Goal: Task Accomplishment & Management: Use online tool/utility

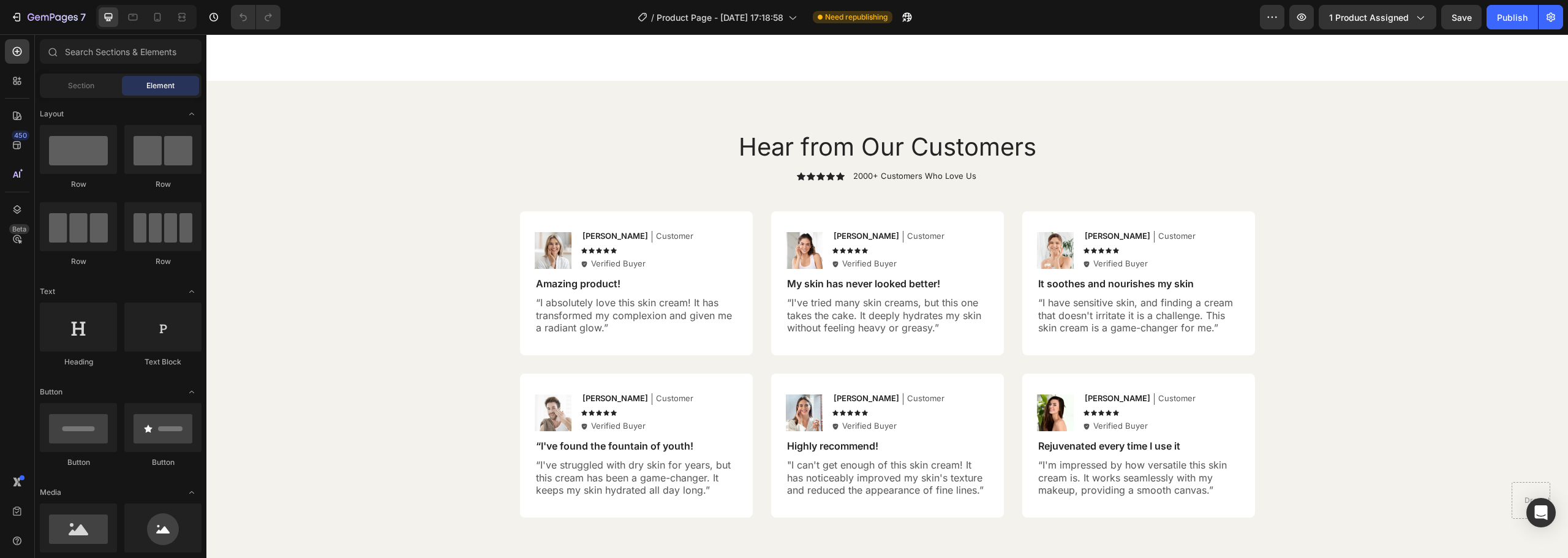
scroll to position [4036, 0]
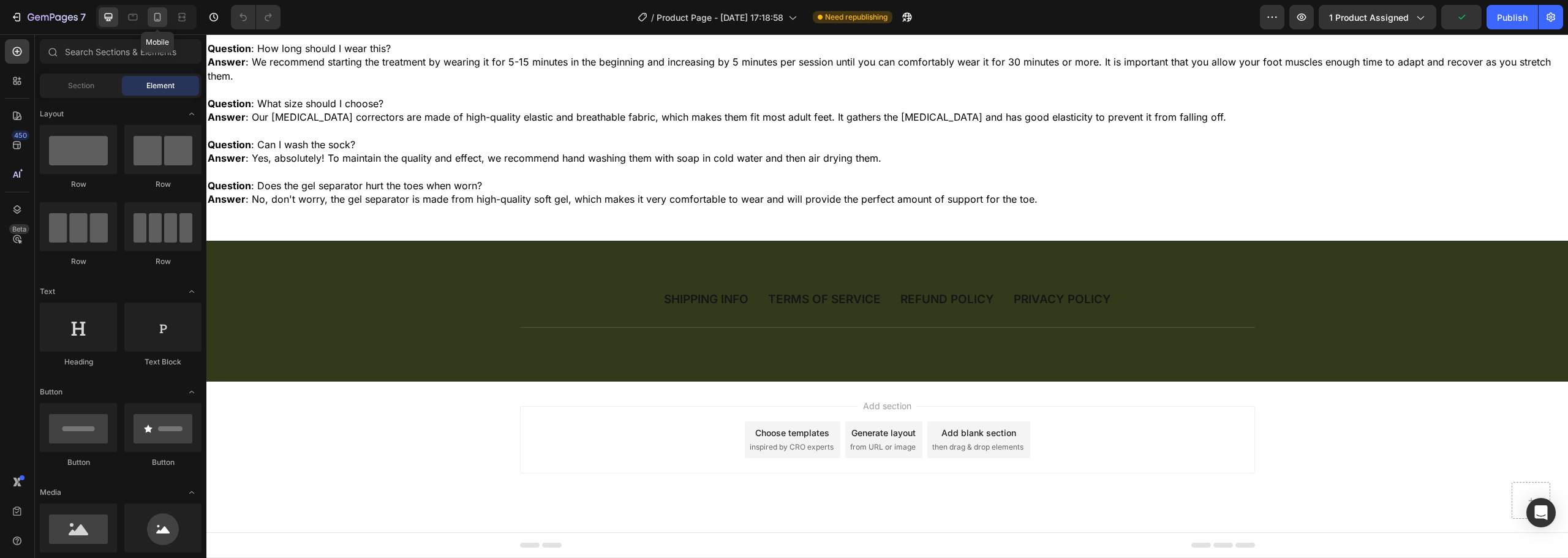
click at [157, 15] on icon at bounding box center [157, 17] width 13 height 13
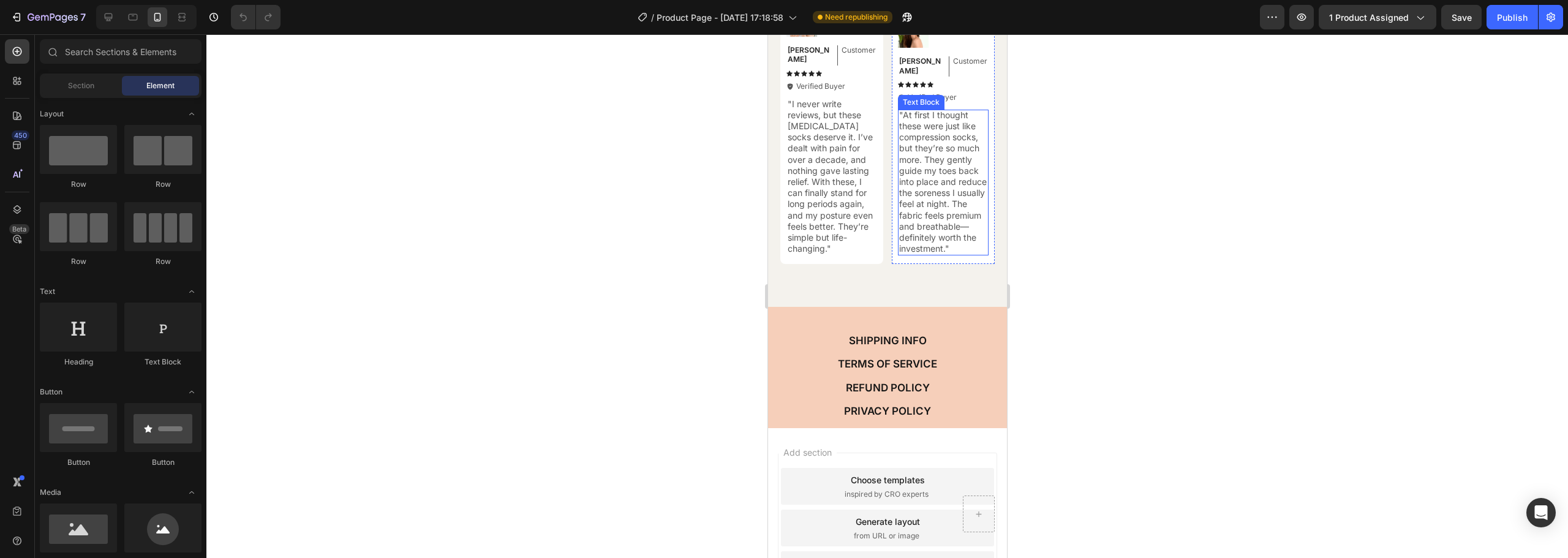
scroll to position [5143, 0]
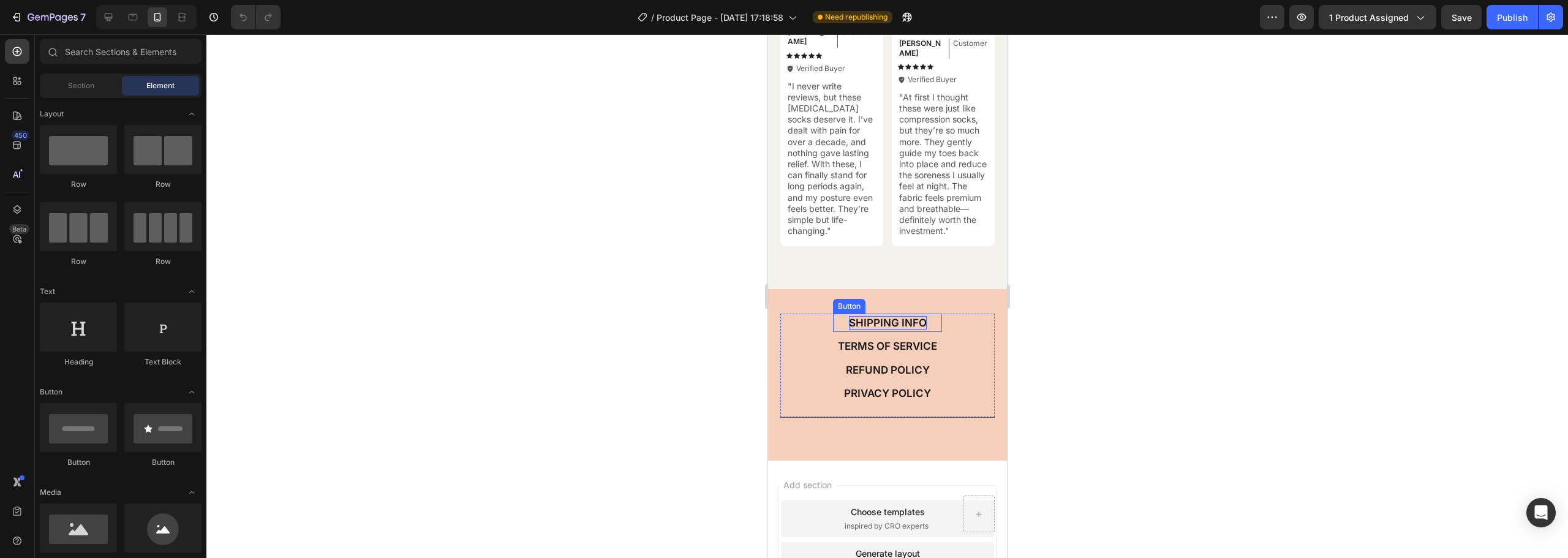
click at [880, 325] on p "SHIPPING INFO" at bounding box center [887, 323] width 78 height 13
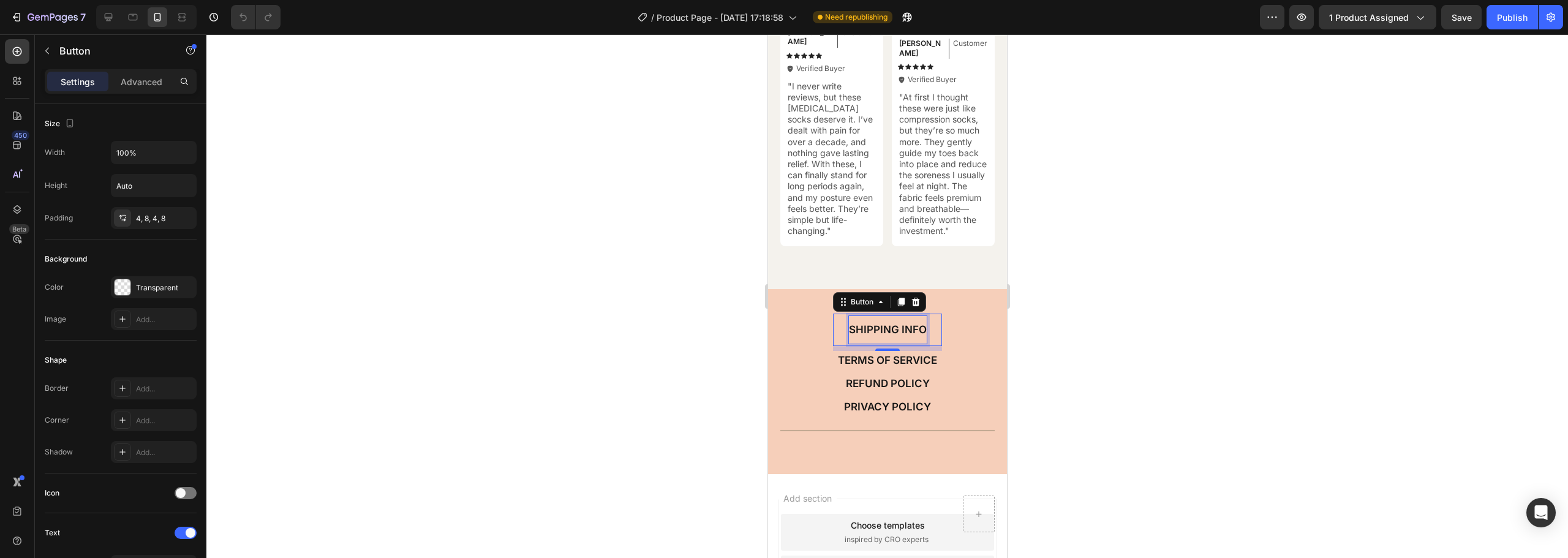
click at [880, 323] on div "SHIPPING INFO" at bounding box center [887, 329] width 78 height 27
click at [813, 309] on div "SHIPPING INFO Button 8 TERMS OF SERVICE Button REFUND POLICY Button PRIVACY POL…" at bounding box center [887, 381] width 239 height 184
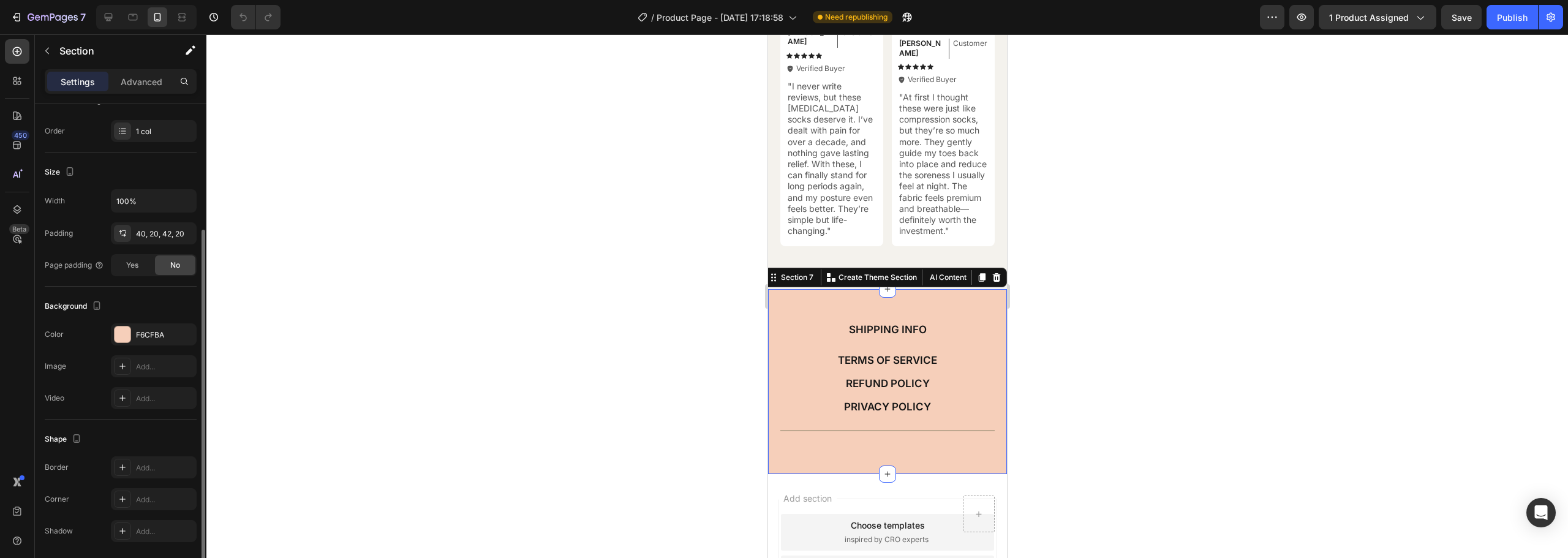
scroll to position [227, 0]
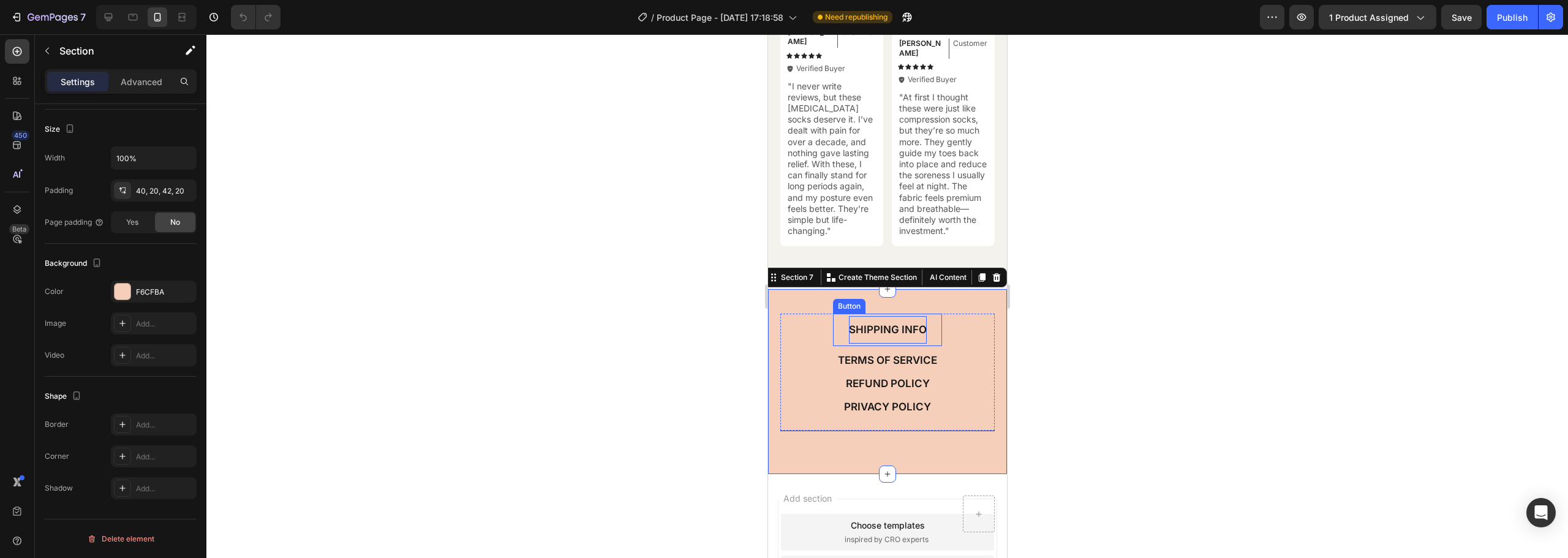
click at [872, 323] on div "SHIPPING INFO" at bounding box center [887, 329] width 78 height 27
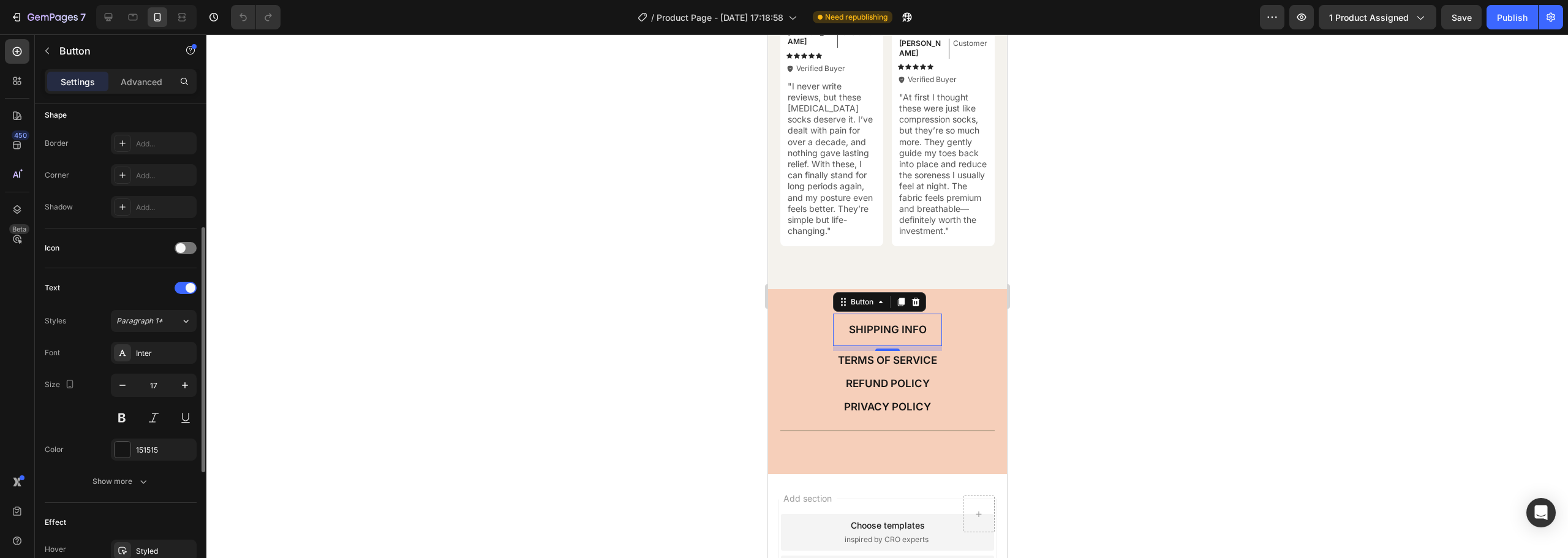
scroll to position [485, 0]
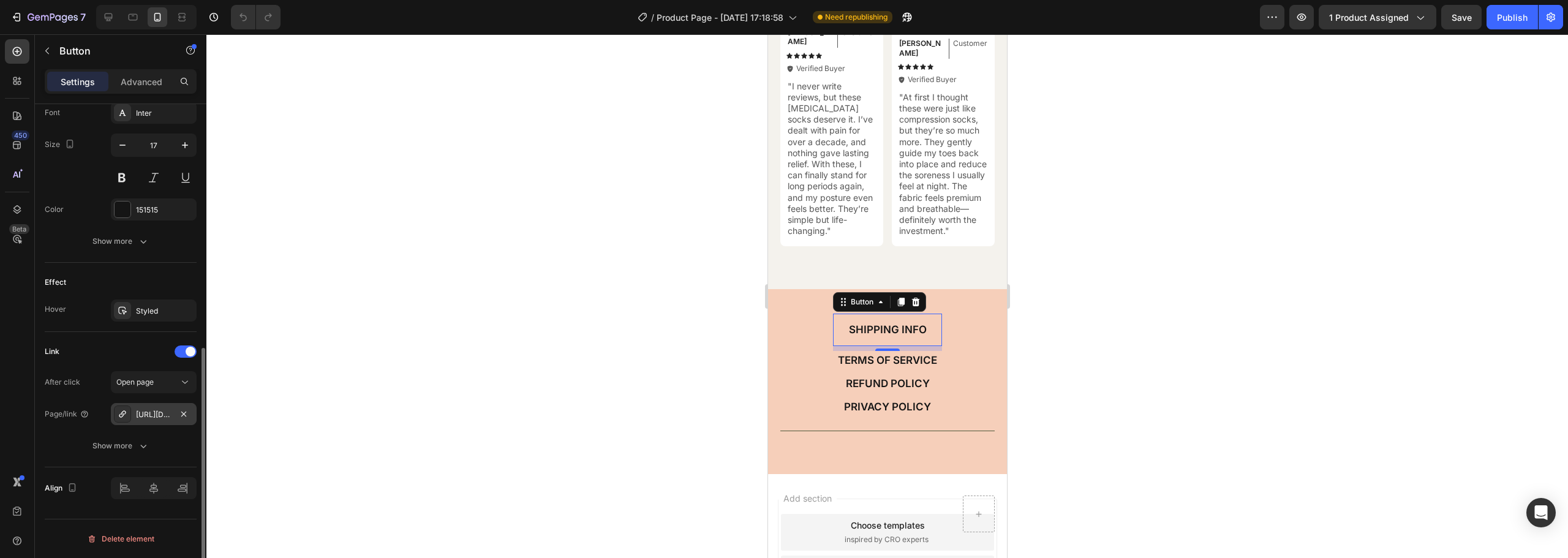
click at [124, 410] on icon at bounding box center [123, 414] width 10 height 10
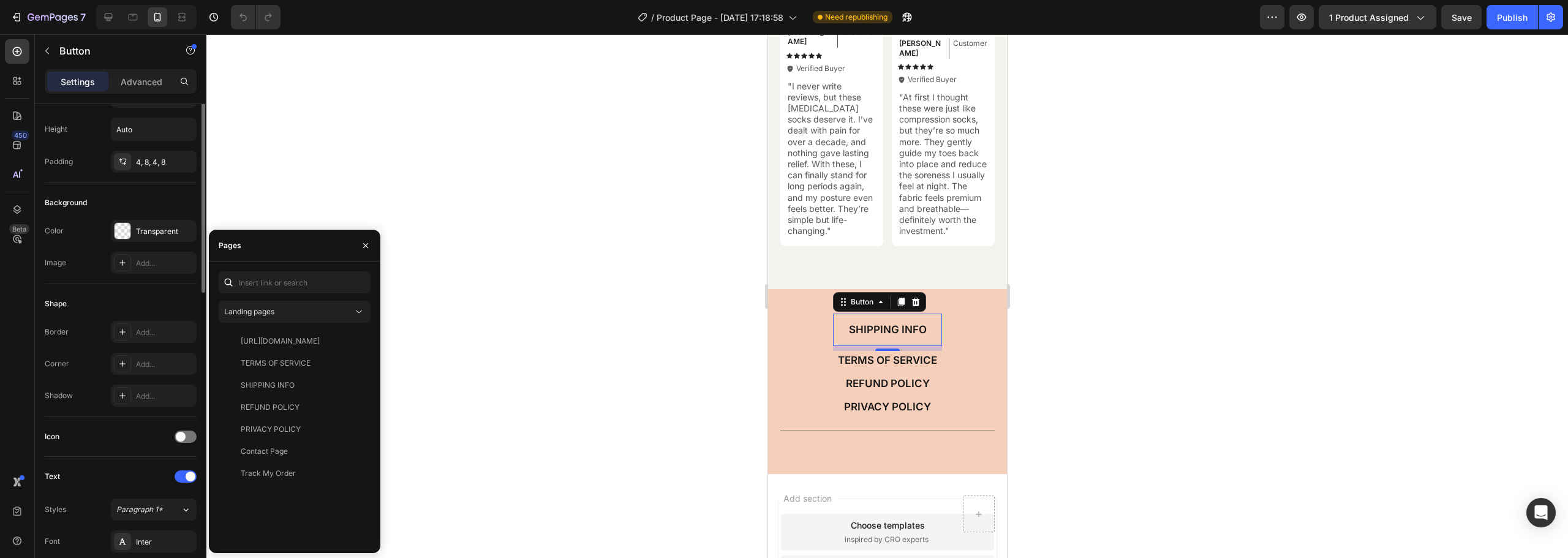
scroll to position [0, 0]
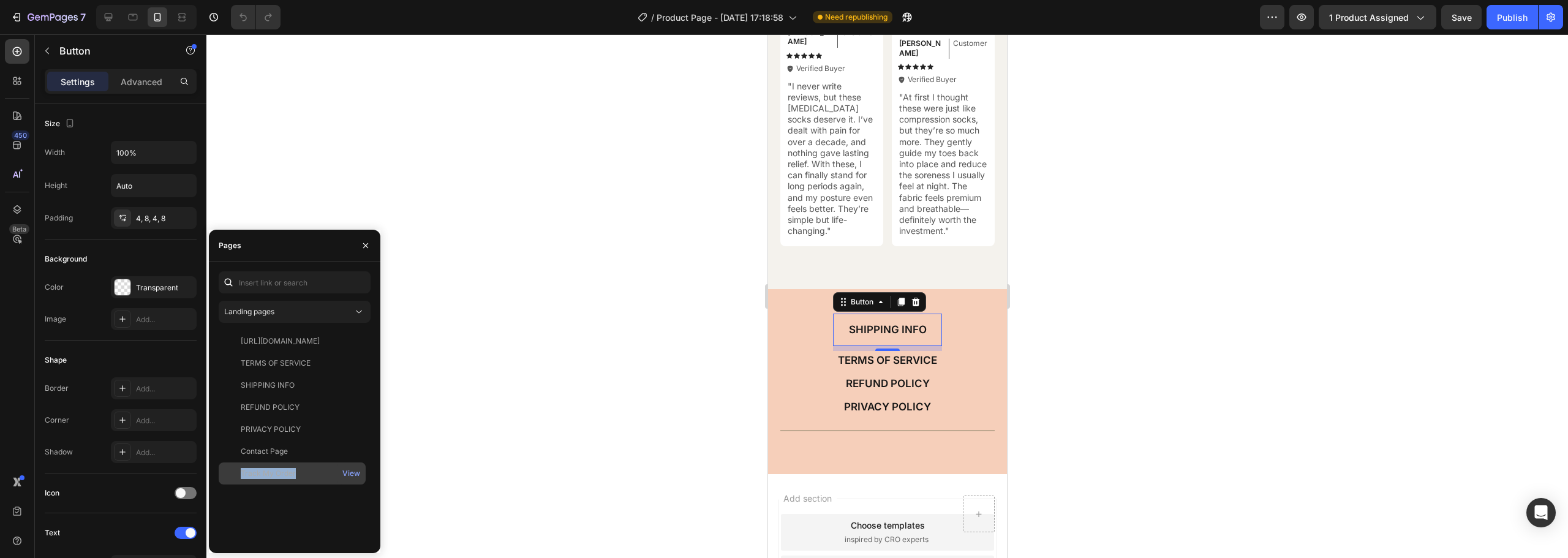
drag, startPoint x: 286, startPoint y: 471, endPoint x: 236, endPoint y: 478, distance: 50.5
click at [236, 478] on div "Track My Order" at bounding box center [292, 473] width 137 height 11
copy div "Track My Order"
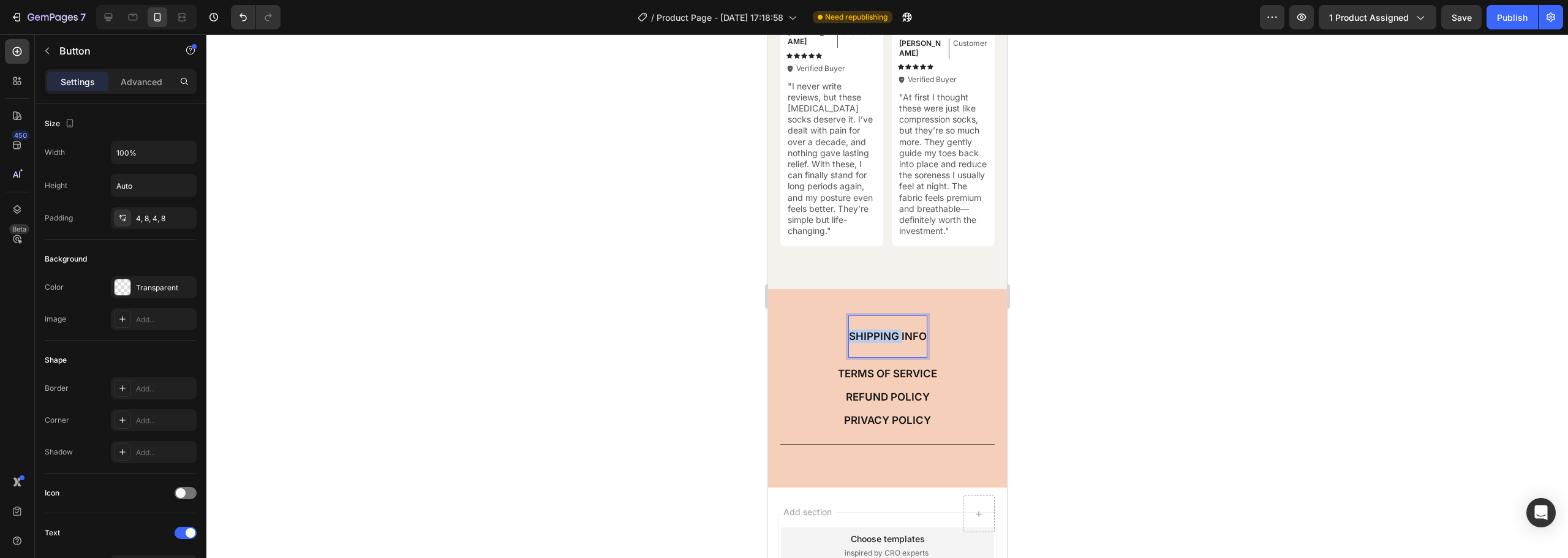
click at [881, 331] on div "SHIPPING INFO" at bounding box center [887, 336] width 78 height 40
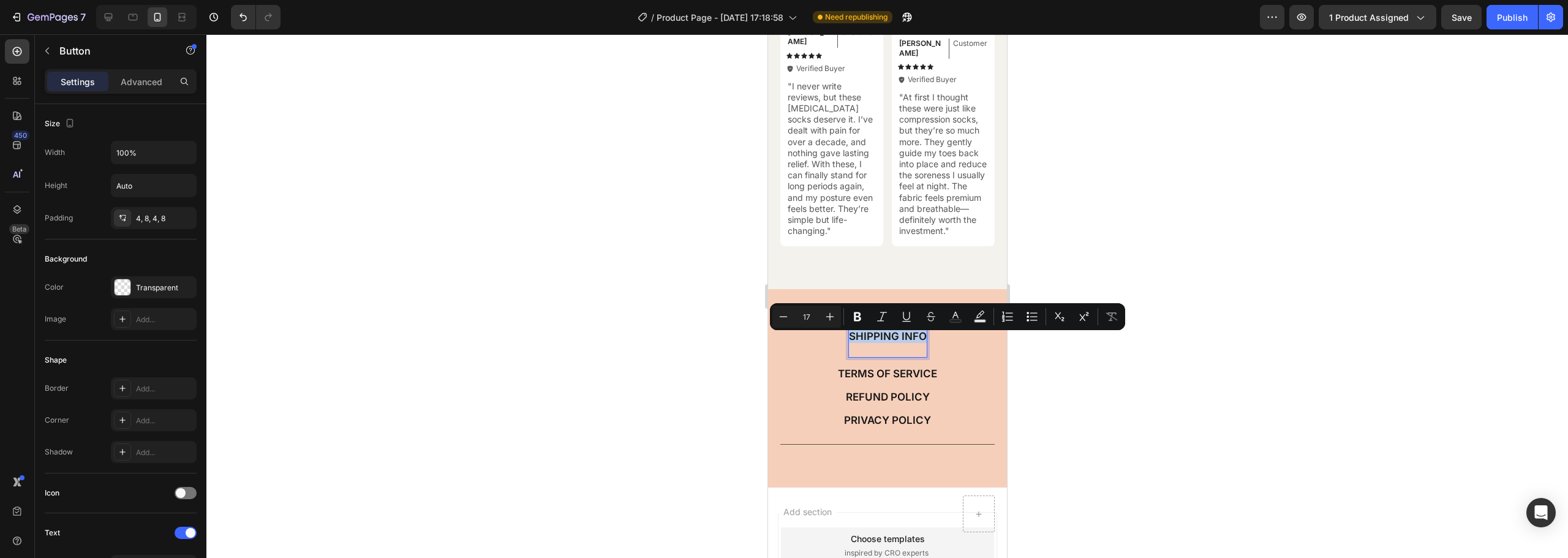
type input "12"
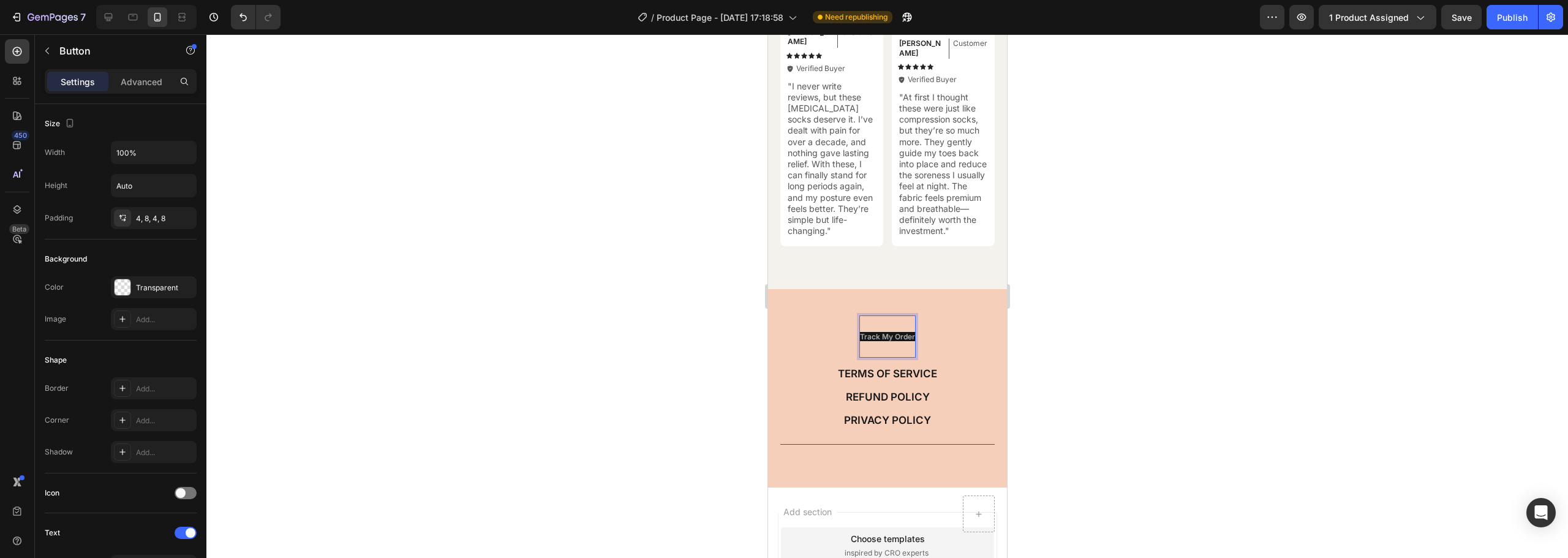
click at [888, 341] on span "Track My Order" at bounding box center [887, 336] width 55 height 9
click at [1124, 308] on div at bounding box center [887, 296] width 1362 height 524
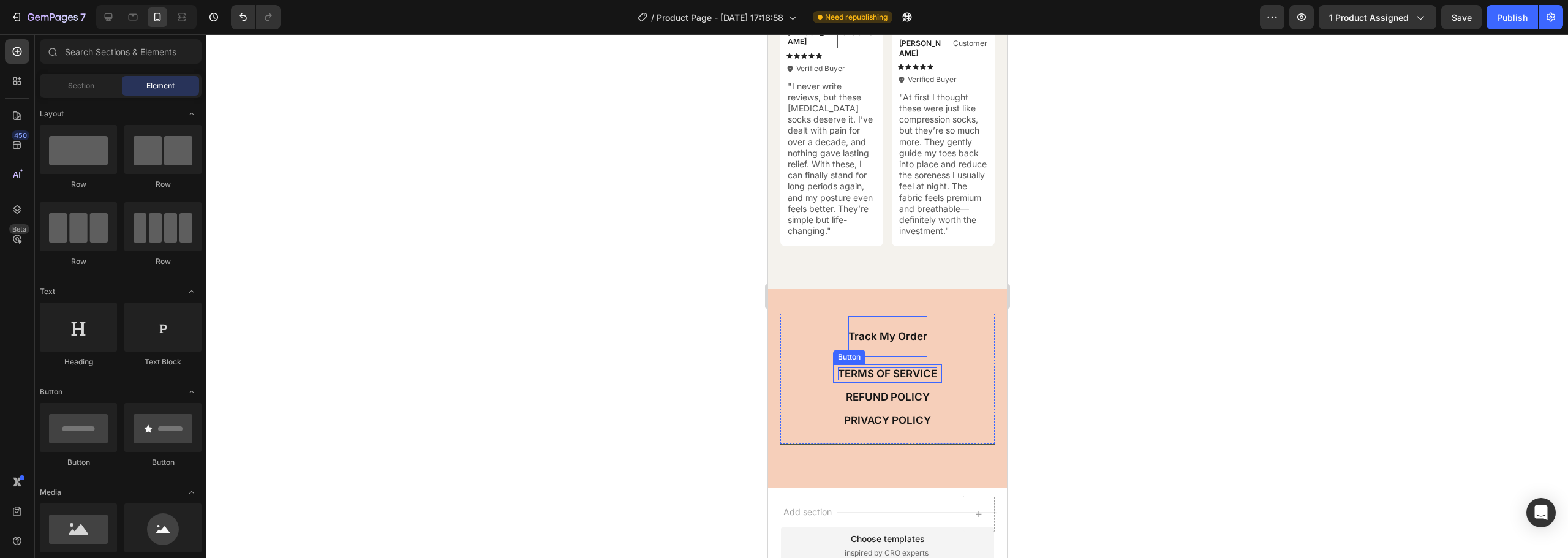
click at [883, 376] on p "TERMS OF SERVICE" at bounding box center [887, 374] width 99 height 13
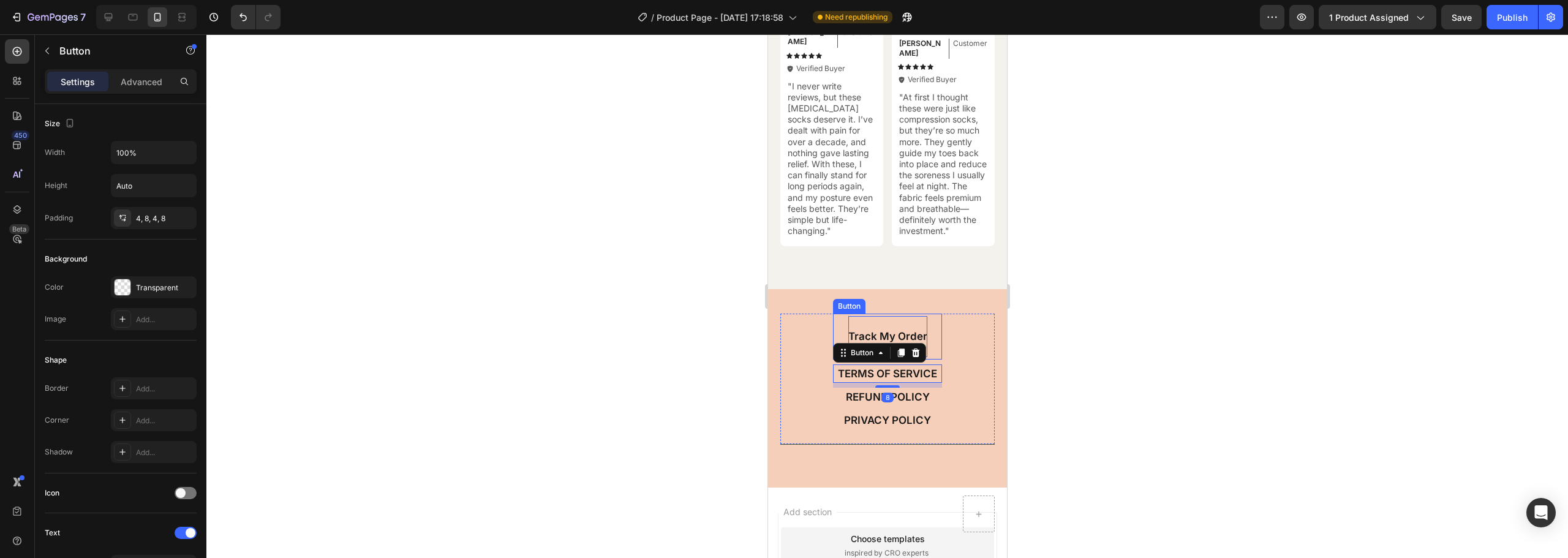
click at [939, 348] on div "Track My Order Button TERMS OF SERVICE Button 8 REFUND POLICY Button PRIVACY PO…" at bounding box center [887, 379] width 214 height 131
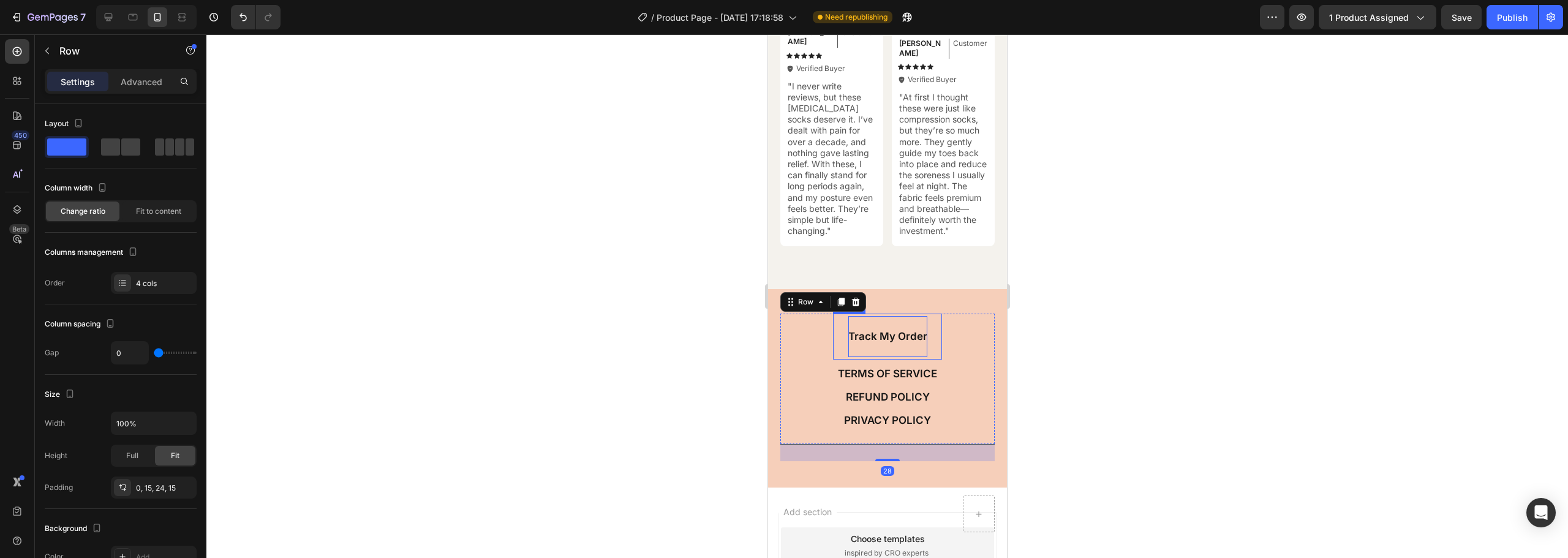
click at [892, 359] on link "Track My Order" at bounding box center [887, 336] width 109 height 45
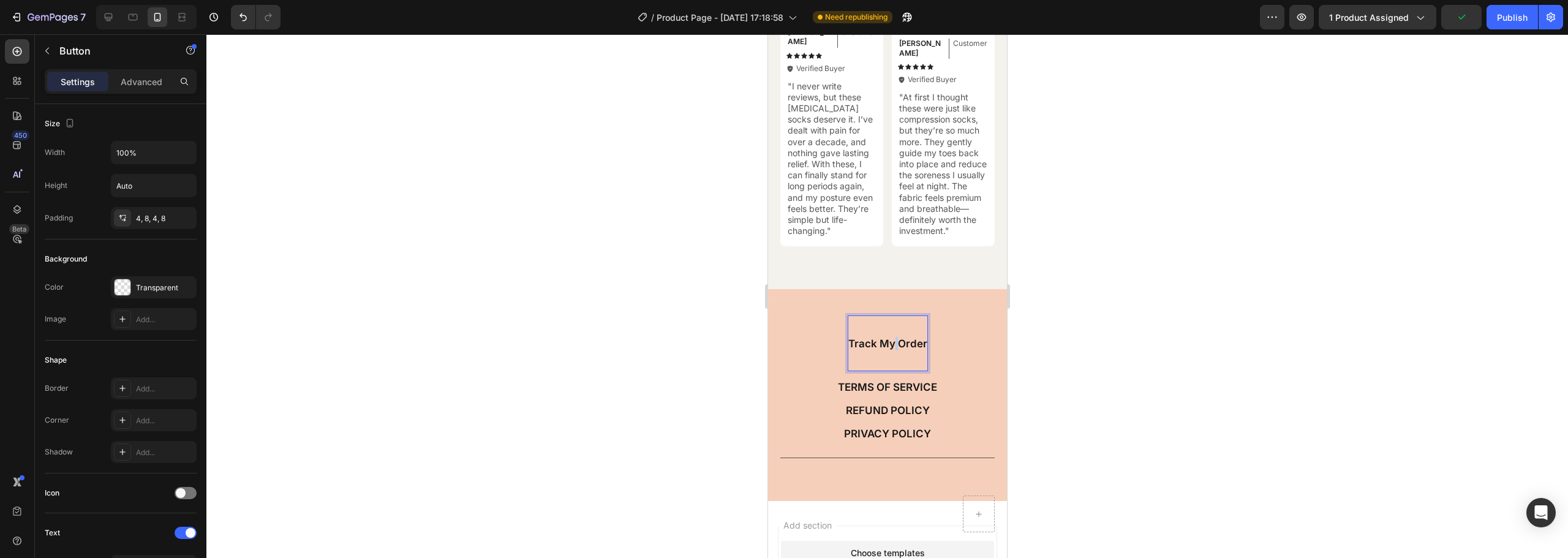
click at [890, 343] on p "Track My Order" at bounding box center [887, 344] width 79 height 13
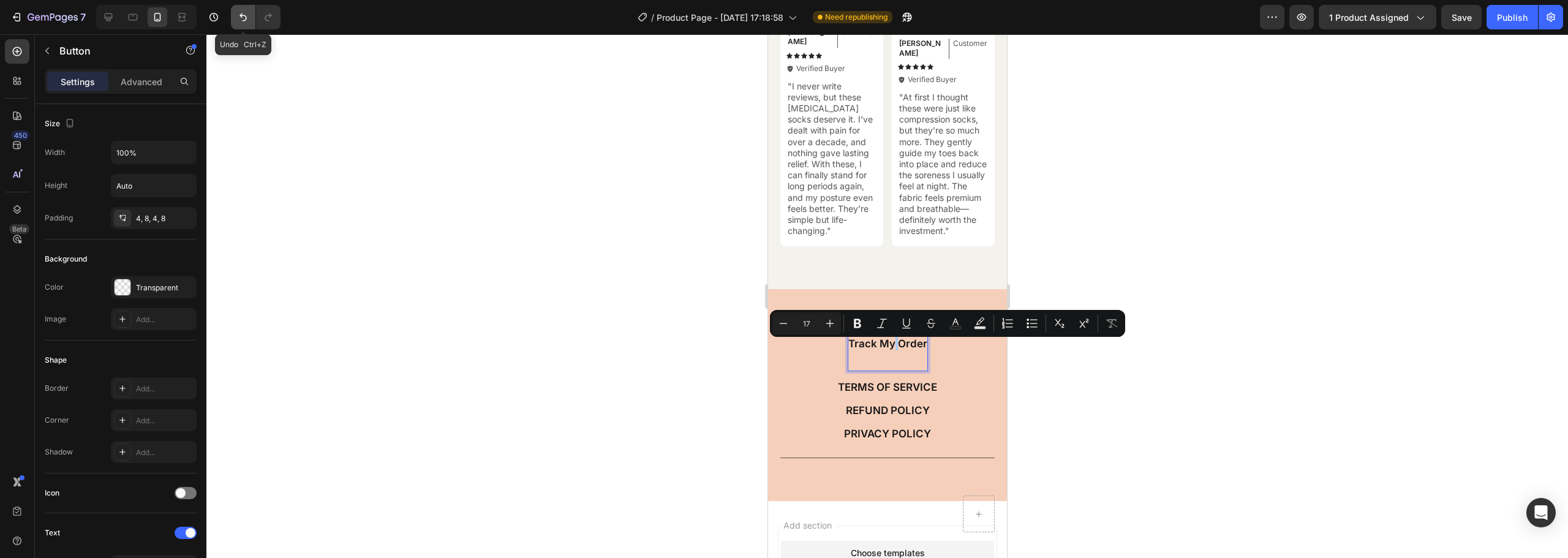
click at [248, 19] on icon "Undo/Redo" at bounding box center [243, 17] width 13 height 13
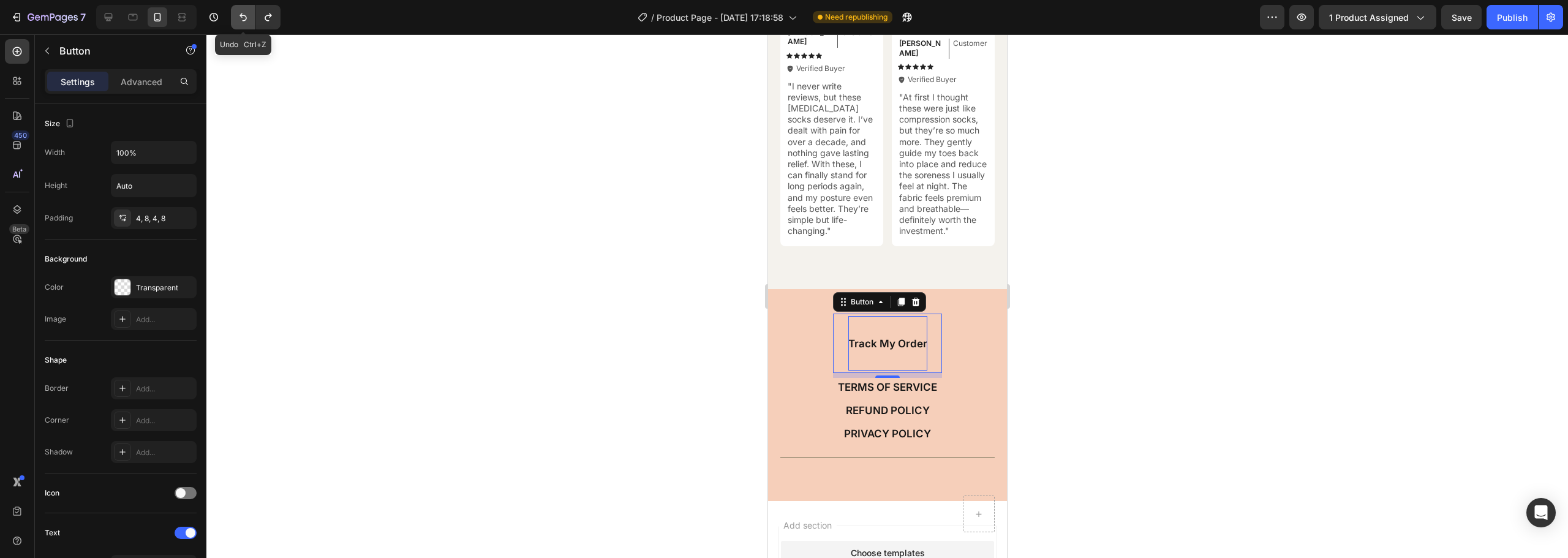
click at [248, 19] on icon "Undo/Redo" at bounding box center [243, 17] width 13 height 13
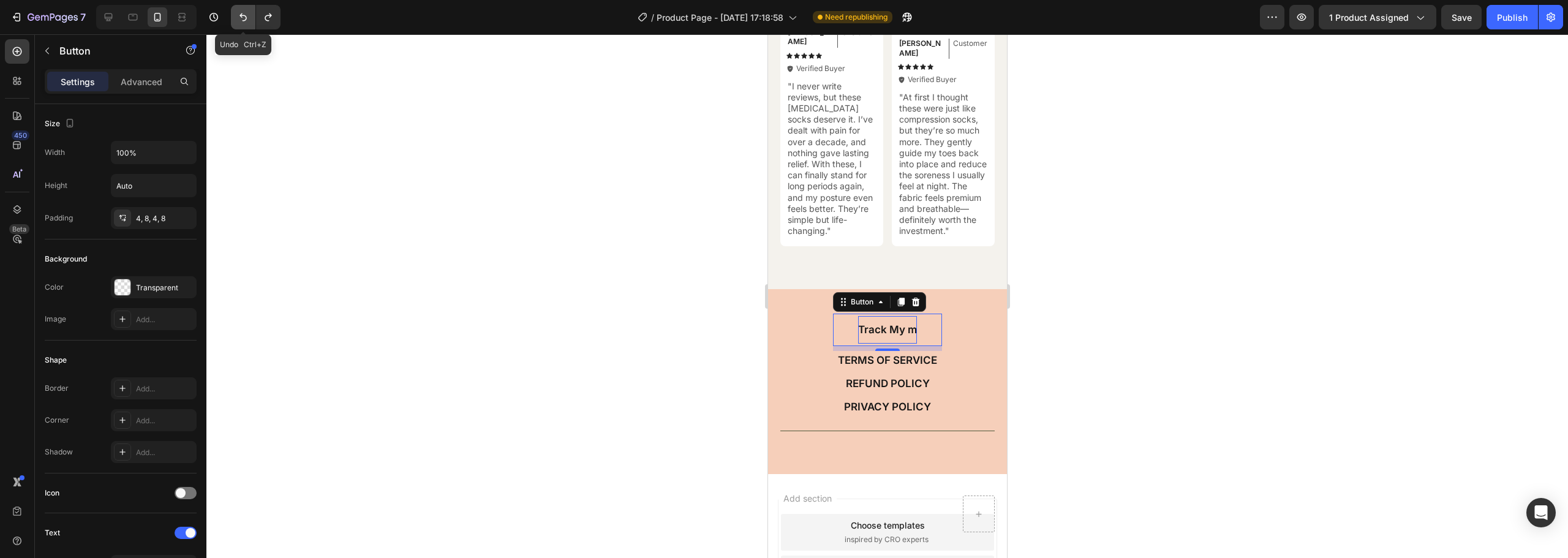
click at [248, 19] on icon "Undo/Redo" at bounding box center [243, 17] width 13 height 13
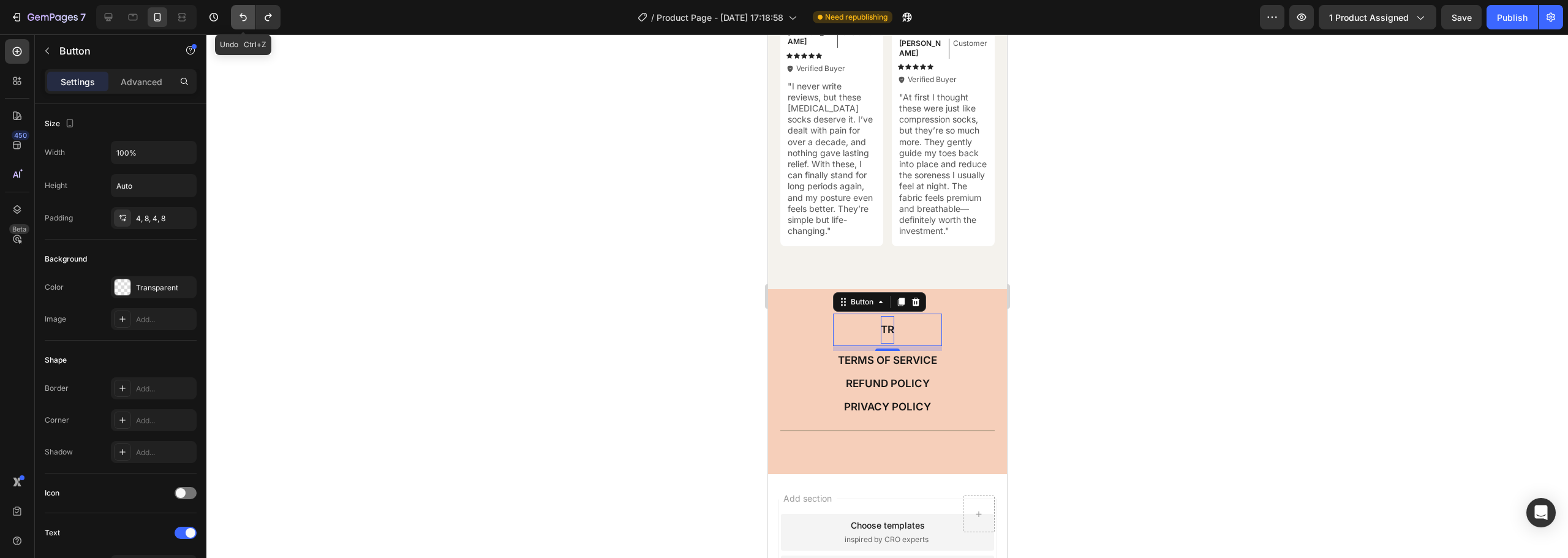
click at [248, 19] on icon "Undo/Redo" at bounding box center [243, 17] width 13 height 13
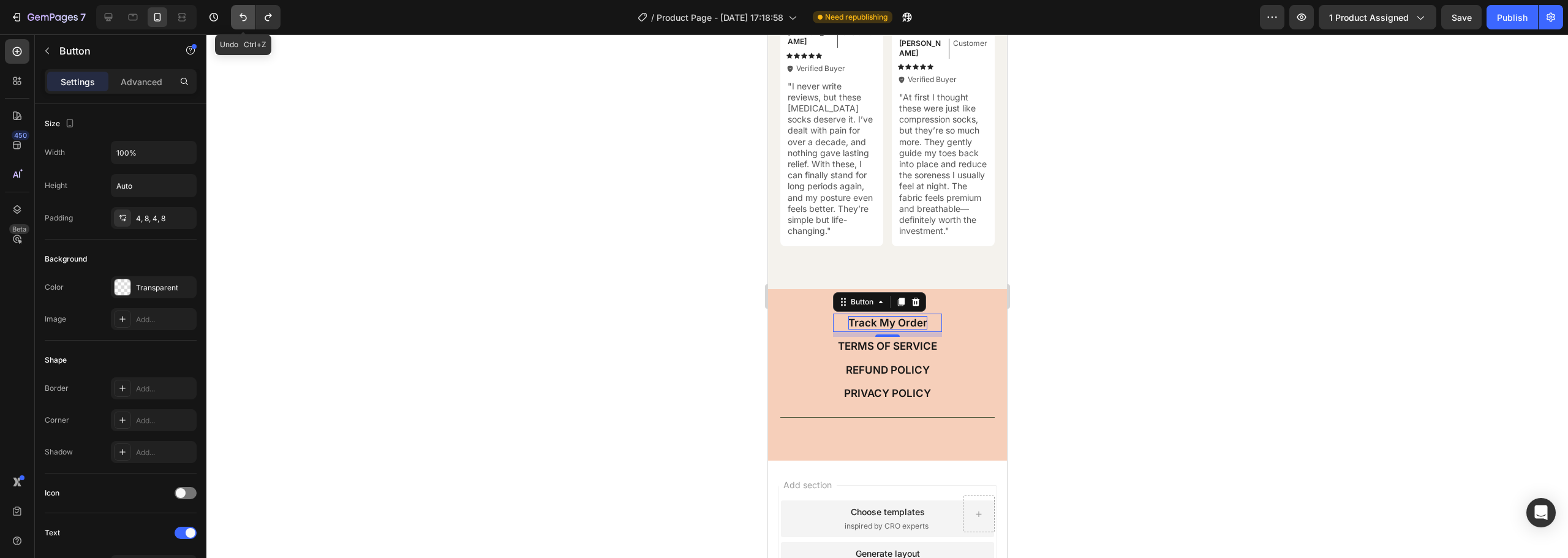
click at [245, 19] on icon "Undo/Redo" at bounding box center [243, 17] width 13 height 13
click at [273, 19] on icon "Undo/Redo" at bounding box center [268, 17] width 13 height 13
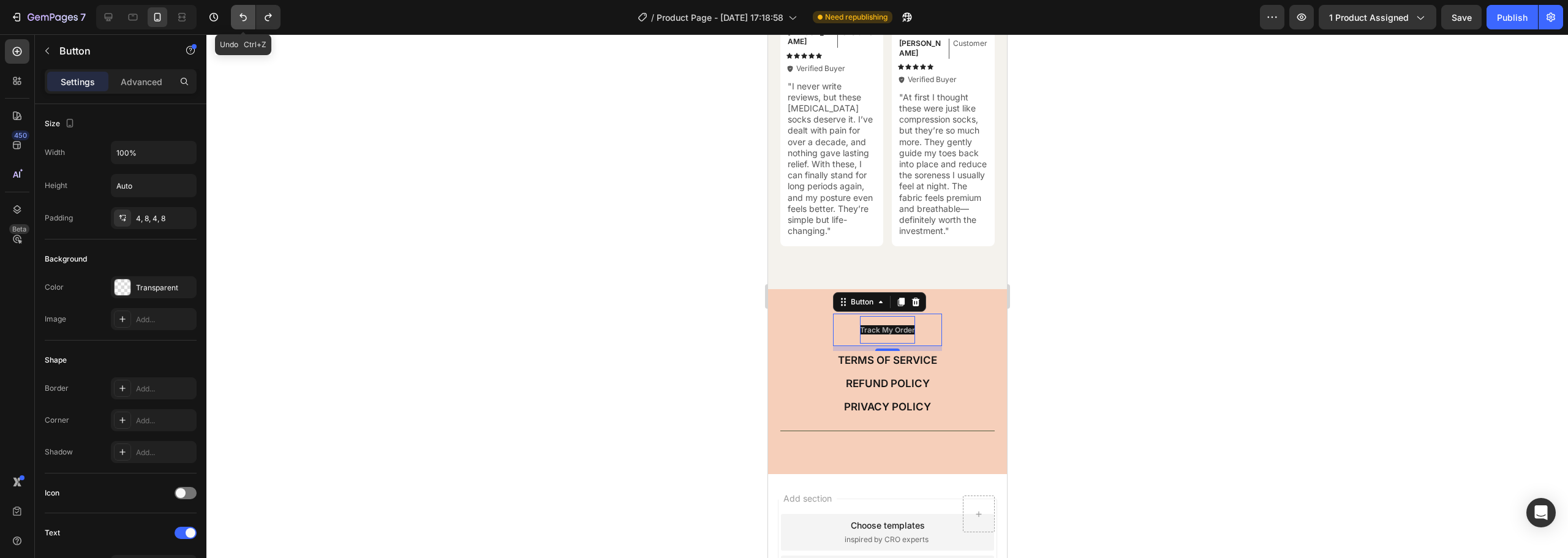
click at [247, 18] on icon "Undo/Redo" at bounding box center [243, 17] width 13 height 13
click at [881, 324] on div "SHIPPING INFO" at bounding box center [887, 329] width 78 height 27
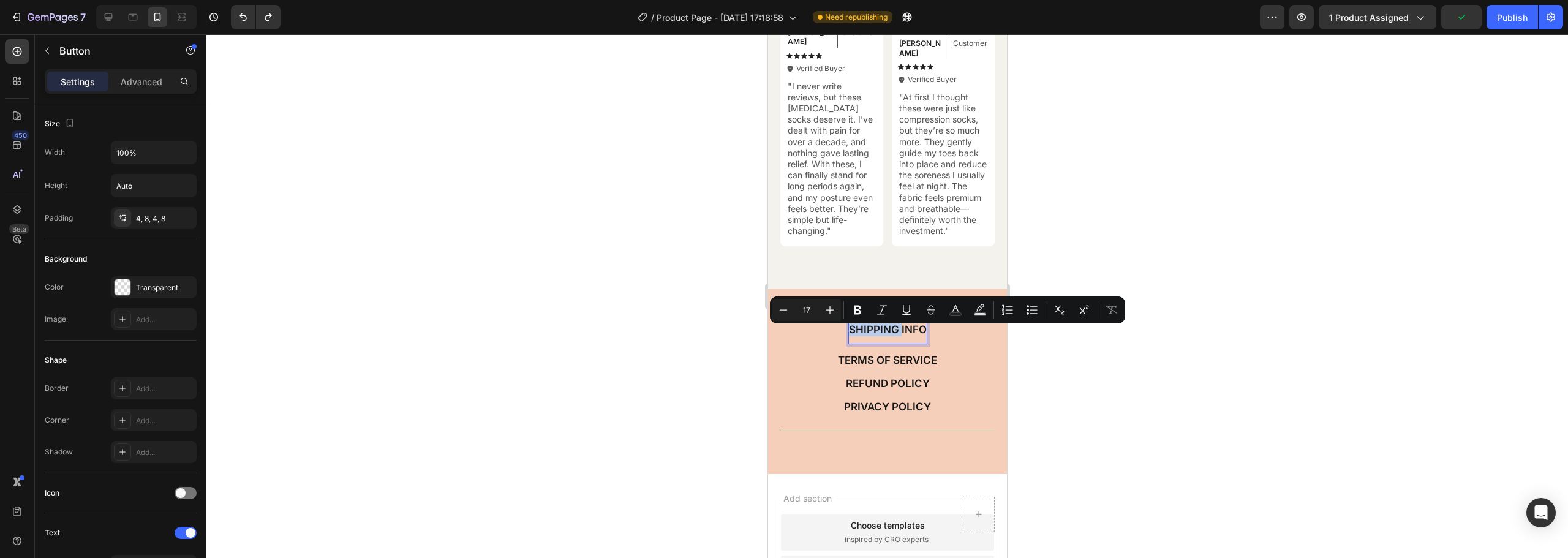
click at [884, 336] on p "SHIPPING INFO" at bounding box center [887, 329] width 78 height 13
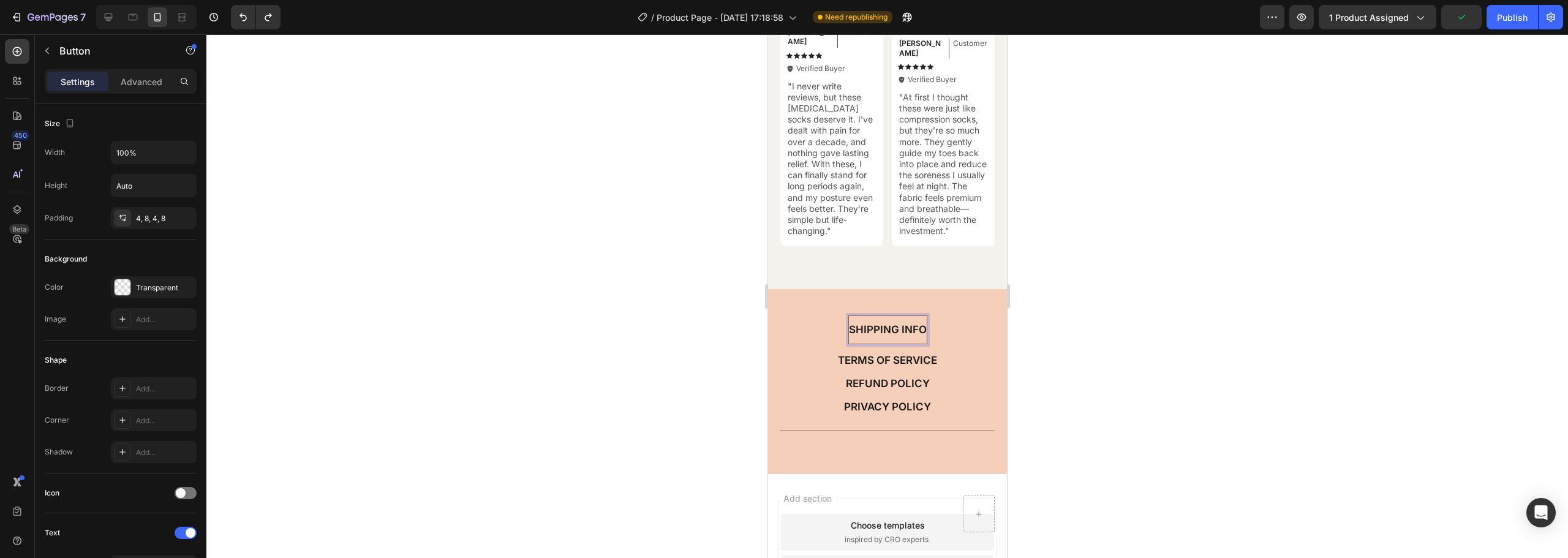
click at [881, 336] on p "SHIPPING INFO" at bounding box center [887, 329] width 78 height 13
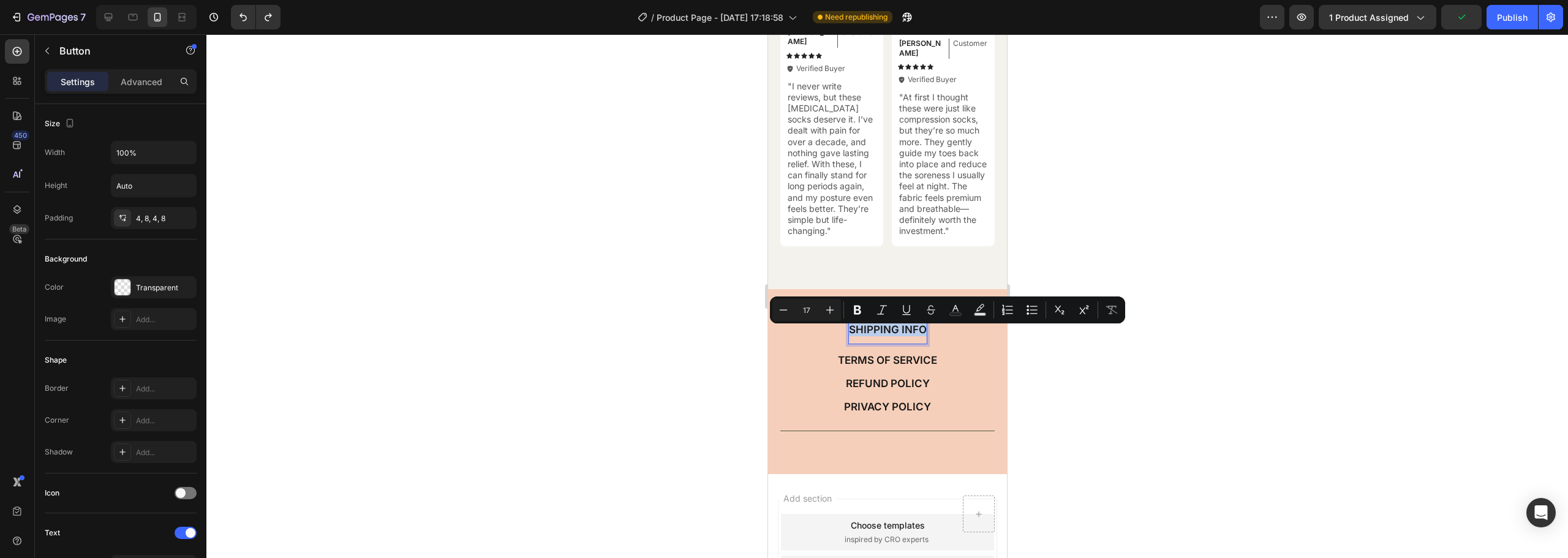
click at [881, 336] on p "SHIPPING INFO" at bounding box center [887, 329] width 78 height 13
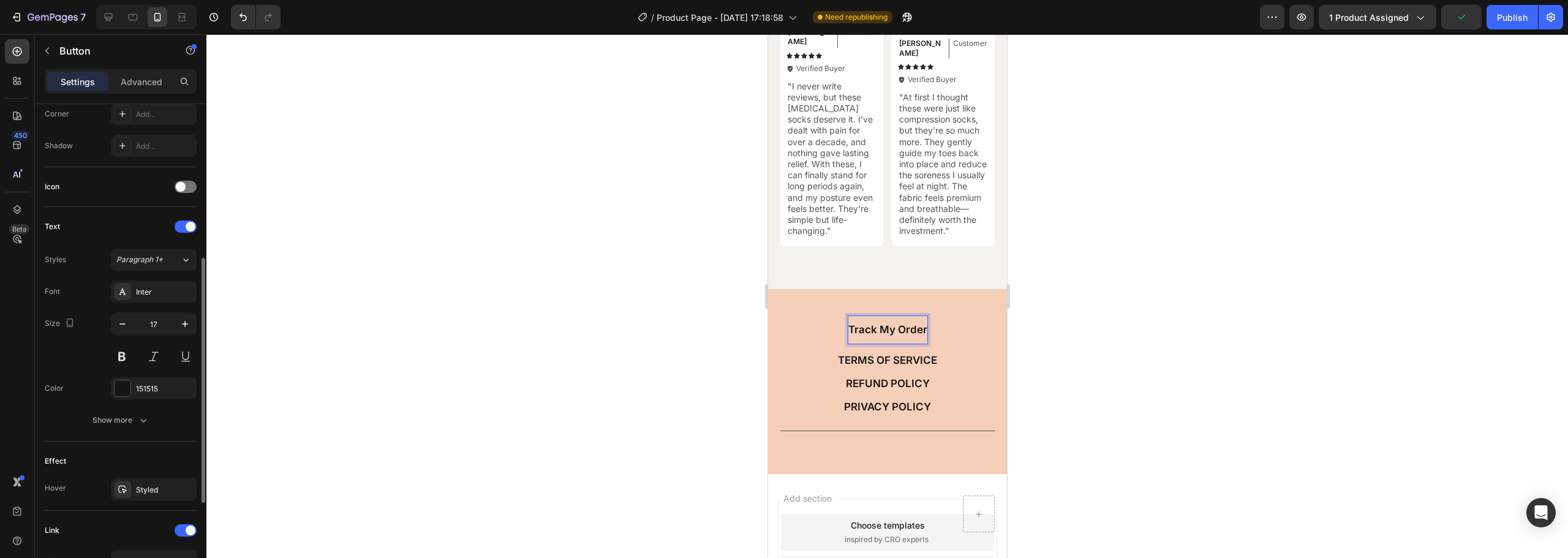
scroll to position [485, 0]
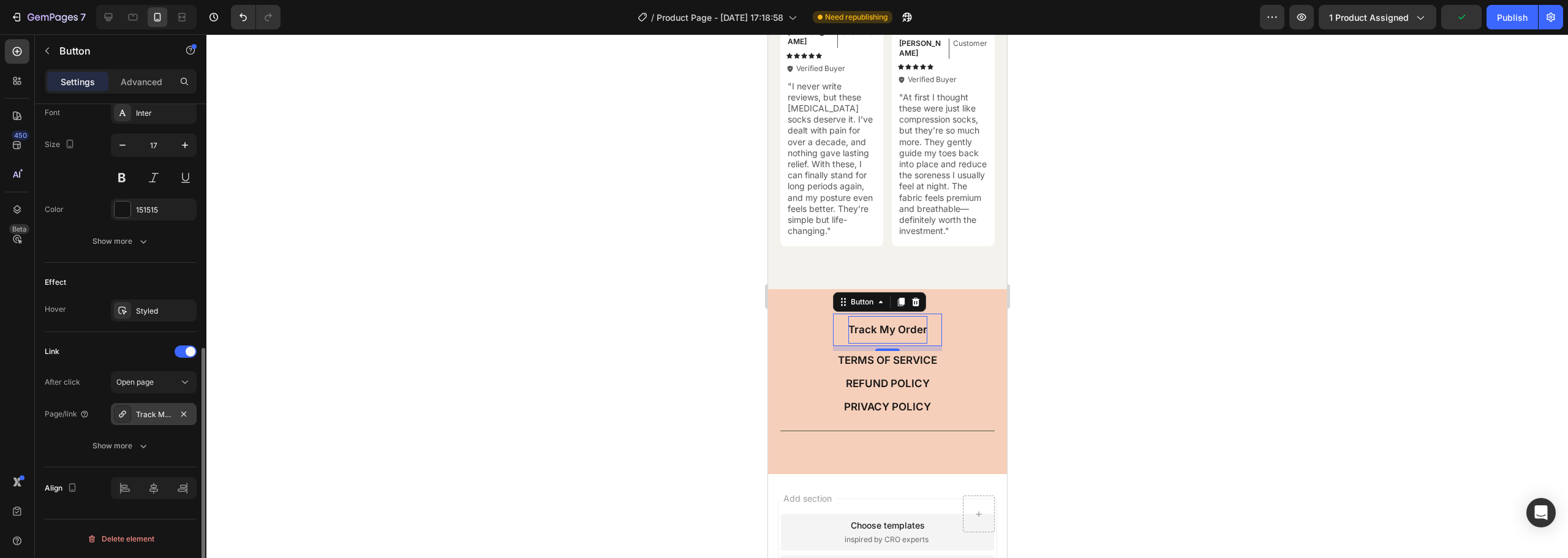
click at [123, 411] on icon at bounding box center [122, 414] width 7 height 7
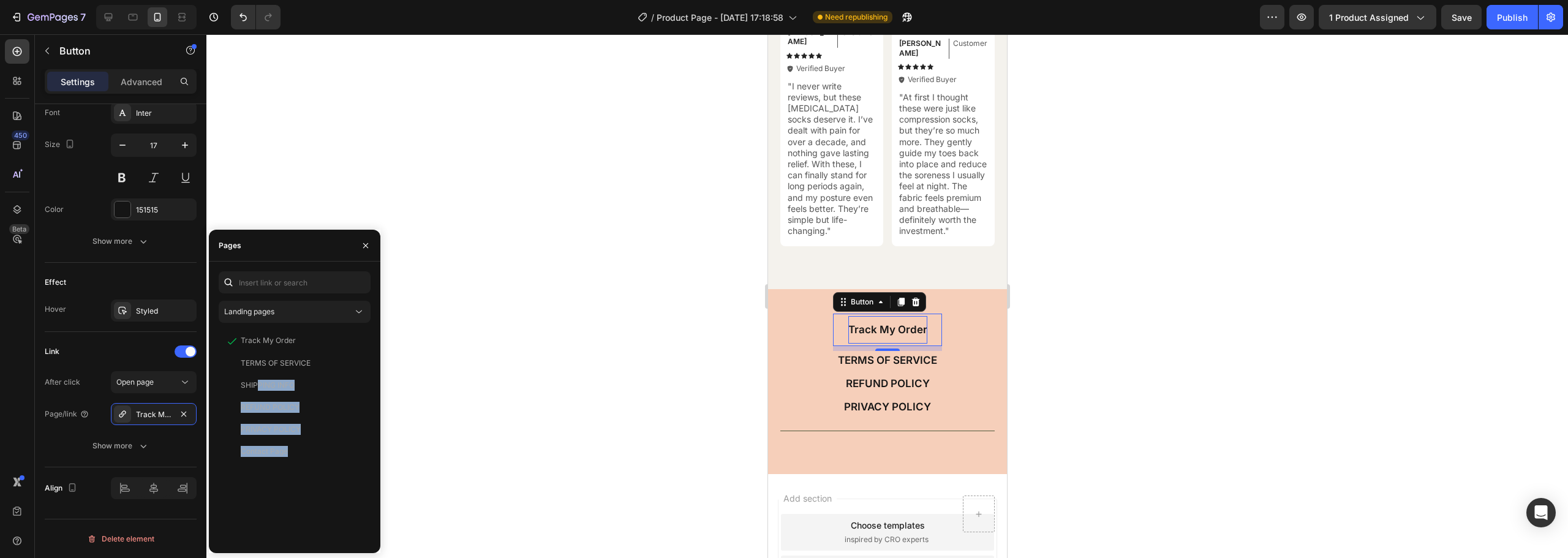
drag, startPoint x: 257, startPoint y: 382, endPoint x: 517, endPoint y: 381, distance: 260.0
click at [517, 0] on div "7 / Product Page - [DATE] 17:18:58 Need republishing Preview 1 product assigned…" at bounding box center [784, 0] width 1568 height 0
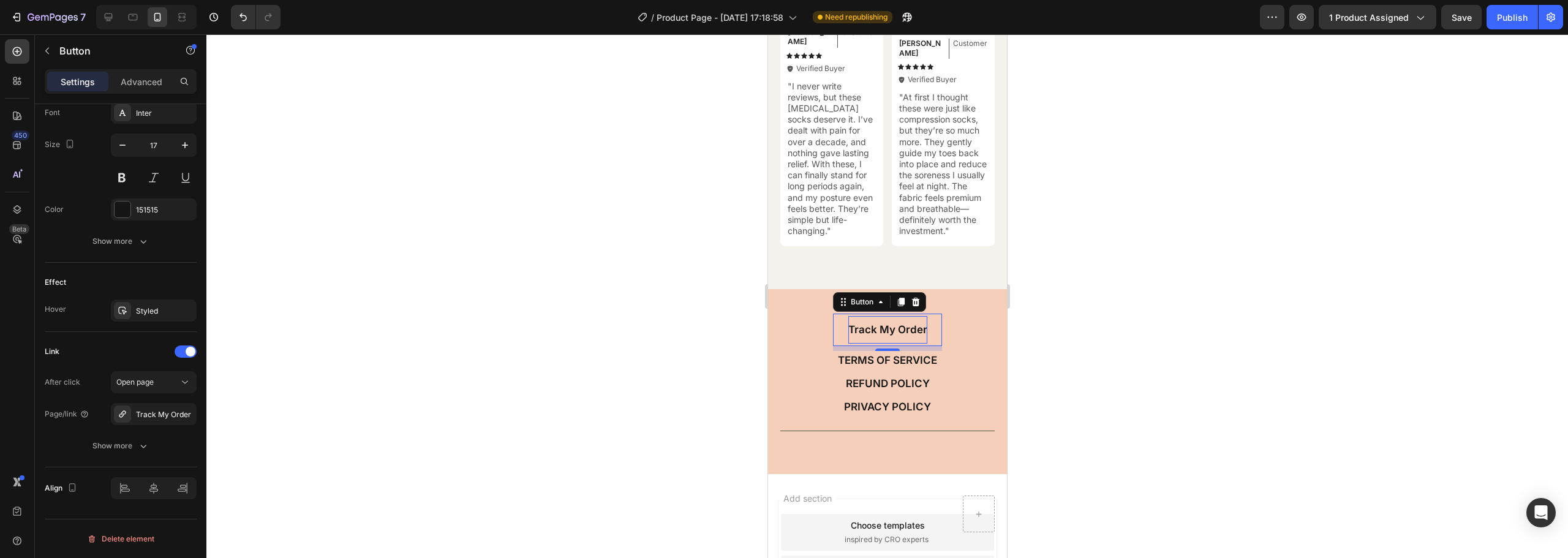
click at [554, 359] on div at bounding box center [887, 296] width 1362 height 524
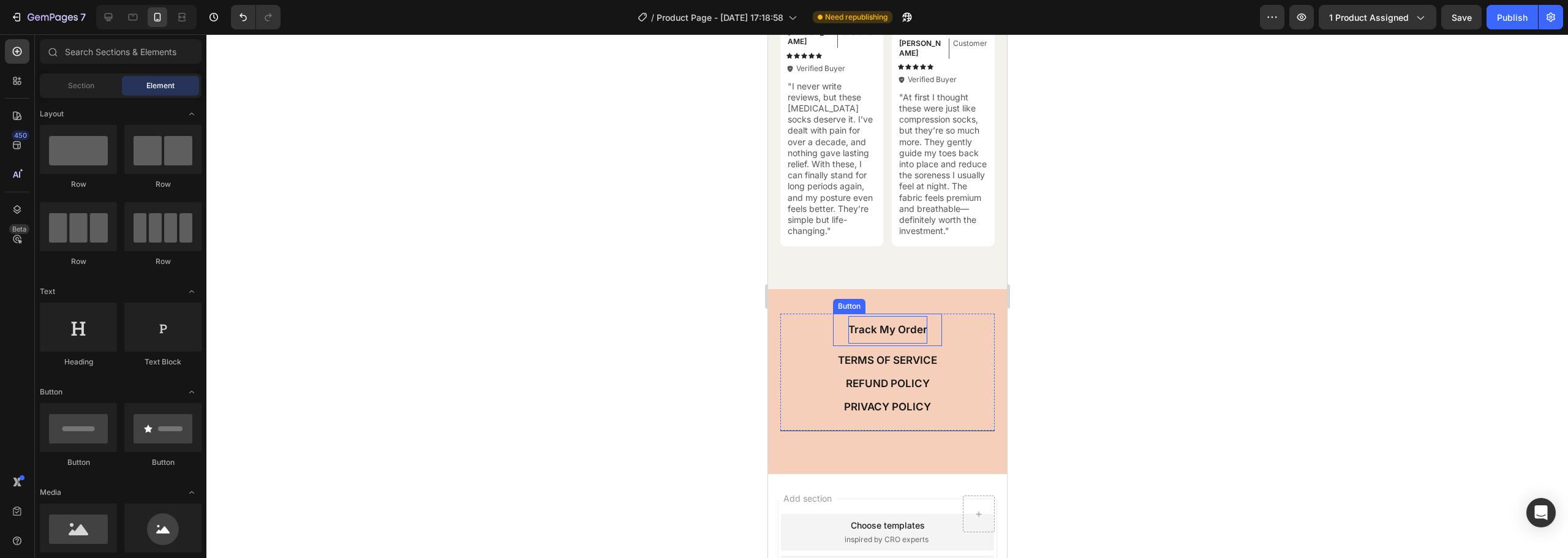
click at [875, 332] on p "Track My Order" at bounding box center [887, 329] width 79 height 13
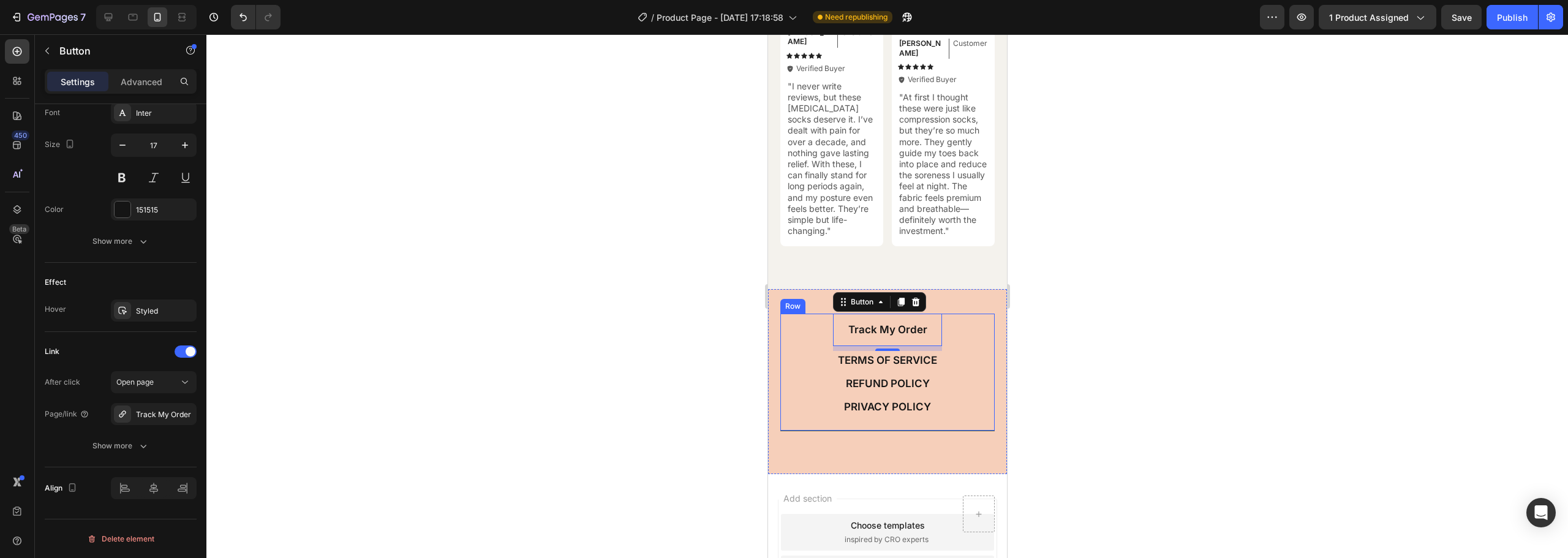
click at [850, 428] on div "Track My Order Button 8 TERMS OF SERVICE Button REFUND POLICY Button PRIVACY PO…" at bounding box center [887, 372] width 214 height 117
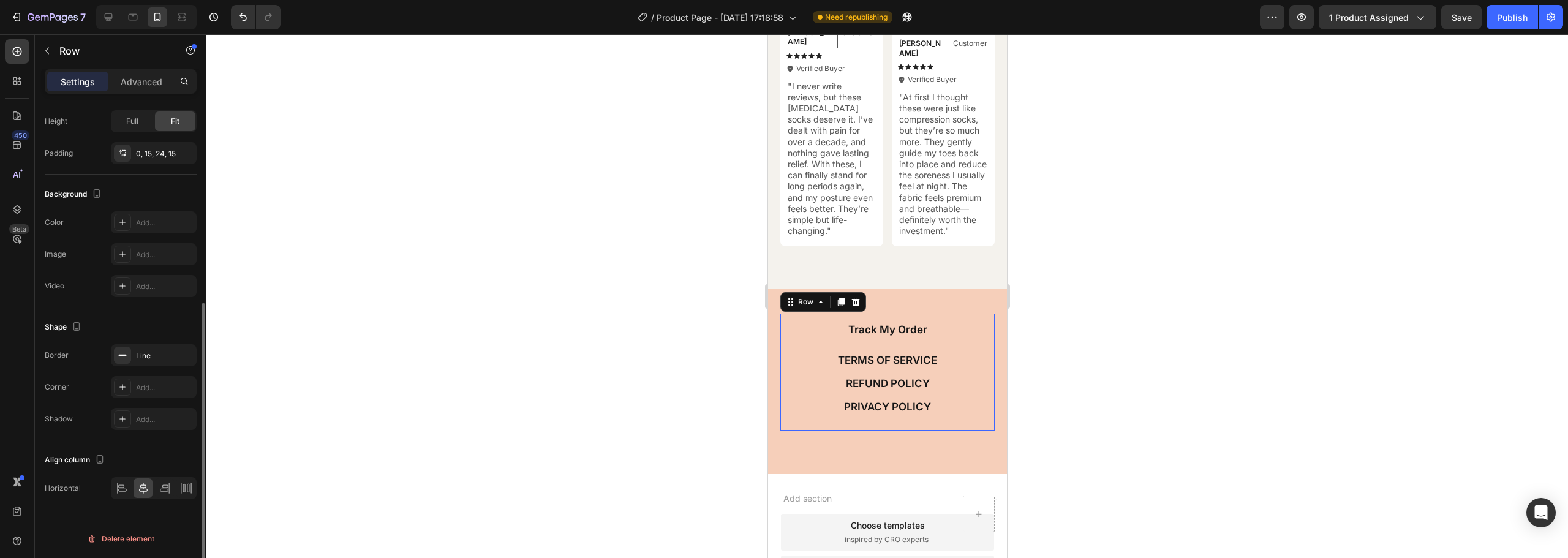
scroll to position [0, 0]
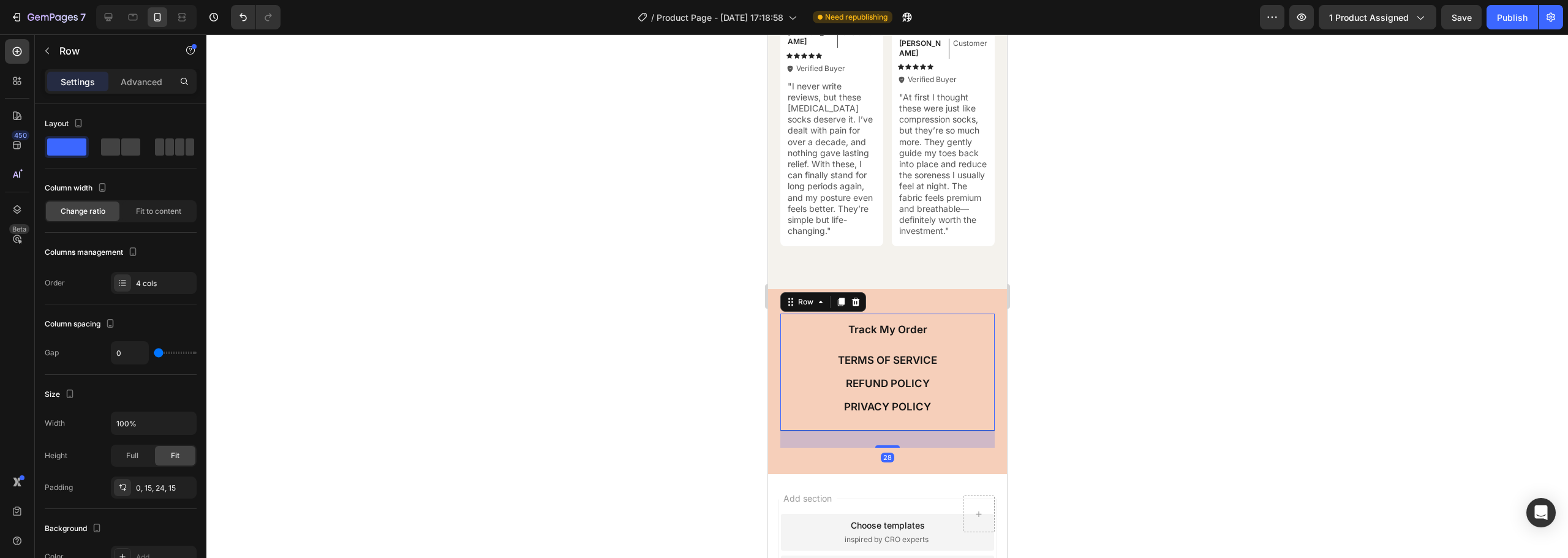
click at [812, 359] on div "Track My Order Button TERMS OF SERVICE Button REFUND POLICY Button PRIVACY POLI…" at bounding box center [887, 372] width 214 height 117
click at [824, 344] on div "Track My Order Button TERMS OF SERVICE Button REFUND POLICY Button PRIVACY POLI…" at bounding box center [887, 372] width 214 height 117
click at [833, 333] on link "Track My Order" at bounding box center [887, 329] width 109 height 32
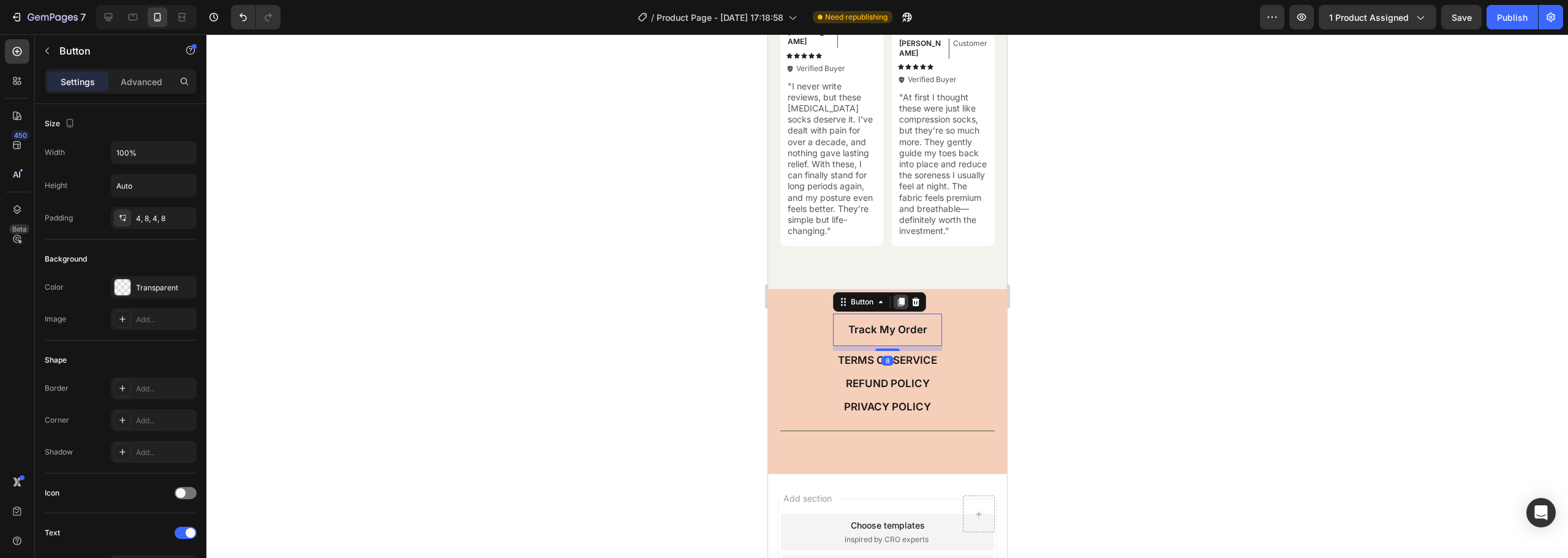
click at [895, 307] on icon at bounding box center [900, 302] width 10 height 10
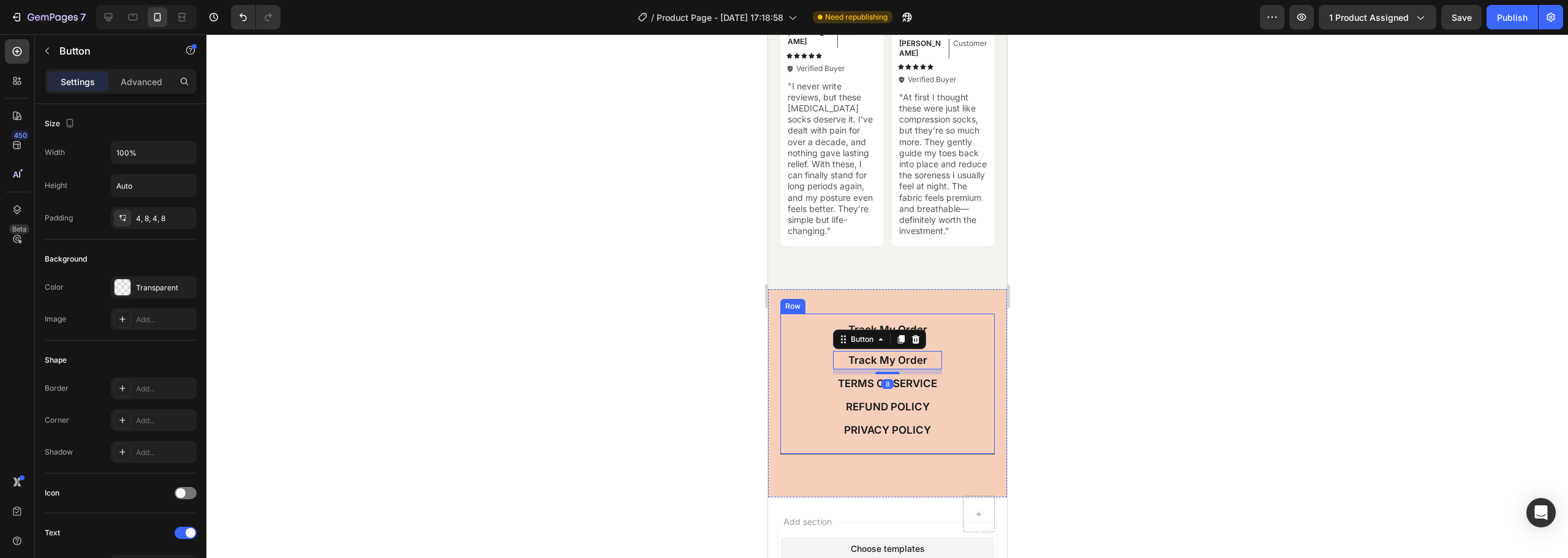
click at [947, 337] on div "Track My Order Button Track My Order Button 8 TERMS OF SERVICE Button REFUND PO…" at bounding box center [887, 384] width 214 height 141
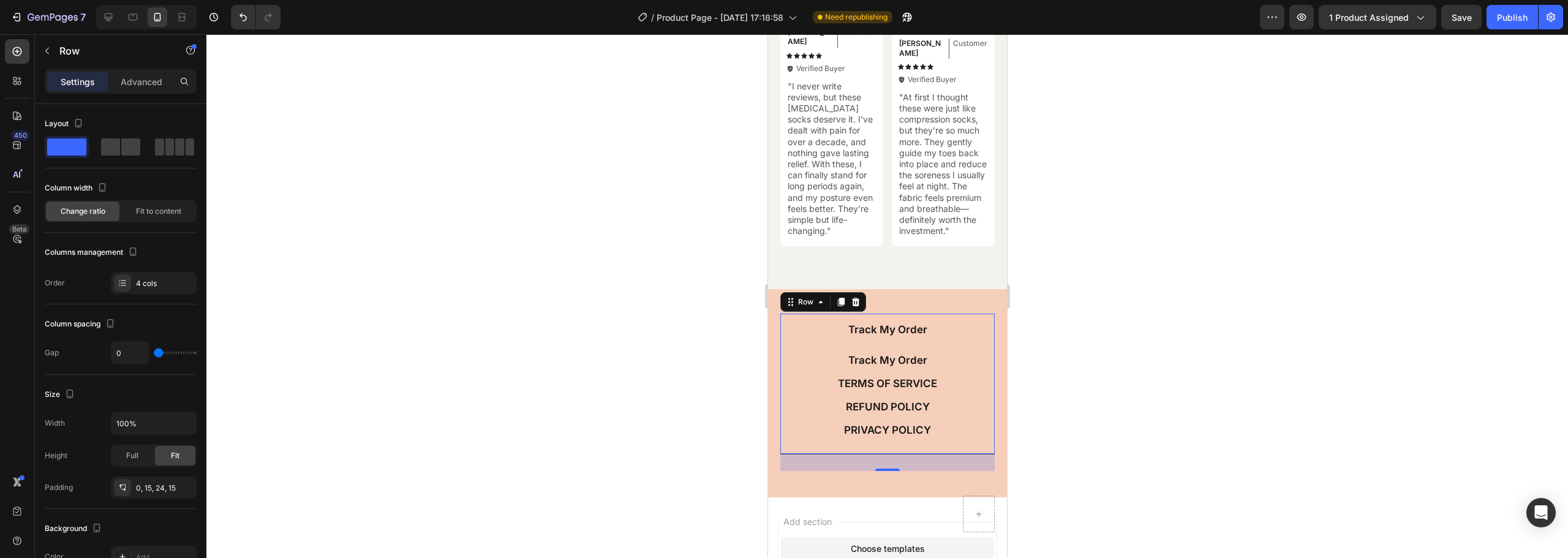
click at [878, 350] on div "Track My Order Button" at bounding box center [887, 332] width 109 height 37
click at [879, 342] on div "Track My Order" at bounding box center [887, 329] width 79 height 27
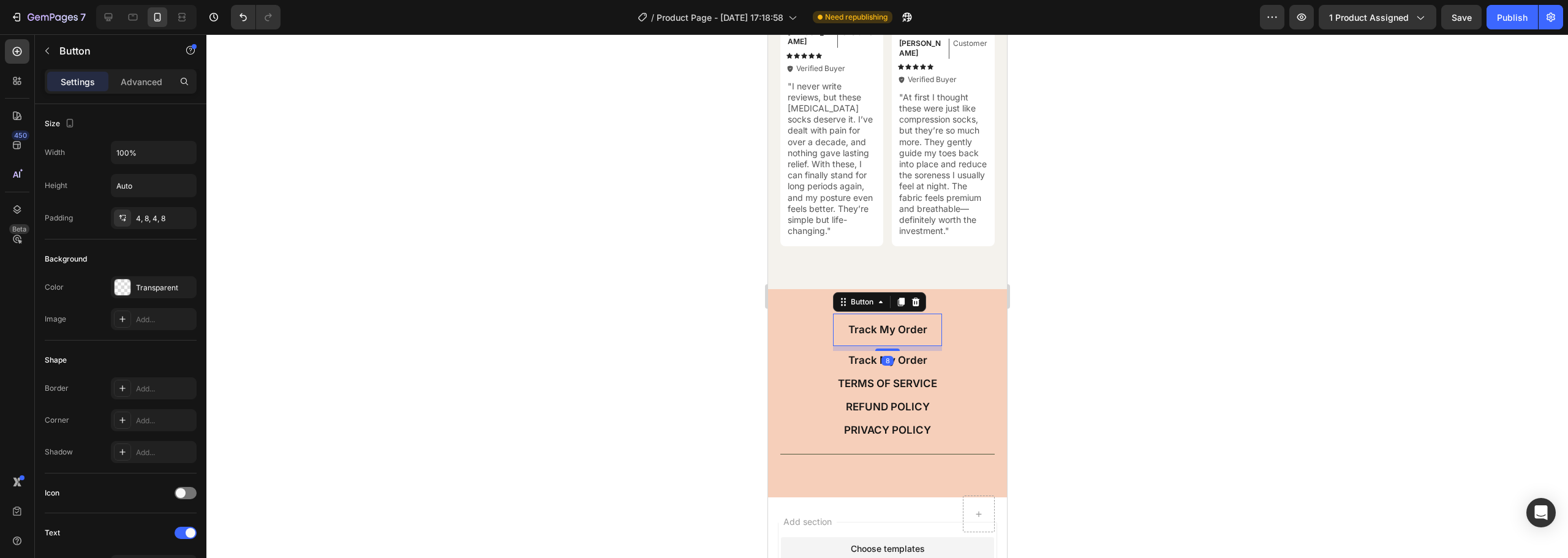
click at [882, 345] on div "Track My Order Button 8" at bounding box center [887, 329] width 109 height 32
drag, startPoint x: 878, startPoint y: 355, endPoint x: 879, endPoint y: 342, distance: 13.0
click at [879, 342] on div "Track My Order Button 0" at bounding box center [887, 329] width 109 height 32
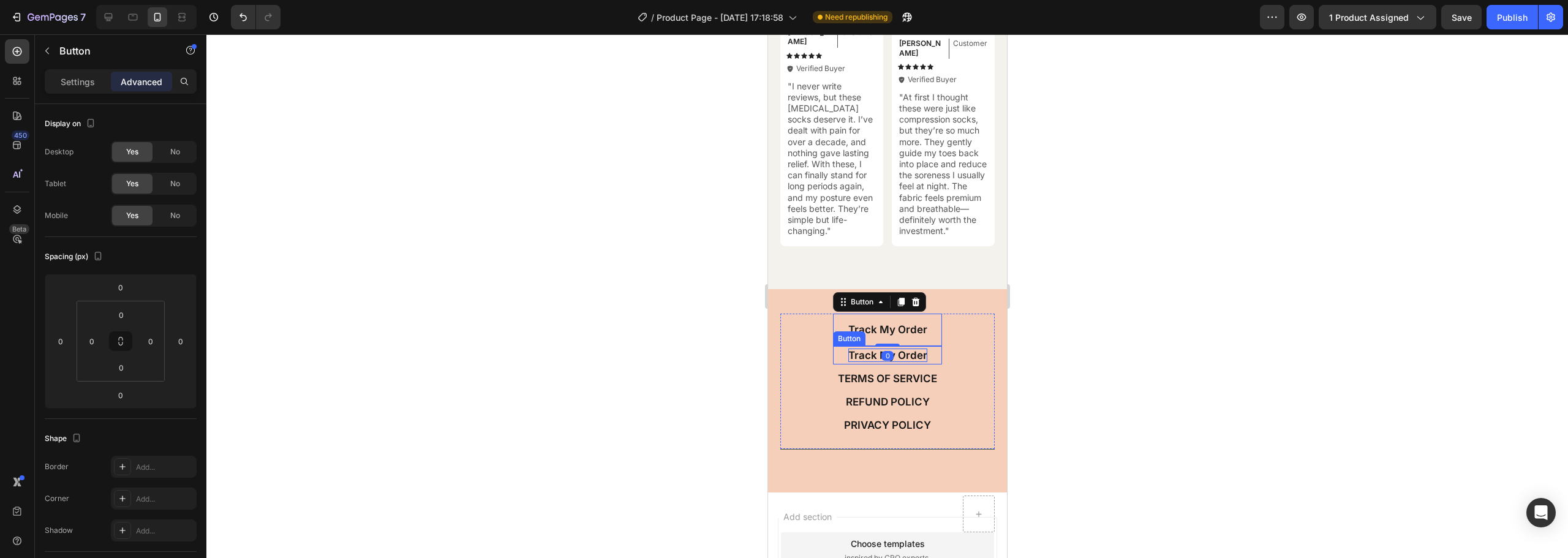
click at [900, 356] on p "Track My Order" at bounding box center [887, 355] width 79 height 13
click at [876, 379] on p "TERMS OF SERVICE" at bounding box center [887, 379] width 99 height 13
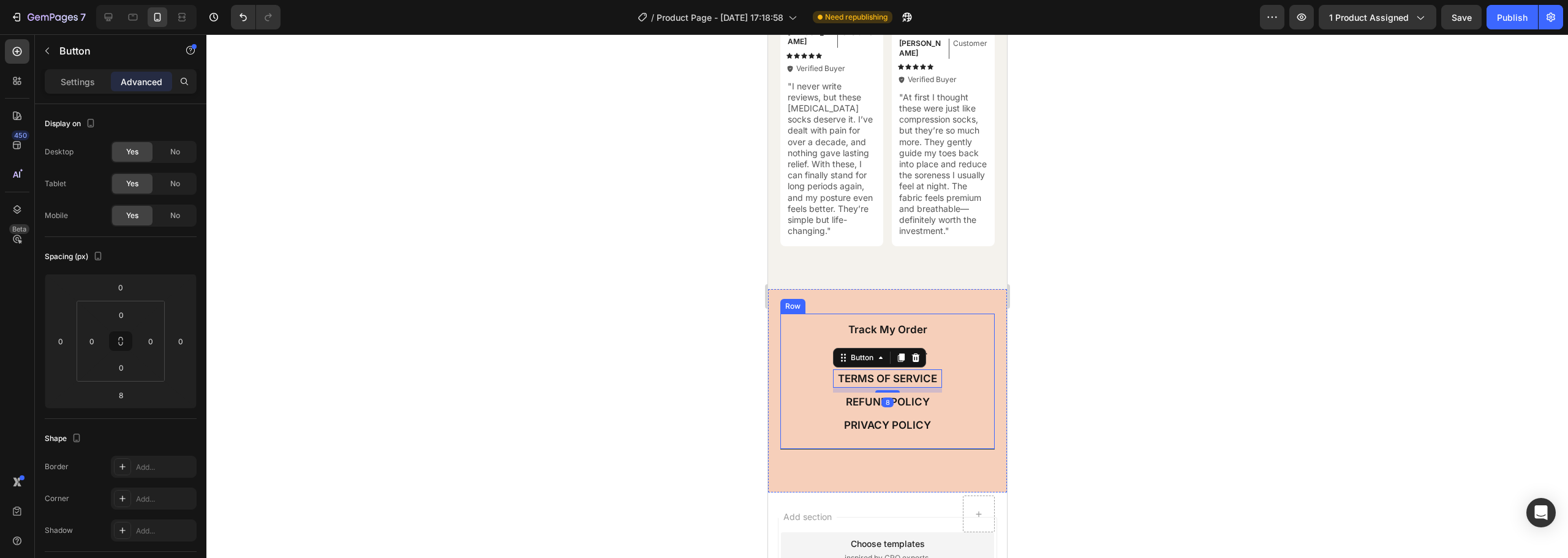
click at [946, 354] on div "Track My Order Button Track My Order Button TERMS OF SERVICE Button 8 REFUND PO…" at bounding box center [887, 381] width 214 height 136
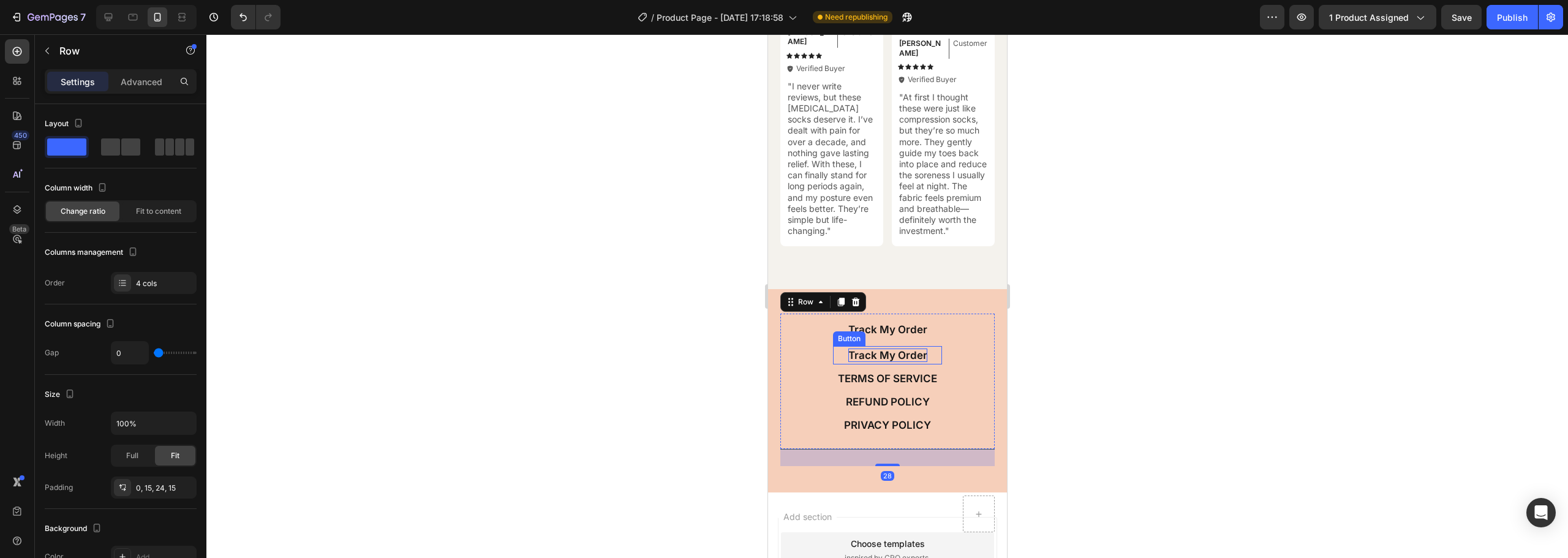
click at [881, 356] on p "Track My Order" at bounding box center [887, 355] width 79 height 13
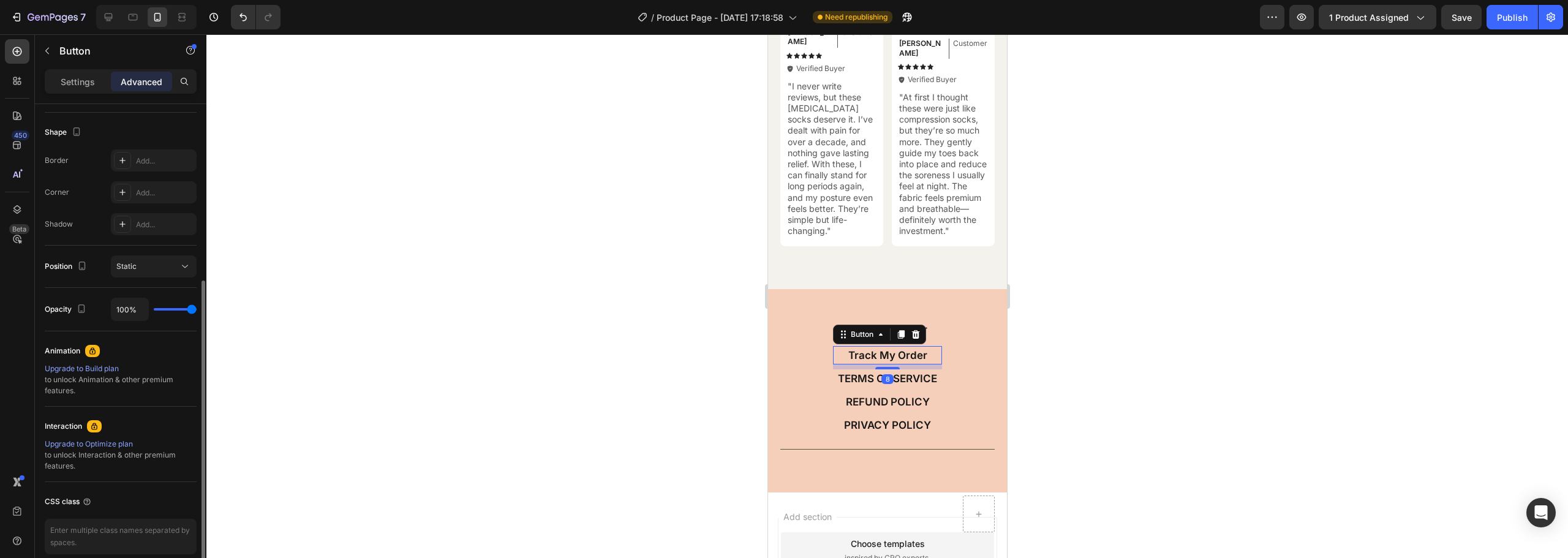
scroll to position [361, 0]
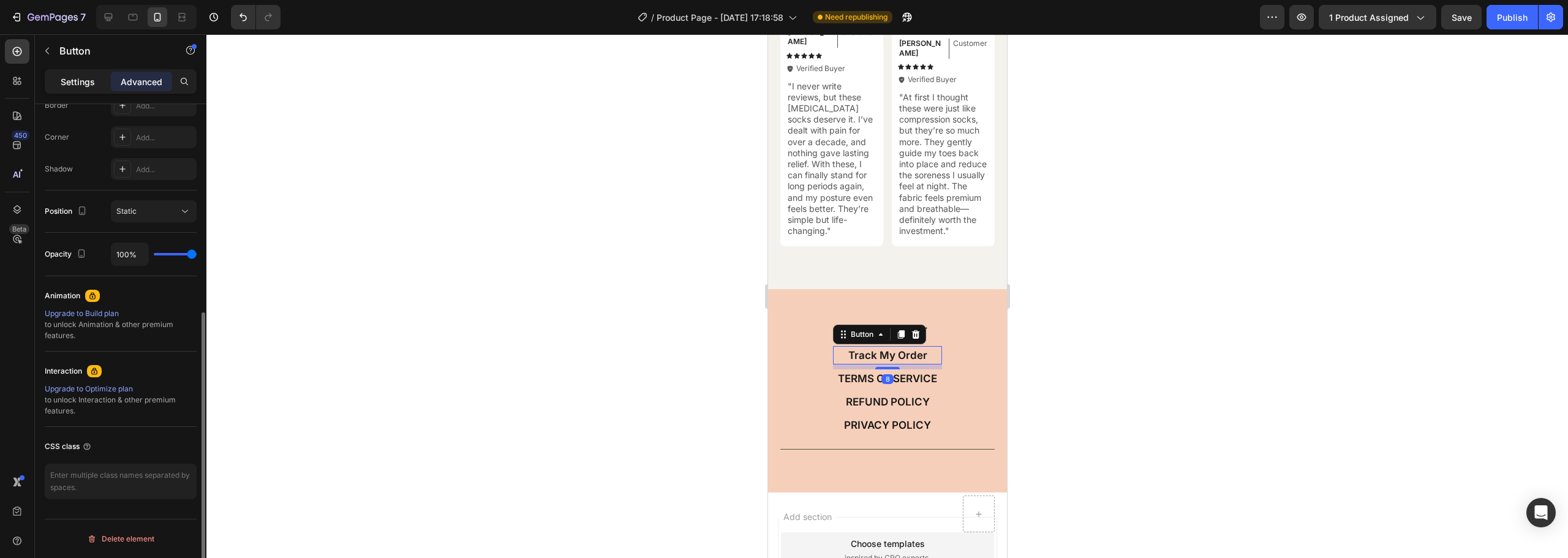
click at [59, 84] on div "Settings" at bounding box center [78, 81] width 61 height 19
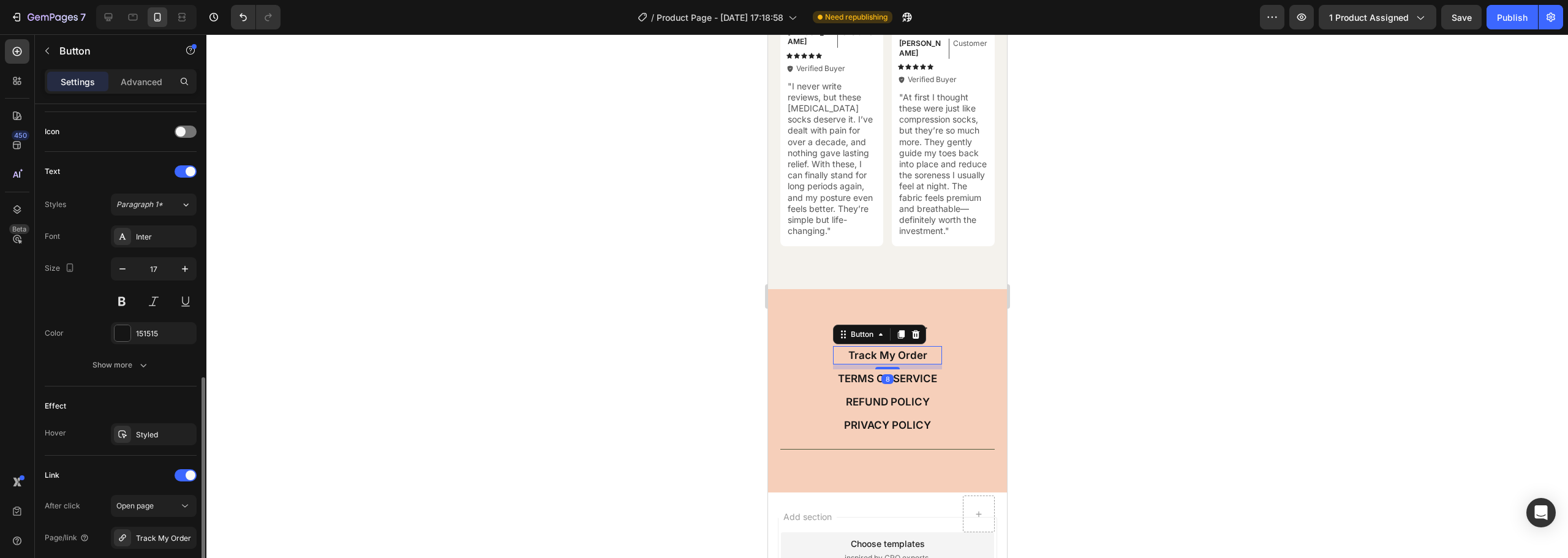
scroll to position [485, 0]
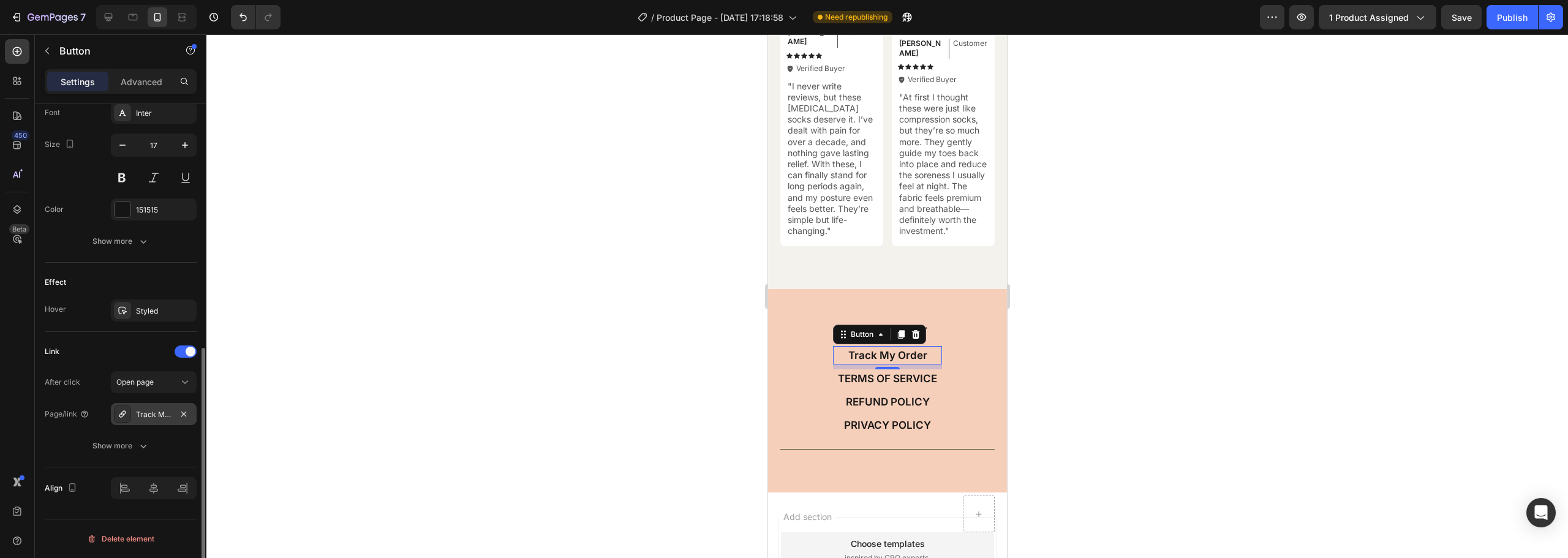
click at [128, 411] on div at bounding box center [123, 414] width 18 height 18
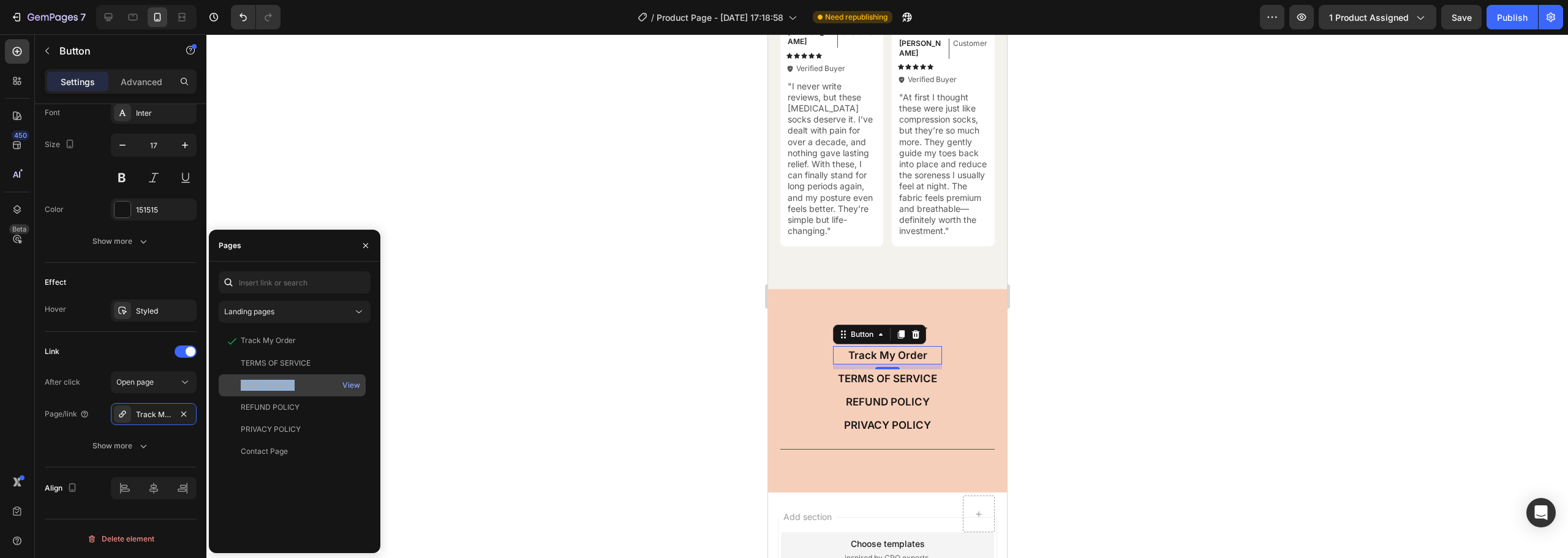
drag, startPoint x: 300, startPoint y: 382, endPoint x: 229, endPoint y: 382, distance: 71.0
click at [229, 382] on div "SHIPPING INFO" at bounding box center [292, 385] width 137 height 11
copy div "SHIPPING INFO"
click at [860, 380] on p "TERMS OF SERVICE" at bounding box center [887, 379] width 99 height 13
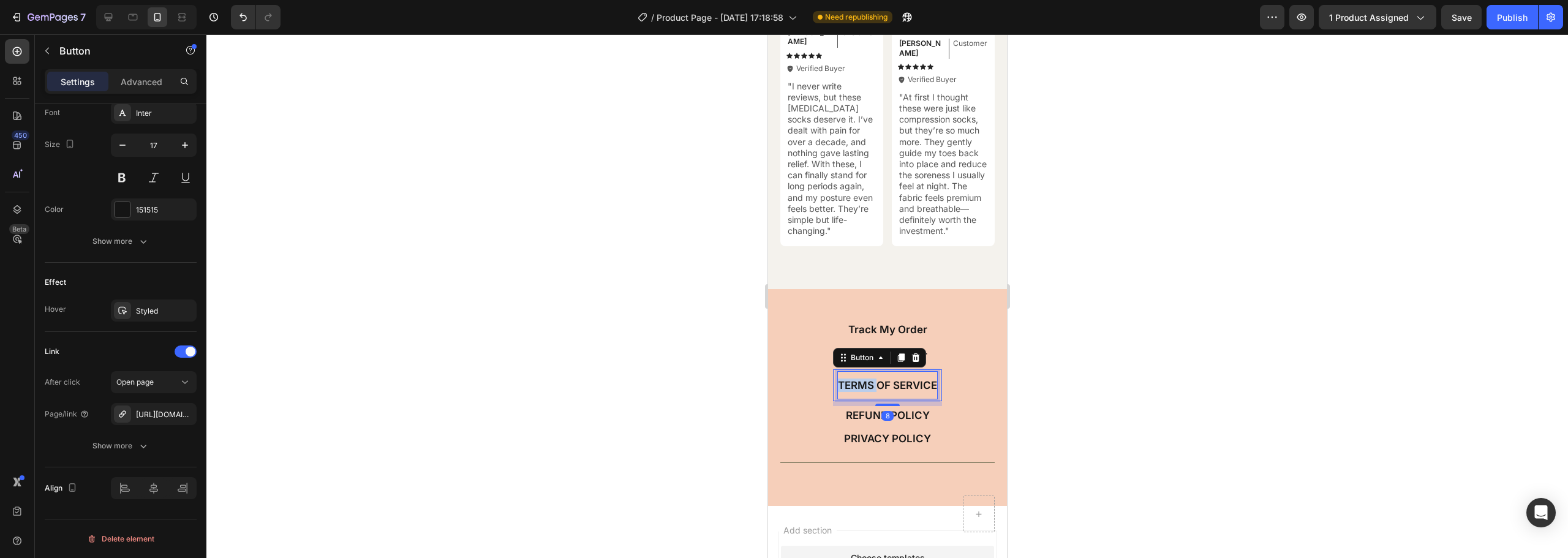
click at [860, 380] on div "TERMS OF SERVICE" at bounding box center [887, 385] width 99 height 27
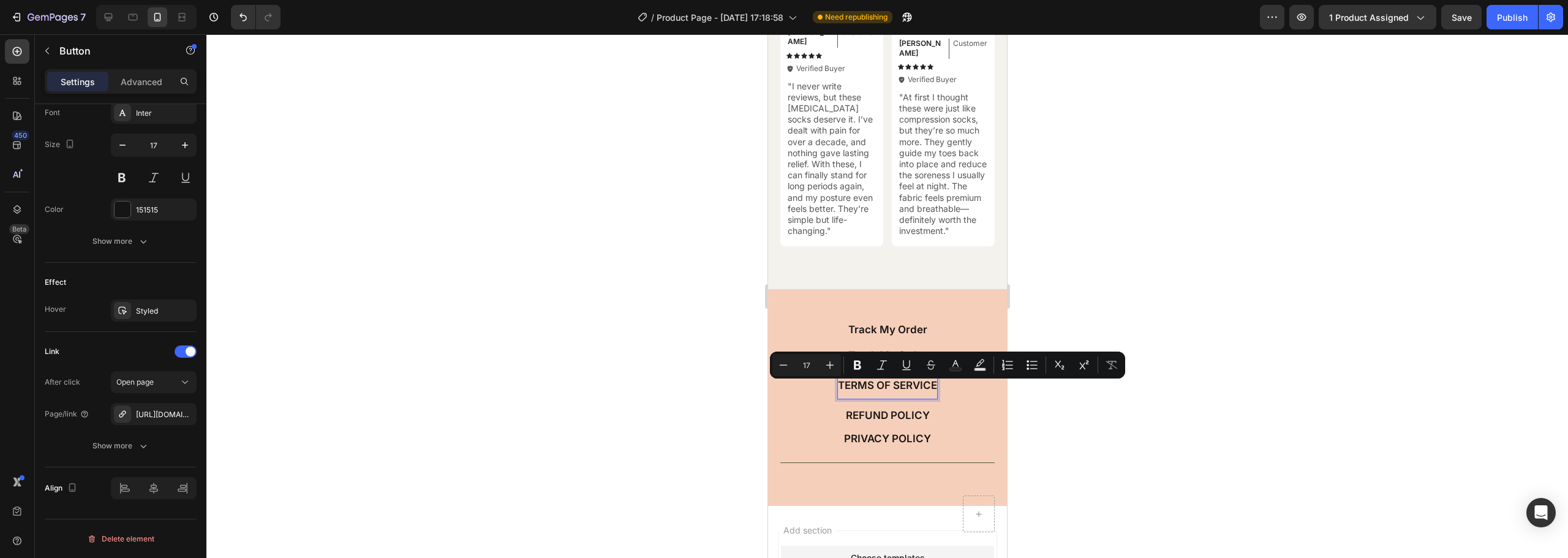
click at [890, 392] on p "TERMS OF SERVICE" at bounding box center [887, 385] width 99 height 13
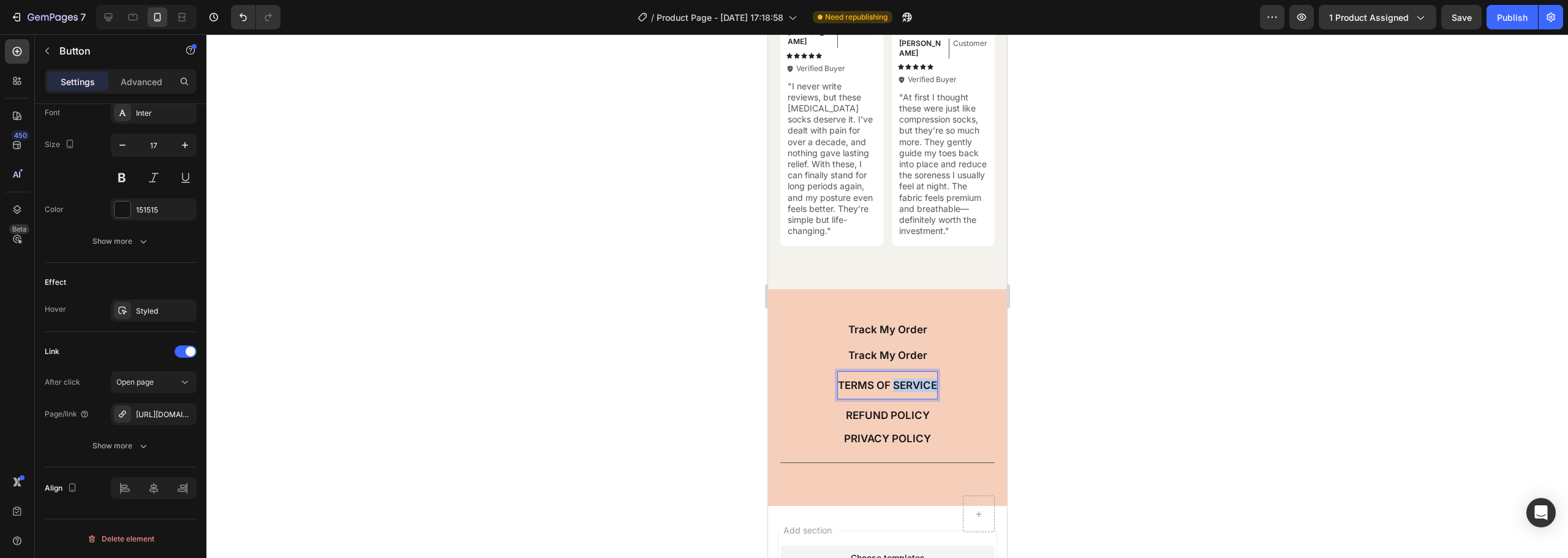
click at [890, 392] on p "TERMS OF SERVICE" at bounding box center [887, 385] width 99 height 13
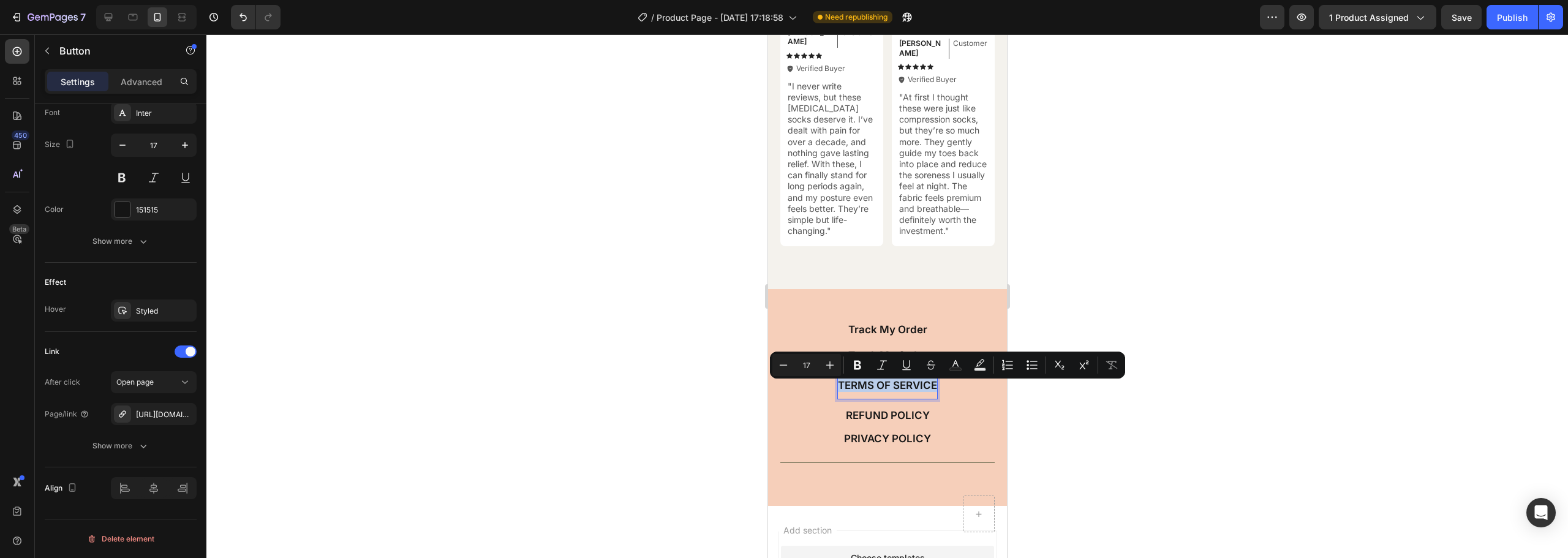
click at [955, 330] on div "Track My Order Button Track My Order Button TERMS OF SERVICE Button 8 REFUND PO…" at bounding box center [887, 388] width 214 height 149
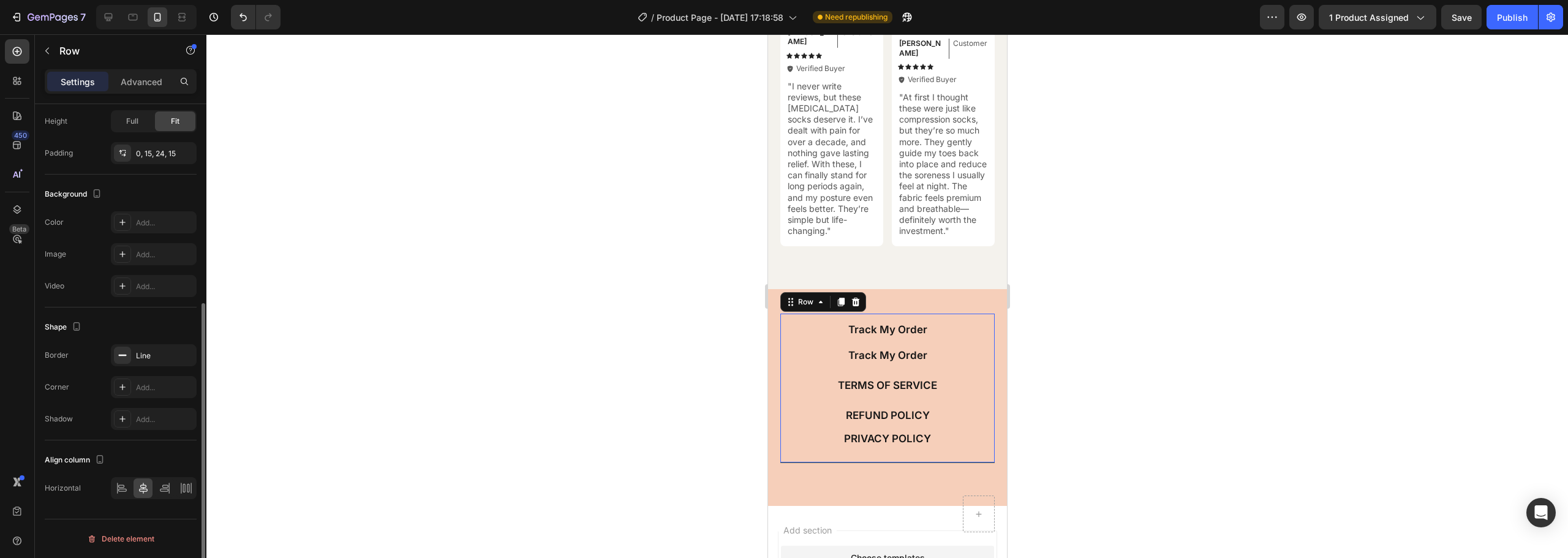
scroll to position [0, 0]
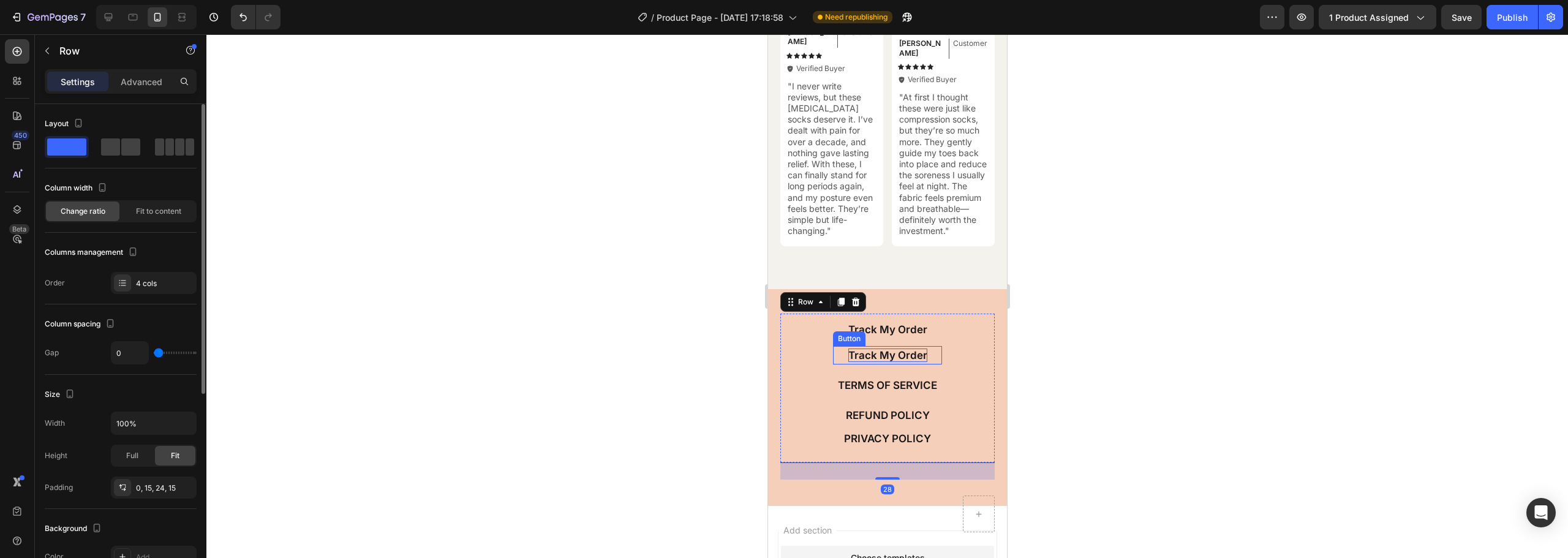
click at [893, 359] on p "Track My Order" at bounding box center [887, 355] width 79 height 13
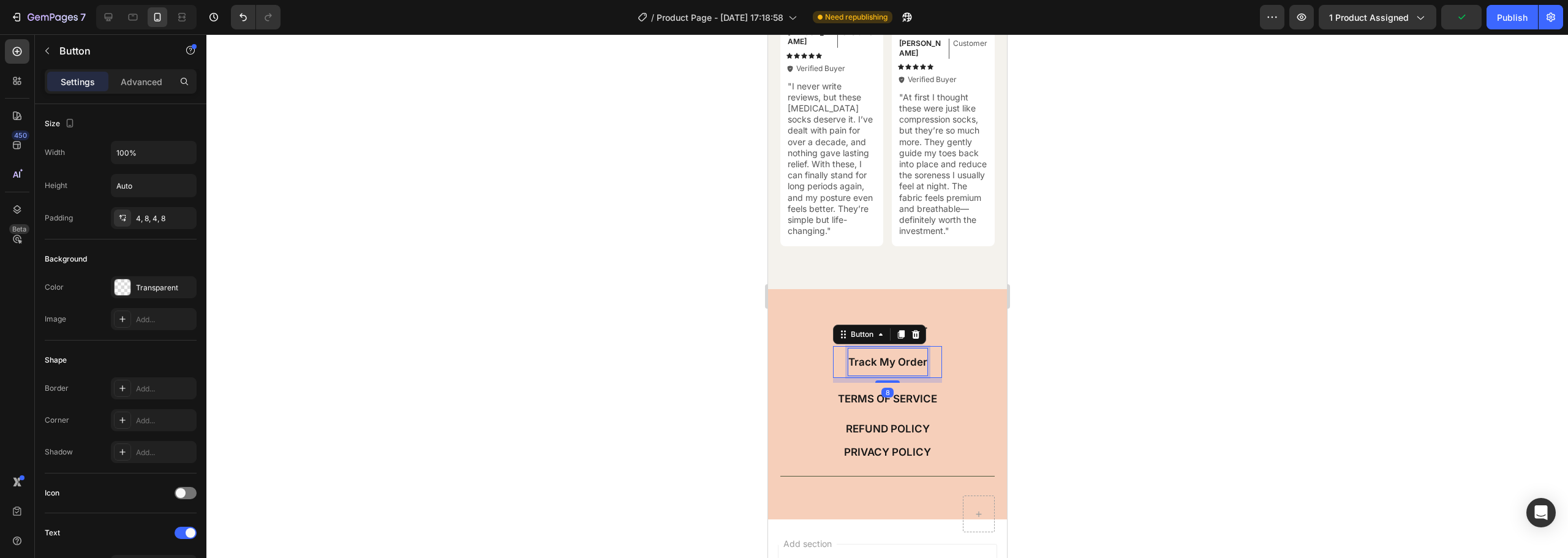
click at [886, 357] on div "Track My Order" at bounding box center [887, 362] width 79 height 27
click at [896, 362] on span "SHIPPING INFO" at bounding box center [887, 362] width 54 height 9
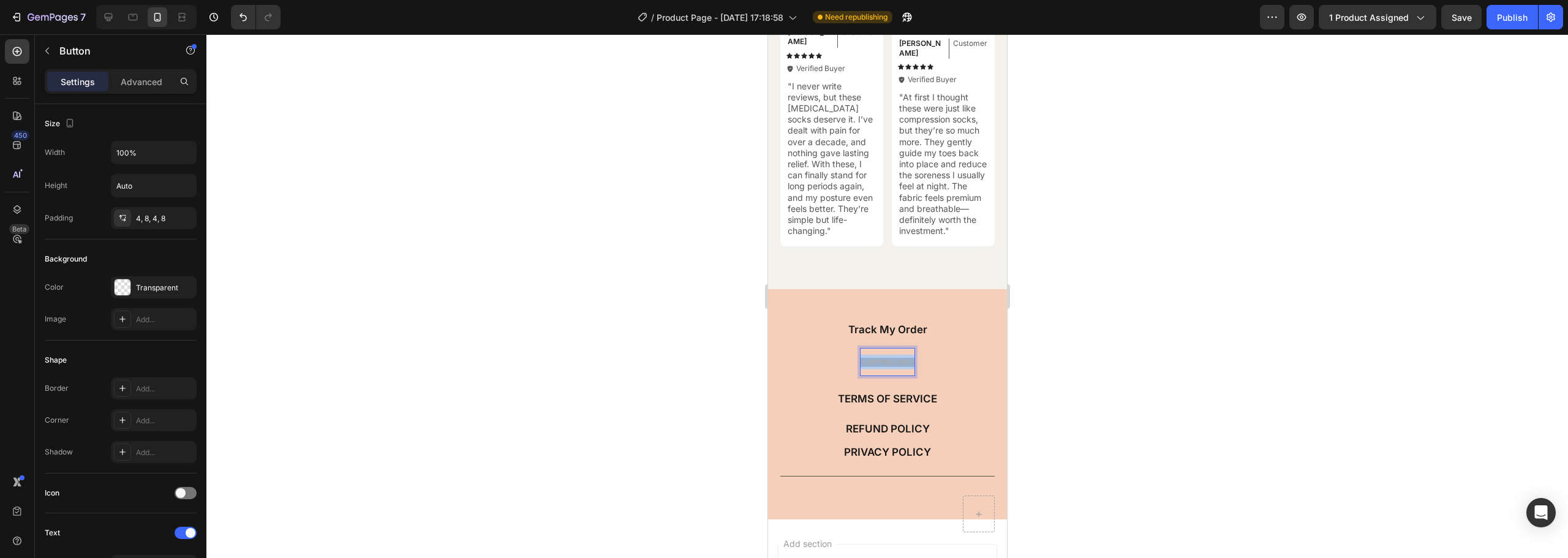
click at [896, 362] on span "SHIPPING INFO" at bounding box center [887, 362] width 54 height 9
click at [1066, 319] on div at bounding box center [887, 296] width 1362 height 524
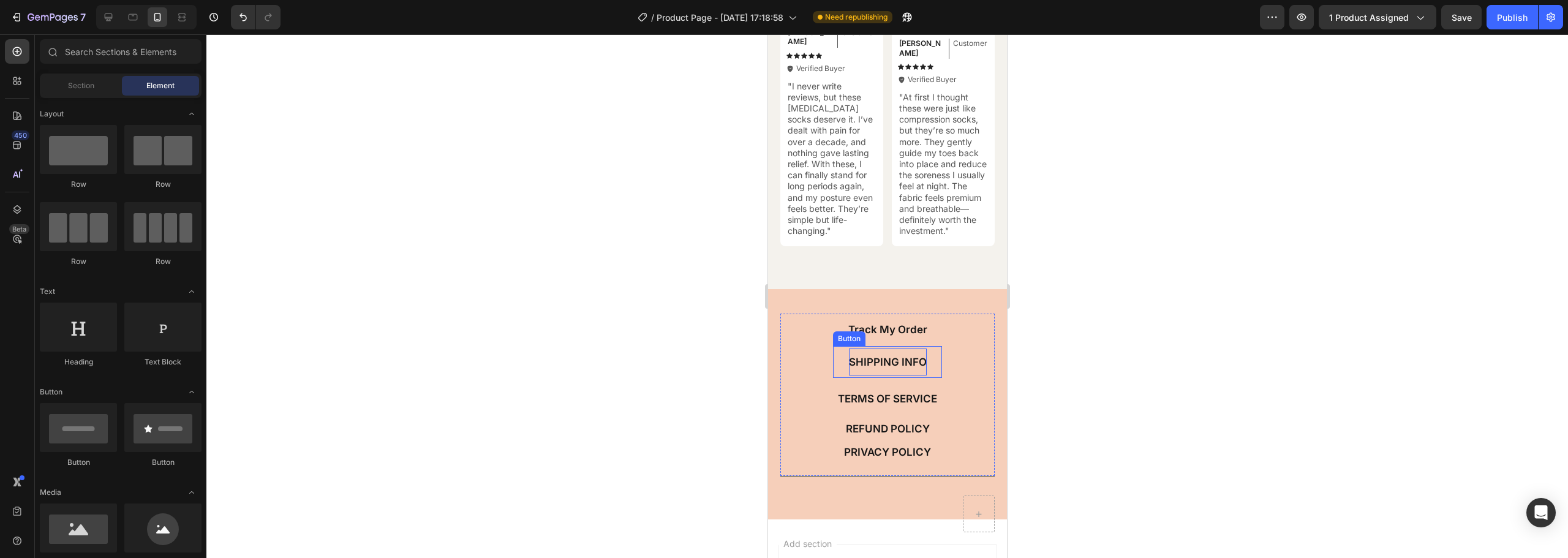
click at [881, 378] on link "SHIPPING INFO" at bounding box center [887, 362] width 109 height 32
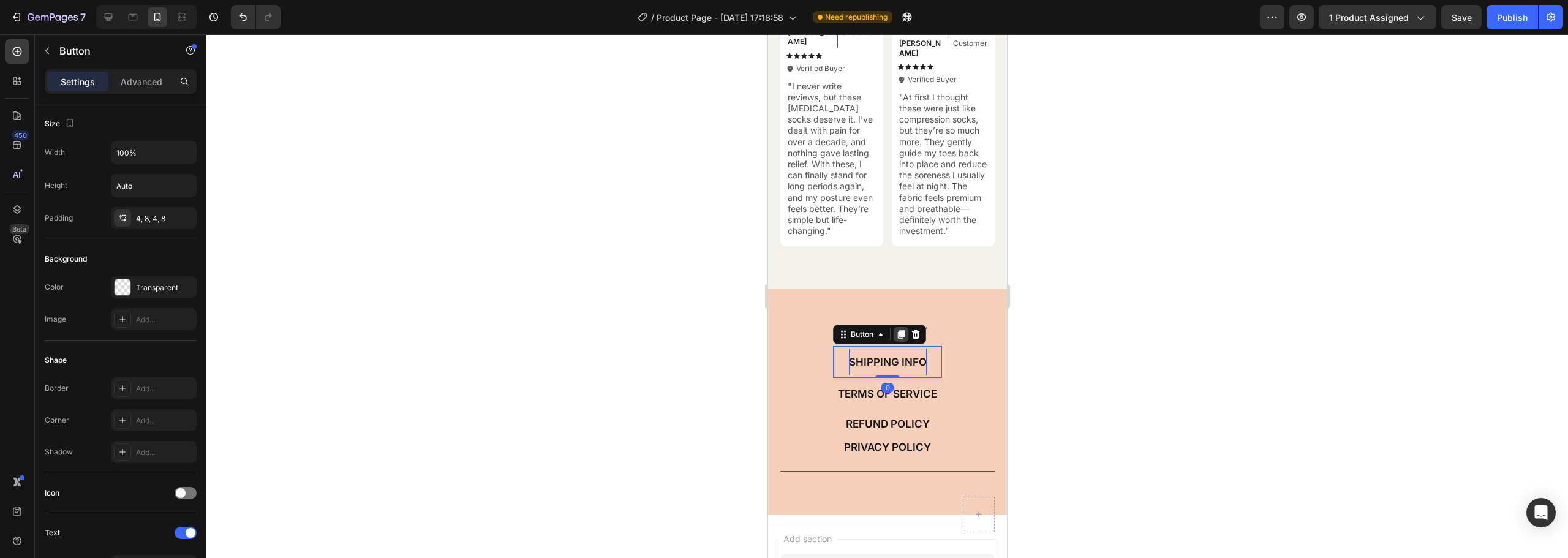
drag, startPoint x: 885, startPoint y: 386, endPoint x: 890, endPoint y: 338, distance: 48.3
click at [890, 346] on div "SHIPPING INFO Button 0" at bounding box center [887, 362] width 109 height 32
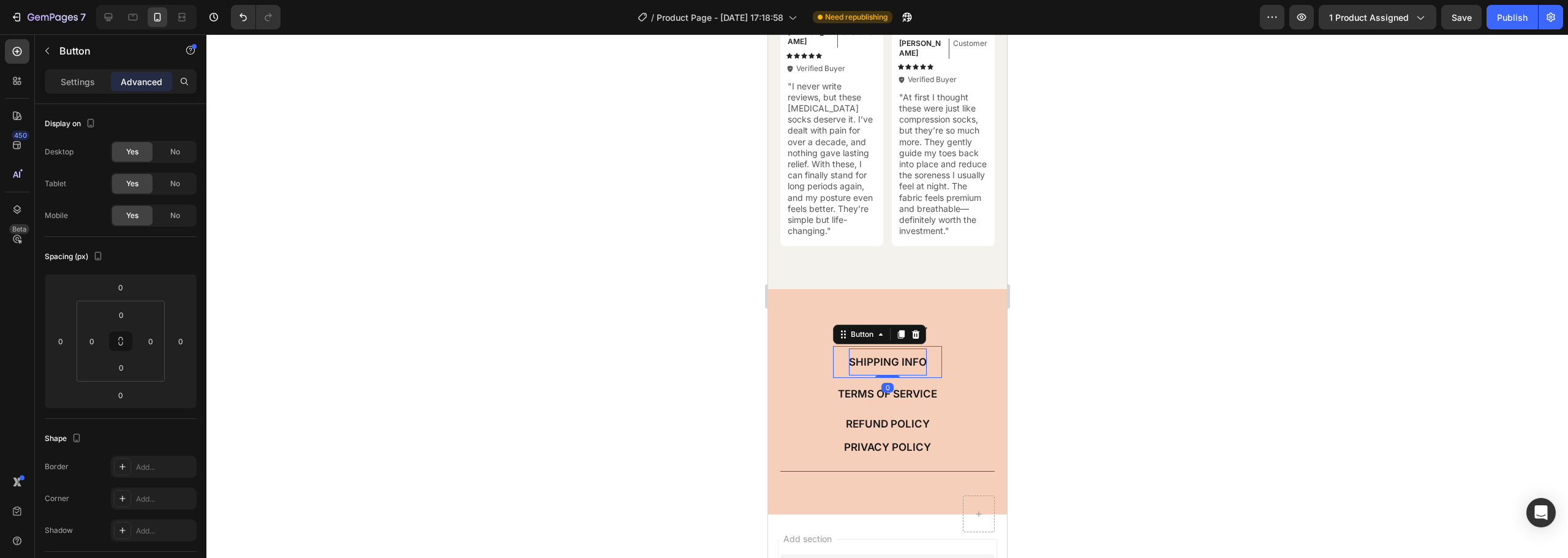
click at [1122, 329] on div at bounding box center [887, 296] width 1362 height 524
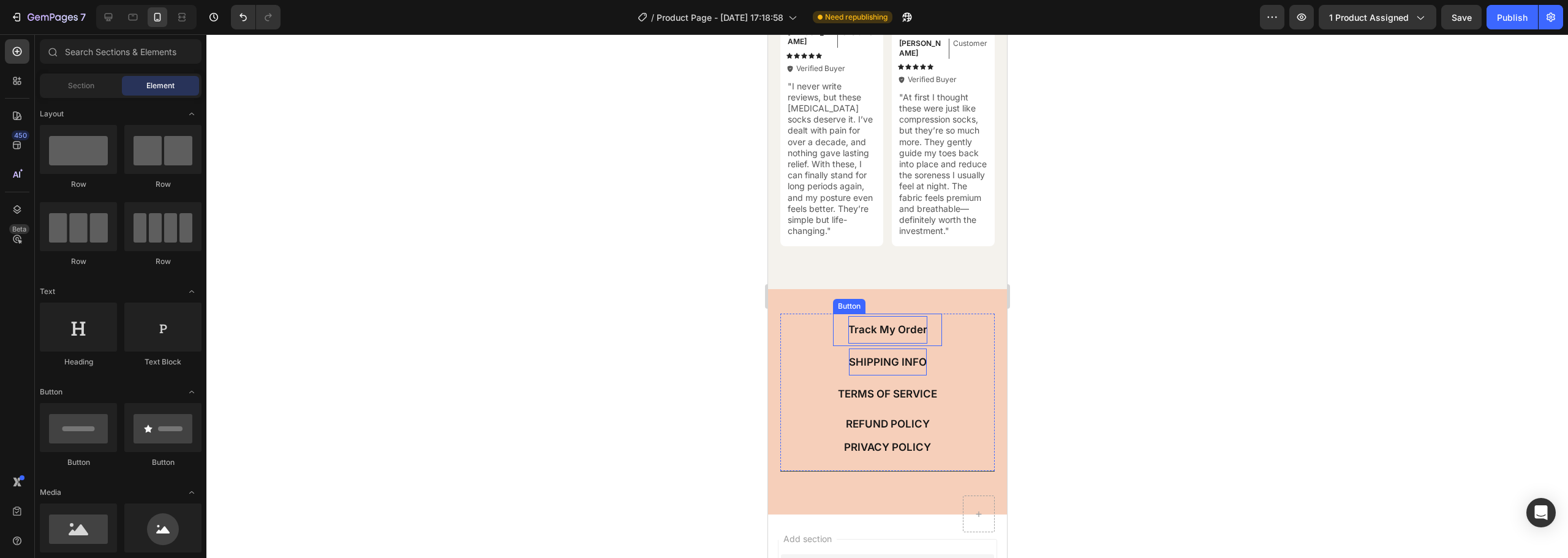
click at [881, 343] on div "Track My Order" at bounding box center [887, 329] width 79 height 27
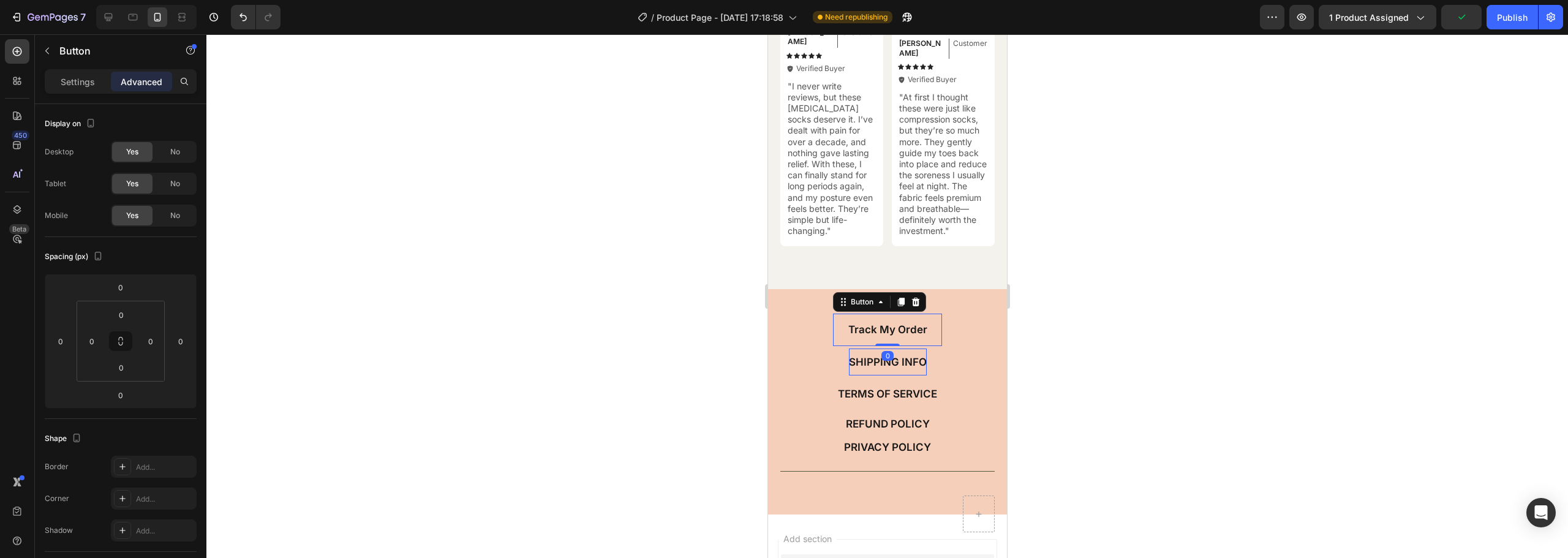
drag, startPoint x: 881, startPoint y: 348, endPoint x: 889, endPoint y: 315, distance: 34.0
click at [889, 315] on div "Track My Order Button 0" at bounding box center [887, 329] width 109 height 32
click at [81, 82] on p "Settings" at bounding box center [78, 81] width 34 height 13
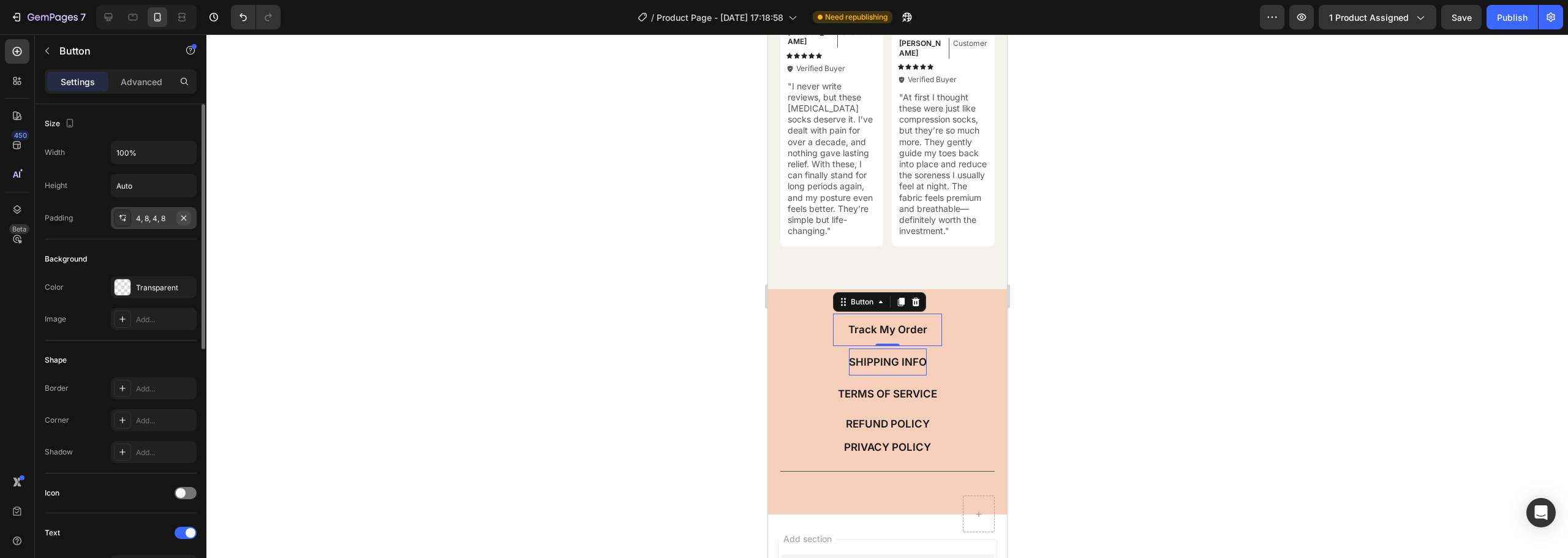
click at [184, 216] on icon "button" at bounding box center [184, 218] width 10 height 10
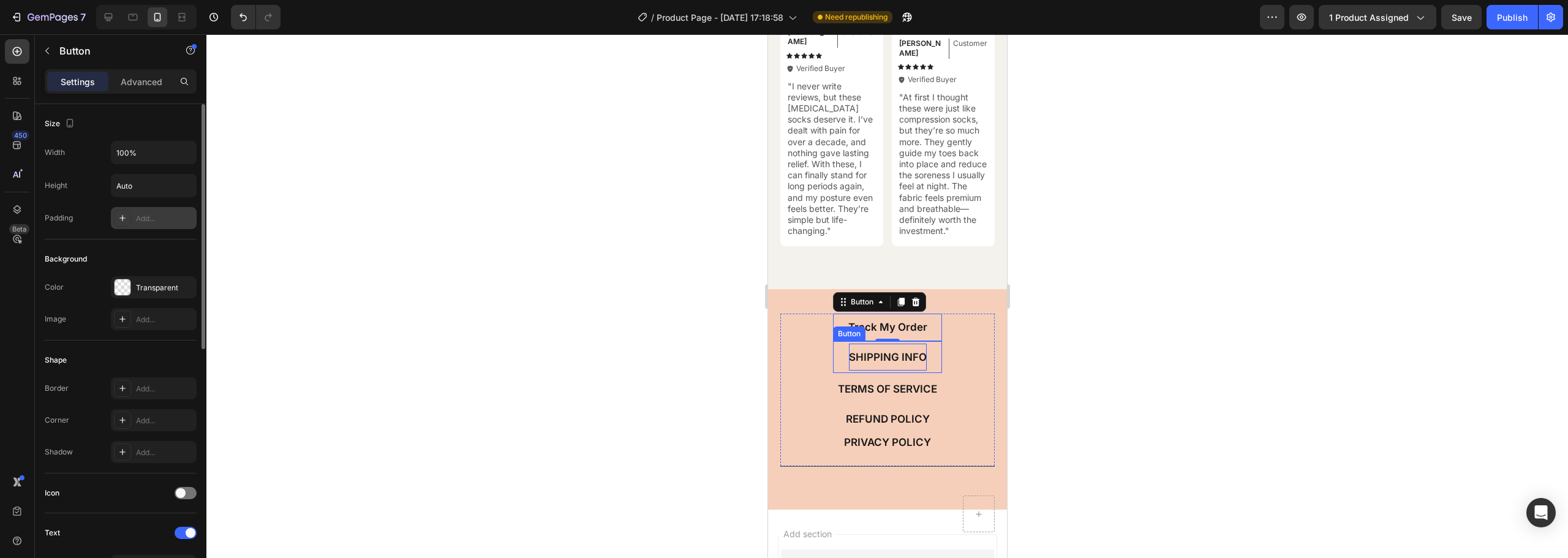
click at [841, 356] on link "SHIPPING INFO" at bounding box center [887, 357] width 109 height 32
click at [184, 215] on icon "button" at bounding box center [184, 218] width 10 height 10
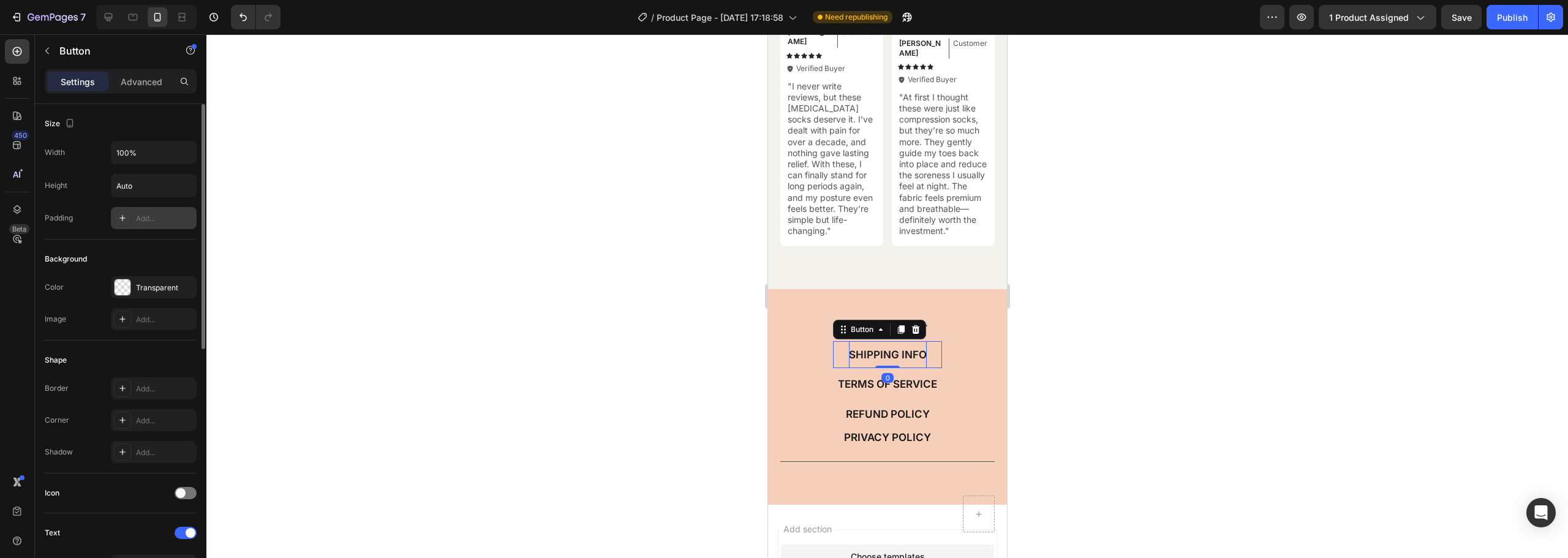
click at [1105, 296] on div at bounding box center [887, 296] width 1362 height 524
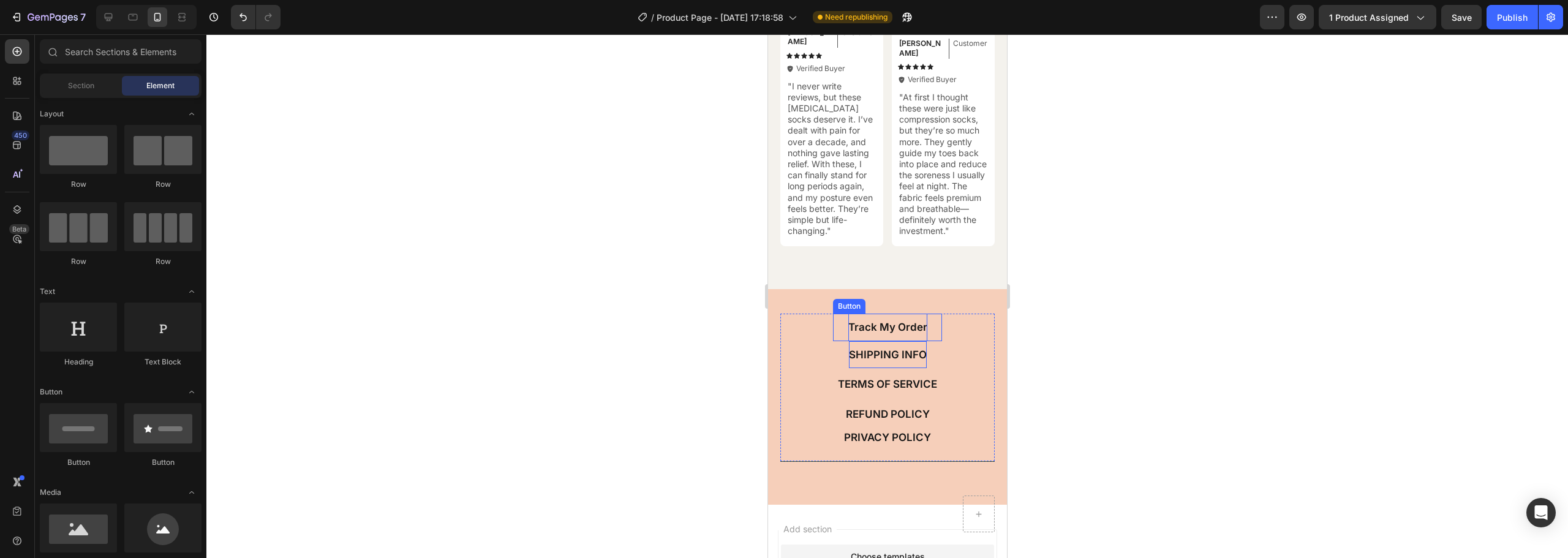
click at [877, 328] on p "Track My Order" at bounding box center [887, 327] width 79 height 13
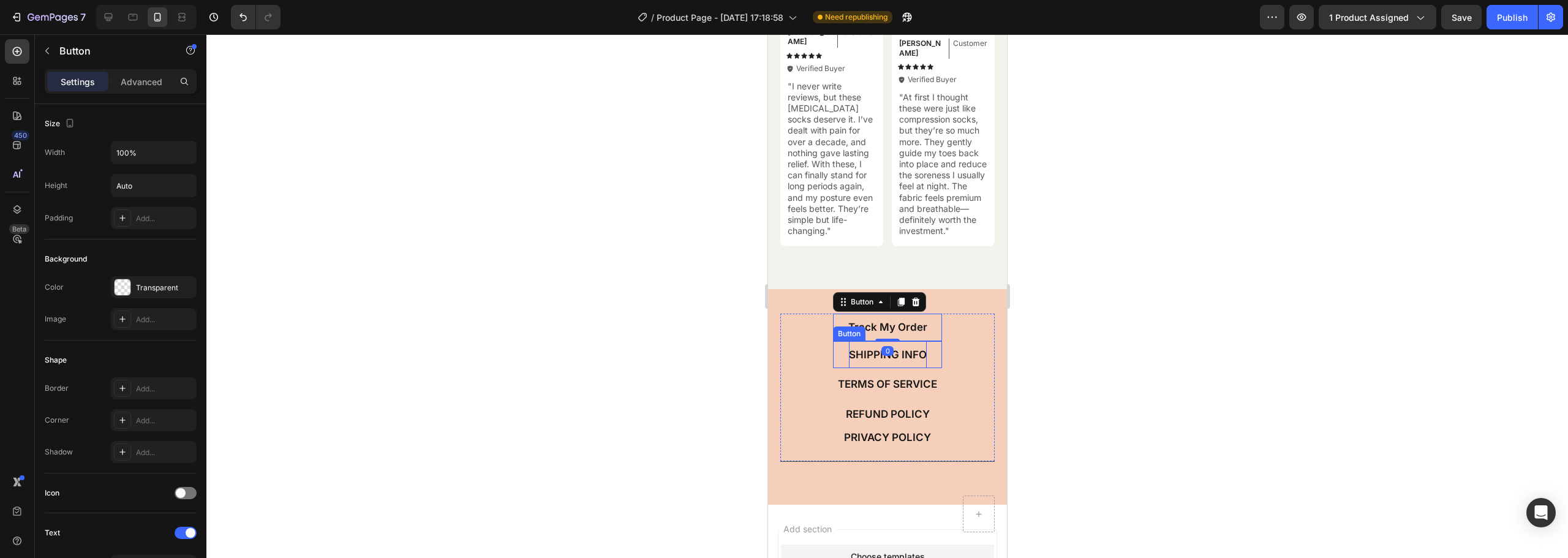
click at [883, 361] on p "SHIPPING INFO" at bounding box center [887, 354] width 78 height 13
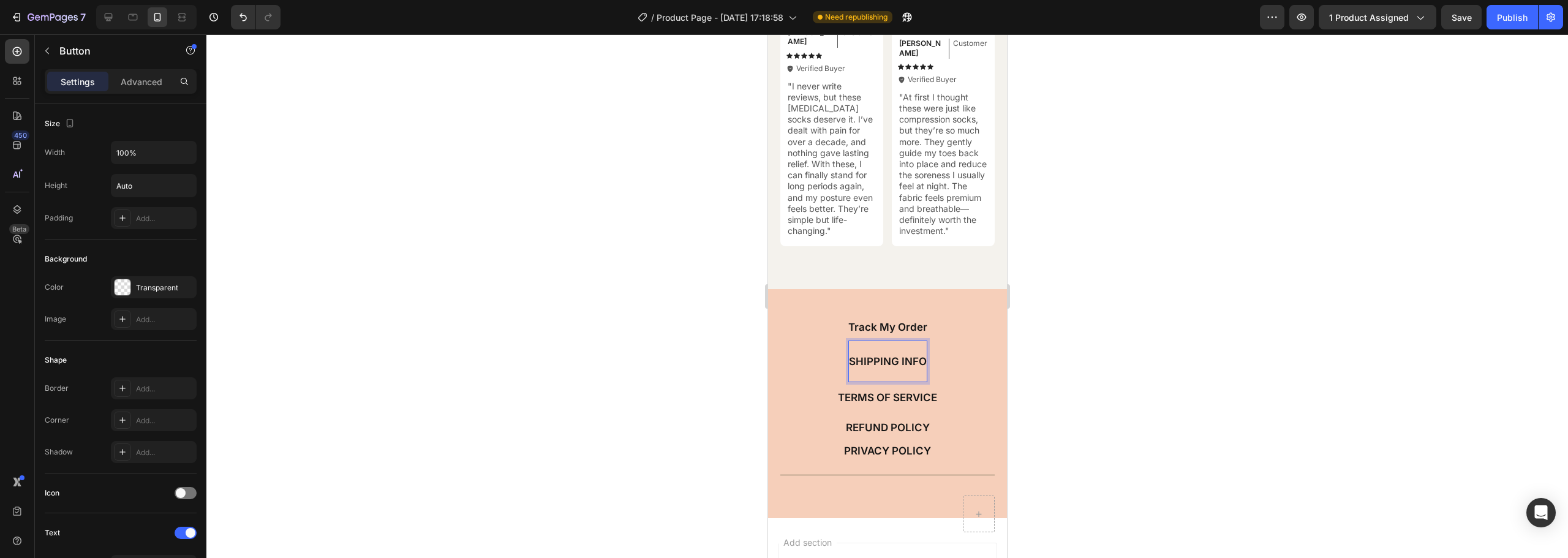
click at [873, 355] on div "SHIPPING INFO" at bounding box center [887, 361] width 78 height 40
click at [864, 403] on p "TERMS OF SERVICE" at bounding box center [887, 397] width 99 height 13
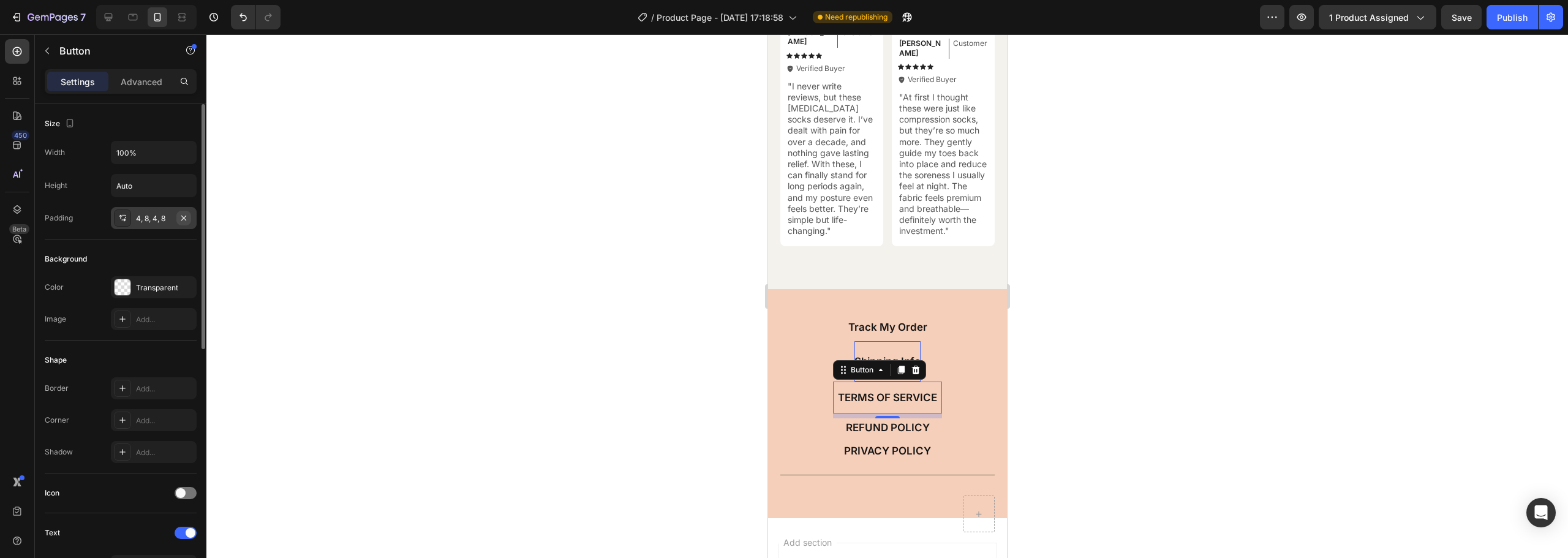
click at [184, 215] on icon "button" at bounding box center [184, 218] width 10 height 10
click at [870, 425] on p "REFUND POLICY" at bounding box center [887, 422] width 84 height 13
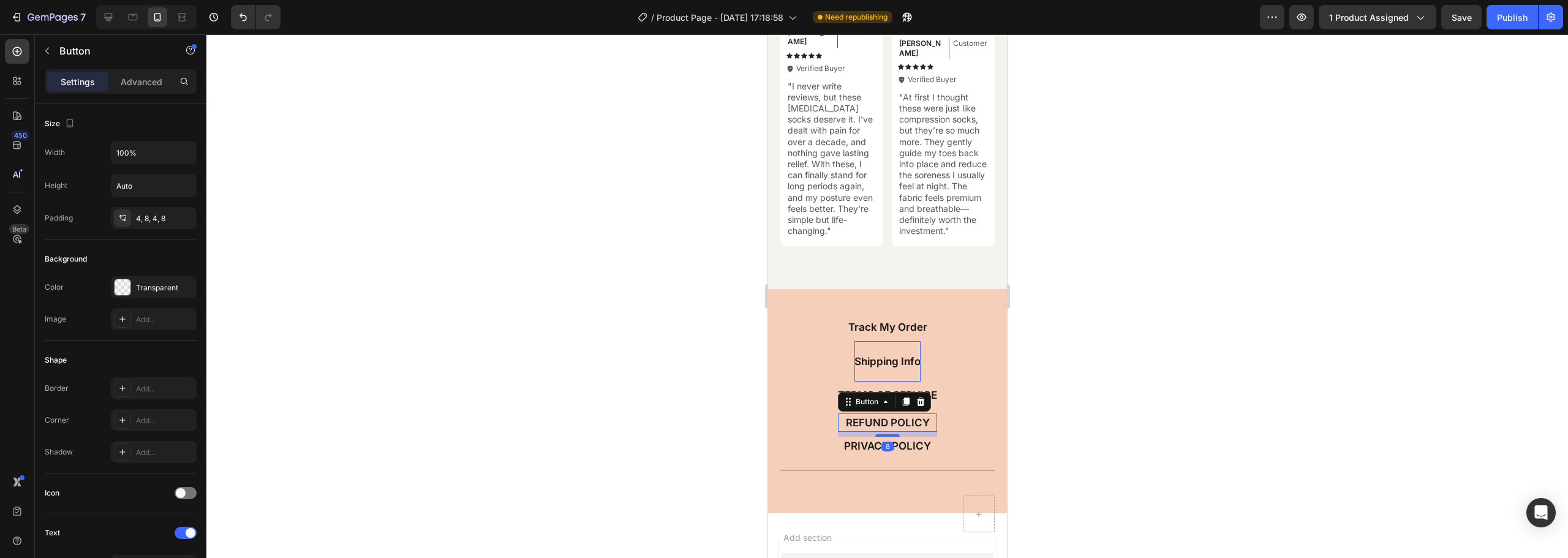
drag, startPoint x: 184, startPoint y: 214, endPoint x: 652, endPoint y: 351, distance: 487.6
click at [0, 0] on icon "button" at bounding box center [0, 0] width 0 height 0
click at [859, 445] on p "PRIVACY POLICY" at bounding box center [887, 442] width 87 height 13
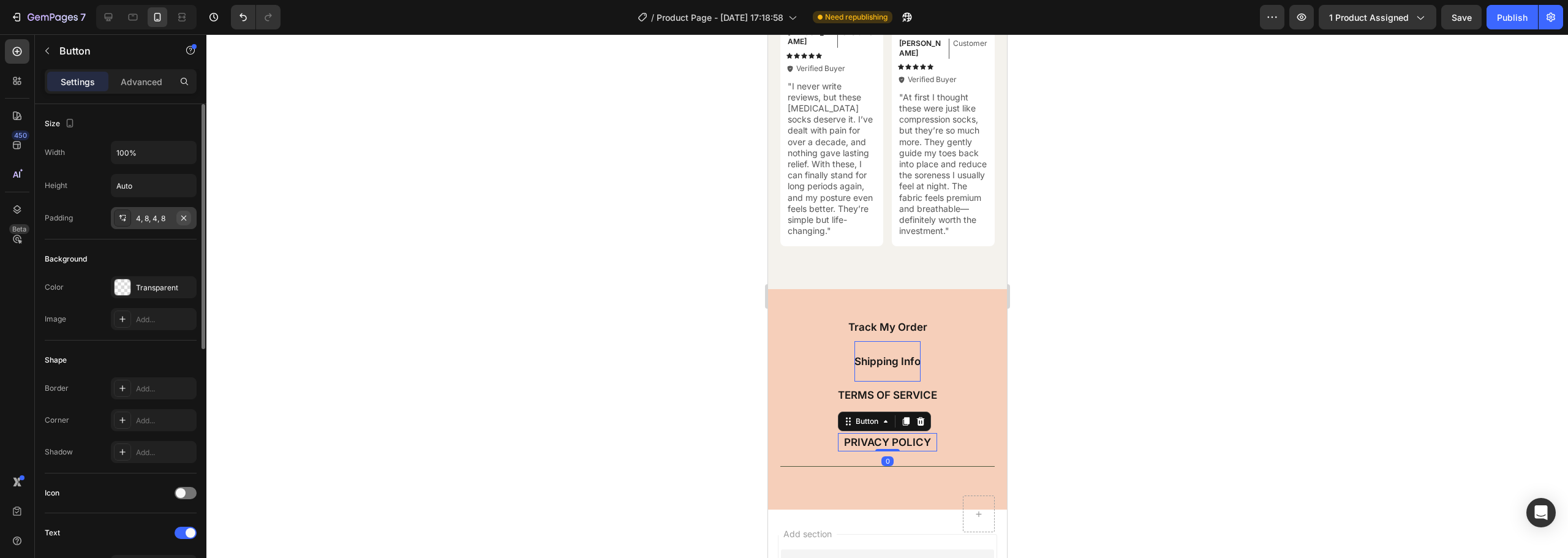
click at [183, 215] on icon "button" at bounding box center [184, 218] width 10 height 10
click at [881, 395] on p "TERMS OF SERVICE" at bounding box center [887, 395] width 99 height 13
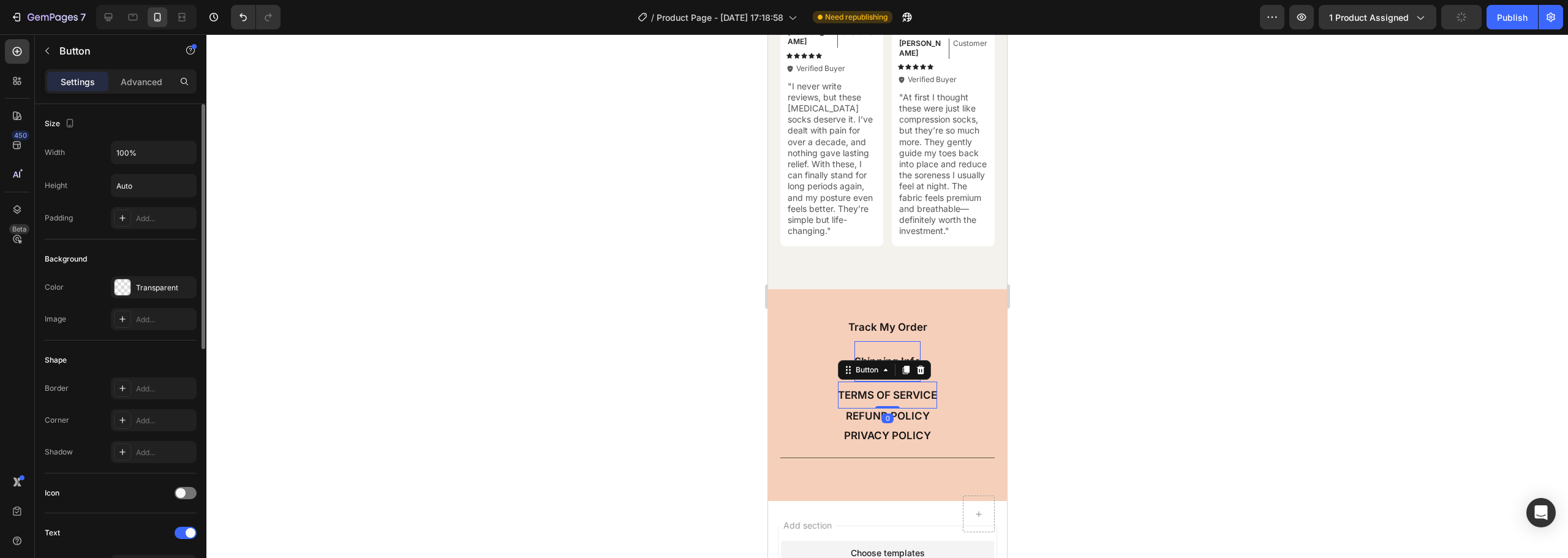
drag, startPoint x: 884, startPoint y: 416, endPoint x: 882, endPoint y: 400, distance: 16.1
click at [882, 400] on div "TERMS OF SERVICE Button 0" at bounding box center [887, 395] width 99 height 27
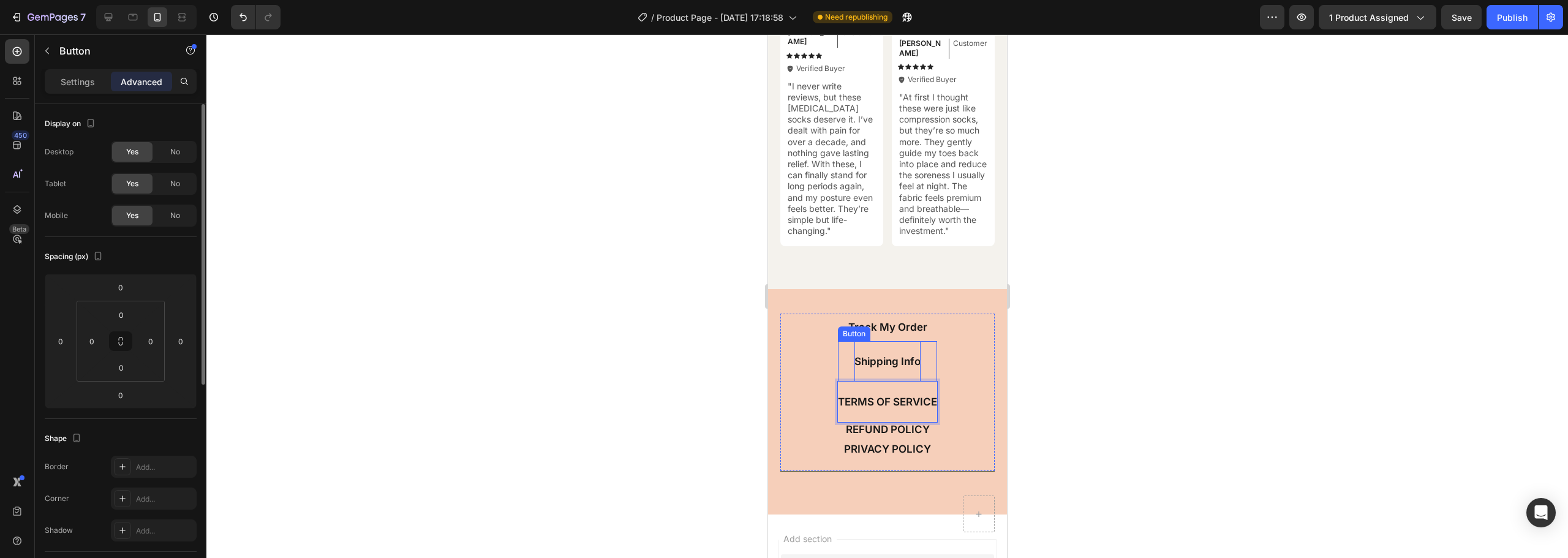
click at [884, 368] on p "Shipping Info" at bounding box center [886, 361] width 66 height 13
drag, startPoint x: 884, startPoint y: 384, endPoint x: 885, endPoint y: 372, distance: 12.0
click at [885, 372] on div "Shipping Info Button 0" at bounding box center [887, 361] width 99 height 40
click at [893, 396] on div "TERMS OF SERVICE" at bounding box center [887, 401] width 99 height 40
click at [860, 430] on p "REFUND POLICY" at bounding box center [887, 430] width 84 height 13
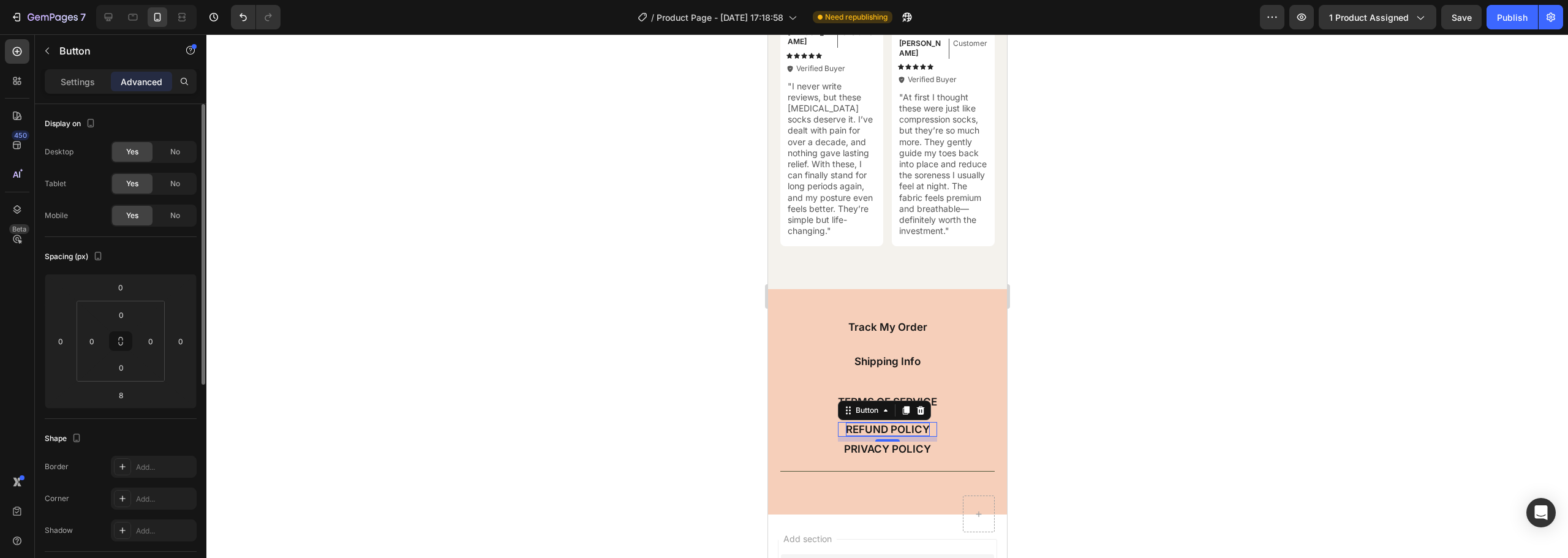
click at [877, 430] on div "REFUND POLICY" at bounding box center [887, 430] width 84 height 13
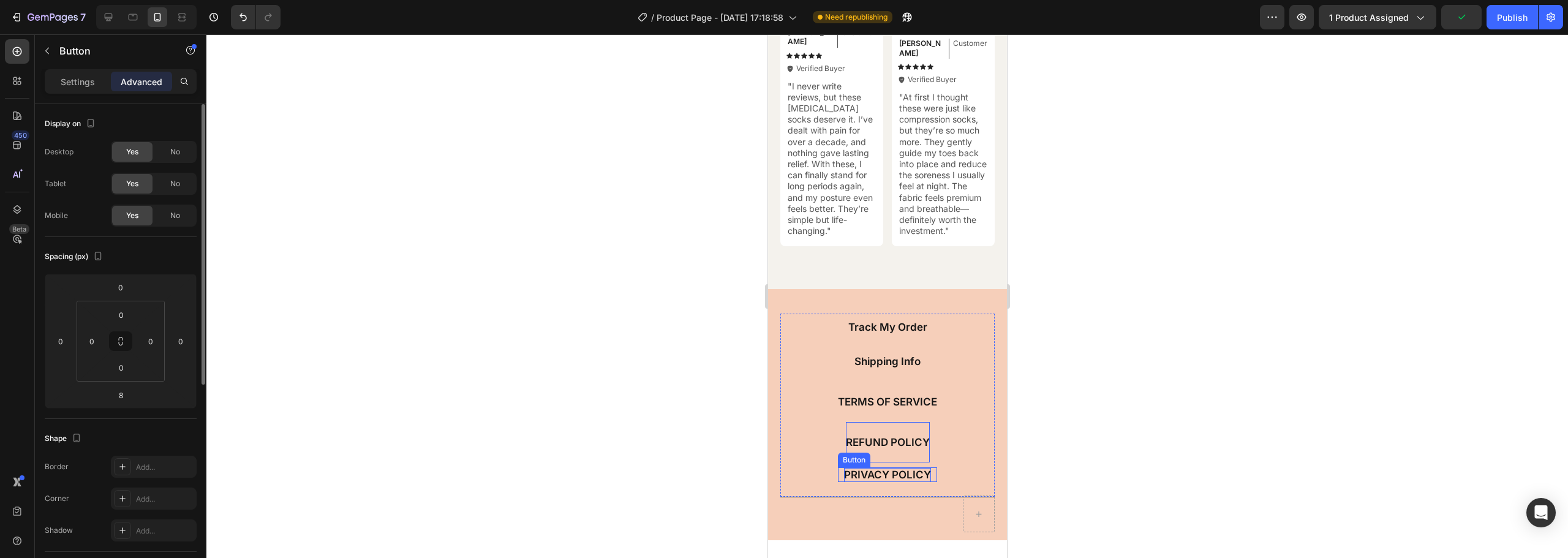
click at [877, 475] on p "PRIVACY POLICY" at bounding box center [887, 475] width 87 height 13
click at [872, 480] on p "PRIVACY POLICY" at bounding box center [887, 475] width 87 height 13
click at [1120, 375] on div at bounding box center [887, 296] width 1362 height 524
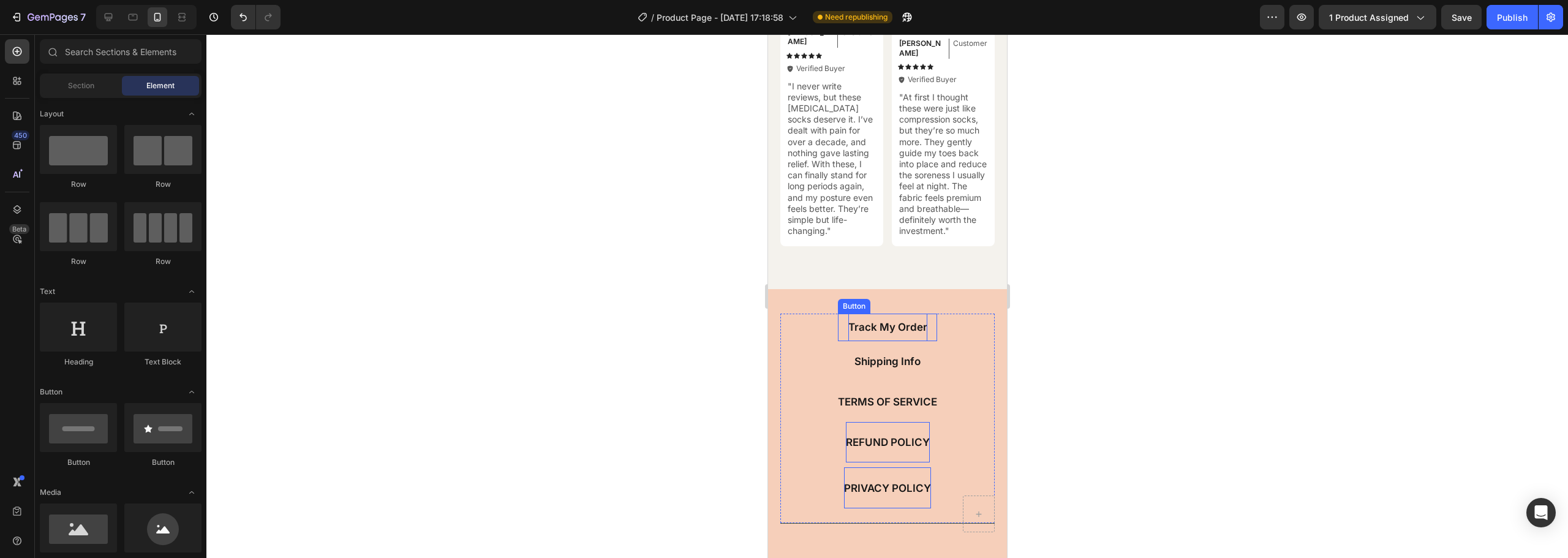
click at [879, 334] on p "Track My Order" at bounding box center [887, 327] width 79 height 13
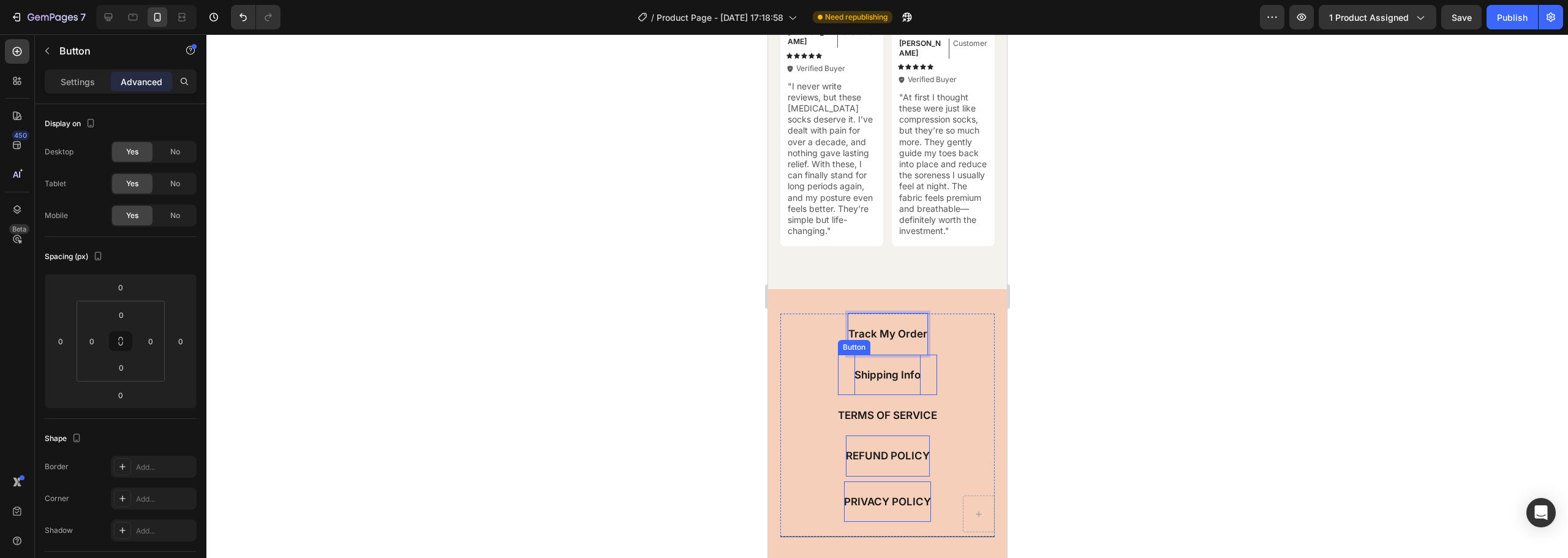
click at [875, 372] on p "Shipping Info" at bounding box center [886, 375] width 66 height 13
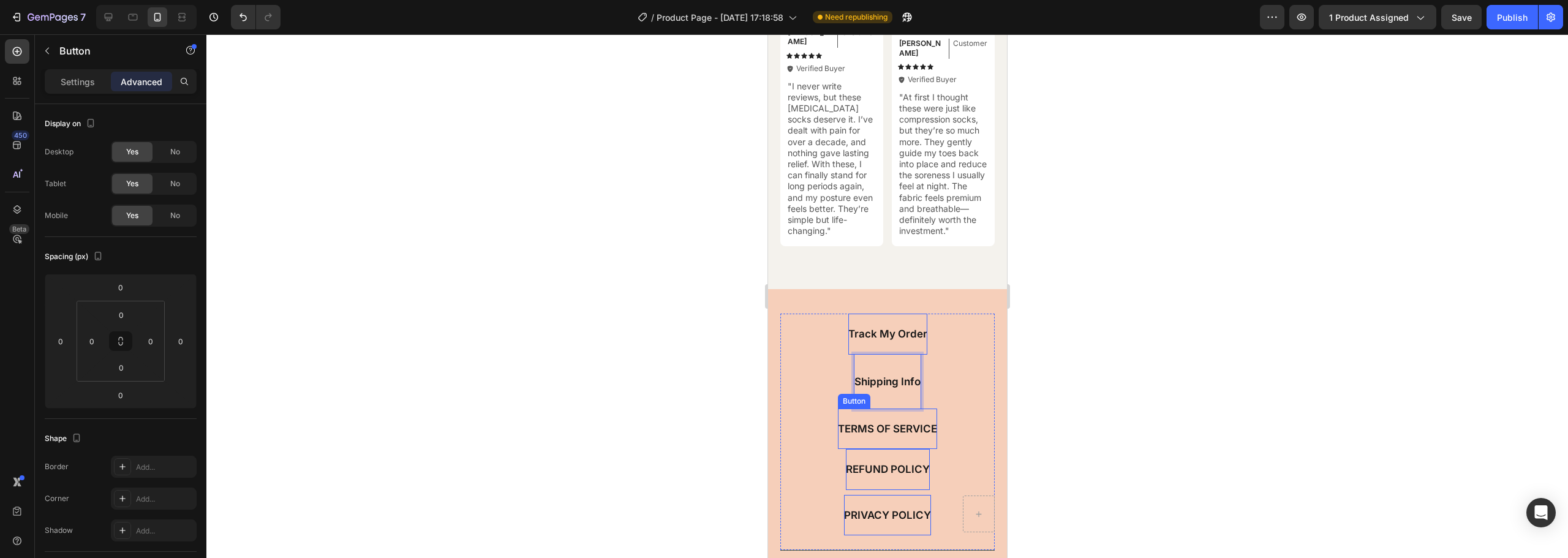
click at [883, 435] on p "TERMS OF SERVICE" at bounding box center [887, 429] width 99 height 13
click at [873, 437] on p "TERMS OF SERVICE" at bounding box center [887, 435] width 99 height 13
click at [886, 440] on p "TERMS OF SERVICE" at bounding box center [887, 442] width 99 height 13
click at [889, 449] on p "TERMS OF SERVICE" at bounding box center [887, 442] width 99 height 13
click at [887, 443] on p "TERMS OF SERVICE" at bounding box center [887, 442] width 99 height 13
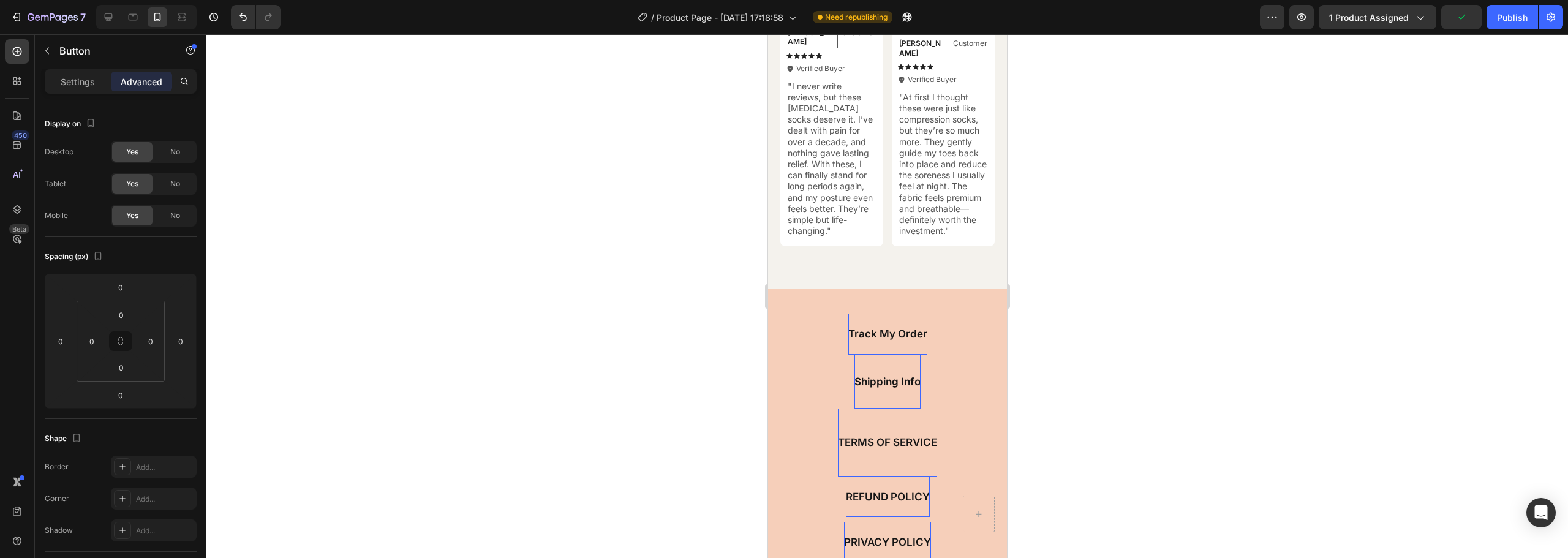
click at [897, 445] on p "TERMS OF SERVICE" at bounding box center [887, 442] width 99 height 13
click at [241, 13] on icon "Undo/Redo" at bounding box center [243, 17] width 13 height 13
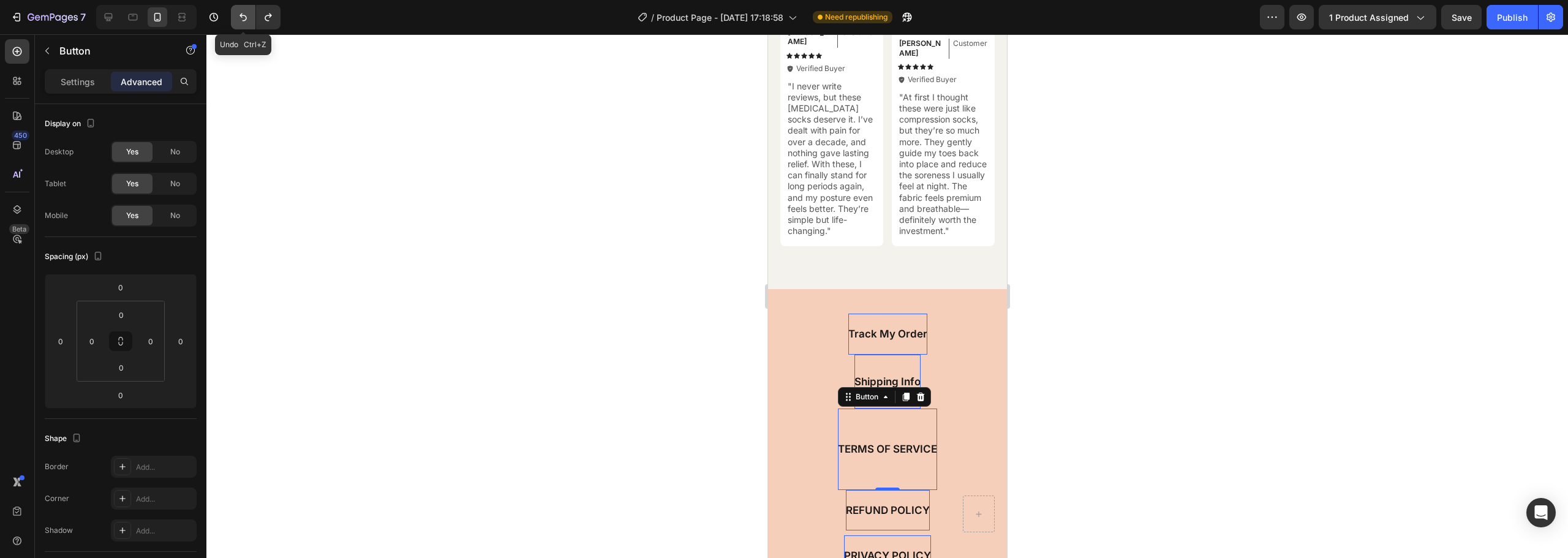
click at [241, 13] on icon "Undo/Redo" at bounding box center [243, 17] width 13 height 13
click at [245, 19] on icon "Undo/Redo" at bounding box center [243, 17] width 13 height 13
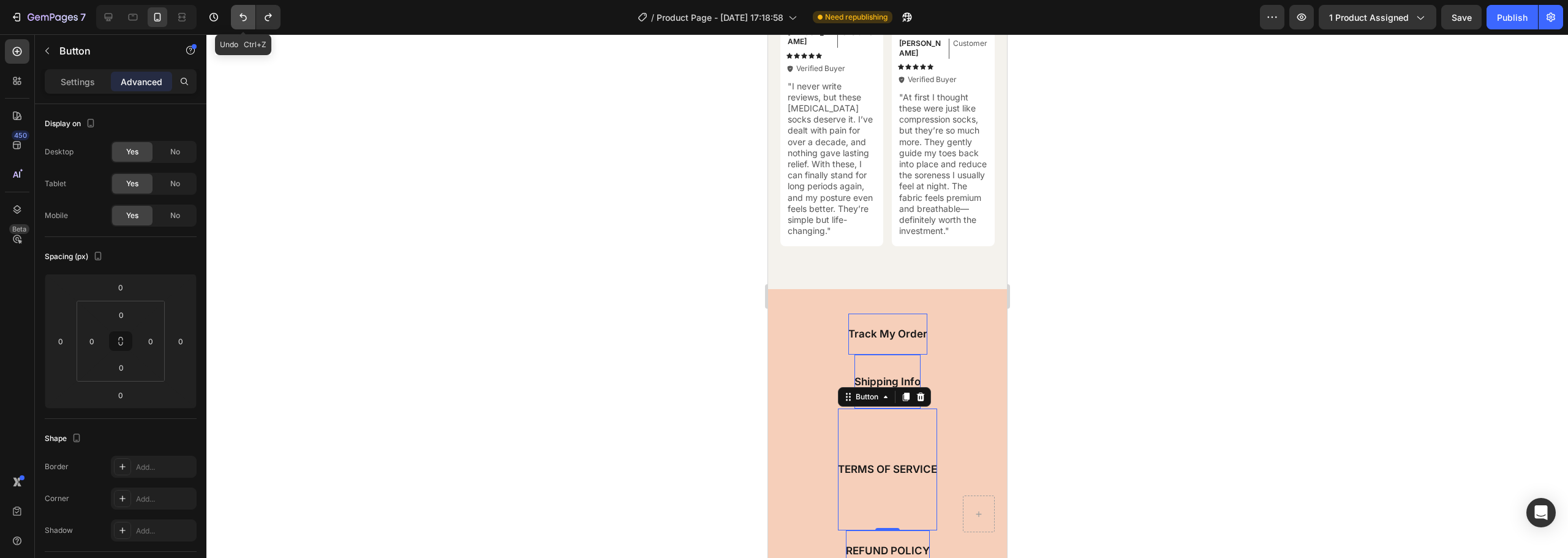
click at [245, 19] on icon "Undo/Redo" at bounding box center [243, 17] width 13 height 13
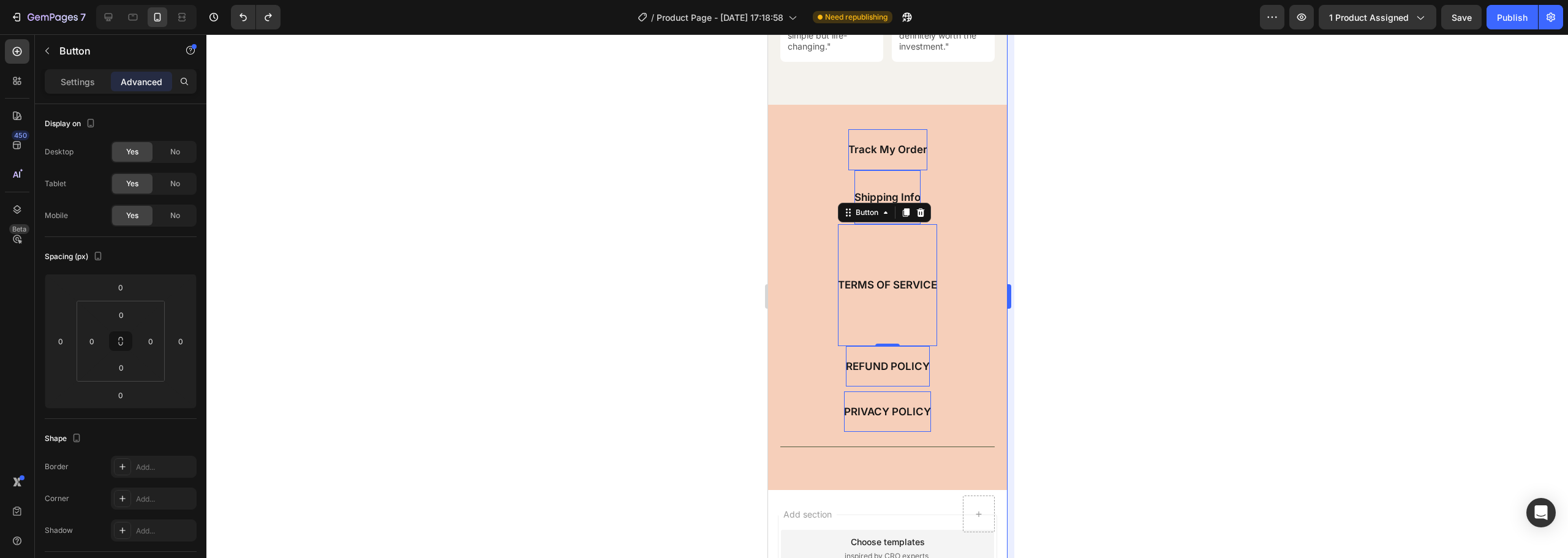
scroll to position [5326, 0]
click at [240, 17] on icon "Undo/Redo" at bounding box center [243, 17] width 13 height 13
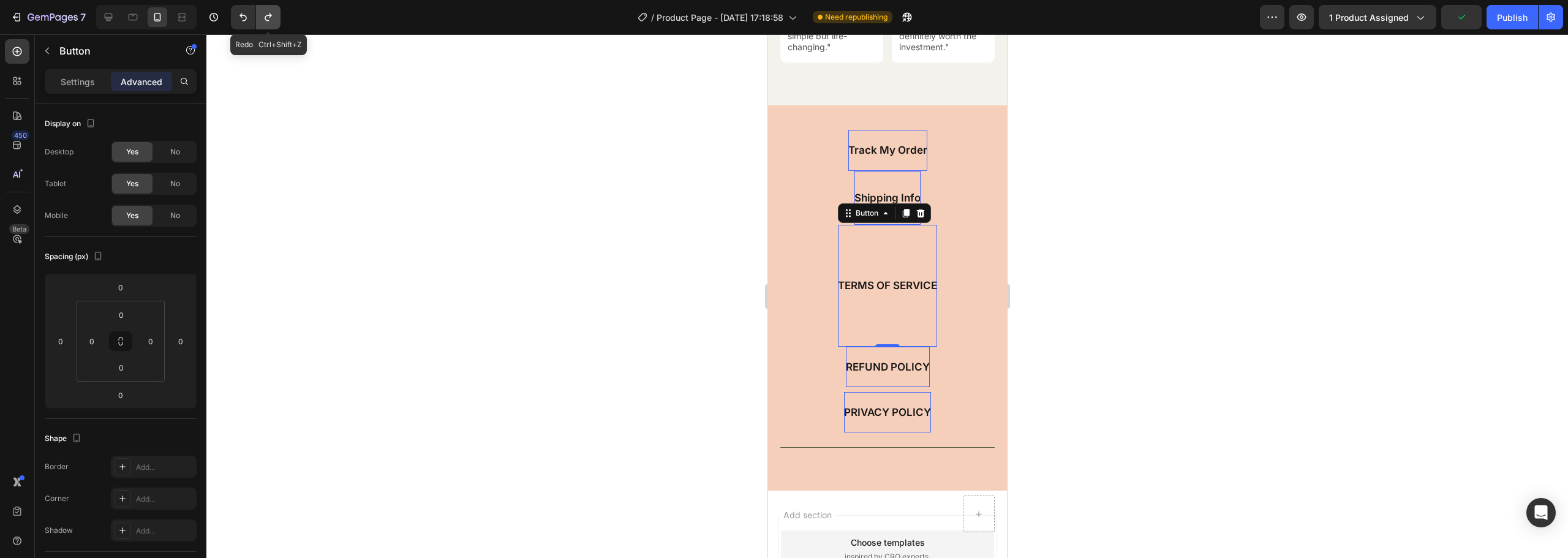
click at [270, 15] on icon "Undo/Redo" at bounding box center [268, 18] width 7 height 8
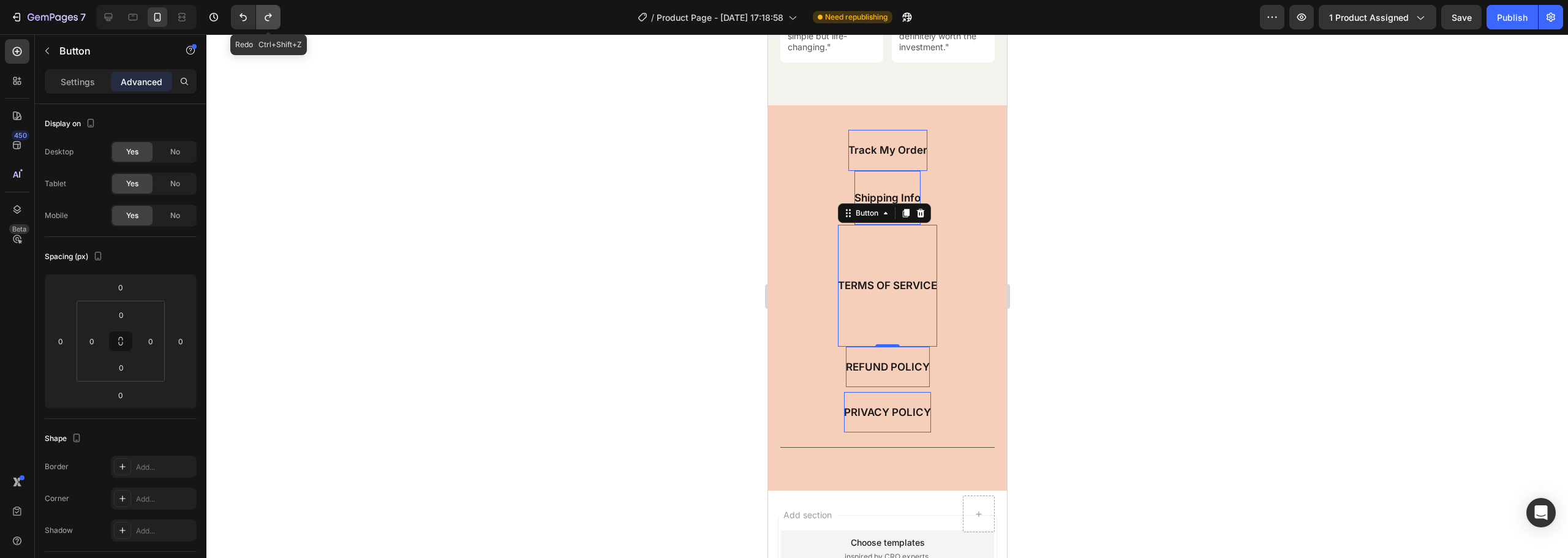
click at [270, 15] on icon "Undo/Redo" at bounding box center [268, 18] width 7 height 8
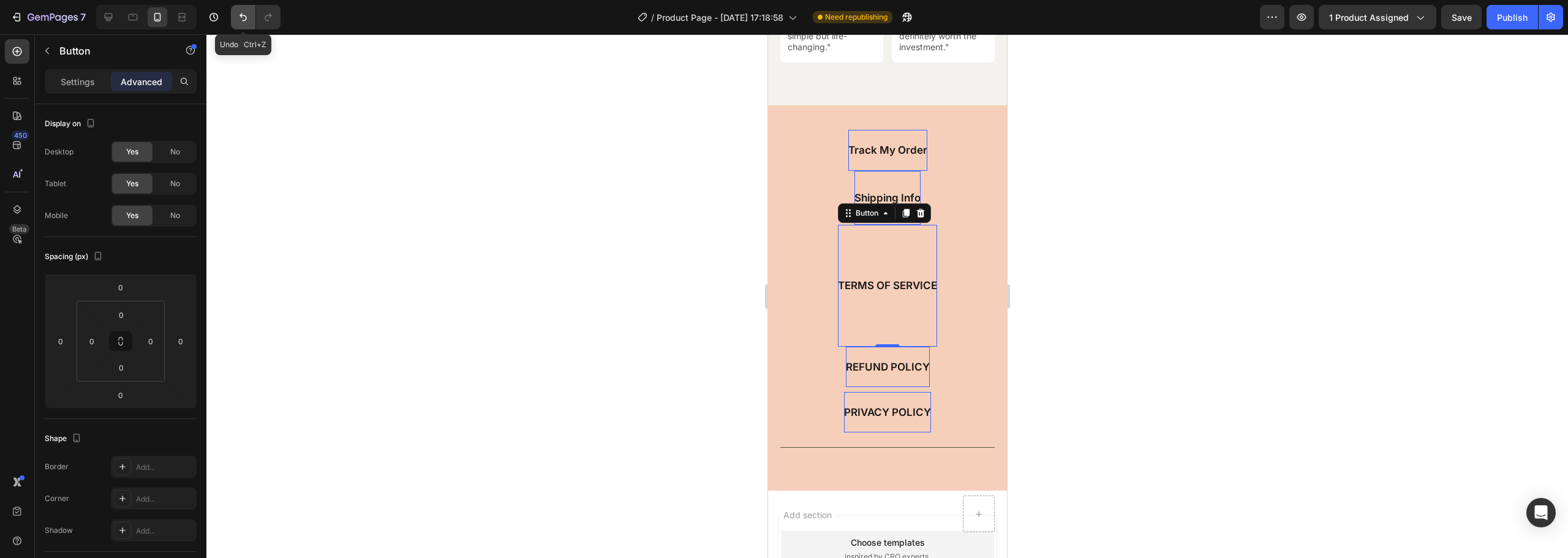
click at [244, 18] on icon "Undo/Redo" at bounding box center [243, 17] width 13 height 13
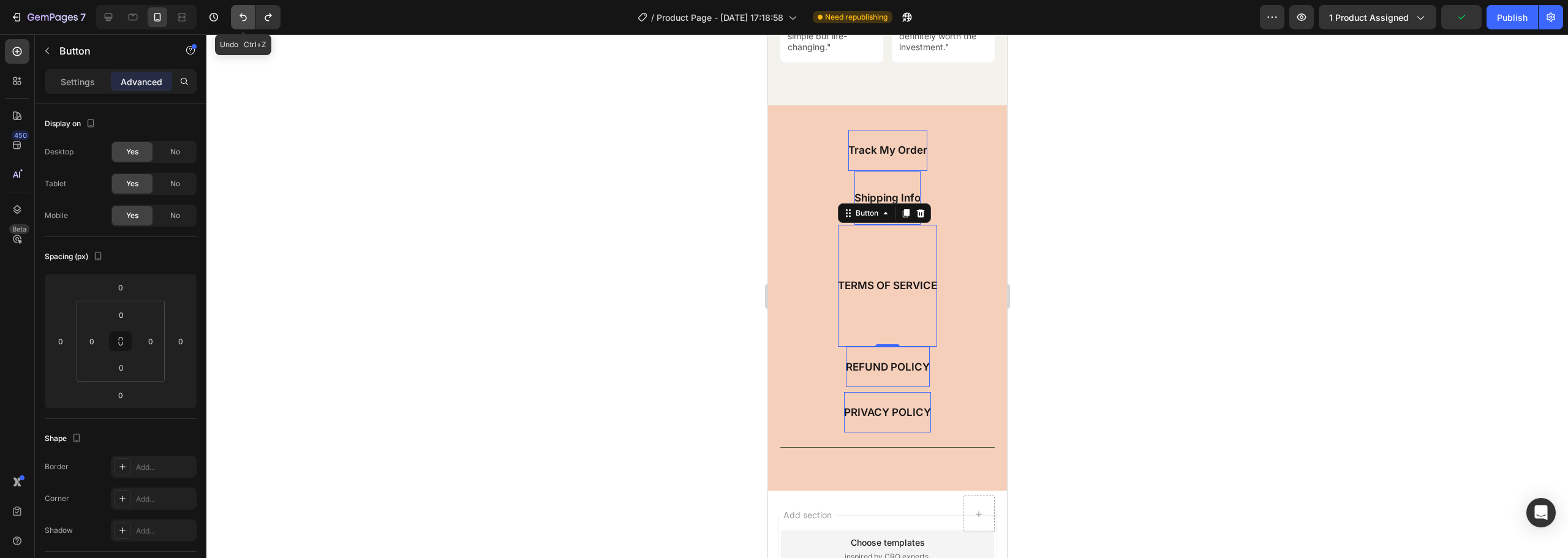
click at [244, 18] on icon "Undo/Redo" at bounding box center [243, 17] width 13 height 13
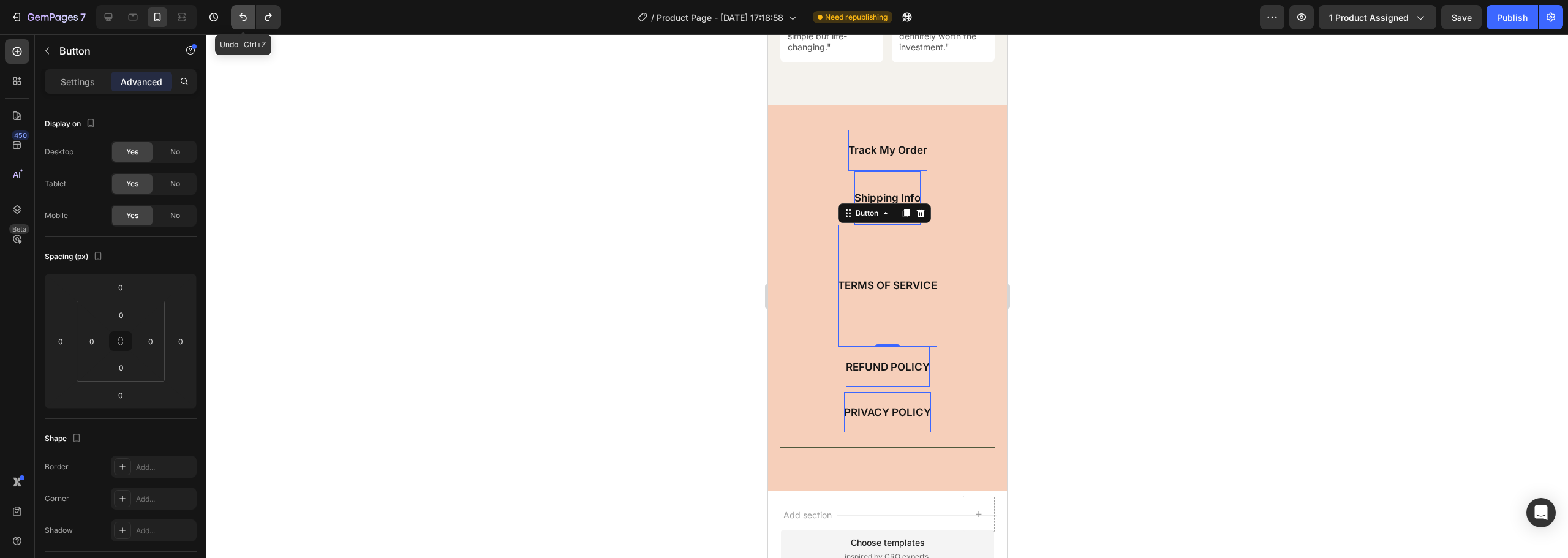
click at [244, 18] on icon "Undo/Redo" at bounding box center [243, 17] width 13 height 13
click at [240, 14] on icon "Undo/Redo" at bounding box center [243, 17] width 13 height 13
type input "8"
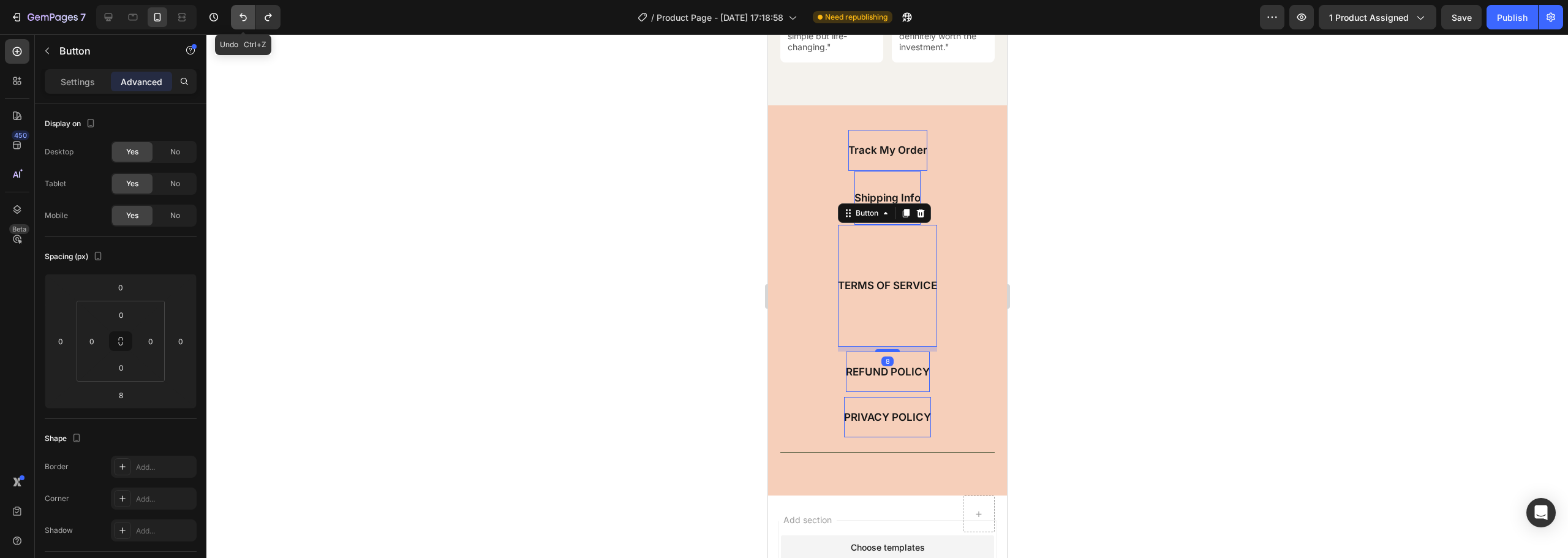
click at [240, 14] on icon "Undo/Redo" at bounding box center [243, 17] width 13 height 13
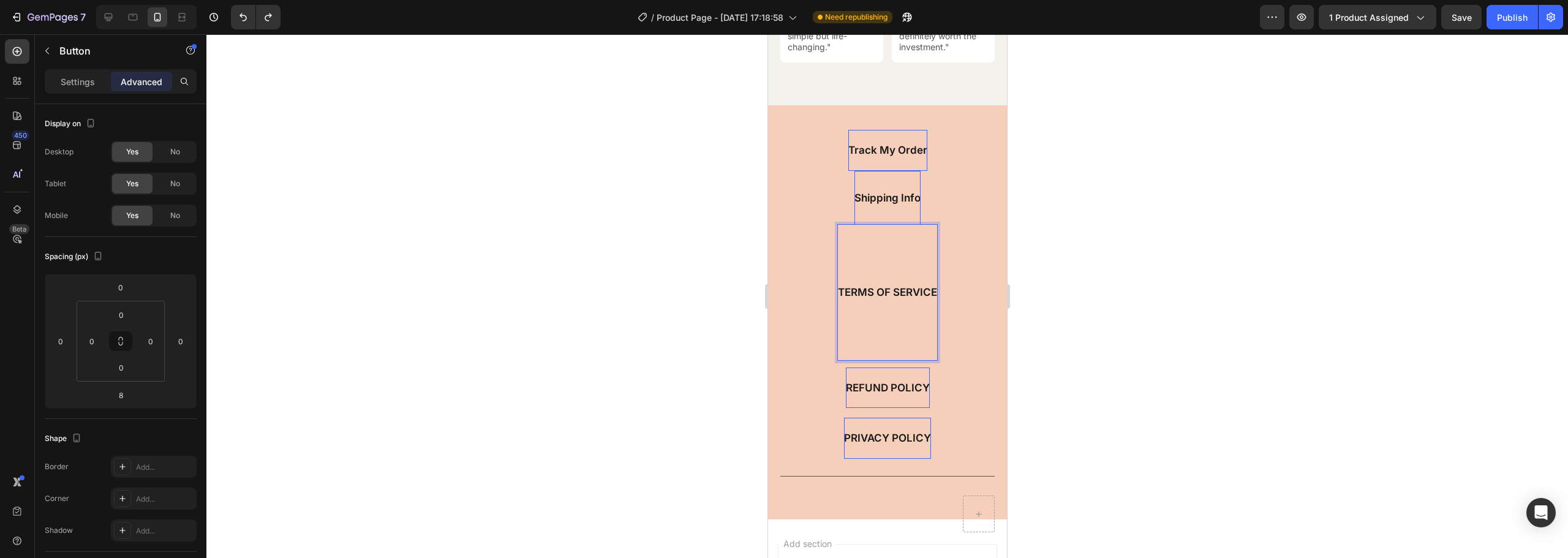
click at [891, 277] on div "TERMS OF SERVICE" at bounding box center [887, 292] width 99 height 135
click at [888, 255] on div "TERMS OF SERVICE" at bounding box center [887, 292] width 99 height 135
click at [83, 83] on p "Settings" at bounding box center [78, 81] width 34 height 13
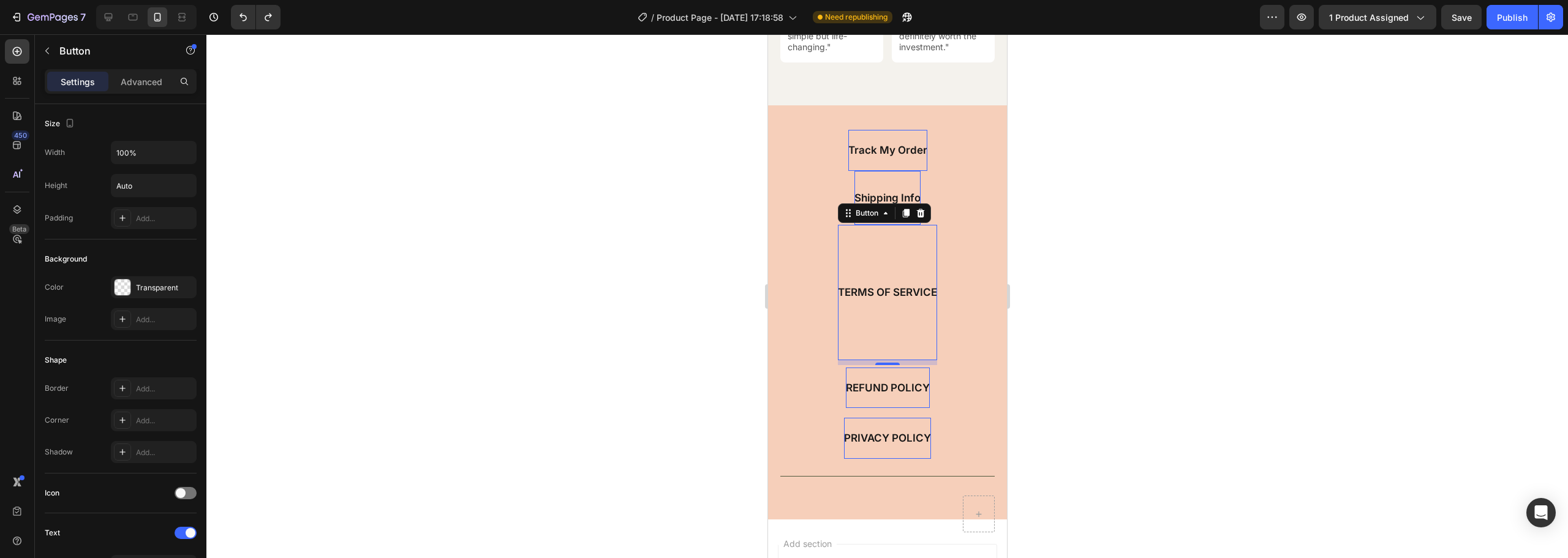
click at [881, 259] on div "TERMS OF SERVICE" at bounding box center [887, 292] width 99 height 135
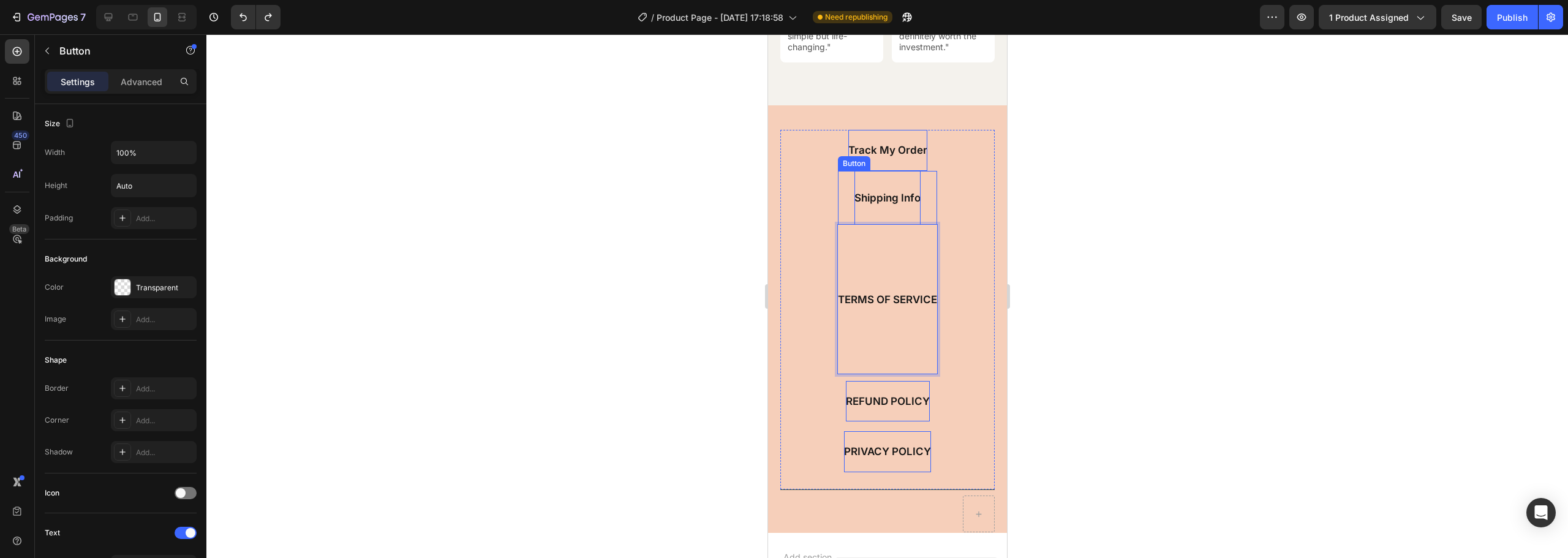
click at [895, 224] on div "Shipping Info" at bounding box center [886, 198] width 66 height 54
click at [885, 249] on div "TERMS OF SERVICE" at bounding box center [887, 299] width 99 height 148
drag, startPoint x: 884, startPoint y: 372, endPoint x: 889, endPoint y: 239, distance: 133.1
click at [890, 291] on div "TERMS OF SERVICE Button 0" at bounding box center [887, 299] width 99 height 148
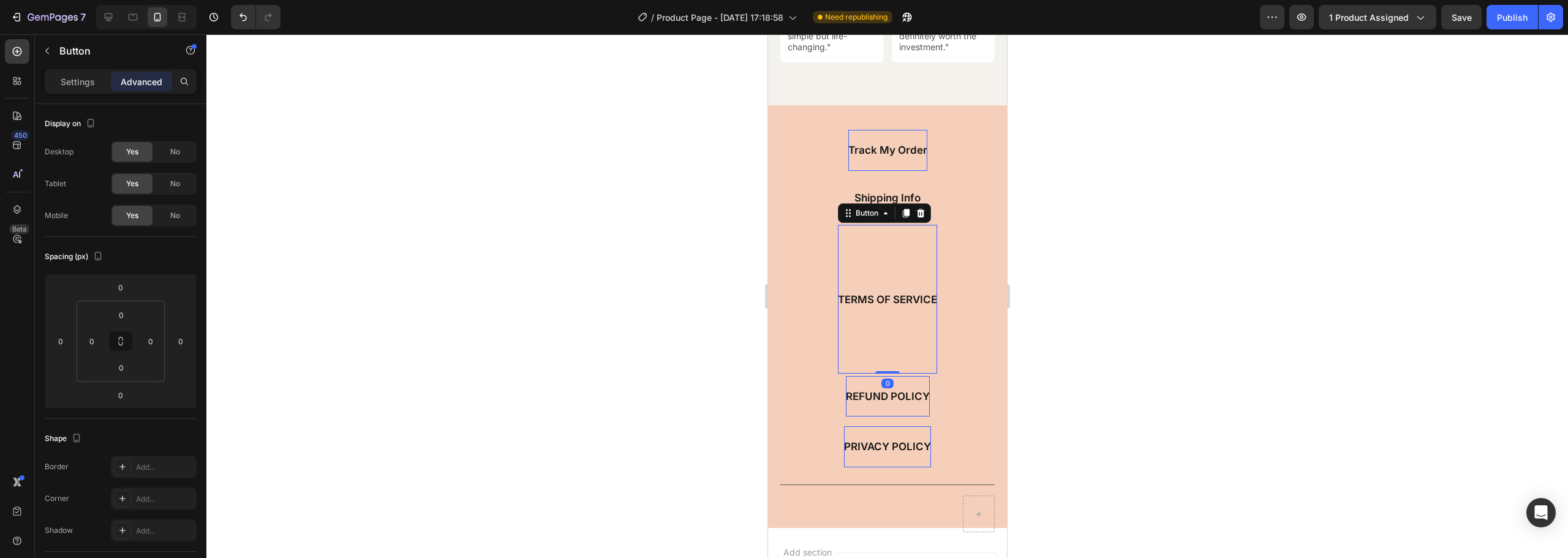
click at [885, 266] on div "TERMS OF SERVICE" at bounding box center [887, 299] width 99 height 148
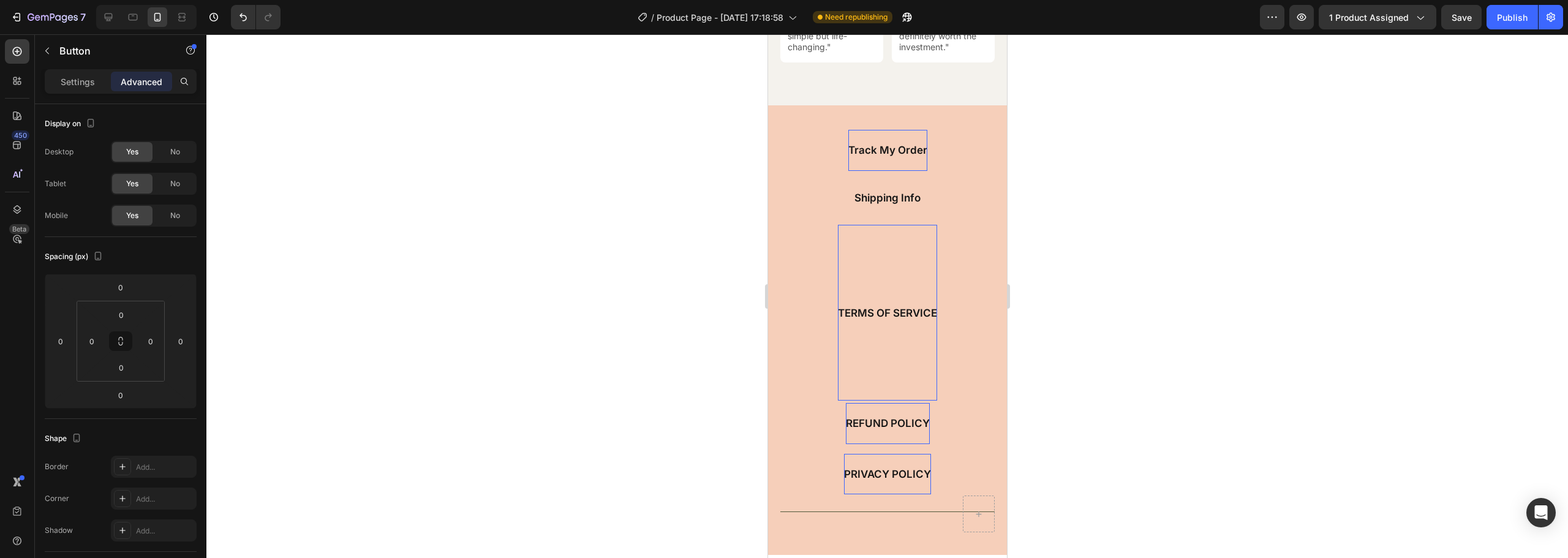
click at [896, 273] on div "TERMS OF SERVICE" at bounding box center [887, 312] width 99 height 176
click at [90, 80] on p "Settings" at bounding box center [78, 81] width 34 height 13
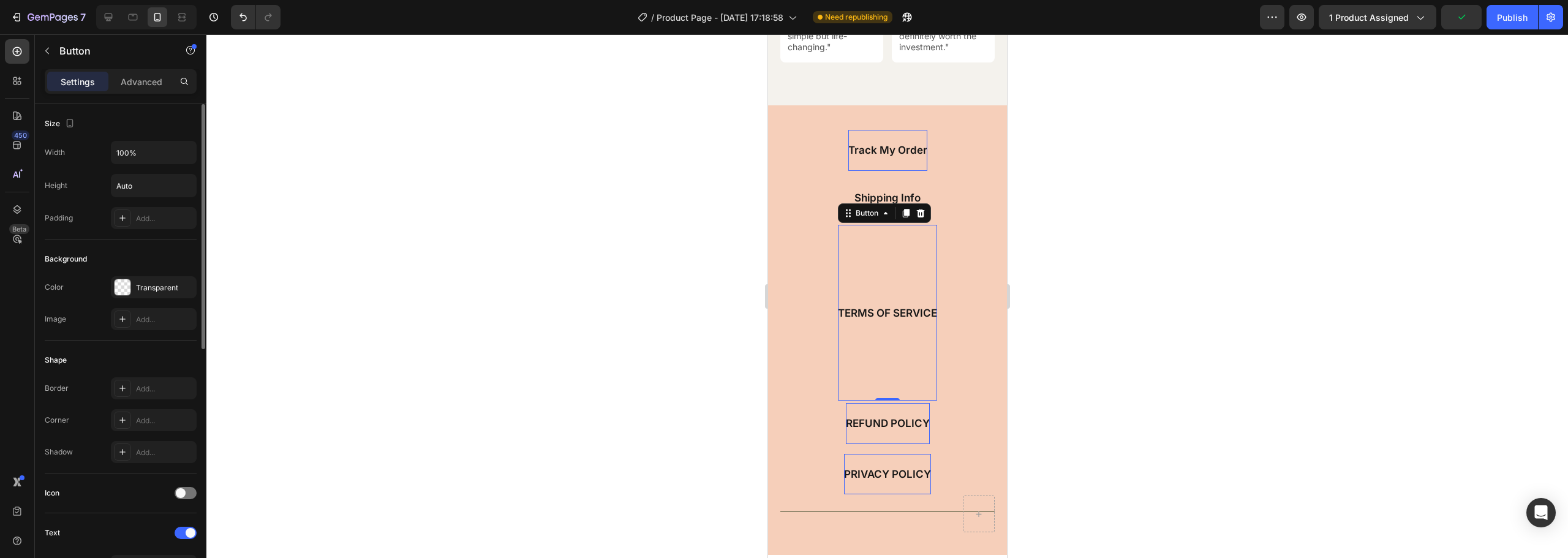
click at [58, 119] on div "Size" at bounding box center [61, 124] width 33 height 17
click at [164, 189] on input "Auto" at bounding box center [154, 185] width 84 height 22
click at [184, 188] on icon "button" at bounding box center [184, 185] width 13 height 13
click at [144, 214] on span "Fit content" at bounding box center [134, 216] width 37 height 11
click at [169, 189] on input "Auto" at bounding box center [154, 185] width 84 height 22
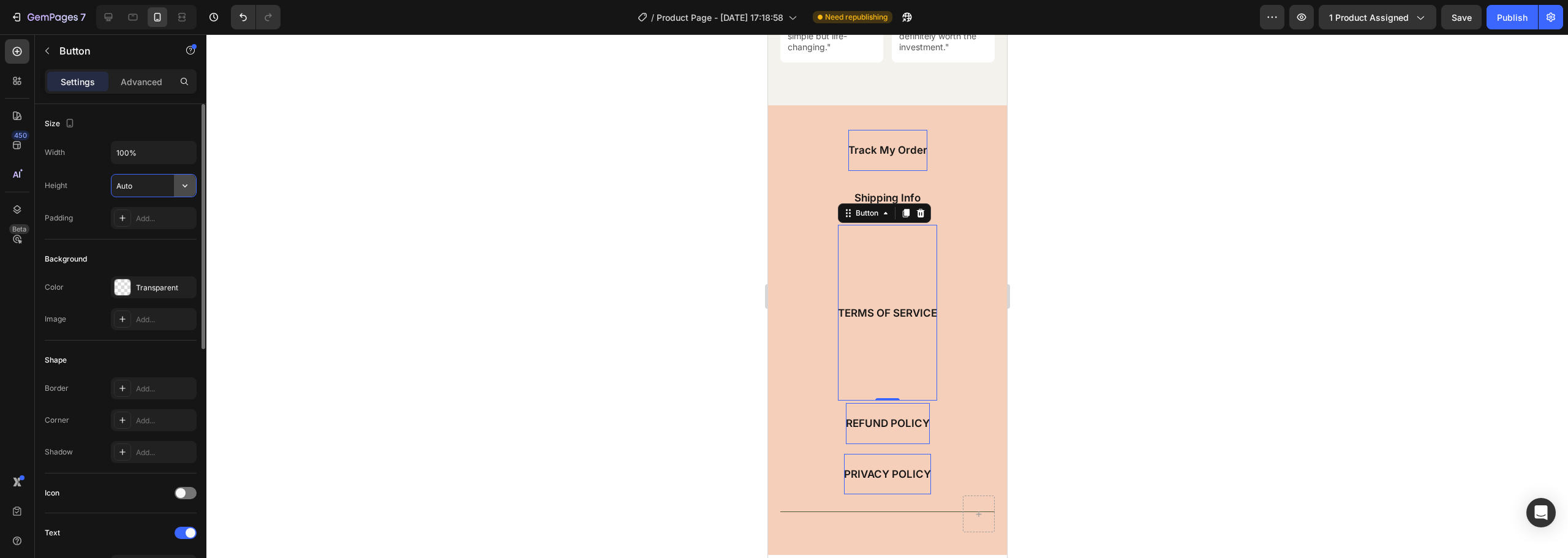
click at [187, 183] on icon "button" at bounding box center [184, 185] width 13 height 13
click at [182, 215] on span "Auto" at bounding box center [177, 216] width 16 height 11
click at [154, 183] on input "Auto" at bounding box center [154, 185] width 84 height 22
type input "1"
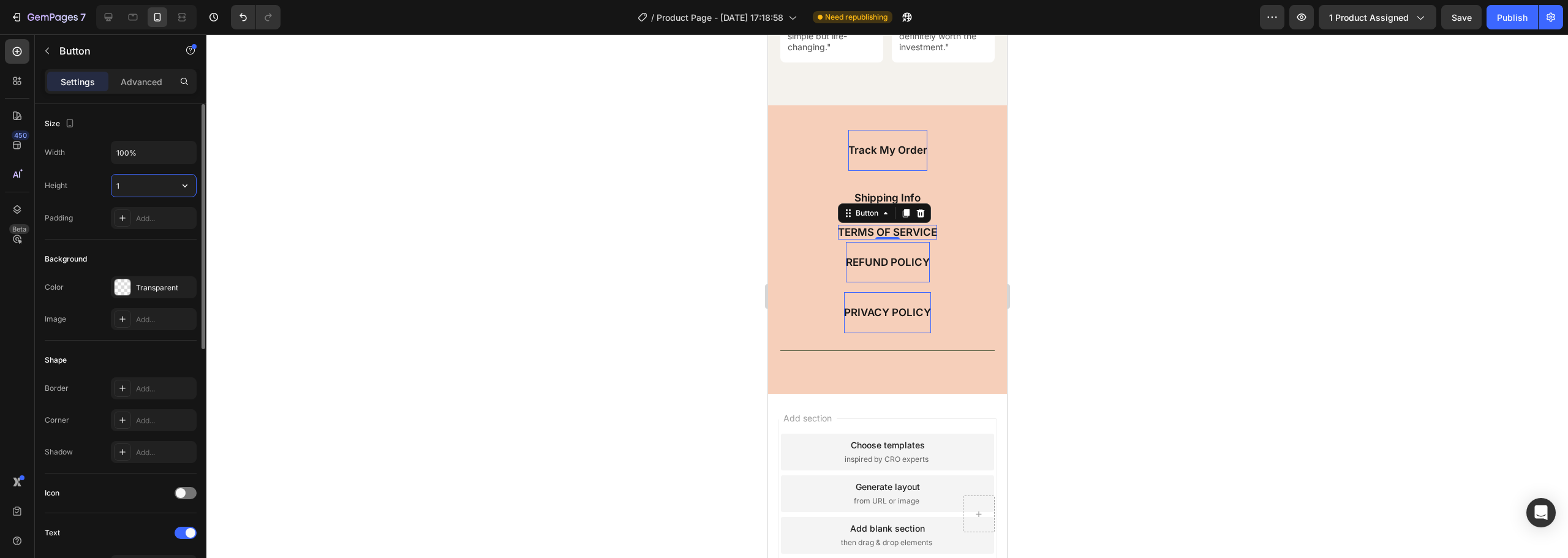
click at [159, 185] on input "1" at bounding box center [154, 185] width 84 height 22
click at [357, 172] on div at bounding box center [887, 296] width 1362 height 524
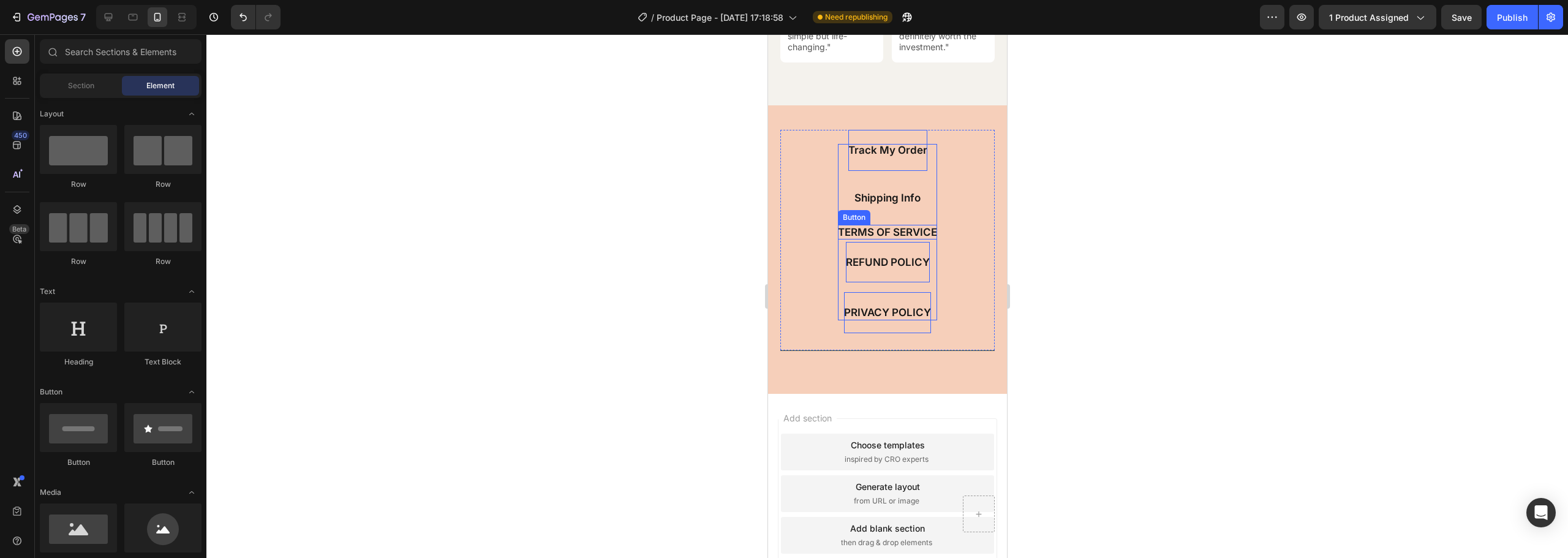
click at [874, 202] on div "TERMS OF SERVICE ⁠⁠⁠⁠⁠⁠⁠" at bounding box center [887, 232] width 99 height 176
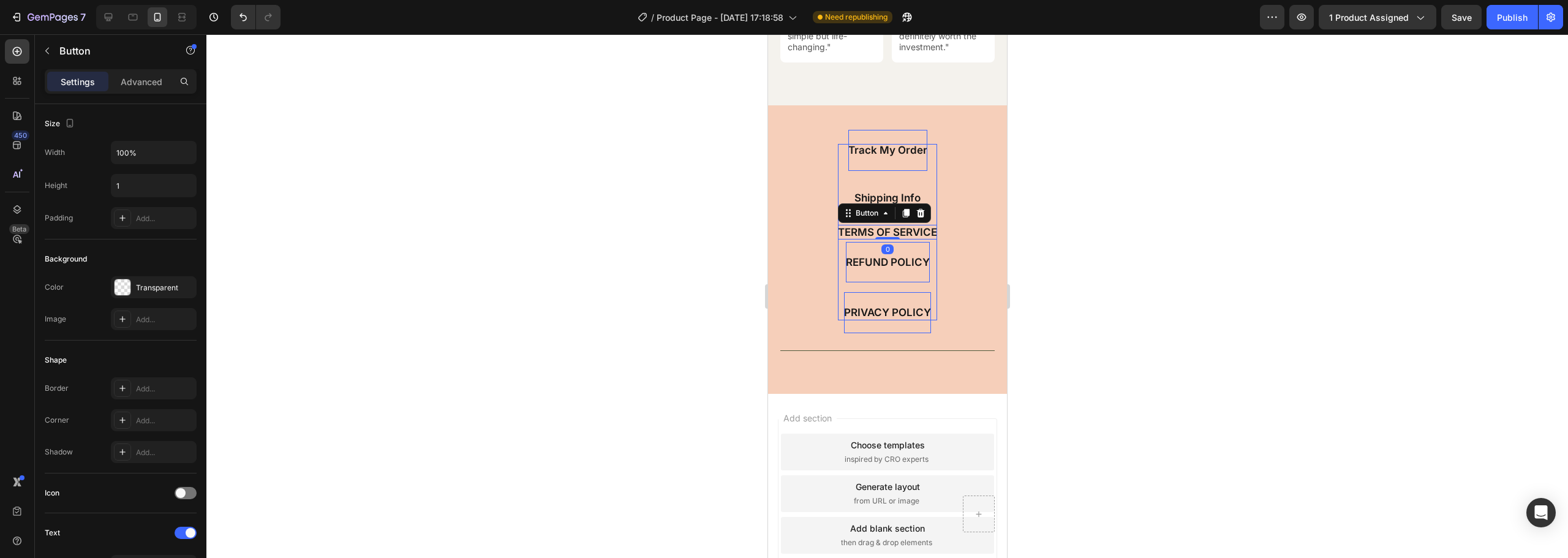
click at [879, 199] on div "TERMS OF SERVICE ⁠⁠⁠⁠⁠⁠⁠" at bounding box center [887, 232] width 99 height 176
click at [880, 202] on div "TERMS OF SERVICE" at bounding box center [887, 231] width 99 height 189
click at [884, 153] on div "TERMS OF SERVICE" at bounding box center [887, 231] width 99 height 189
click at [853, 164] on div "TERMS OF SERVICE ⁠⁠⁠⁠⁠⁠⁠" at bounding box center [887, 231] width 99 height 189
click at [868, 201] on div "TERMS OF SERVICE" at bounding box center [887, 231] width 99 height 189
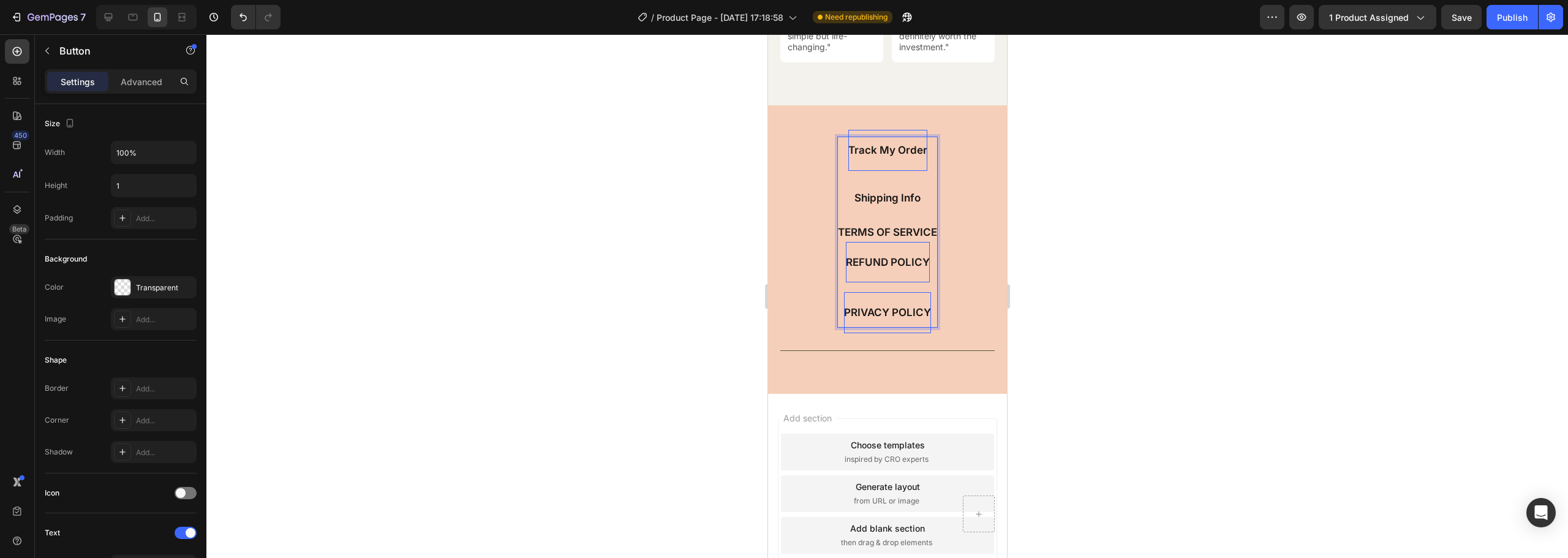
click at [885, 203] on div "TERMS OF SERVICE" at bounding box center [887, 231] width 99 height 189
click at [856, 144] on div "TERMS OF SERVICE" at bounding box center [887, 231] width 99 height 189
click at [433, 135] on div at bounding box center [887, 296] width 1362 height 524
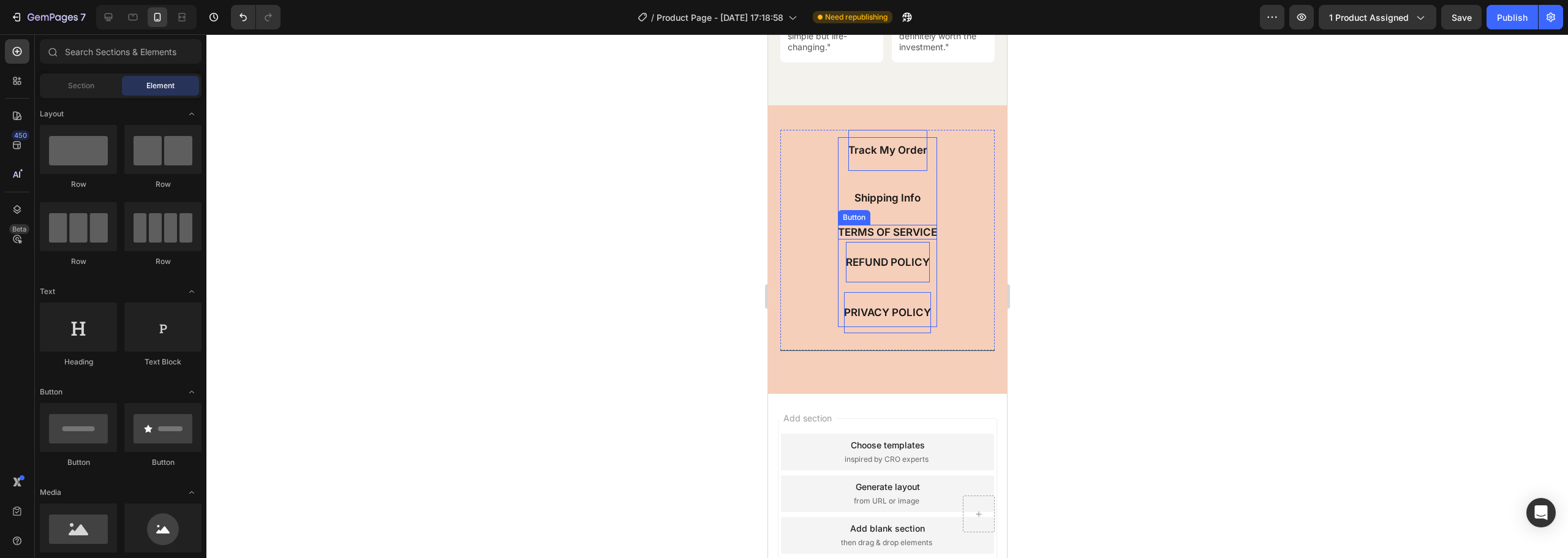
click at [879, 149] on div "TERMS OF SERVICE ⁠⁠⁠⁠⁠⁠⁠" at bounding box center [887, 231] width 99 height 189
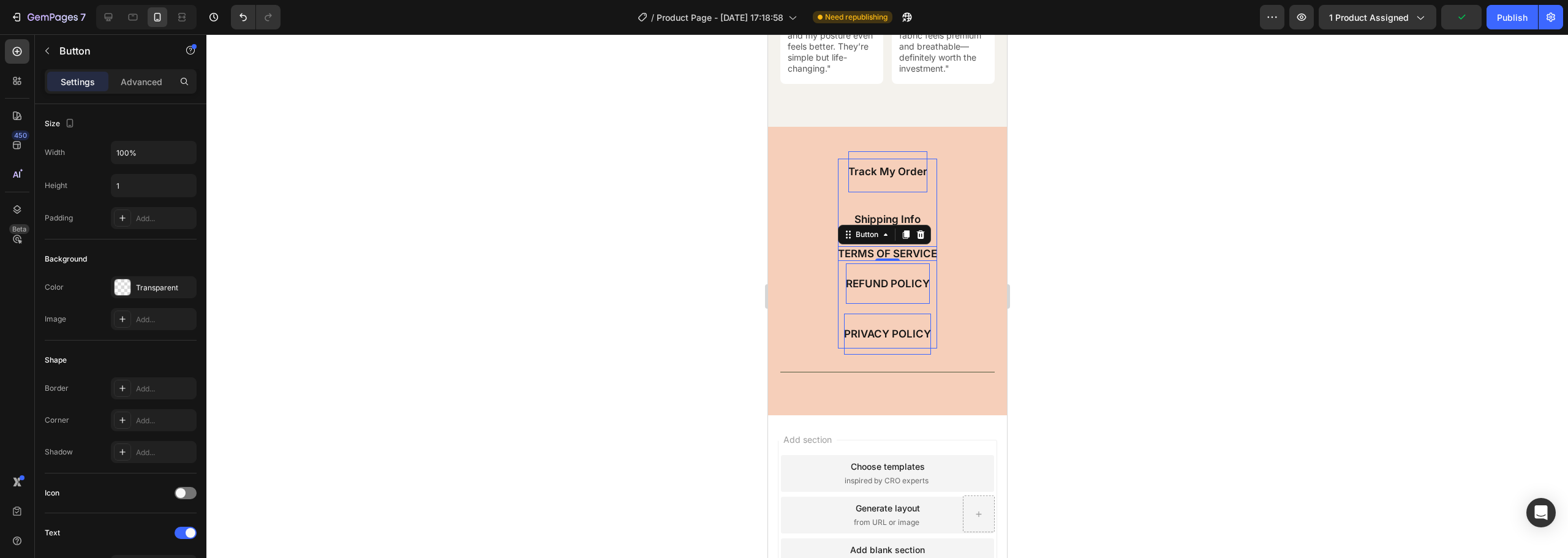
scroll to position [5302, 0]
click at [877, 185] on div "TERMS OF SERVICE" at bounding box center [887, 256] width 99 height 203
click at [880, 178] on div "TERMS OF SERVICE ⁠⁠⁠⁠⁠⁠⁠" at bounding box center [887, 256] width 99 height 203
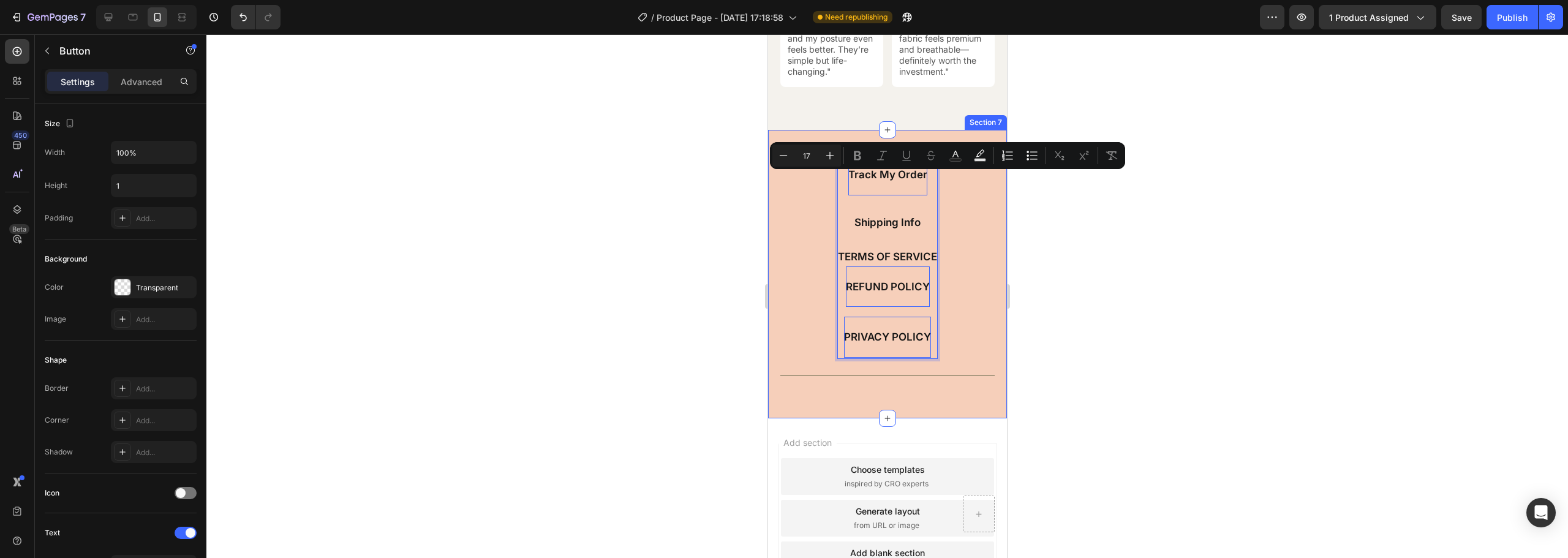
click at [1144, 269] on div at bounding box center [887, 296] width 1362 height 524
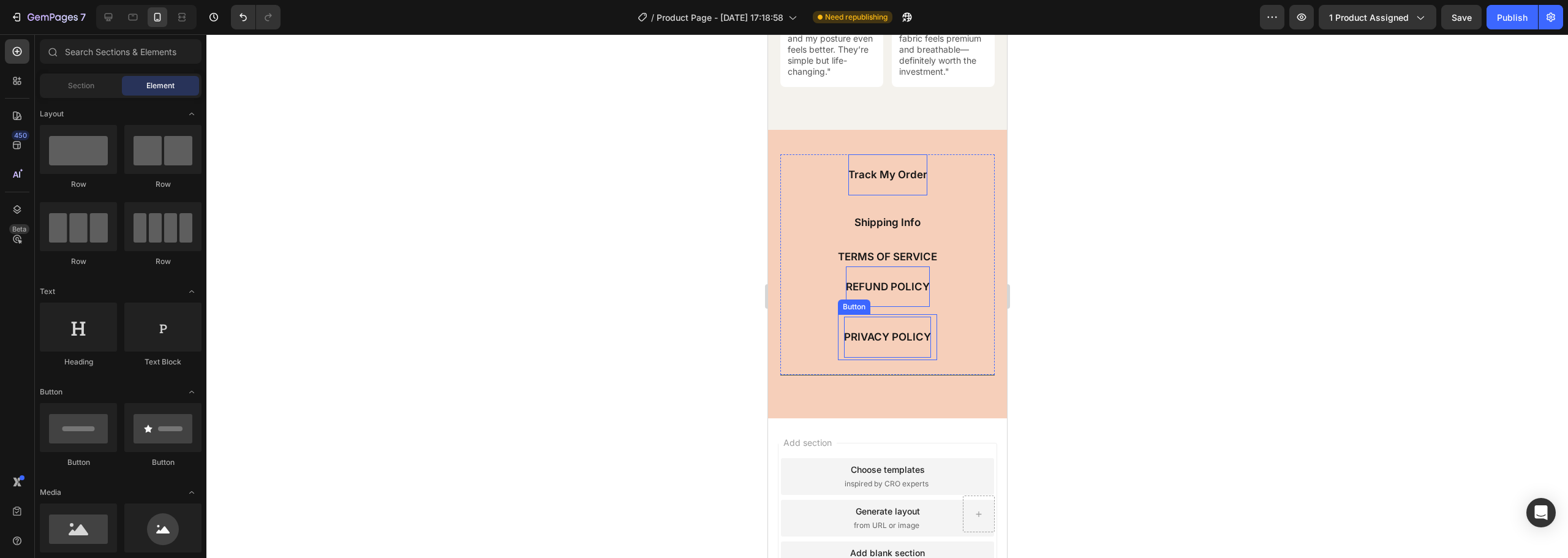
click at [901, 344] on p "PRIVACY POLICY" at bounding box center [887, 337] width 87 height 13
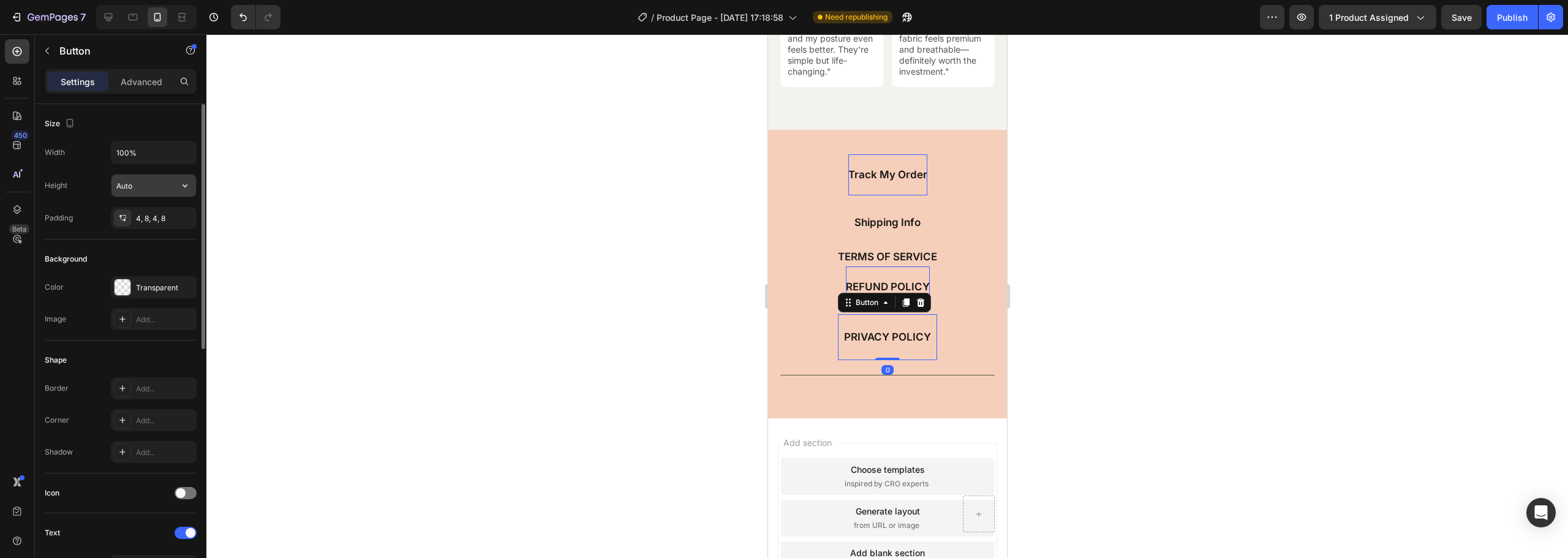
click at [149, 185] on input "Auto" at bounding box center [154, 185] width 84 height 22
type input "1"
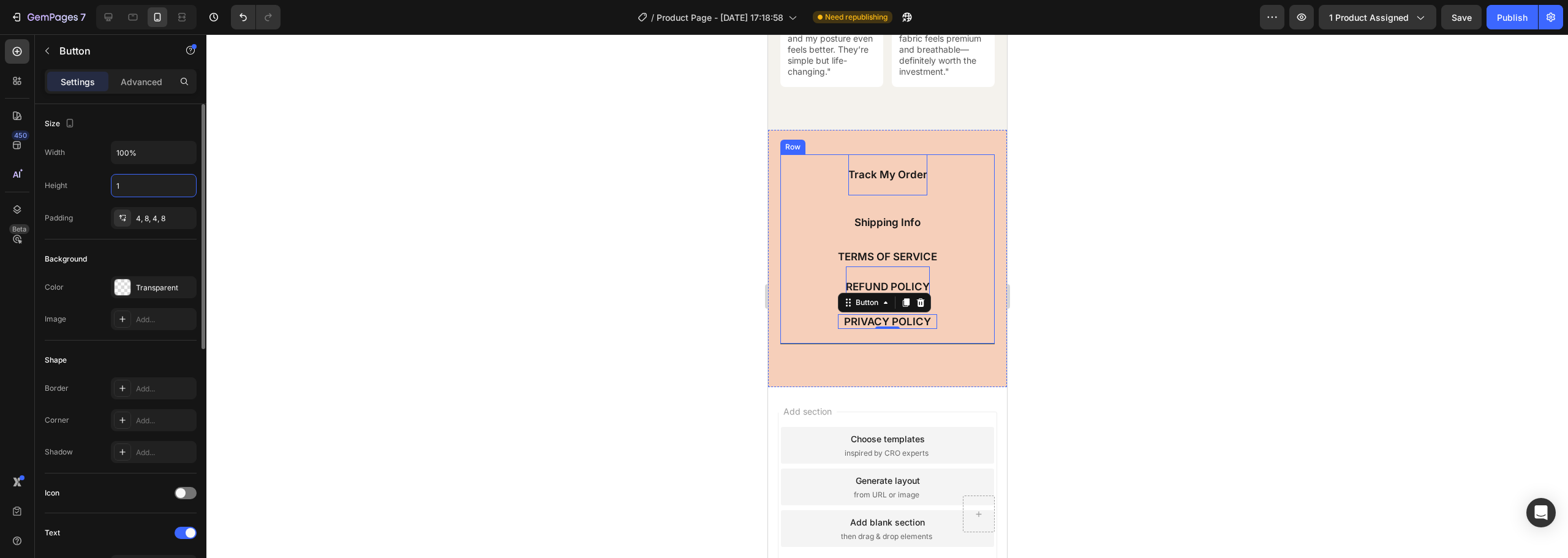
click at [962, 169] on div "Track My Order Button Shipping Info Button TERMS OF SERVICE Button REFUND POLIC…" at bounding box center [887, 249] width 214 height 190
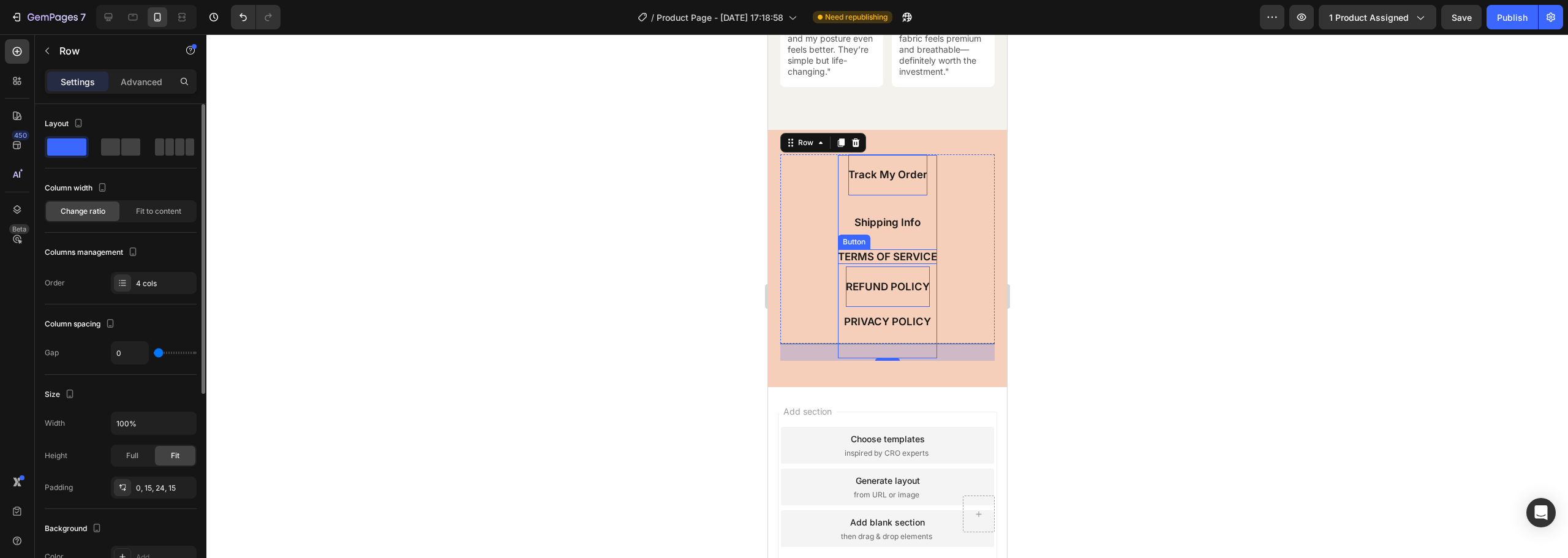
click at [882, 173] on div "TERMS OF SERVICE" at bounding box center [887, 256] width 99 height 203
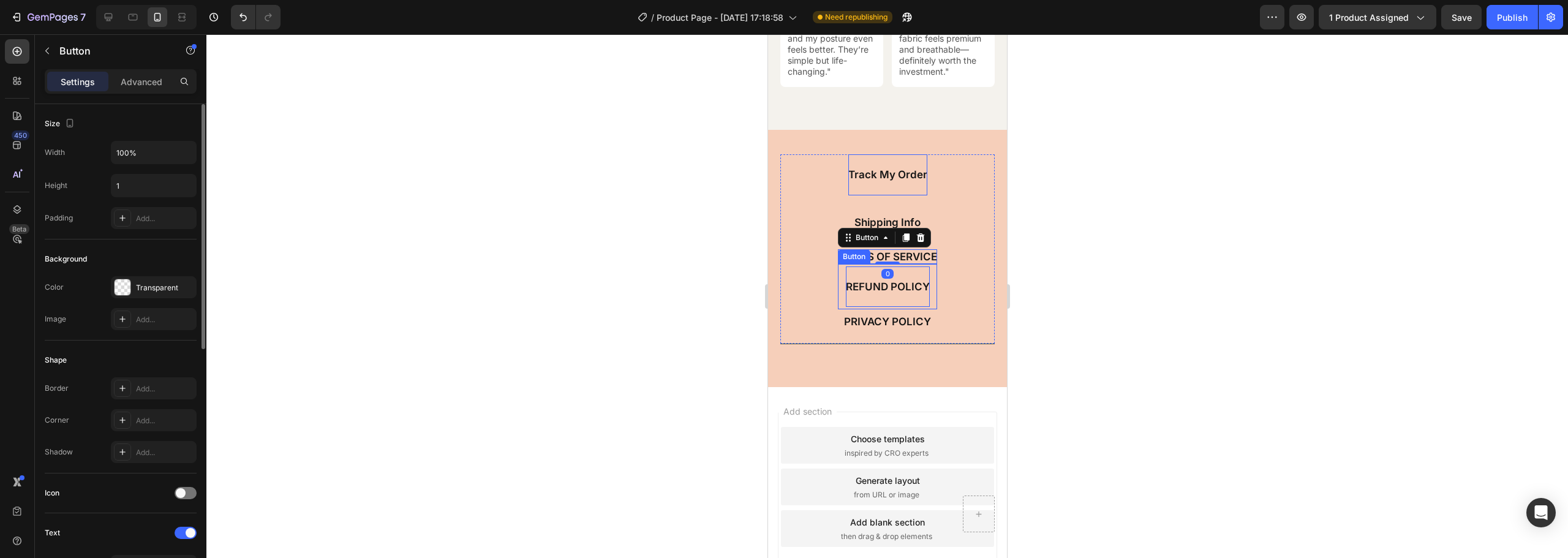
click at [896, 291] on p "REFUND POLICY" at bounding box center [887, 287] width 84 height 13
click at [157, 152] on input "100%" at bounding box center [154, 153] width 84 height 22
click at [155, 180] on input "Auto" at bounding box center [154, 185] width 84 height 22
type input "1"
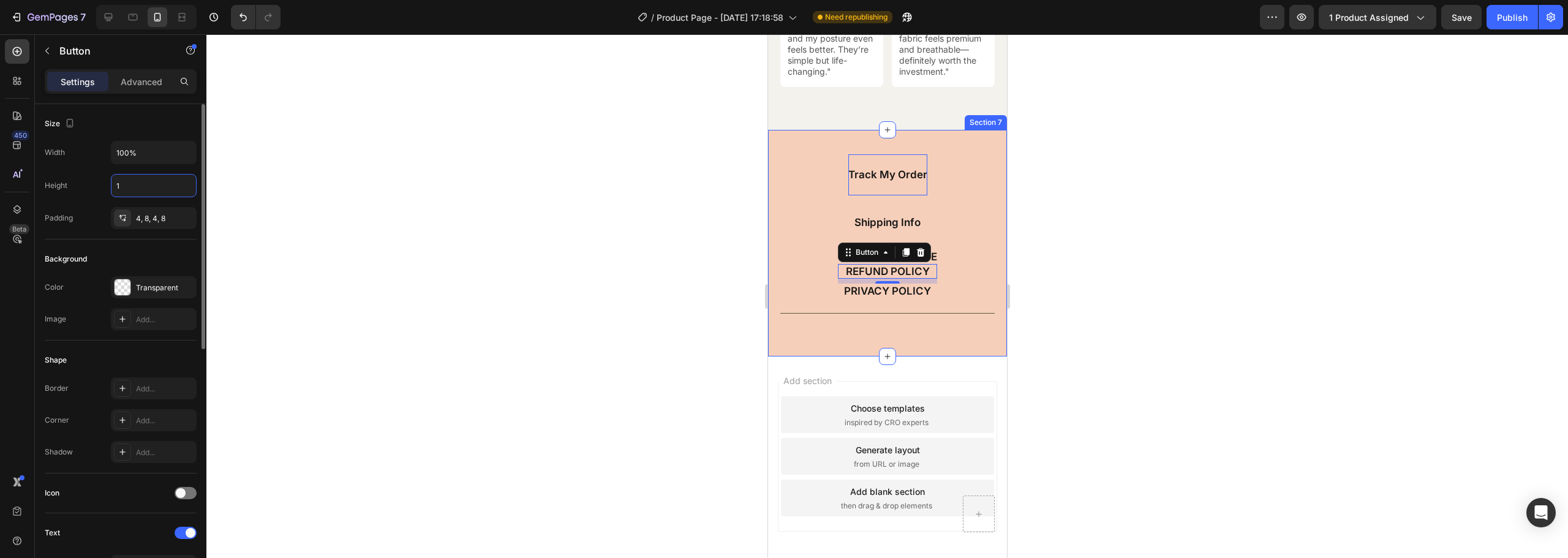
click at [1132, 223] on div at bounding box center [887, 296] width 1362 height 524
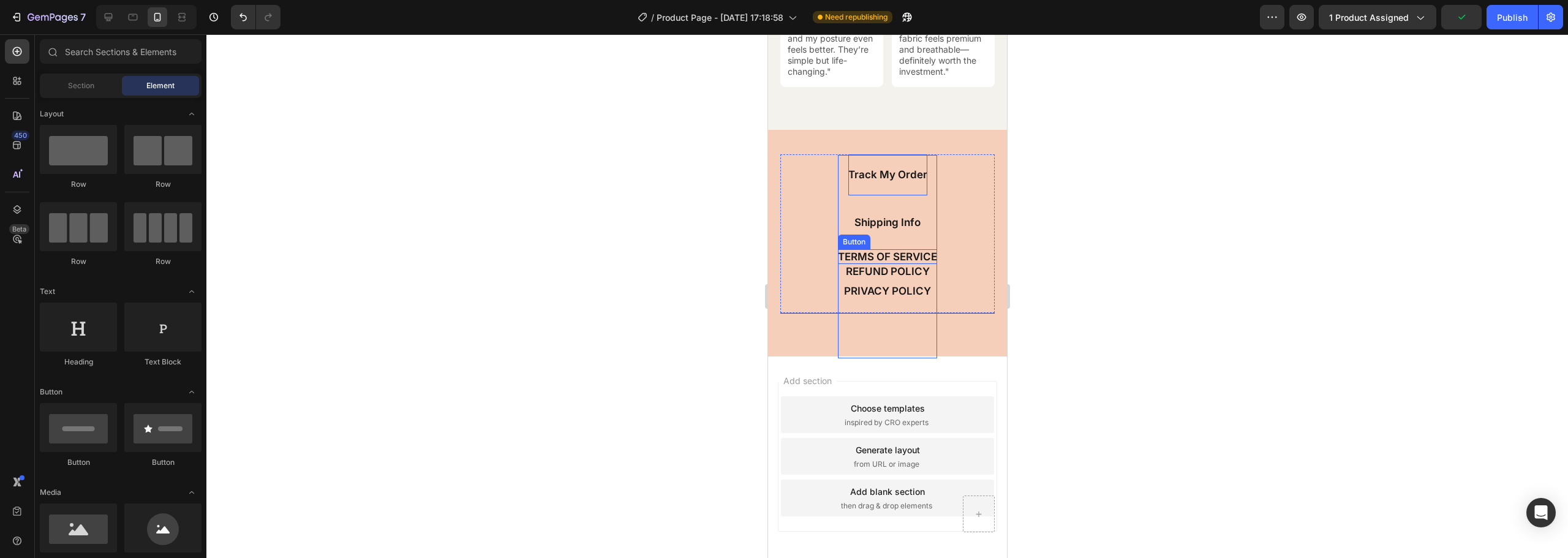
click at [898, 254] on p "TERMS OF SERVICE" at bounding box center [887, 257] width 99 height 13
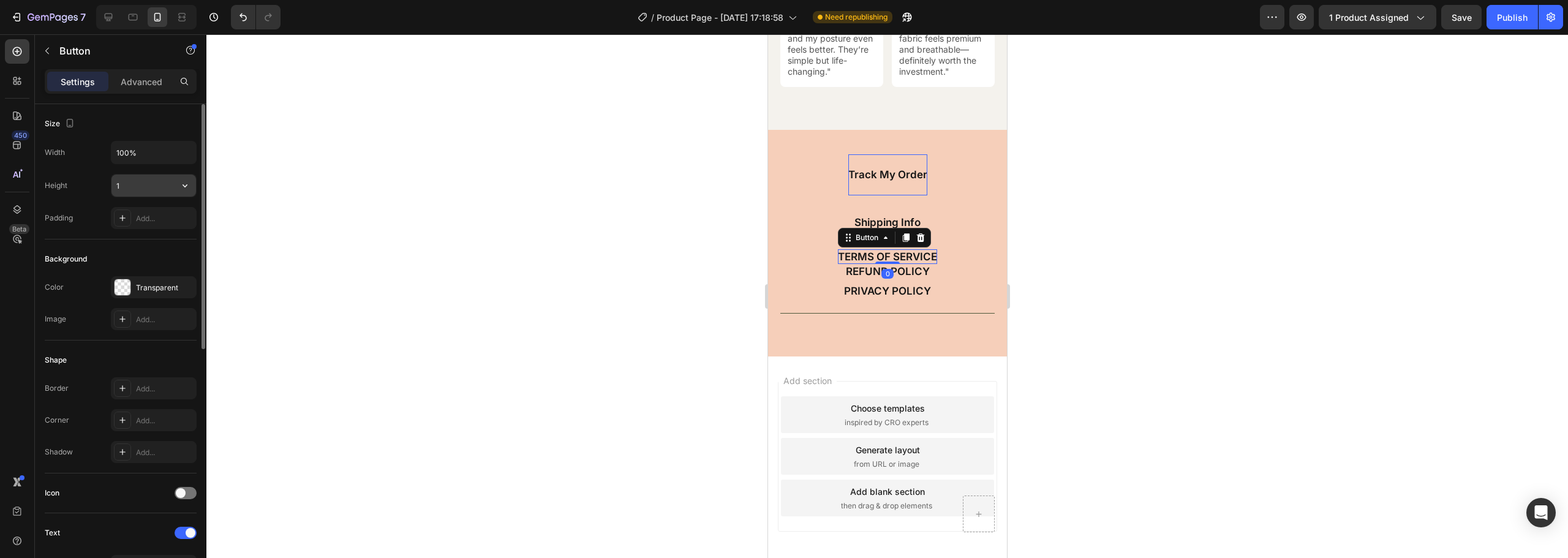
click at [185, 186] on icon "button" at bounding box center [185, 186] width 5 height 3
click at [144, 215] on span "Fit content" at bounding box center [134, 216] width 37 height 11
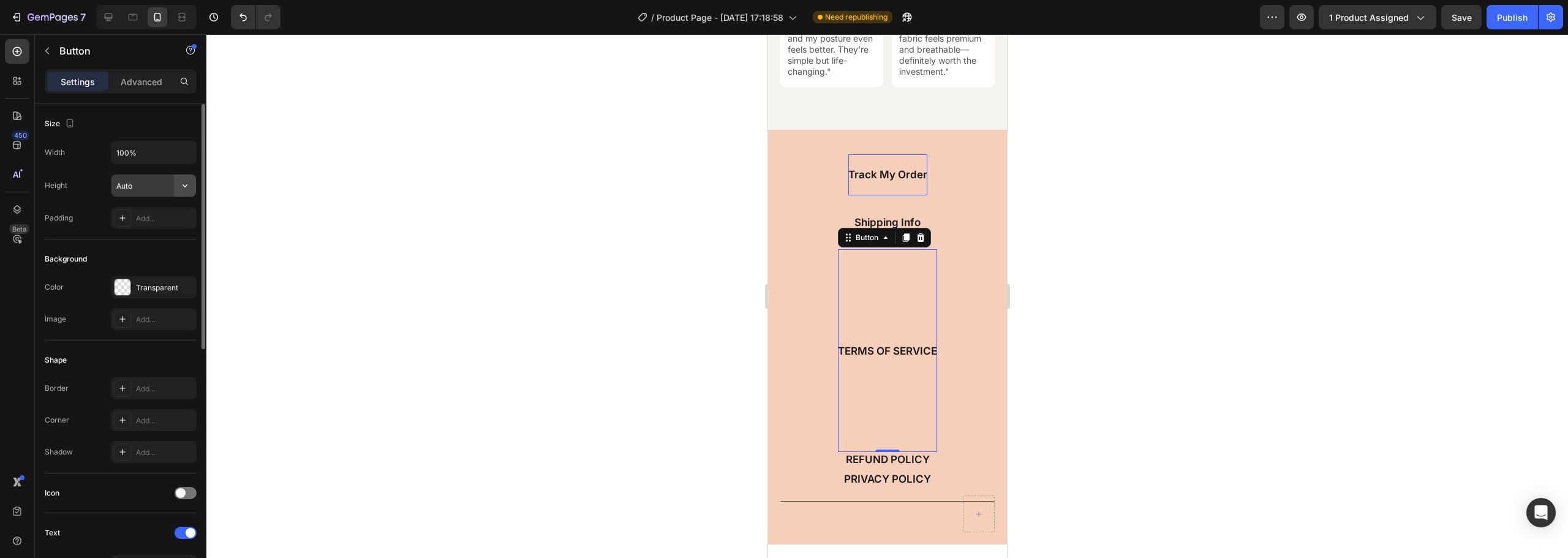
click at [184, 185] on icon "button" at bounding box center [185, 186] width 5 height 3
click at [155, 188] on input "Auto" at bounding box center [154, 185] width 84 height 22
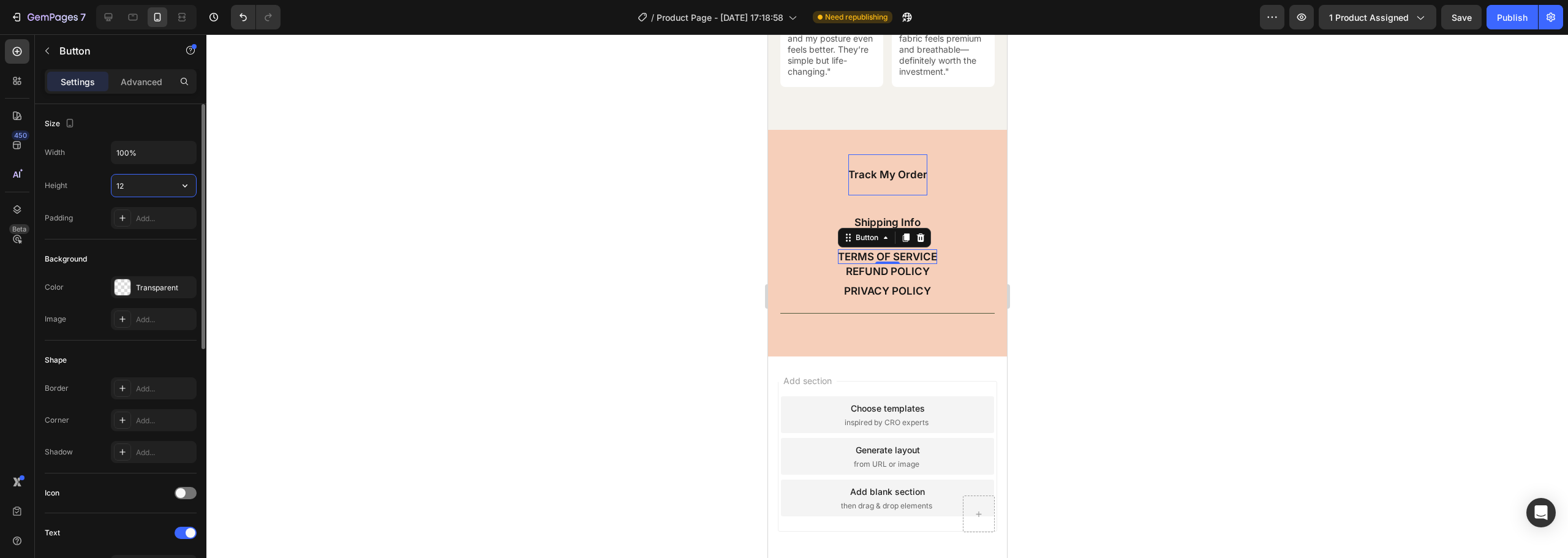
click at [155, 188] on input "12" at bounding box center [154, 185] width 84 height 22
type input "2"
type input "1"
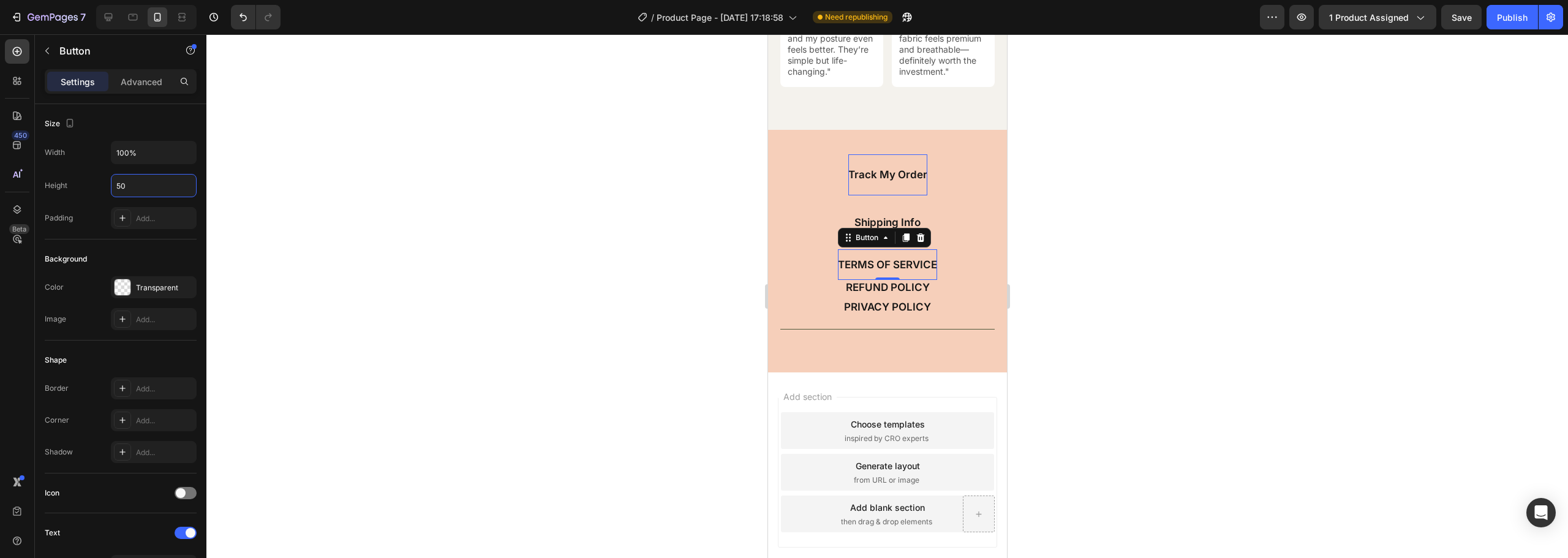
type input "50"
click at [345, 173] on div at bounding box center [887, 296] width 1362 height 524
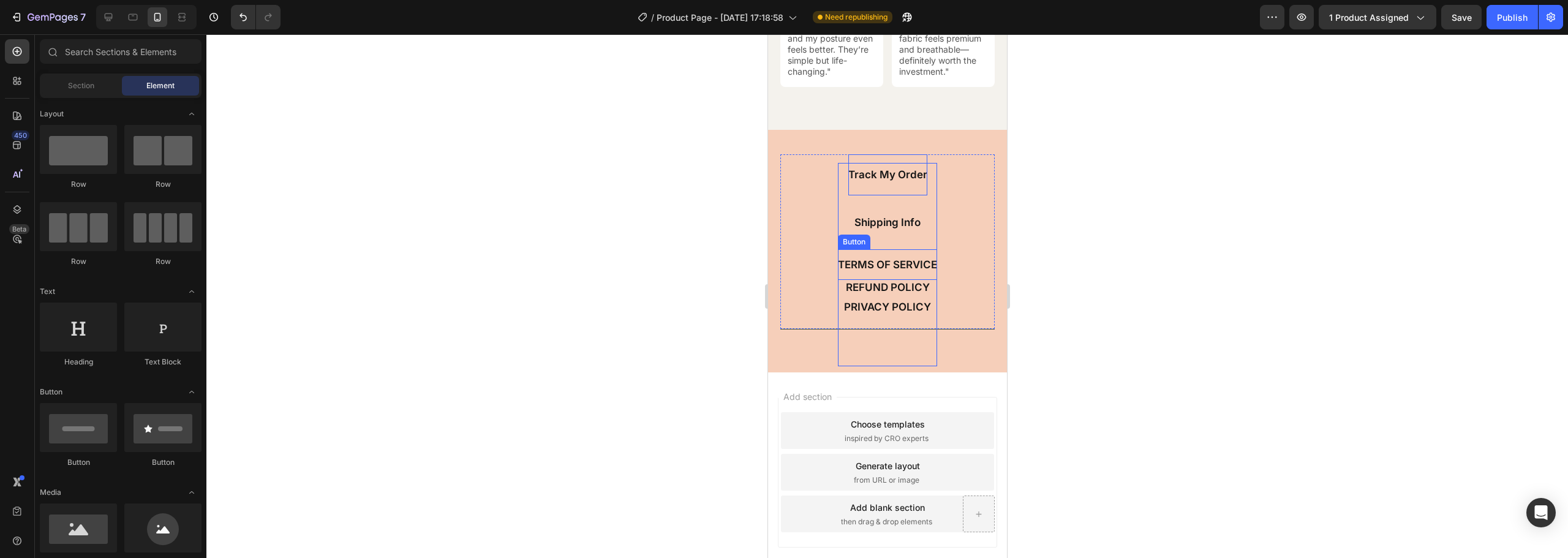
click at [890, 351] on div "TERMS OF SERVICE" at bounding box center [887, 264] width 99 height 203
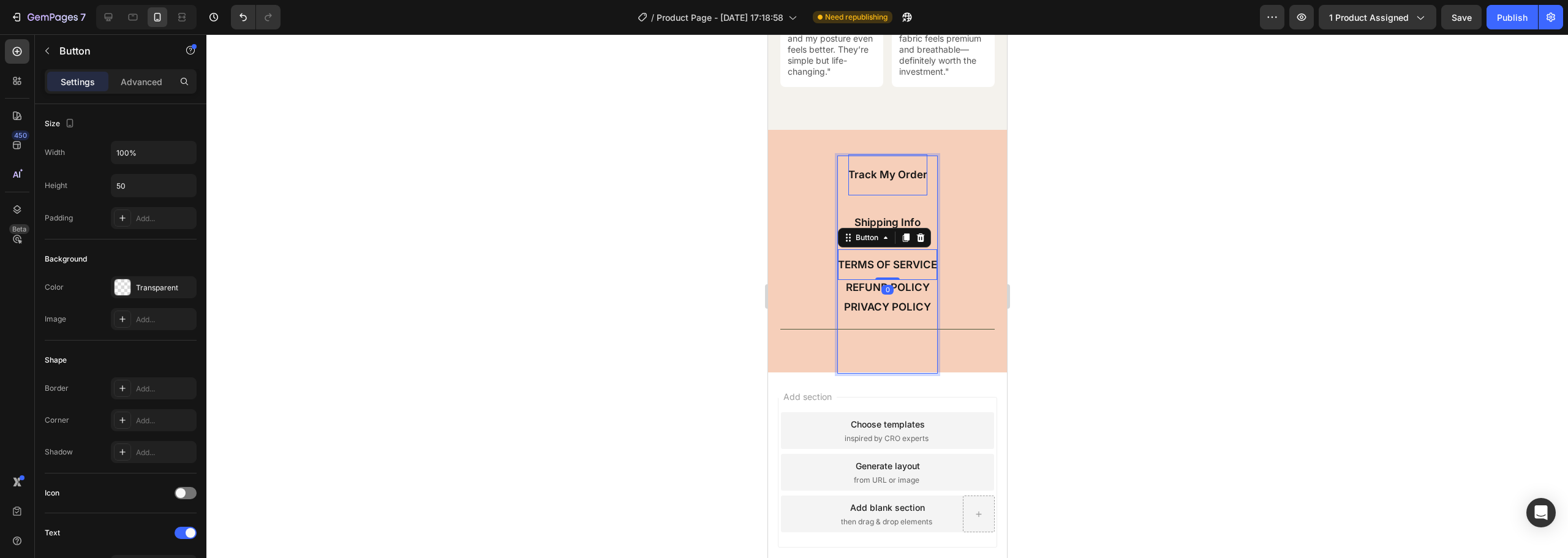
click at [889, 351] on div "TERMS OF SERVICE" at bounding box center [887, 264] width 99 height 217
click at [864, 178] on div "TERMS OF SERVICE ⁠⁠⁠⁠⁠⁠⁠" at bounding box center [887, 264] width 99 height 217
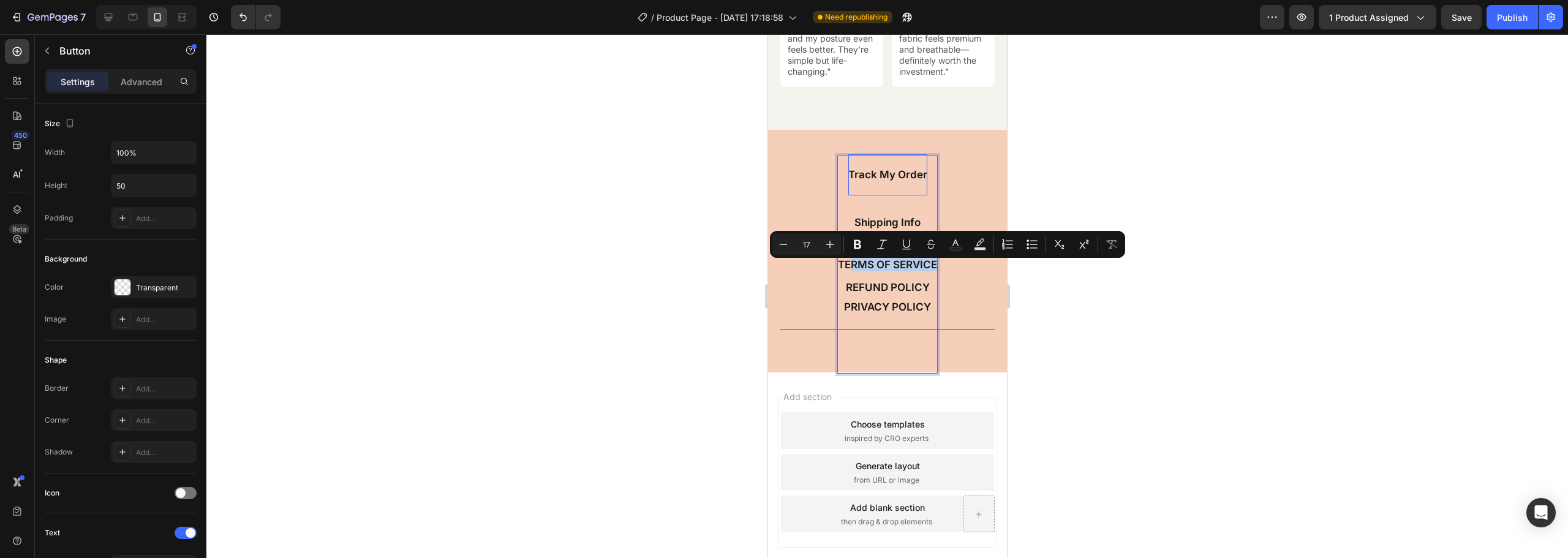
drag, startPoint x: 847, startPoint y: 178, endPoint x: 903, endPoint y: 179, distance: 56.0
click at [903, 179] on div "TERMS OF SERVICE ⁠⁠⁠⁠⁠⁠⁠" at bounding box center [887, 264] width 99 height 217
click at [908, 166] on div "TERMS OF SERVICE" at bounding box center [887, 264] width 99 height 217
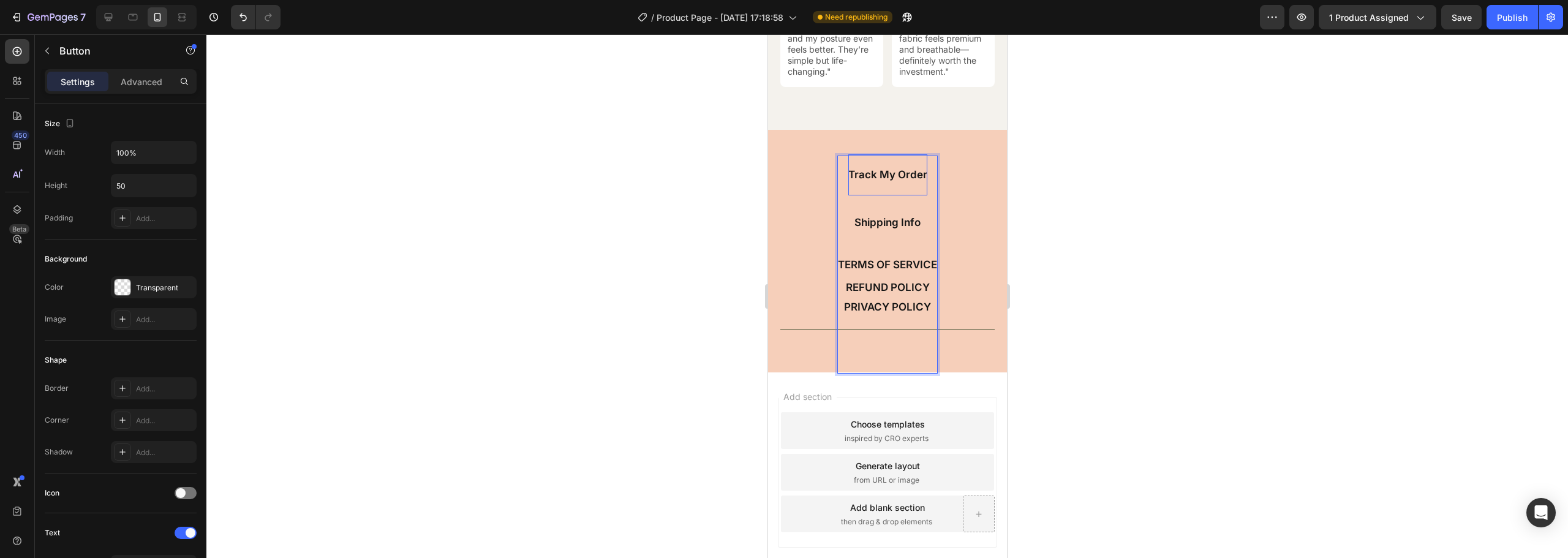
click at [880, 173] on div "TERMS OF SERVICE ⁠⁠⁠⁠⁠⁠⁠" at bounding box center [887, 264] width 99 height 217
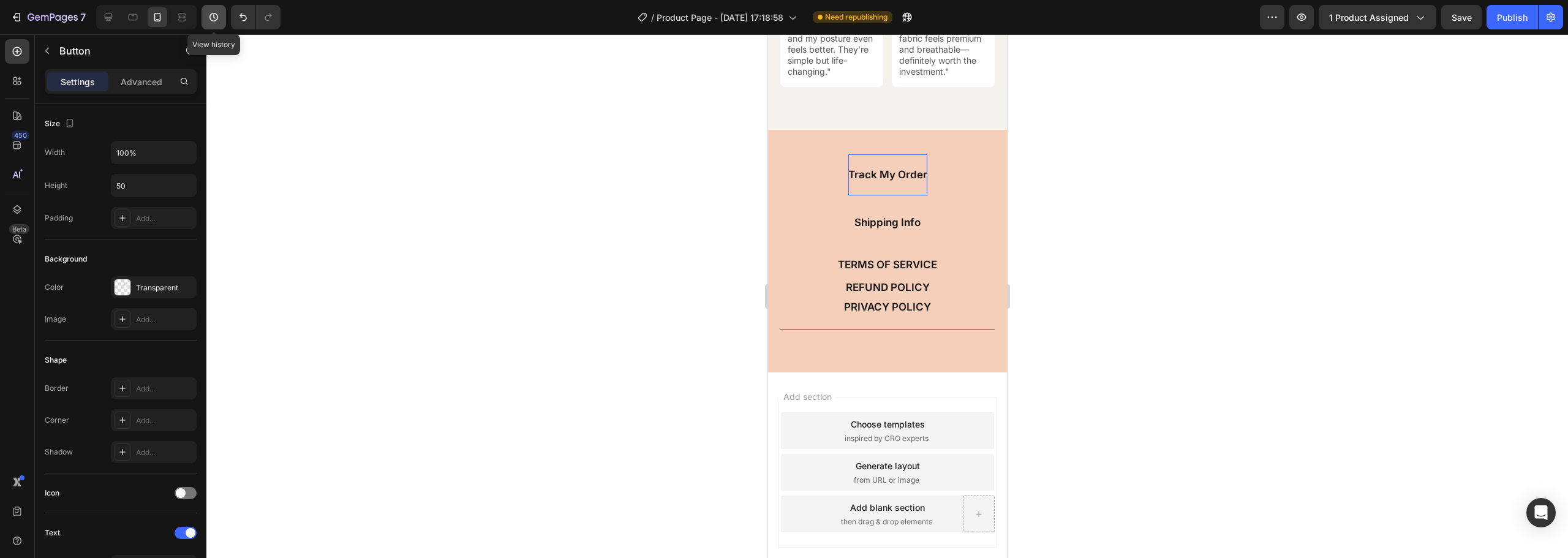
click at [218, 13] on icon "button" at bounding box center [214, 17] width 13 height 13
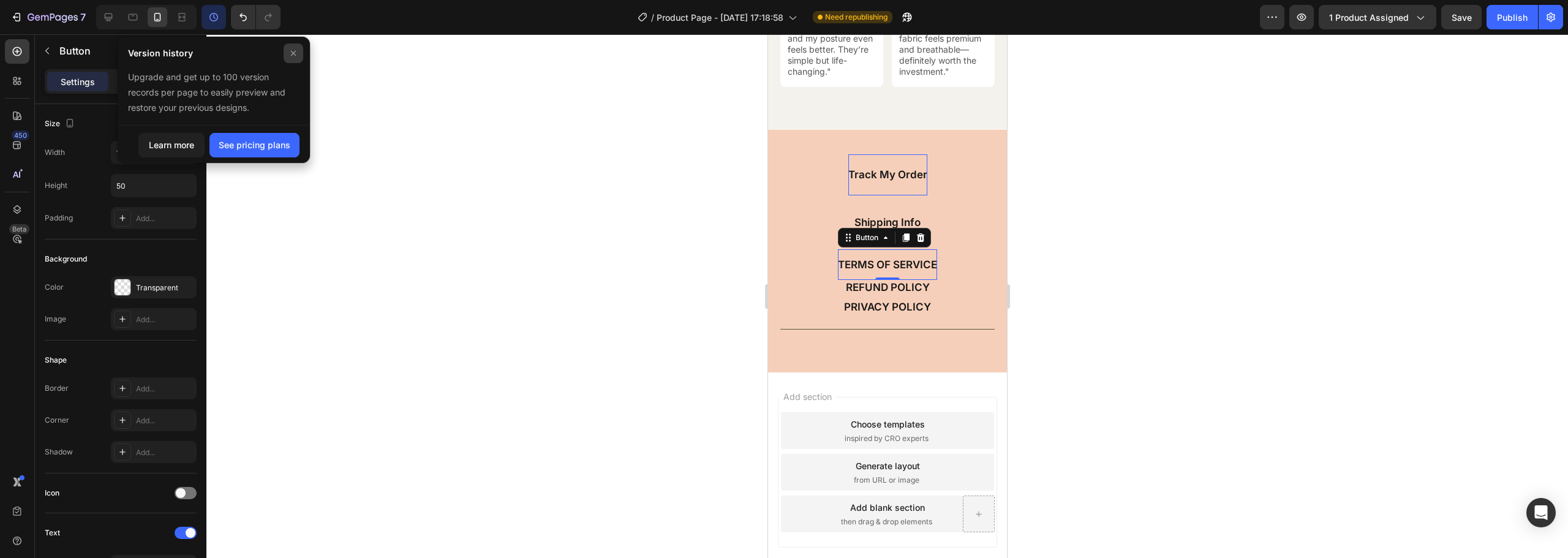
click at [291, 54] on icon at bounding box center [294, 53] width 10 height 10
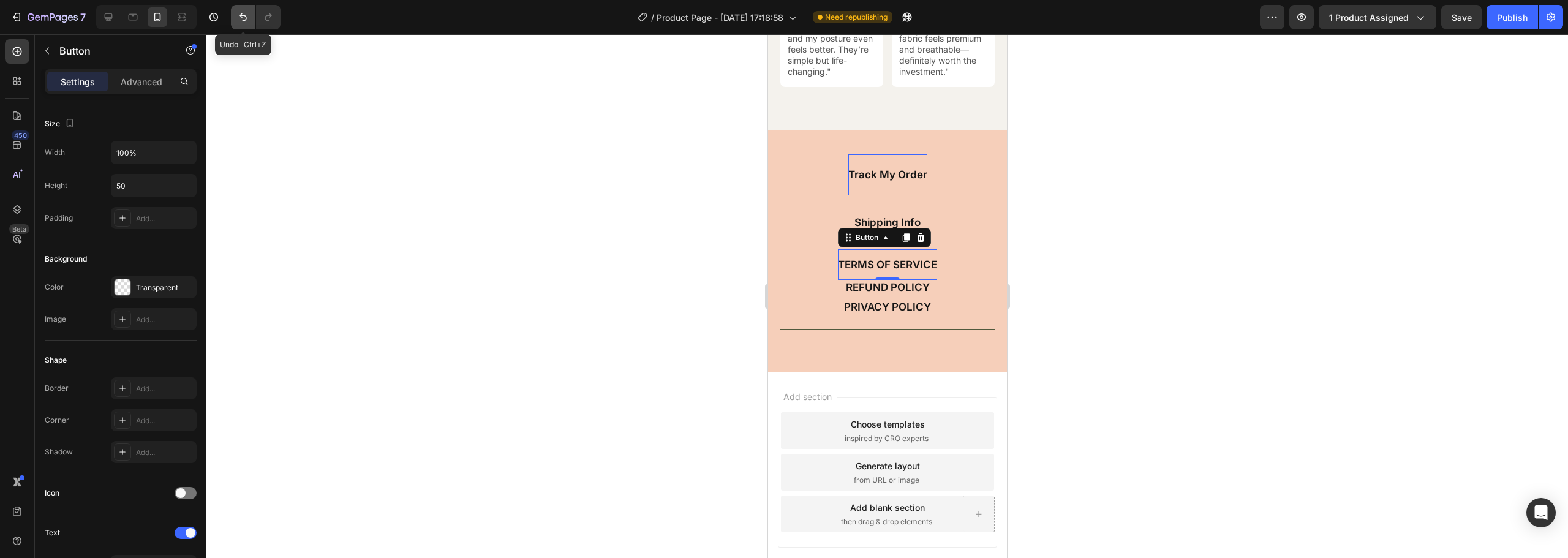
click at [247, 18] on icon "Undo/Redo" at bounding box center [243, 17] width 13 height 13
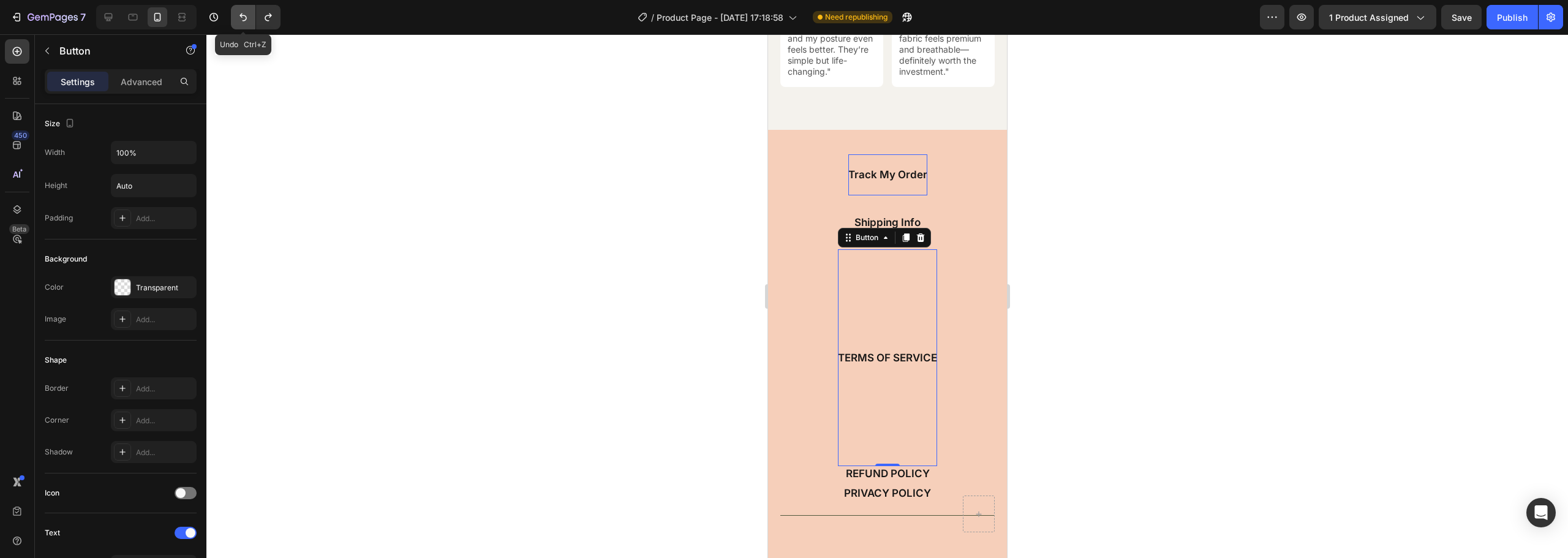
click at [244, 18] on icon "Undo/Redo" at bounding box center [243, 17] width 13 height 13
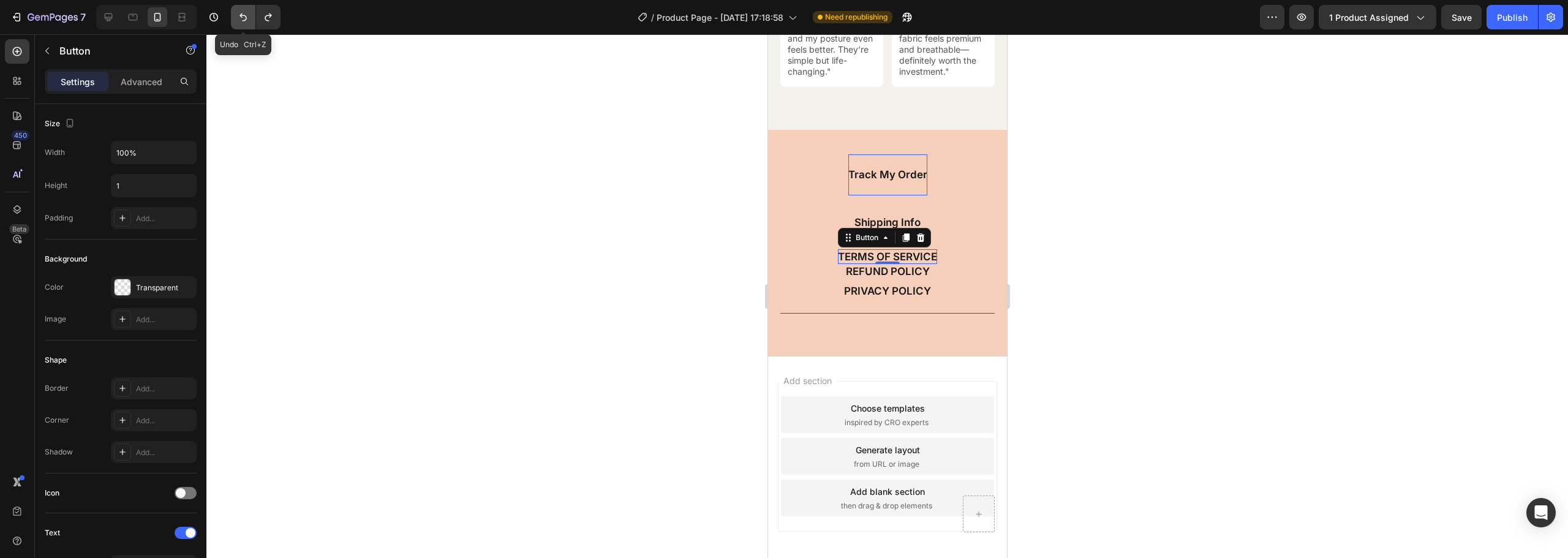
click at [244, 18] on icon "Undo/Redo" at bounding box center [243, 17] width 13 height 13
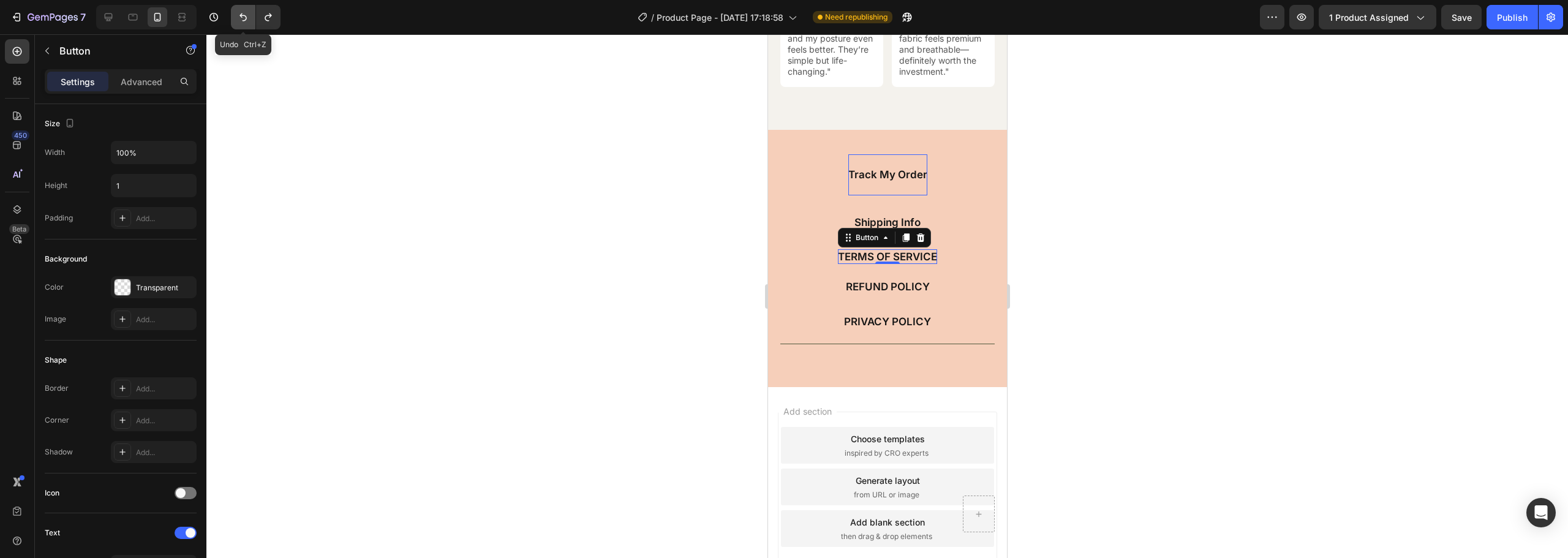
click at [244, 18] on icon "Undo/Redo" at bounding box center [243, 17] width 13 height 13
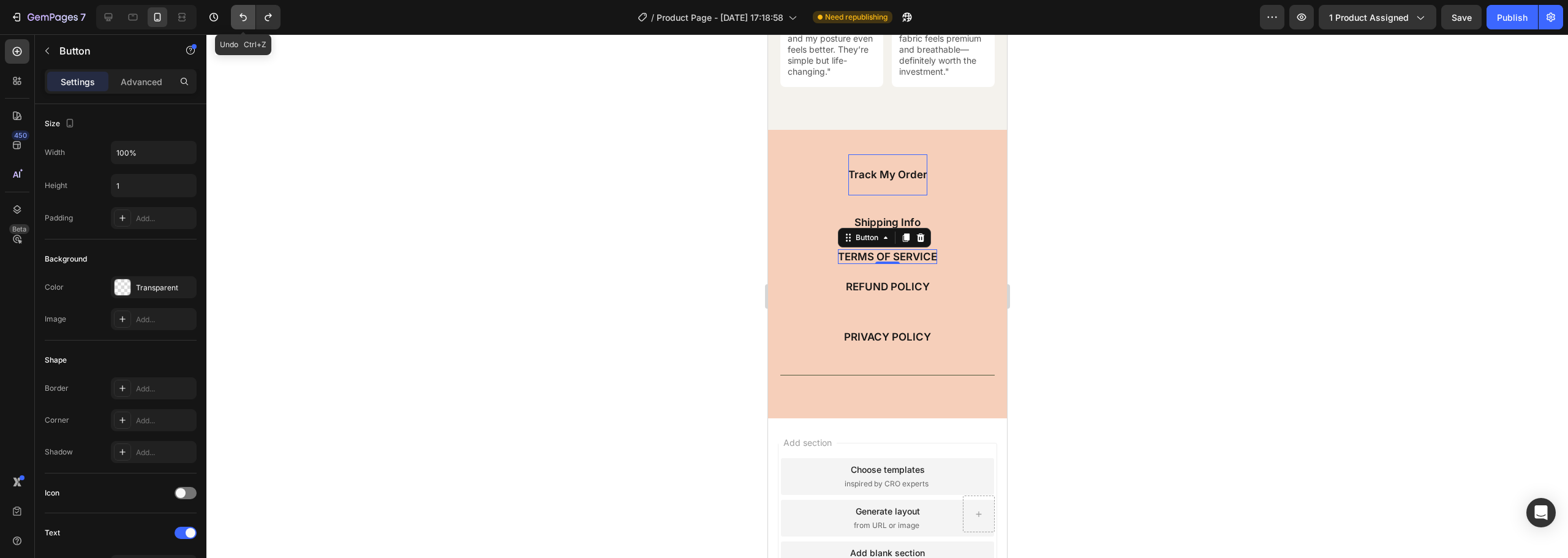
click at [244, 18] on icon "Undo/Redo" at bounding box center [243, 17] width 13 height 13
type input "Auto"
click at [244, 18] on icon "Undo/Redo" at bounding box center [243, 17] width 13 height 13
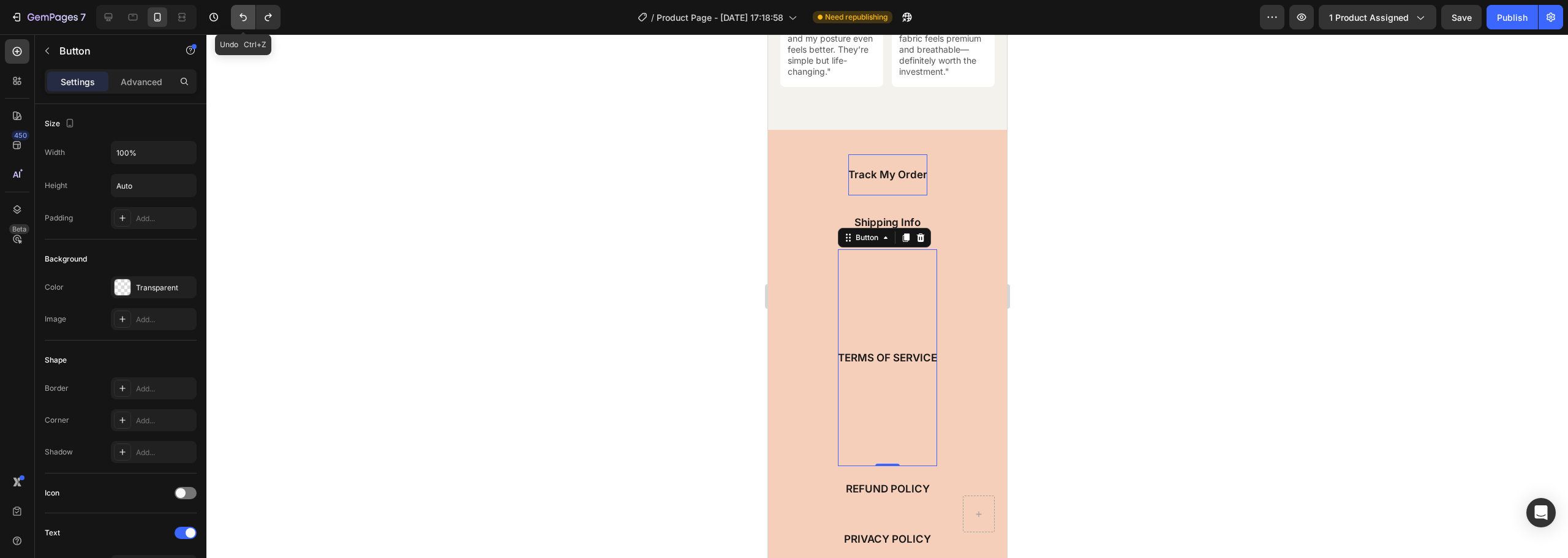
click at [244, 18] on icon "Undo/Redo" at bounding box center [243, 17] width 13 height 13
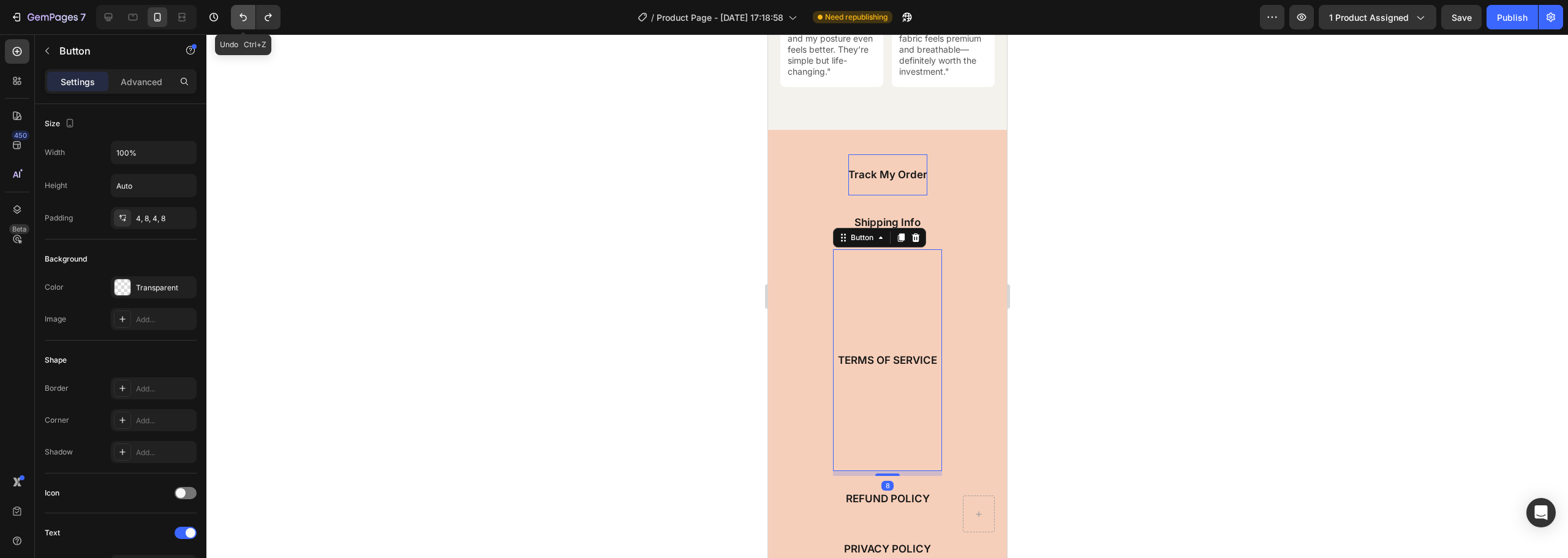
click at [244, 18] on icon "Undo/Redo" at bounding box center [243, 17] width 13 height 13
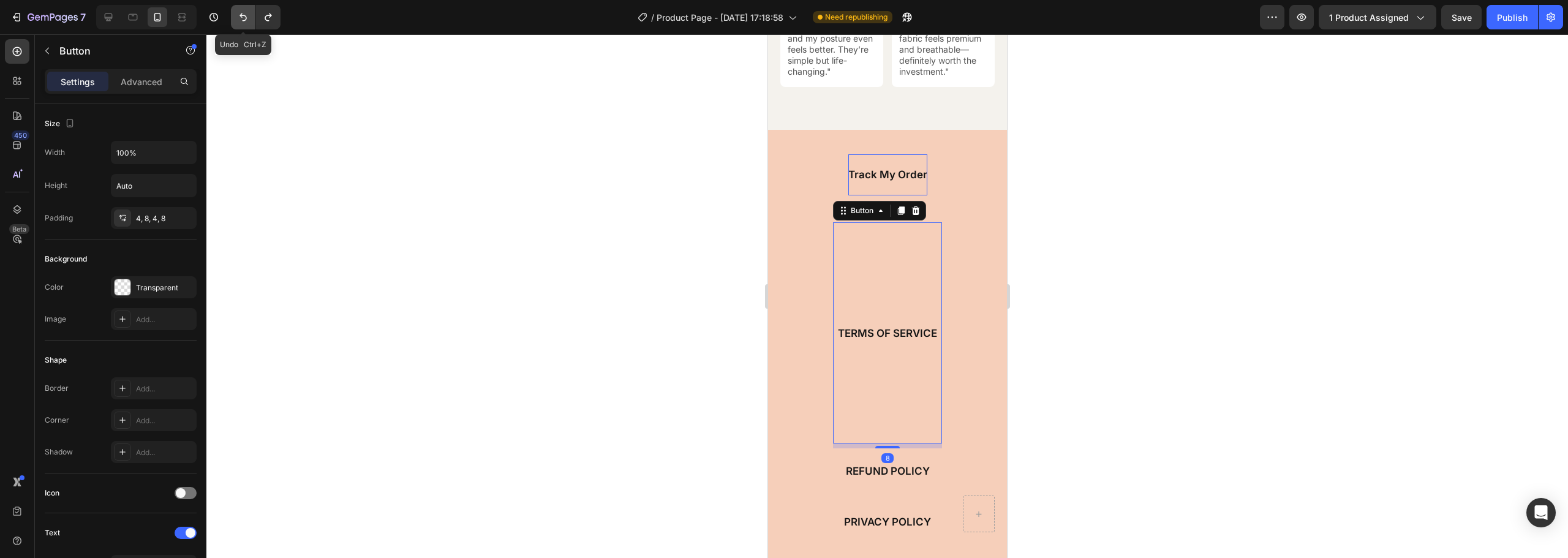
click at [244, 18] on icon "Undo/Redo" at bounding box center [243, 17] width 13 height 13
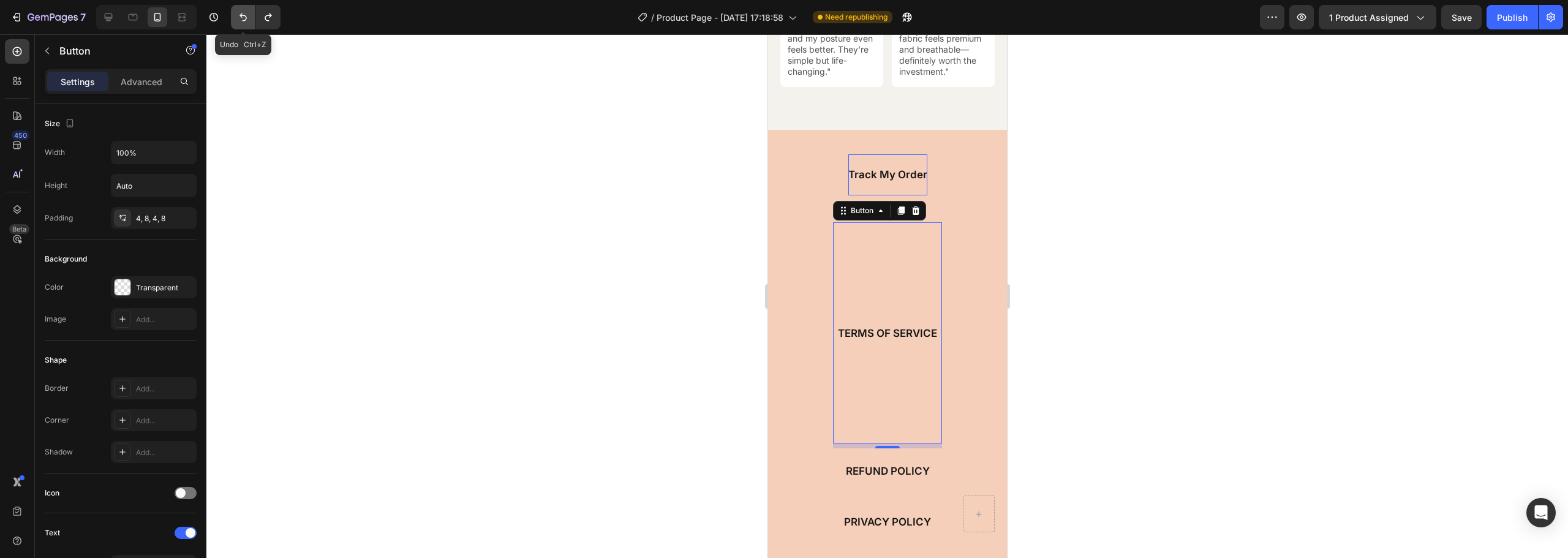
click at [244, 18] on icon "Undo/Redo" at bounding box center [243, 17] width 13 height 13
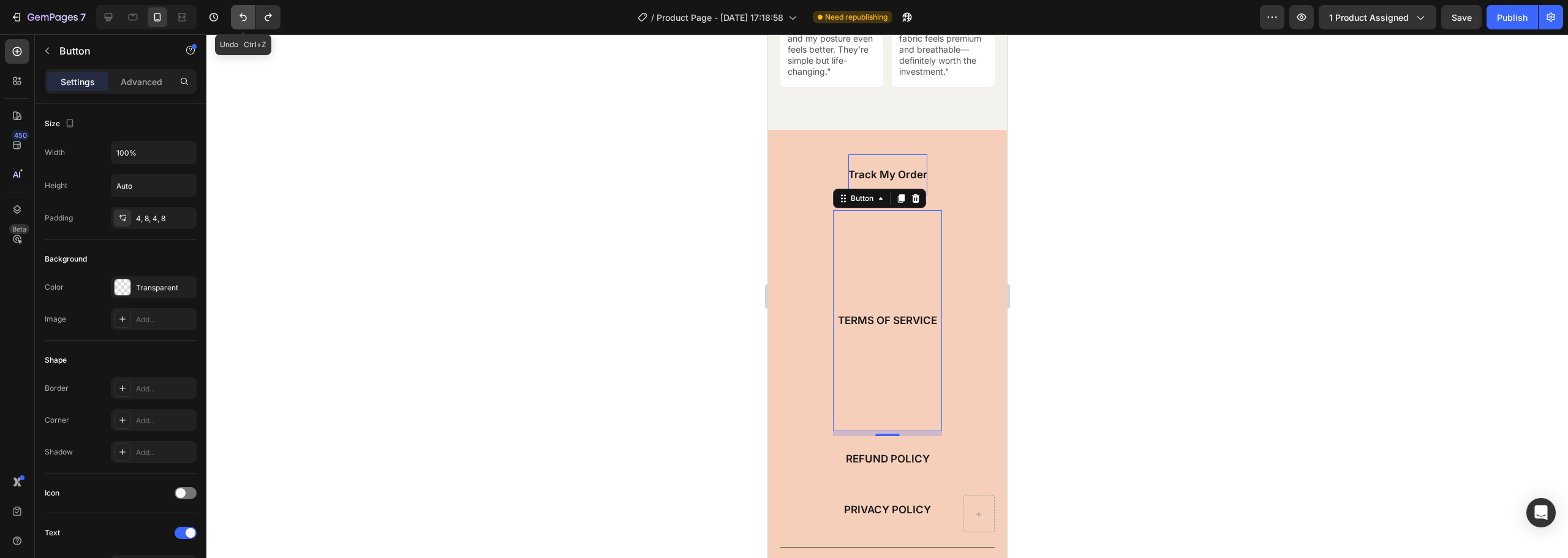
click at [244, 18] on icon "Undo/Redo" at bounding box center [243, 17] width 13 height 13
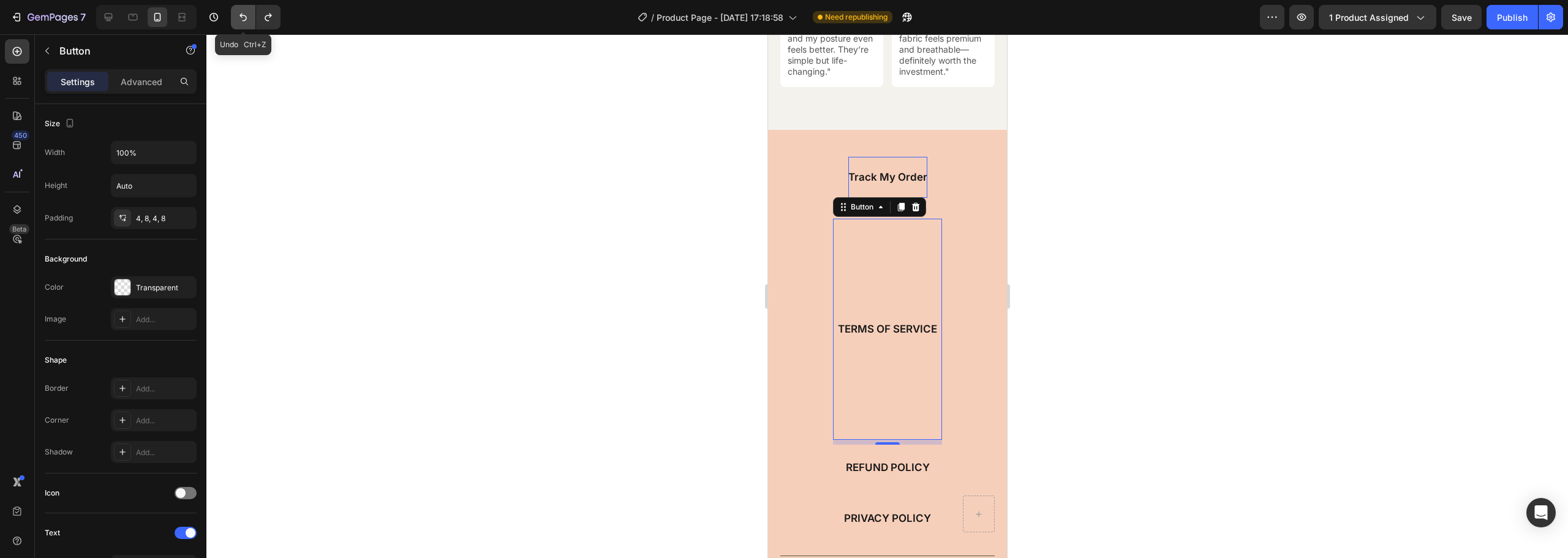
click at [244, 18] on icon "Undo/Redo" at bounding box center [243, 17] width 13 height 13
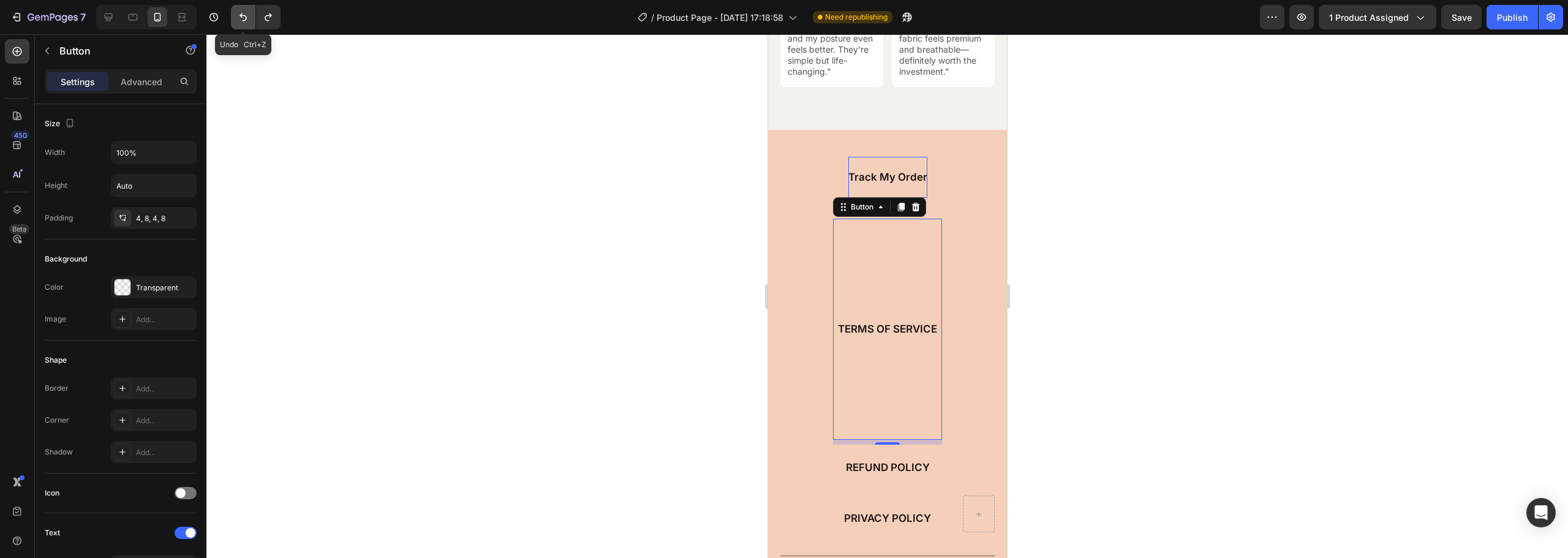
click at [244, 18] on icon "Undo/Redo" at bounding box center [243, 17] width 13 height 13
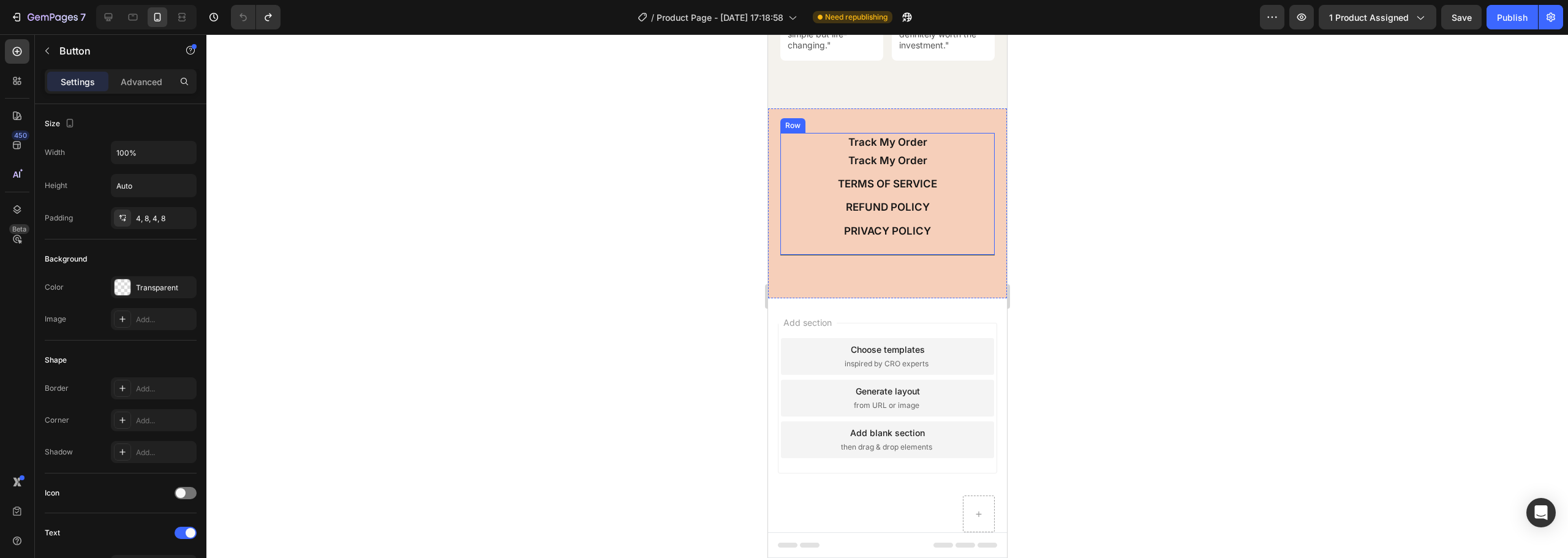
scroll to position [5241, 0]
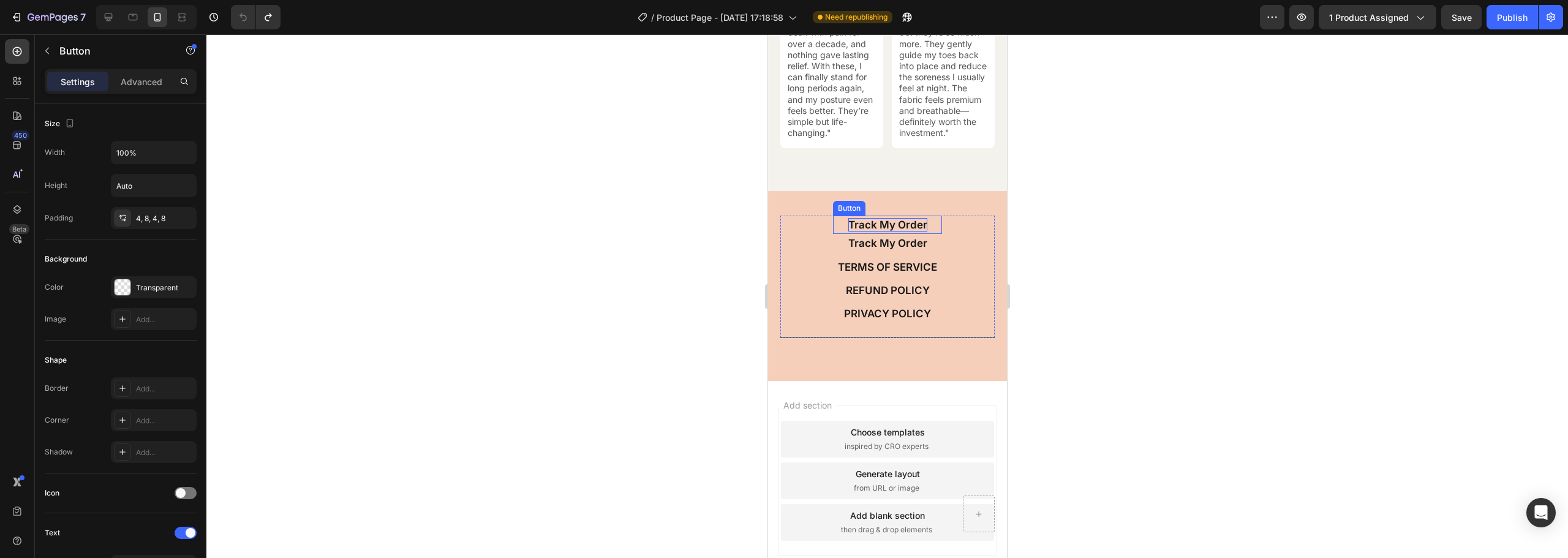
click at [880, 228] on p "Track My Order" at bounding box center [887, 224] width 79 height 13
click at [859, 227] on div "Track My Order" at bounding box center [887, 224] width 79 height 13
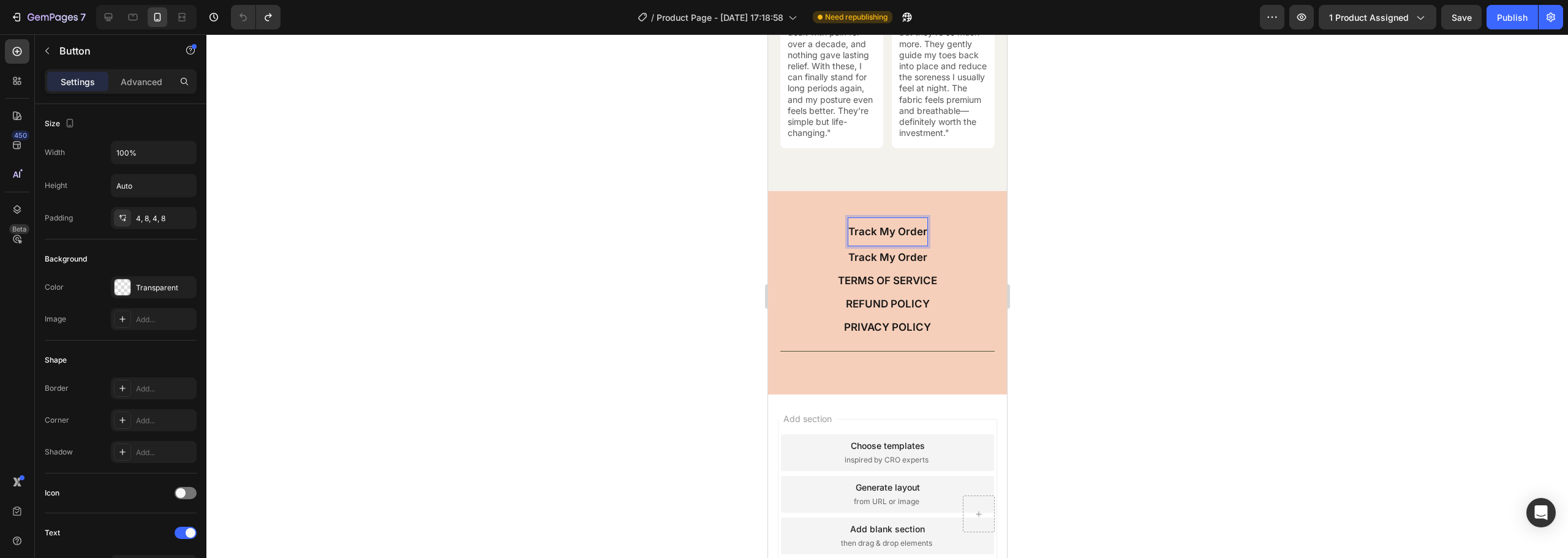
click at [871, 234] on p "Track My Order" at bounding box center [887, 231] width 79 height 13
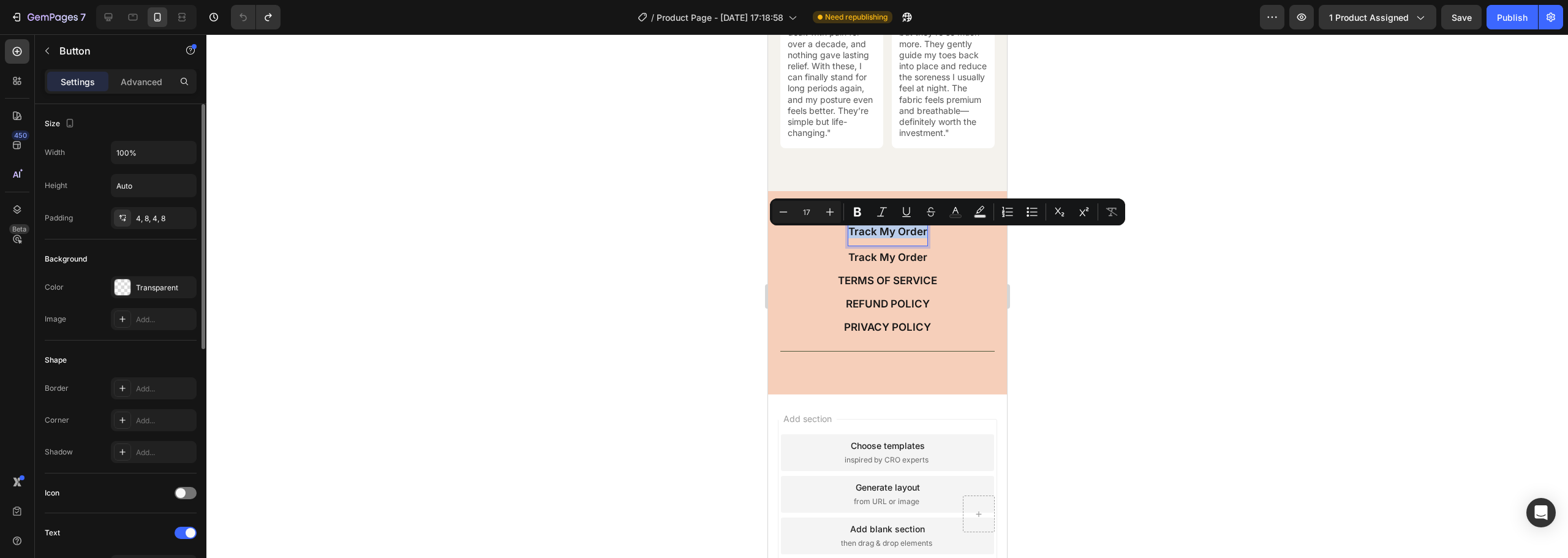
scroll to position [367, 0]
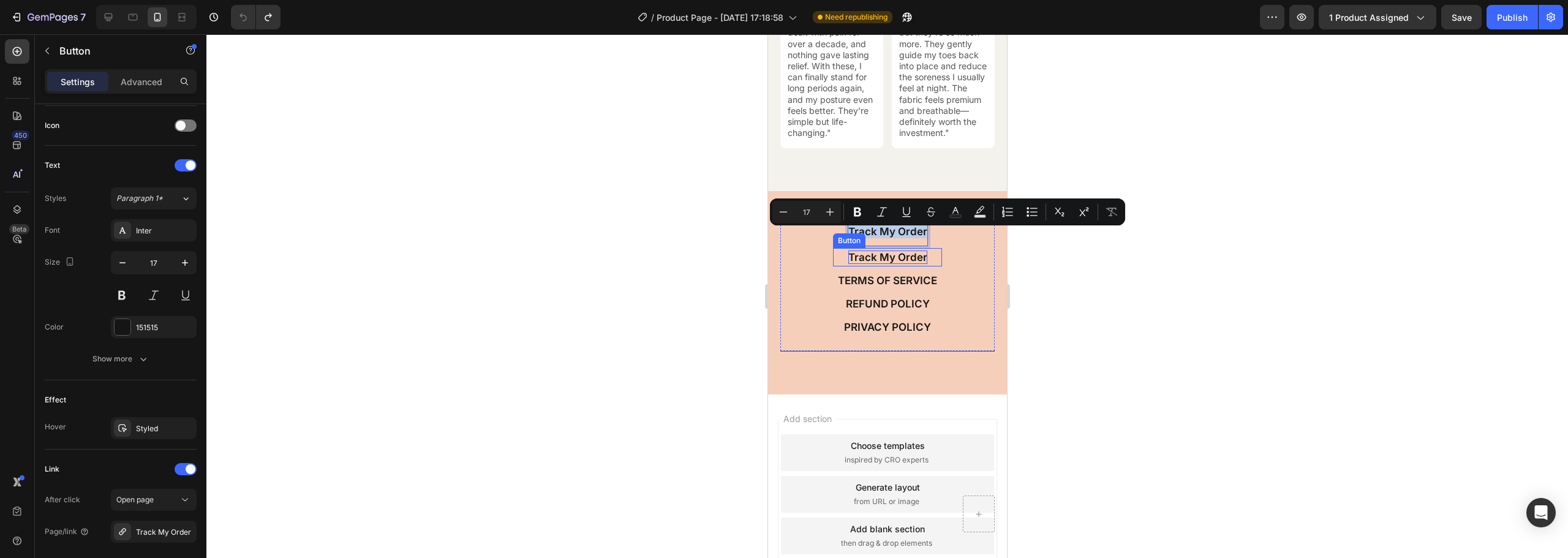
click at [872, 259] on p "Track My Order" at bounding box center [887, 257] width 79 height 13
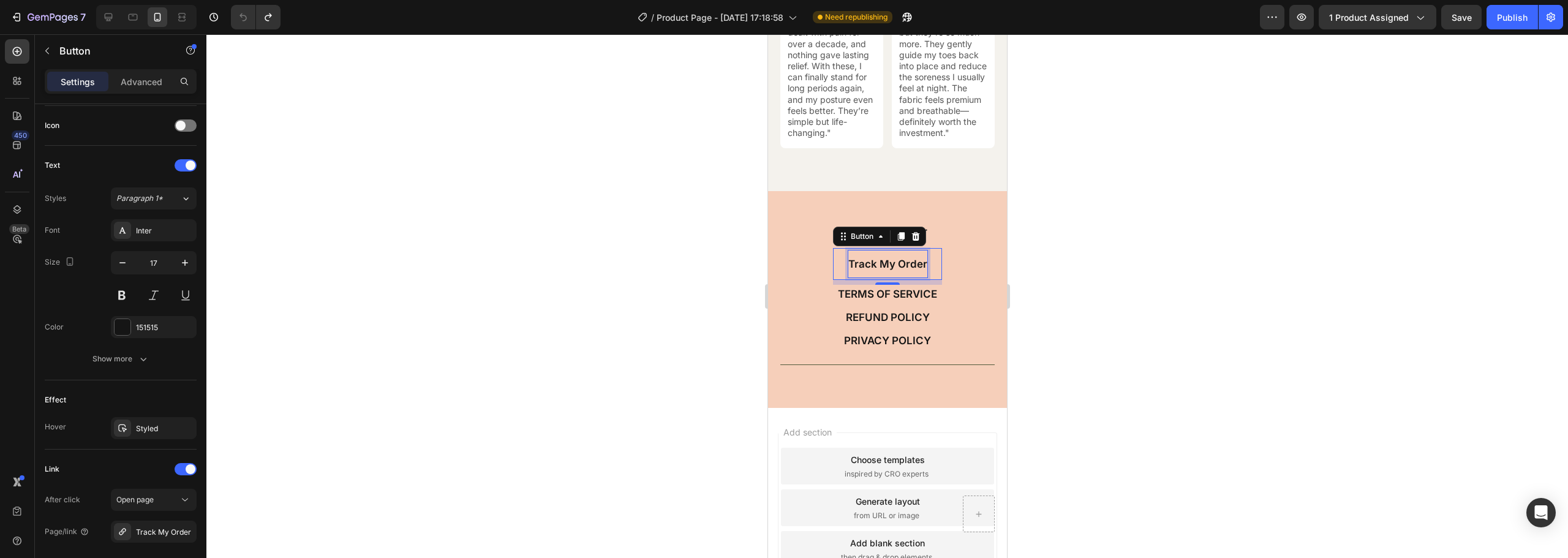
click at [870, 259] on div "Track My Order" at bounding box center [887, 264] width 79 height 27
click at [860, 269] on p "Track My Order" at bounding box center [887, 264] width 79 height 13
click at [865, 299] on p "TERMS OF SERVICE" at bounding box center [887, 294] width 99 height 13
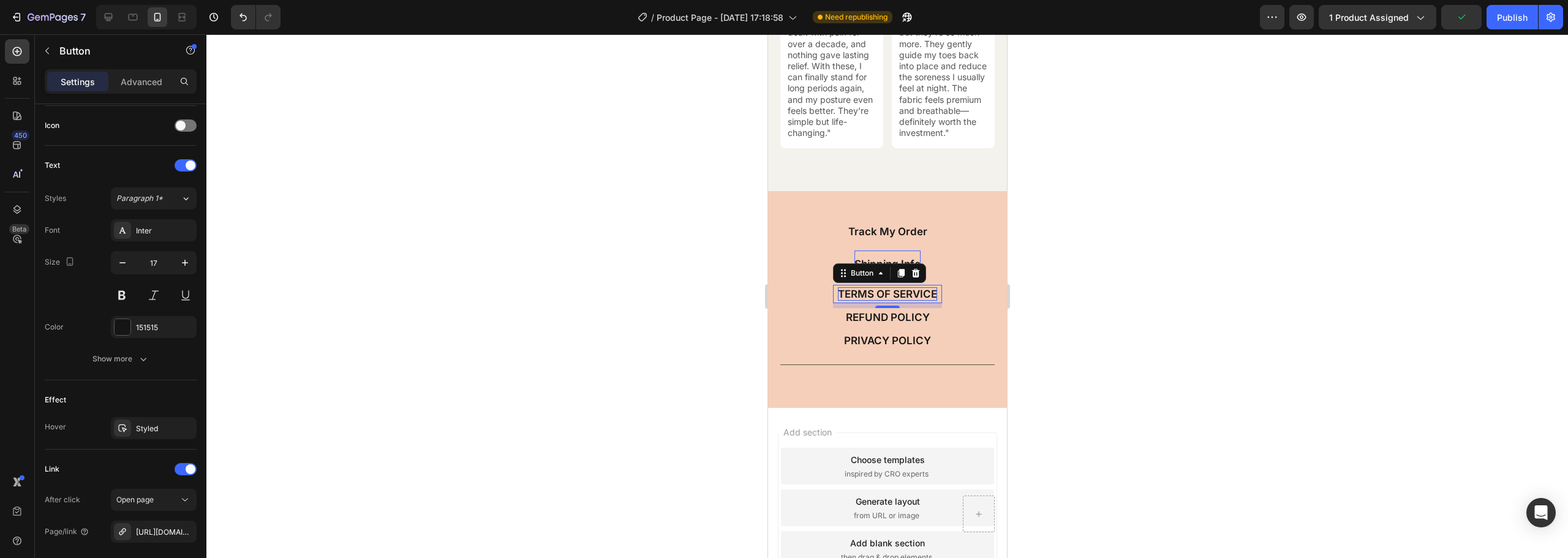
click at [879, 298] on div "TERMS OF SERVICE" at bounding box center [887, 294] width 99 height 13
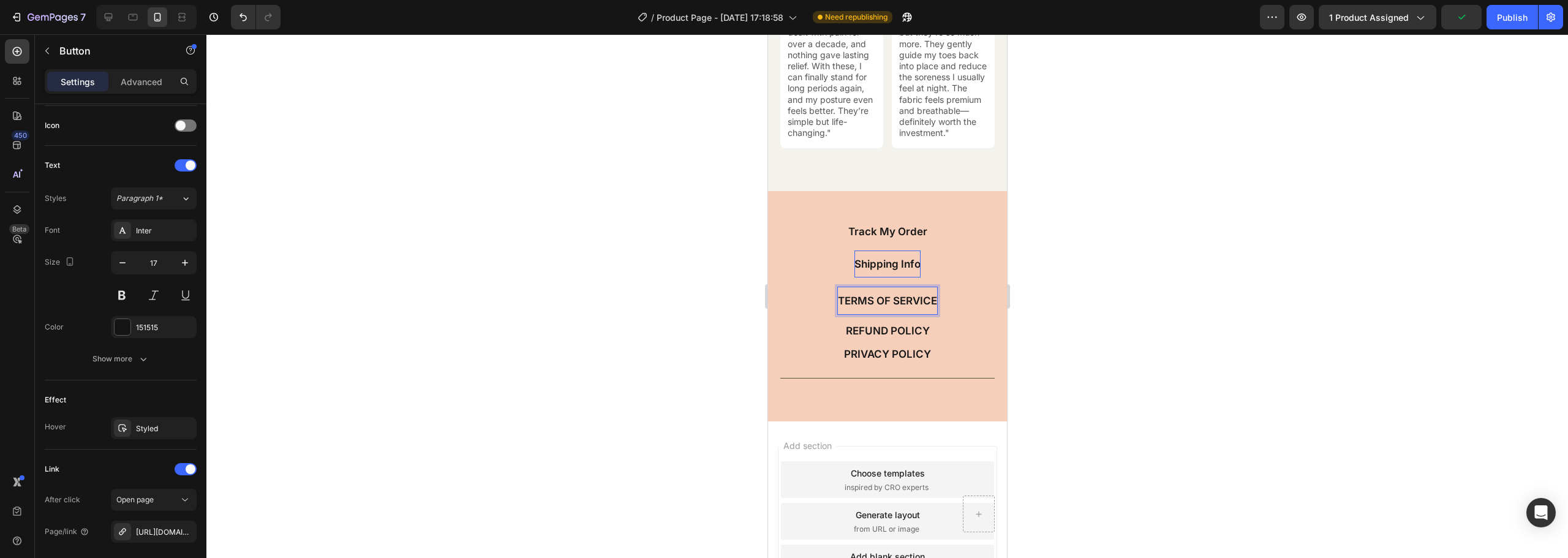
click at [854, 305] on p "TERMS OF SERVICE" at bounding box center [887, 300] width 99 height 13
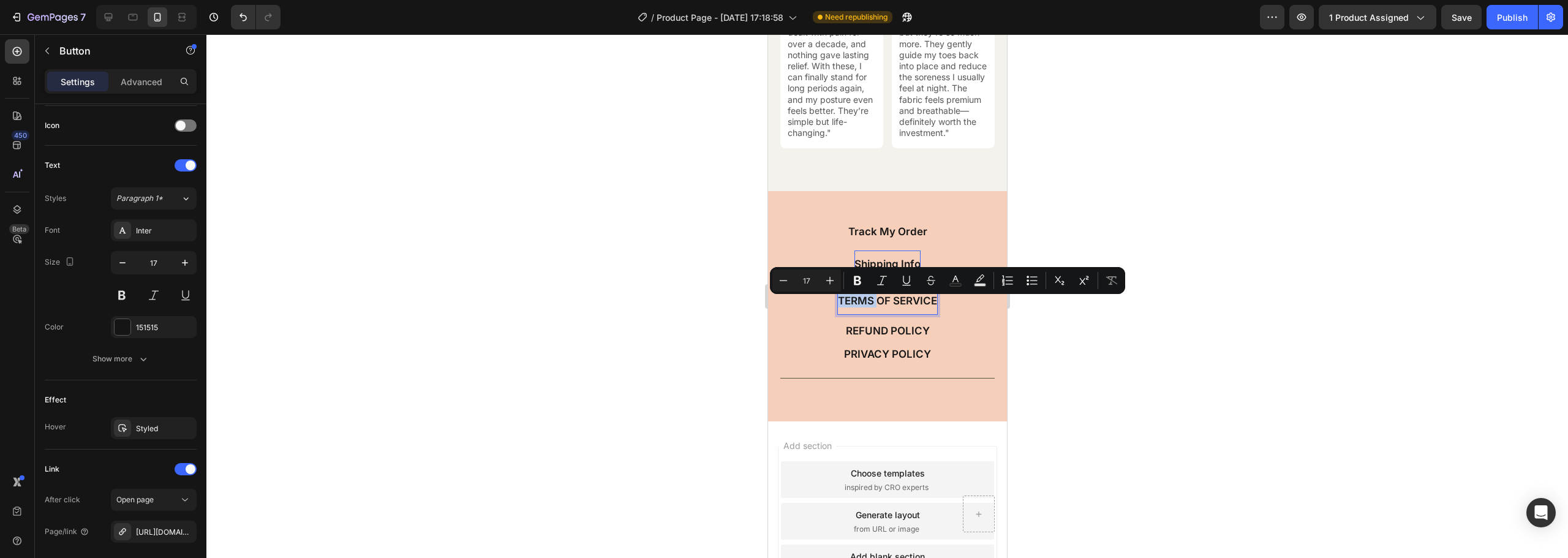
click at [856, 305] on p "TERMS OF SERVICE" at bounding box center [887, 300] width 99 height 13
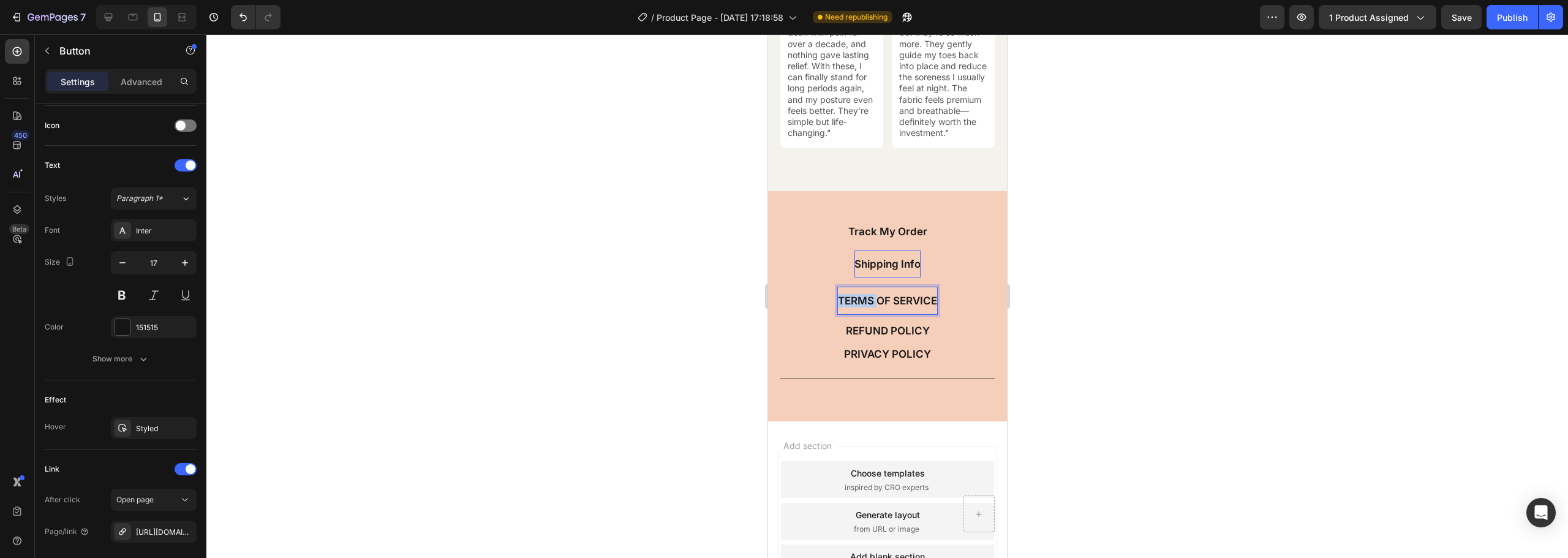
click at [856, 305] on p "TERMS OF SERVICE" at bounding box center [887, 300] width 99 height 13
click at [872, 334] on p "REFUND POLICY" at bounding box center [887, 330] width 84 height 13
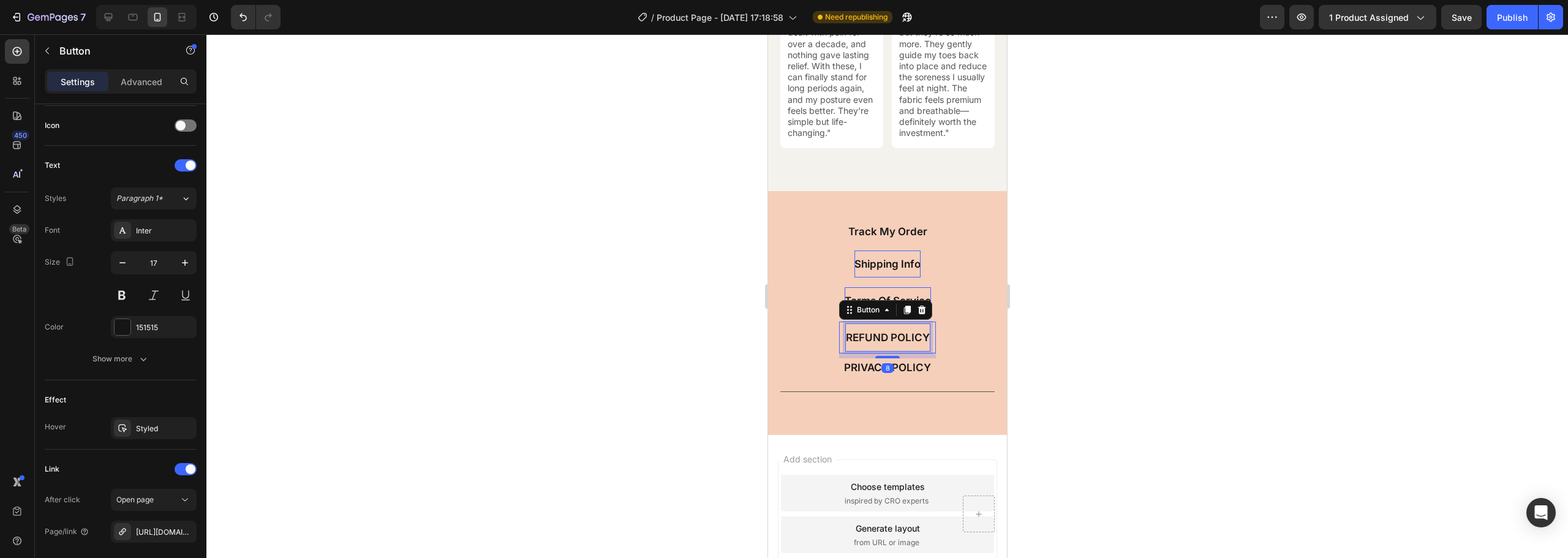
click at [872, 334] on div "REFUND POLICY" at bounding box center [887, 337] width 84 height 27
drag, startPoint x: 885, startPoint y: 342, endPoint x: 849, endPoint y: 344, distance: 36.1
click at [849, 344] on p "REFUND POLICY" at bounding box center [887, 337] width 84 height 13
drag, startPoint x: 888, startPoint y: 340, endPoint x: 920, endPoint y: 342, distance: 32.1
click at [920, 342] on p "Refund POLICY" at bounding box center [887, 337] width 78 height 13
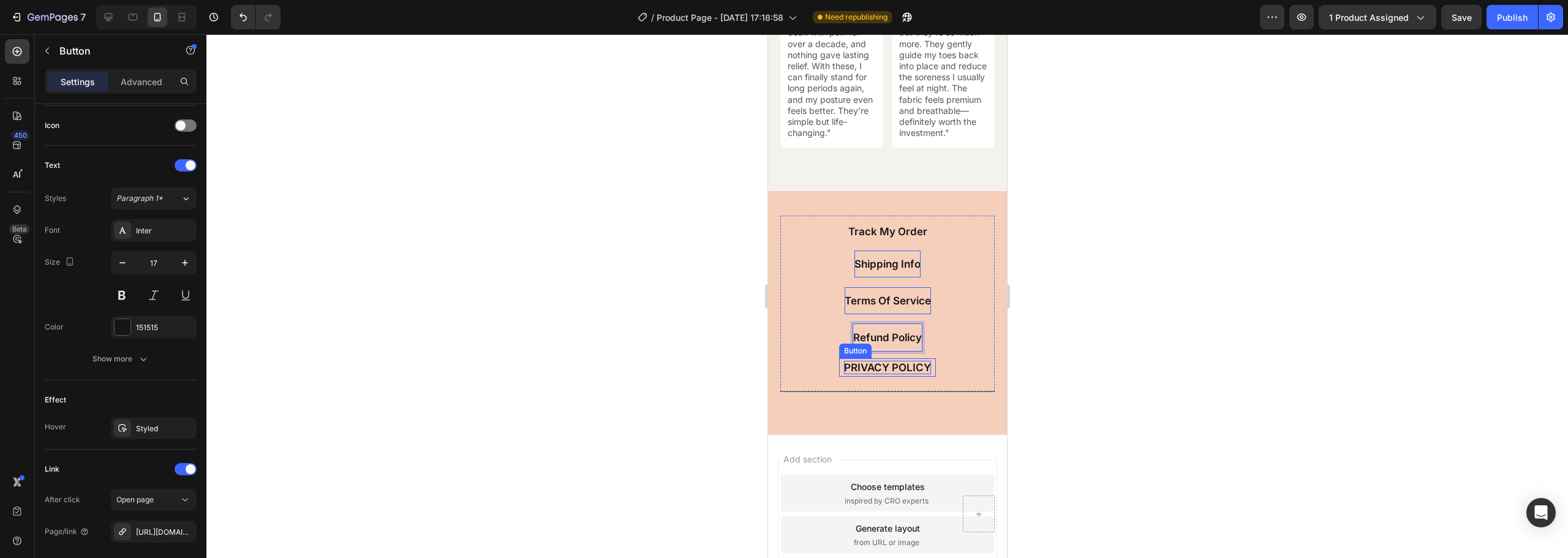
click at [860, 369] on p "PRIVACY POLICY" at bounding box center [887, 367] width 87 height 13
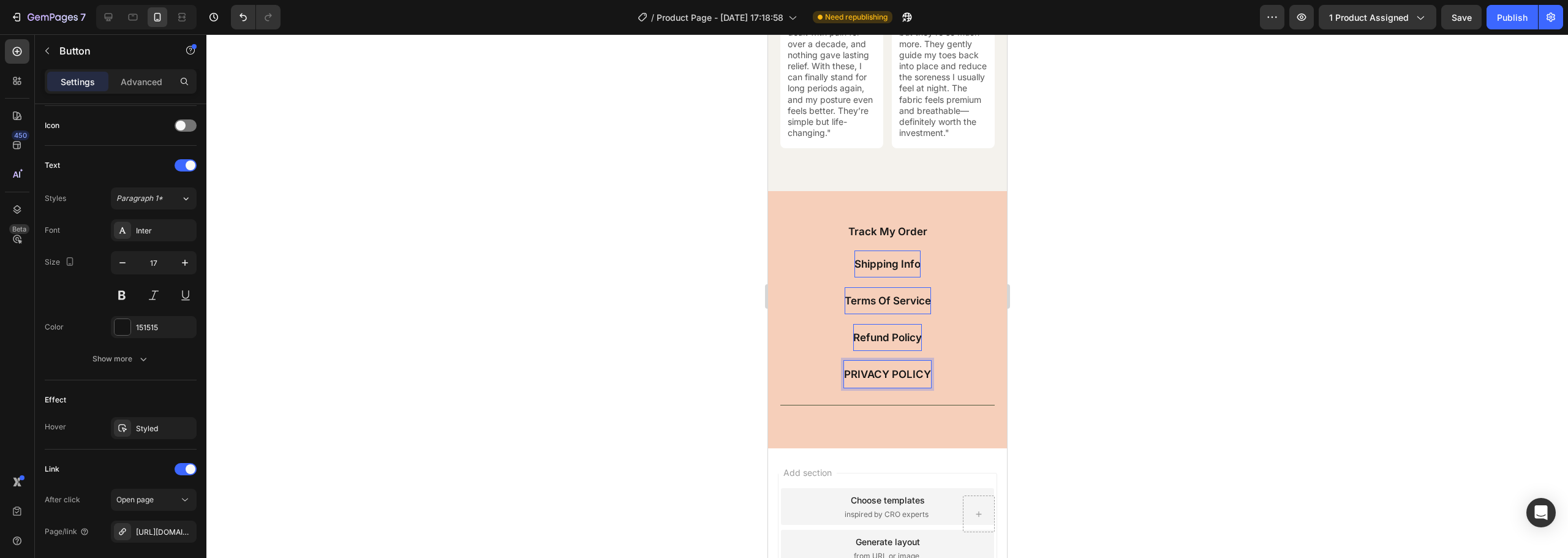
click at [866, 369] on div "PRIVACY POLICY" at bounding box center [887, 374] width 87 height 27
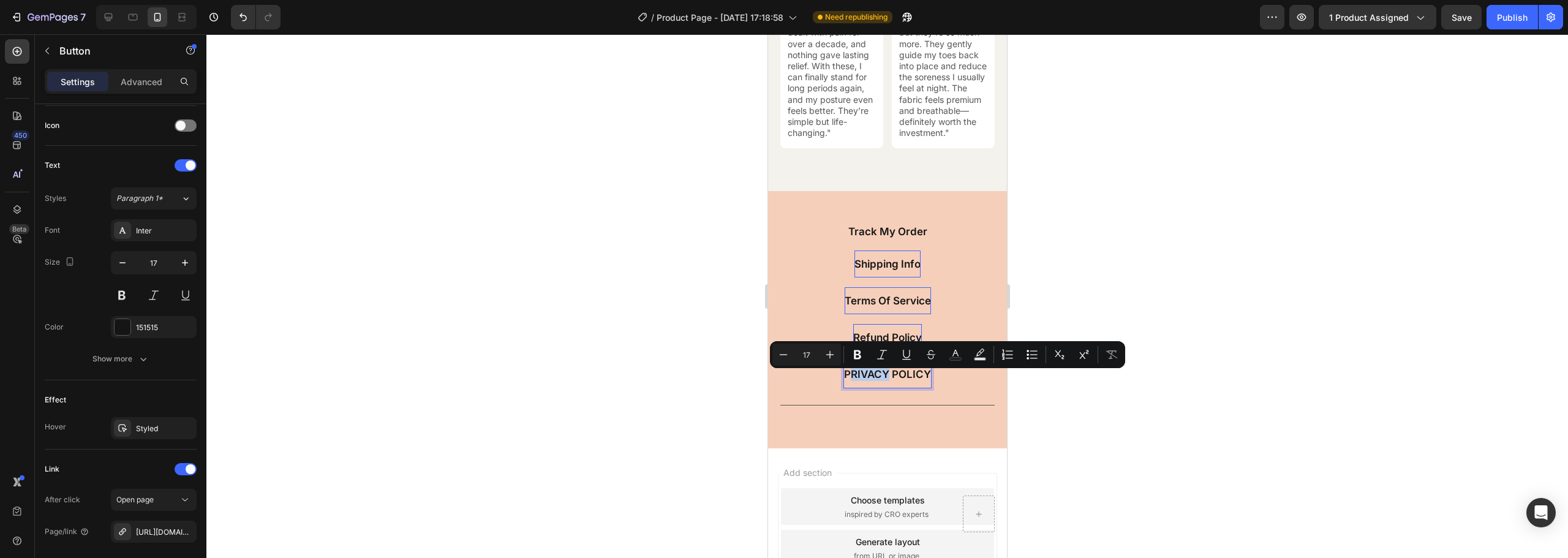
drag, startPoint x: 848, startPoint y: 379, endPoint x: 884, endPoint y: 378, distance: 36.0
click at [884, 378] on p "PRIVACY POLICY" at bounding box center [887, 374] width 87 height 13
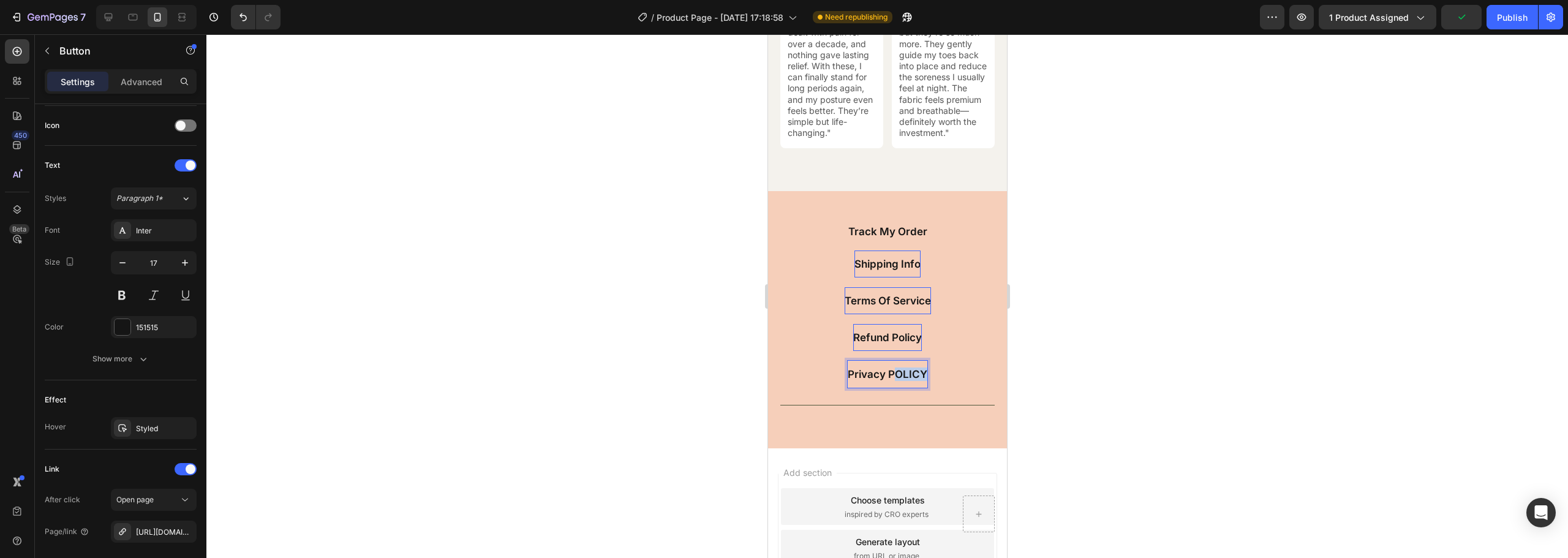
drag, startPoint x: 892, startPoint y: 379, endPoint x: 920, endPoint y: 379, distance: 28.0
click at [920, 379] on p "Privacy POLICY" at bounding box center [886, 374] width 79 height 13
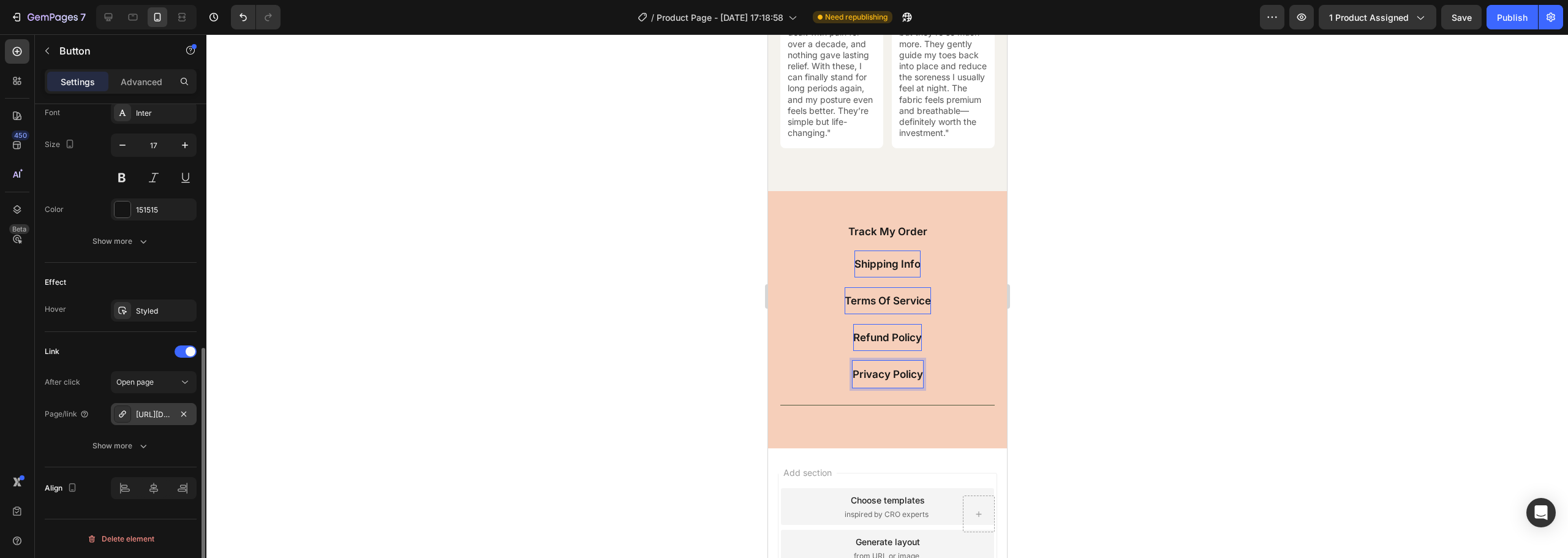
click at [125, 412] on icon at bounding box center [123, 414] width 10 height 10
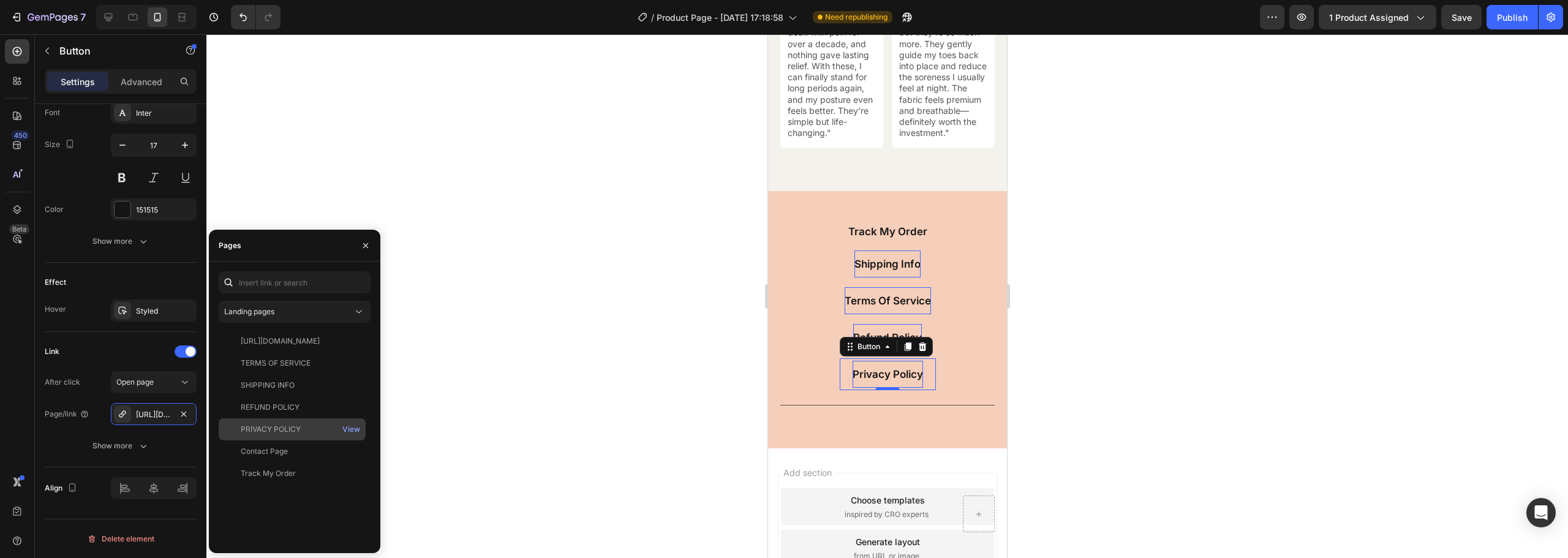
click at [261, 425] on div "PRIVACY POLICY" at bounding box center [271, 429] width 60 height 11
click at [877, 229] on p "Track My Order" at bounding box center [887, 231] width 79 height 13
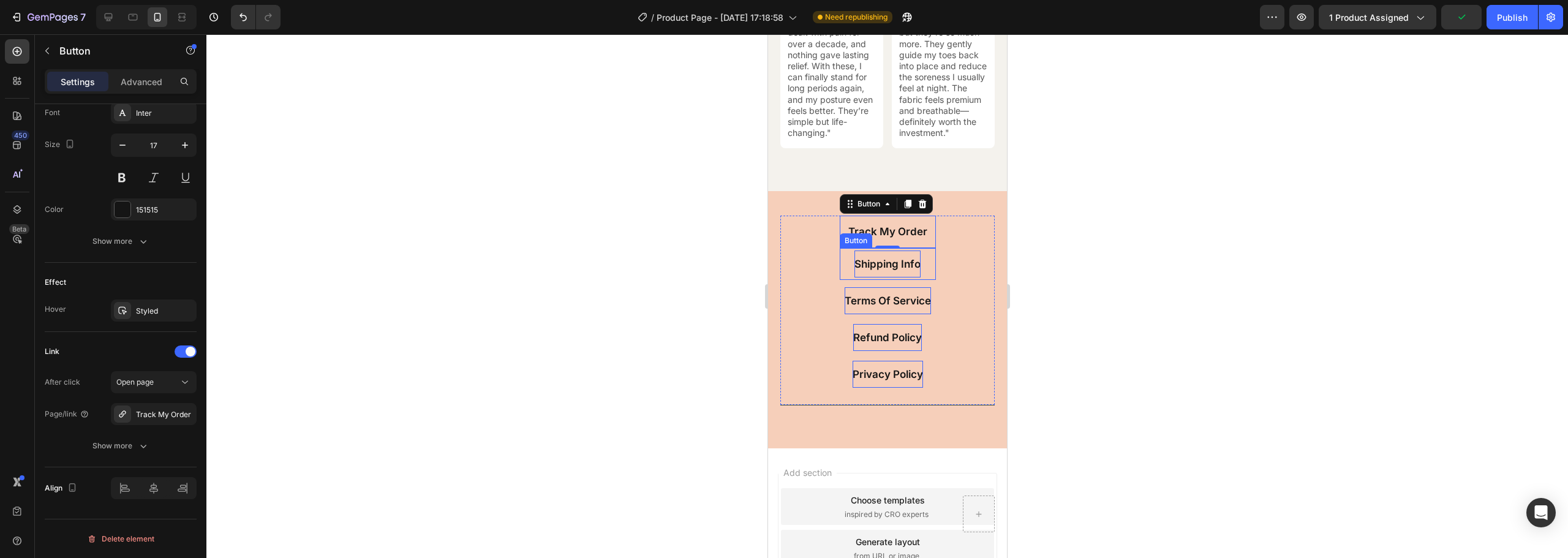
click at [884, 270] on p "Shipping Info" at bounding box center [886, 264] width 66 height 13
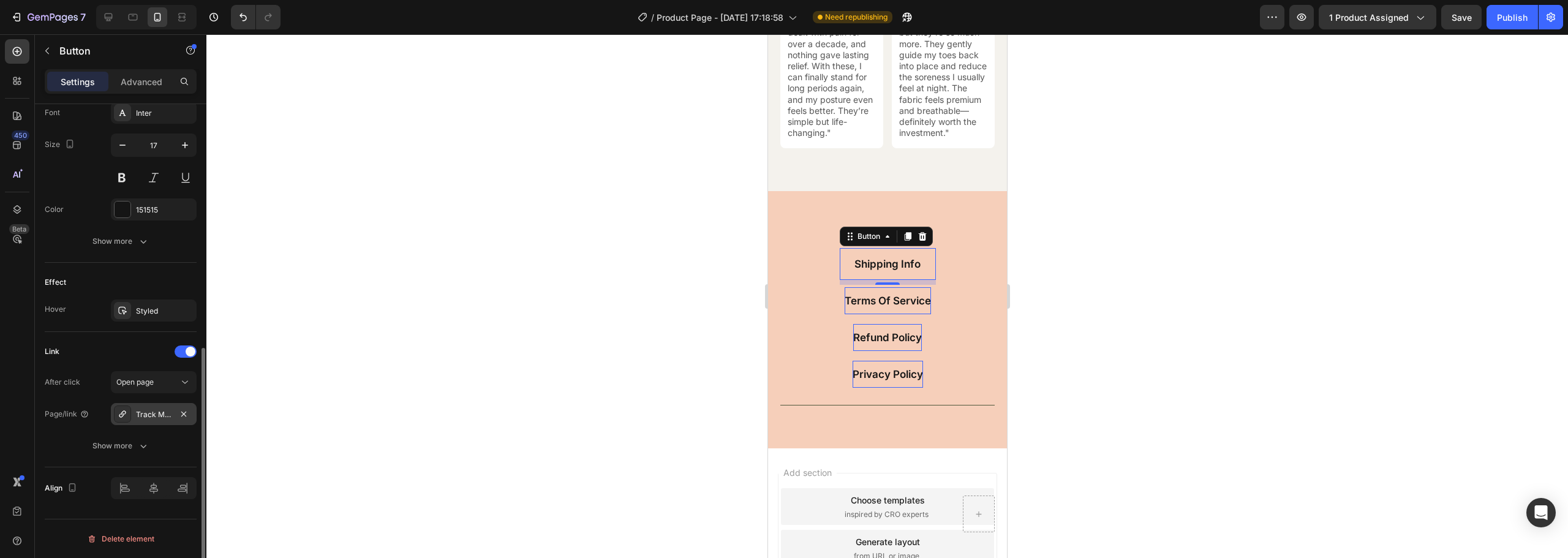
click at [124, 414] on icon at bounding box center [122, 414] width 7 height 7
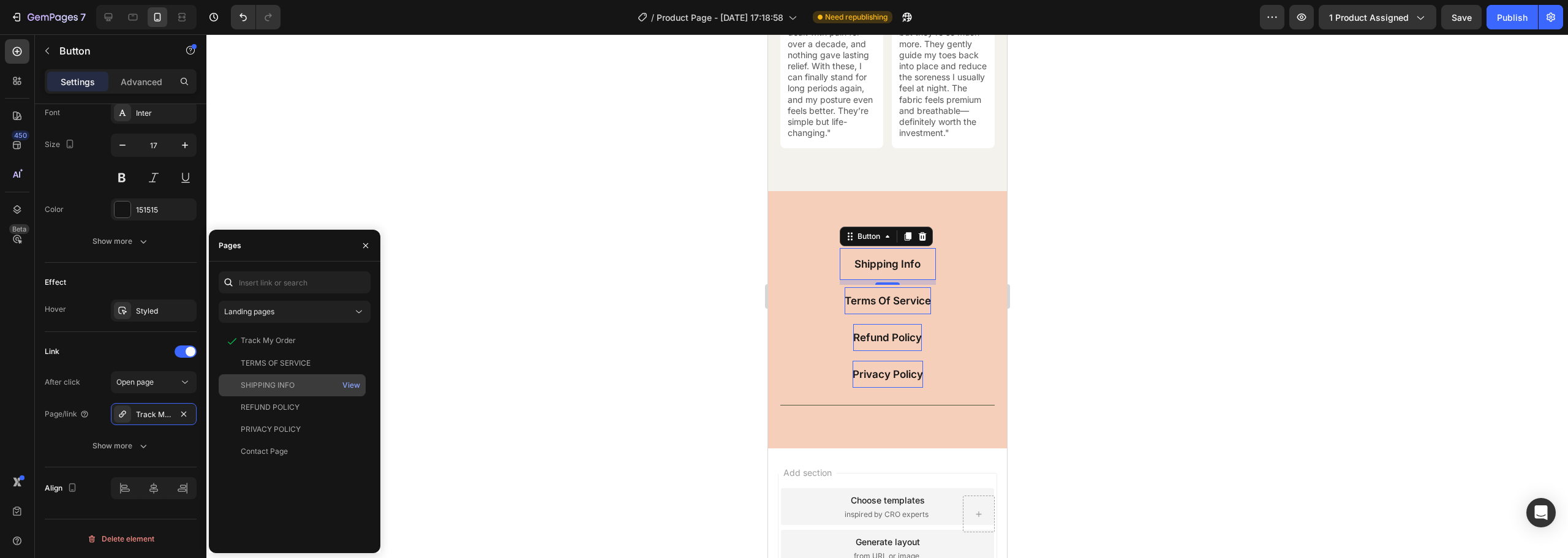
click at [273, 383] on div "SHIPPING INFO" at bounding box center [268, 385] width 54 height 11
click at [860, 308] on p "Terms Of Service" at bounding box center [888, 300] width 87 height 13
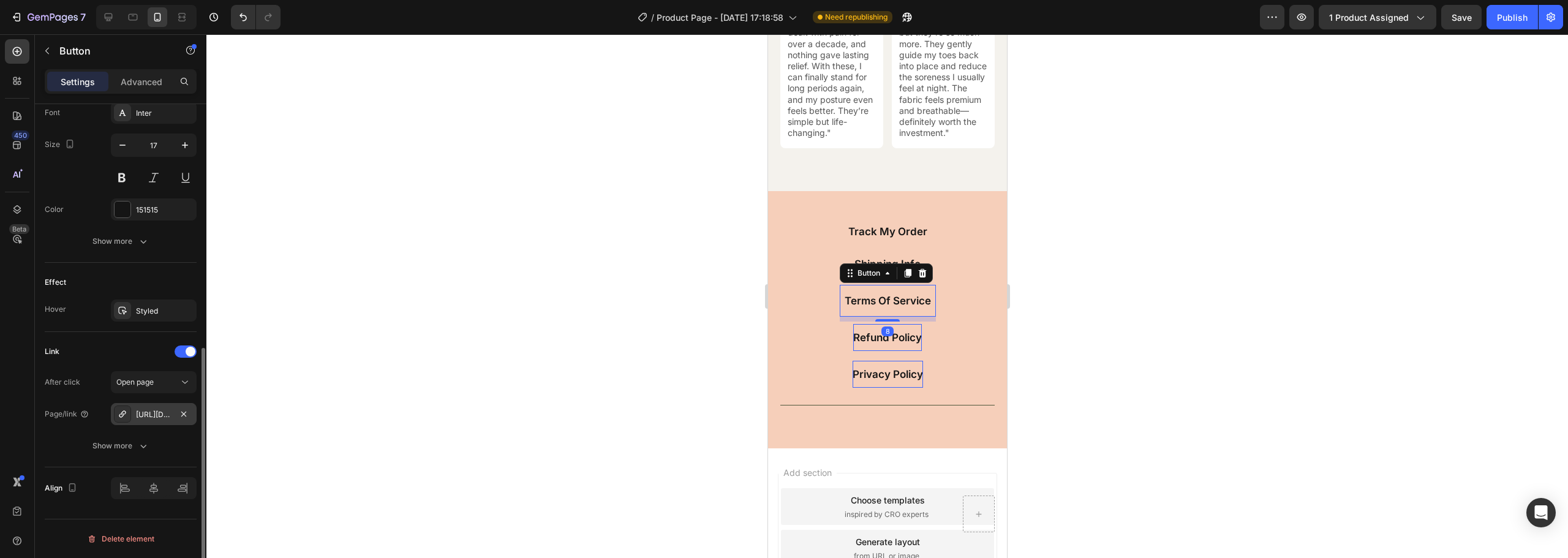
click at [126, 411] on icon at bounding box center [123, 414] width 10 height 10
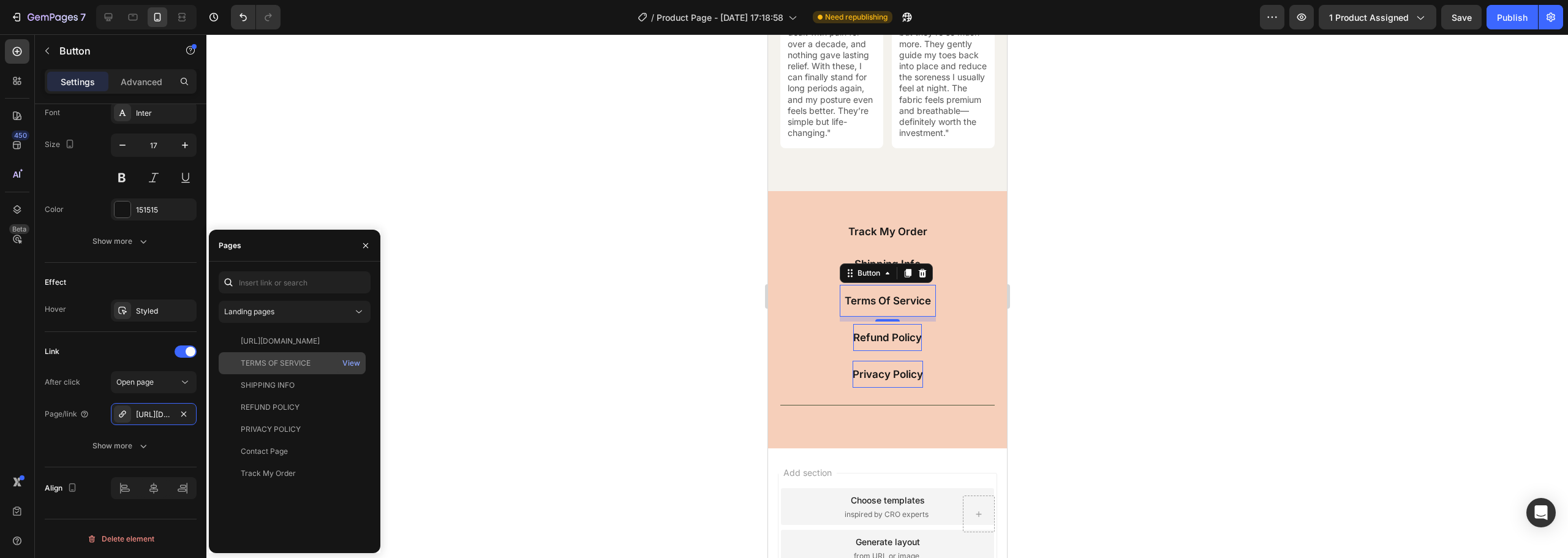
click at [278, 360] on div "TERMS OF SERVICE" at bounding box center [276, 363] width 70 height 11
click at [879, 342] on p "Refund Policy" at bounding box center [887, 337] width 68 height 13
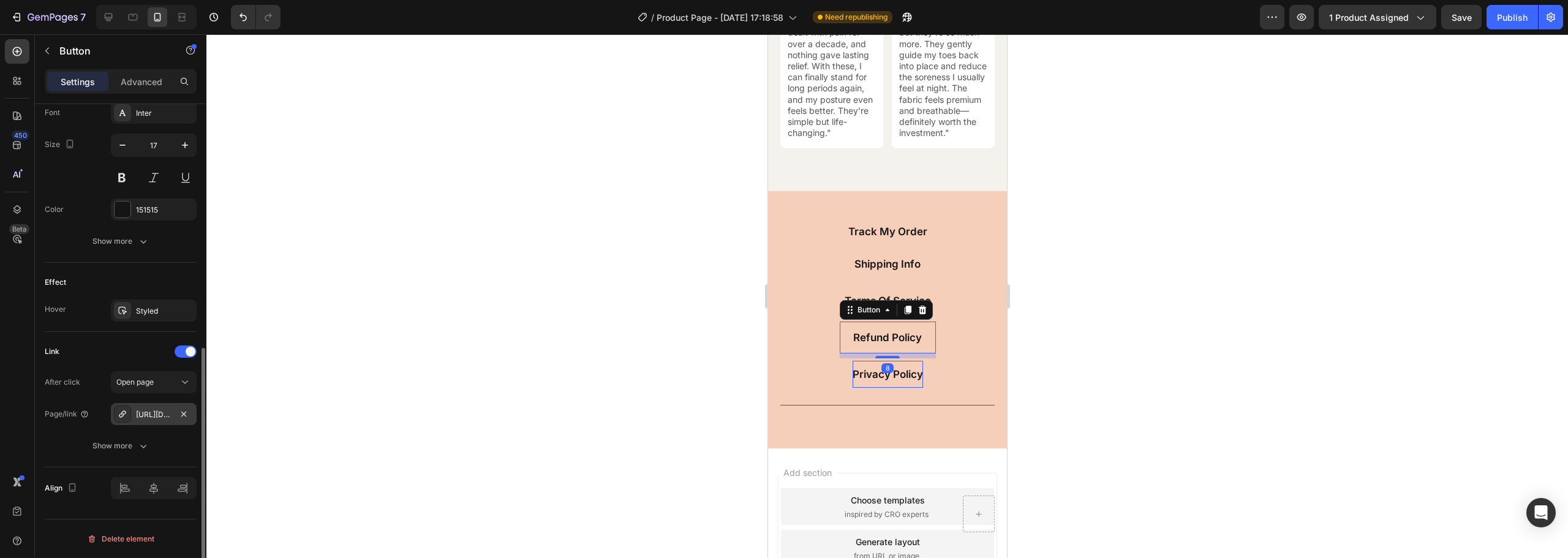
click at [124, 409] on div at bounding box center [123, 414] width 18 height 18
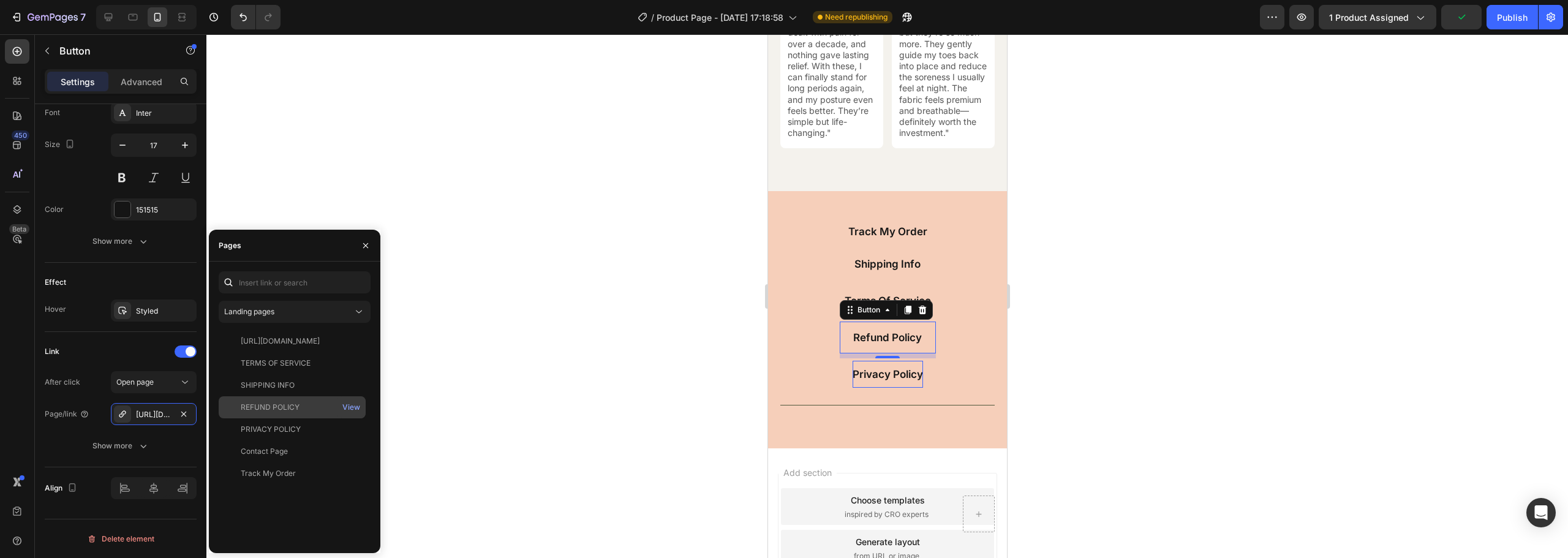
click at [275, 406] on div "REFUND POLICY" at bounding box center [270, 407] width 58 height 11
click at [881, 404] on div "Track My Order Button Shipping Info Button Terms Of Service Button Refund Polic…" at bounding box center [887, 310] width 214 height 190
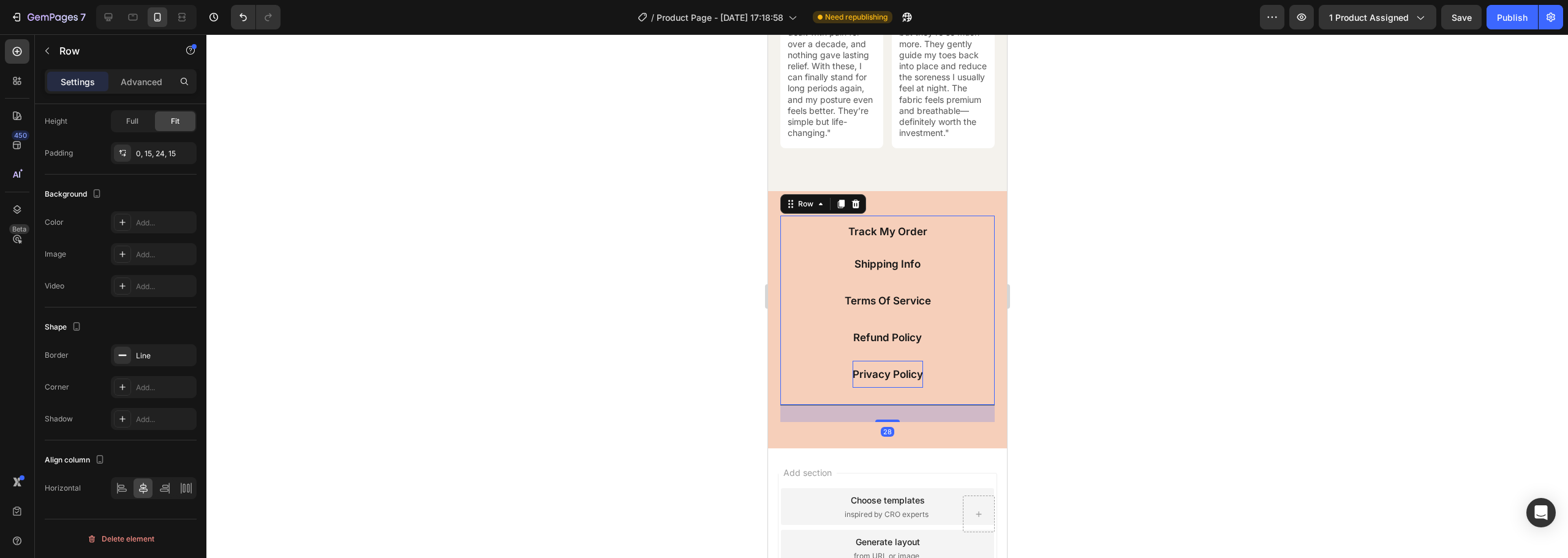
scroll to position [0, 0]
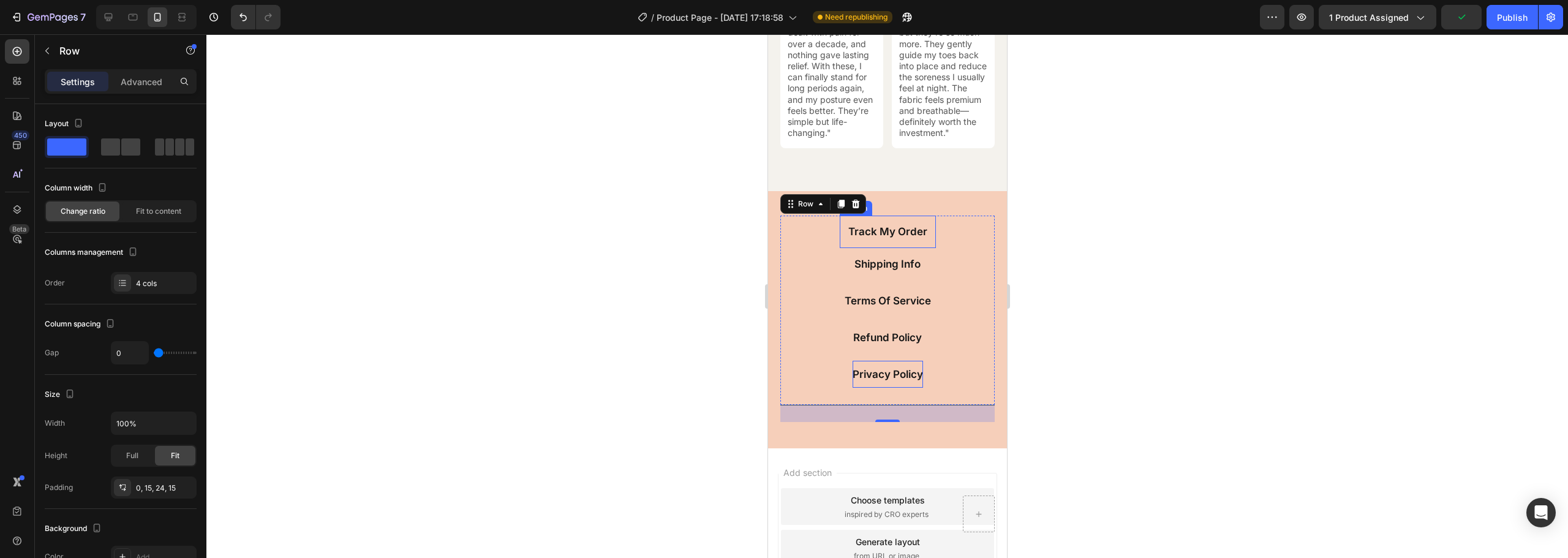
click at [839, 233] on link "Track My Order" at bounding box center [887, 231] width 96 height 32
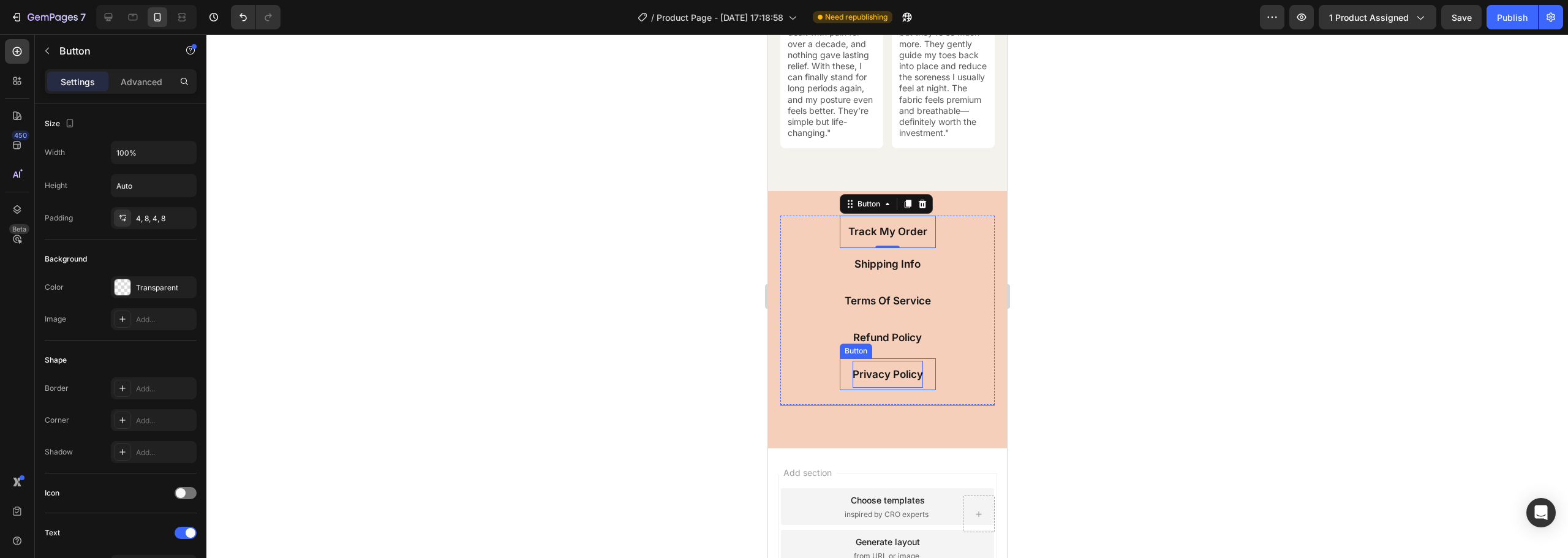
click at [840, 376] on link "Privacy Policy" at bounding box center [887, 374] width 96 height 32
click at [905, 351] on icon at bounding box center [907, 346] width 7 height 8
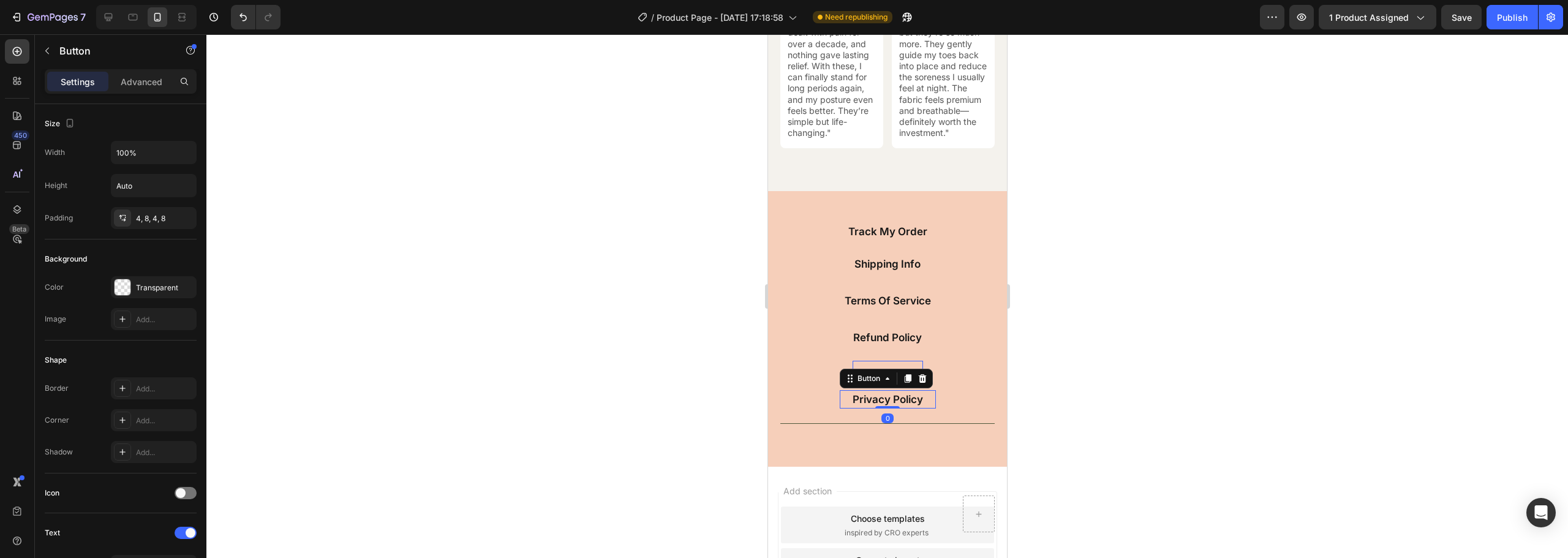
click at [1073, 367] on div at bounding box center [887, 296] width 1362 height 524
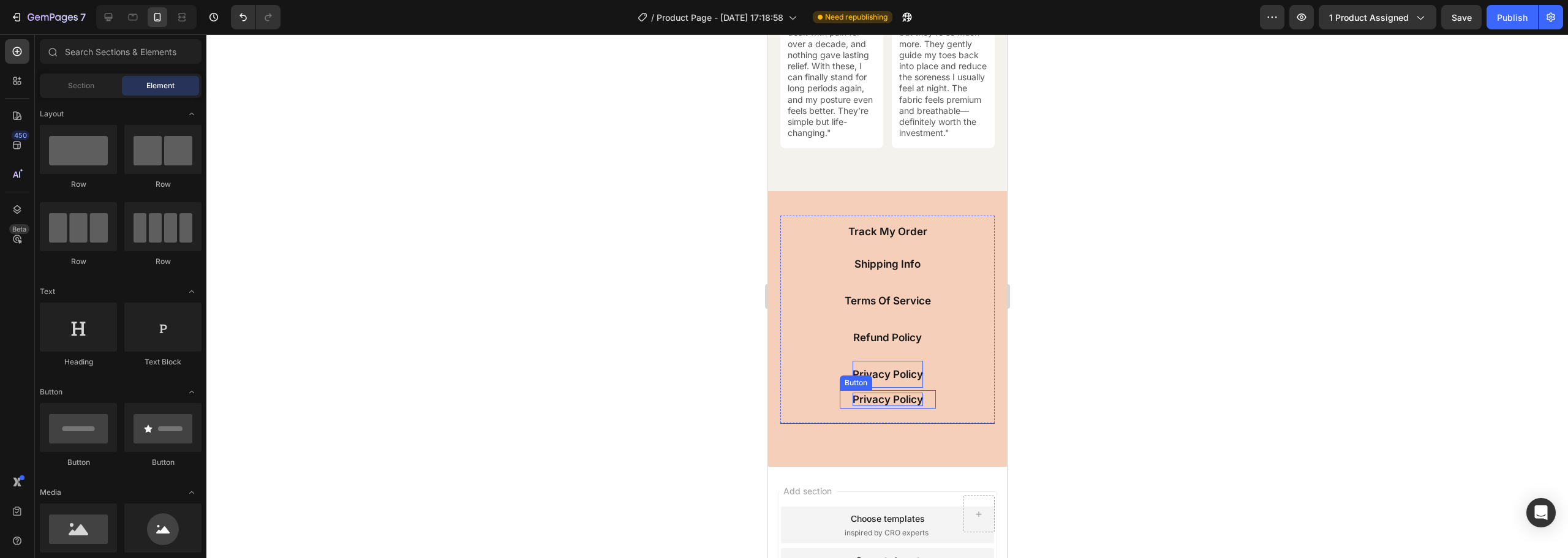
click at [858, 402] on p "Privacy Policy" at bounding box center [887, 400] width 70 height 13
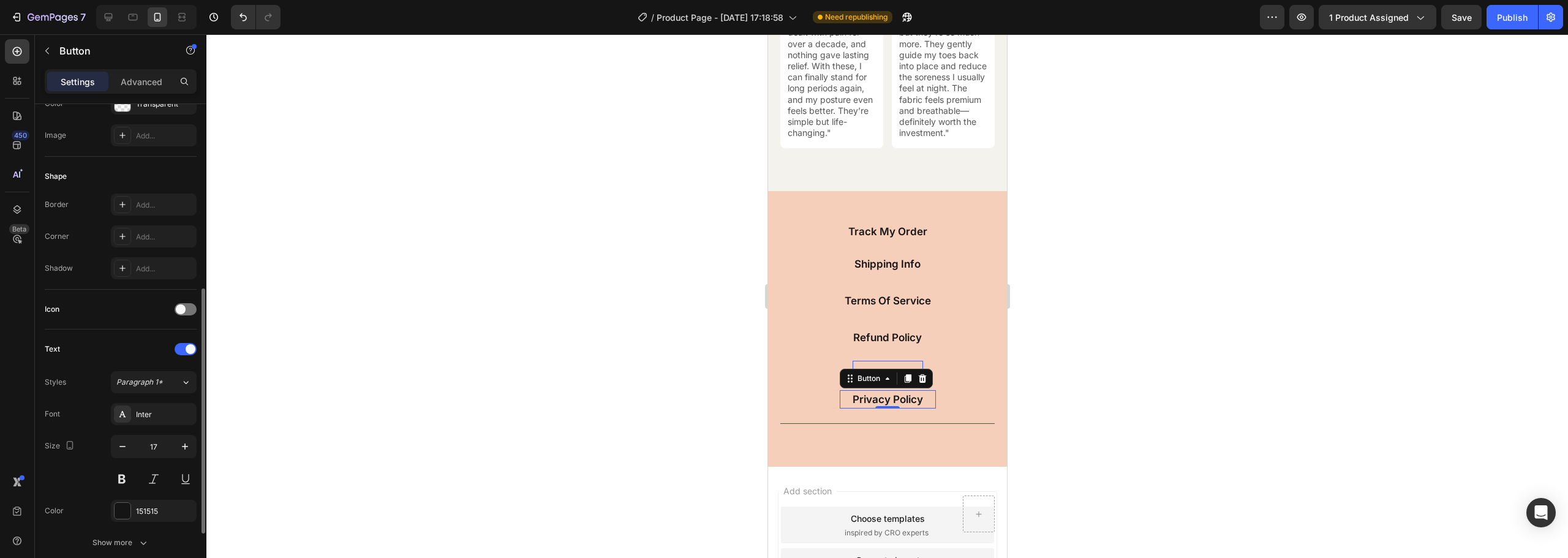
scroll to position [485, 0]
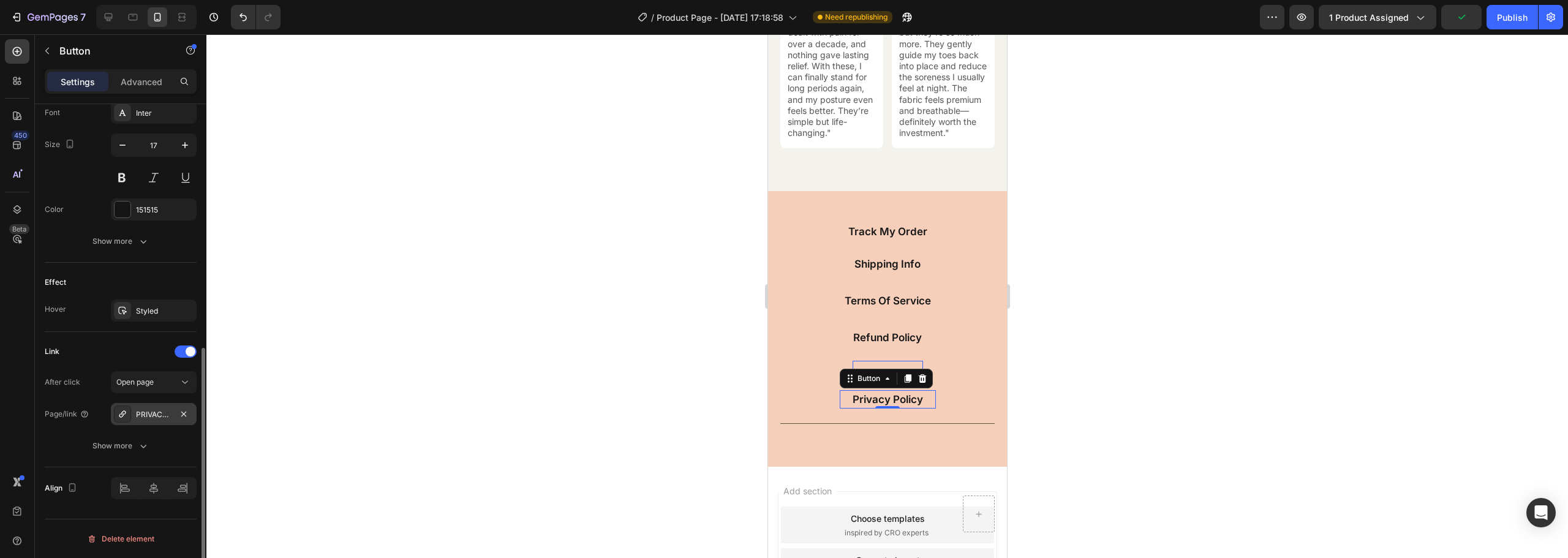
click at [124, 415] on icon at bounding box center [122, 414] width 7 height 7
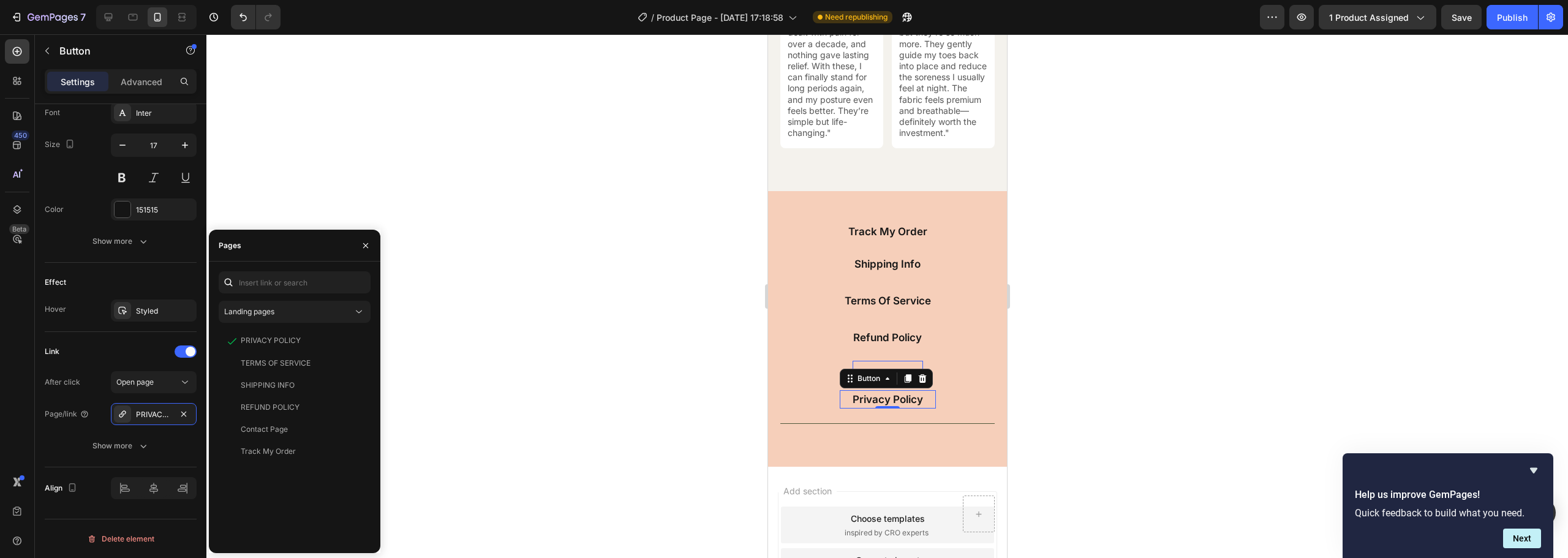
drag, startPoint x: 803, startPoint y: 3, endPoint x: 1089, endPoint y: 320, distance: 426.9
click at [1089, 320] on div at bounding box center [887, 296] width 1362 height 524
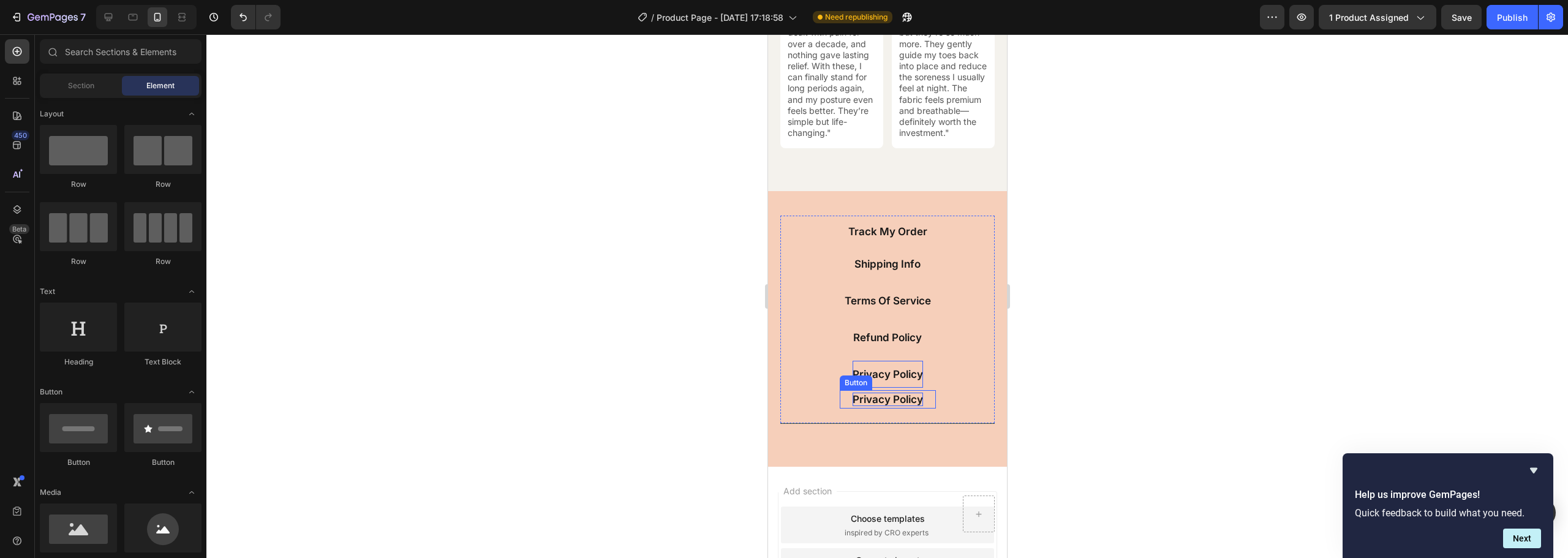
click at [859, 400] on p "Privacy Policy" at bounding box center [887, 400] width 70 height 13
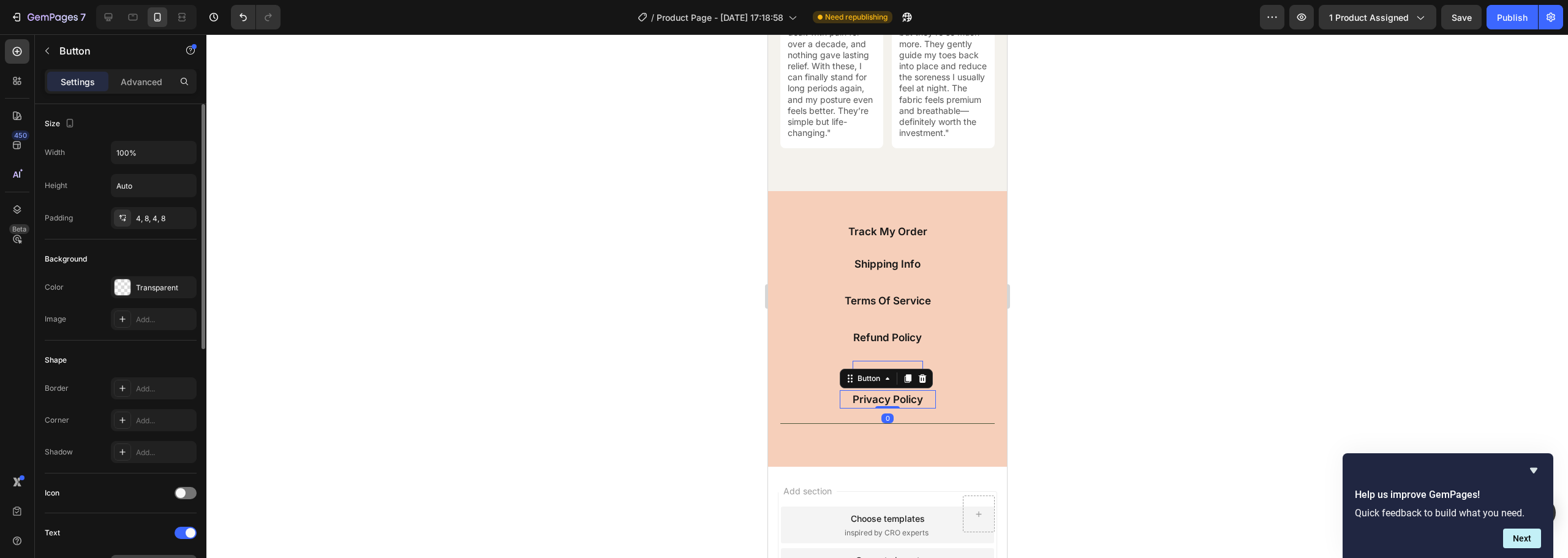
scroll to position [367, 0]
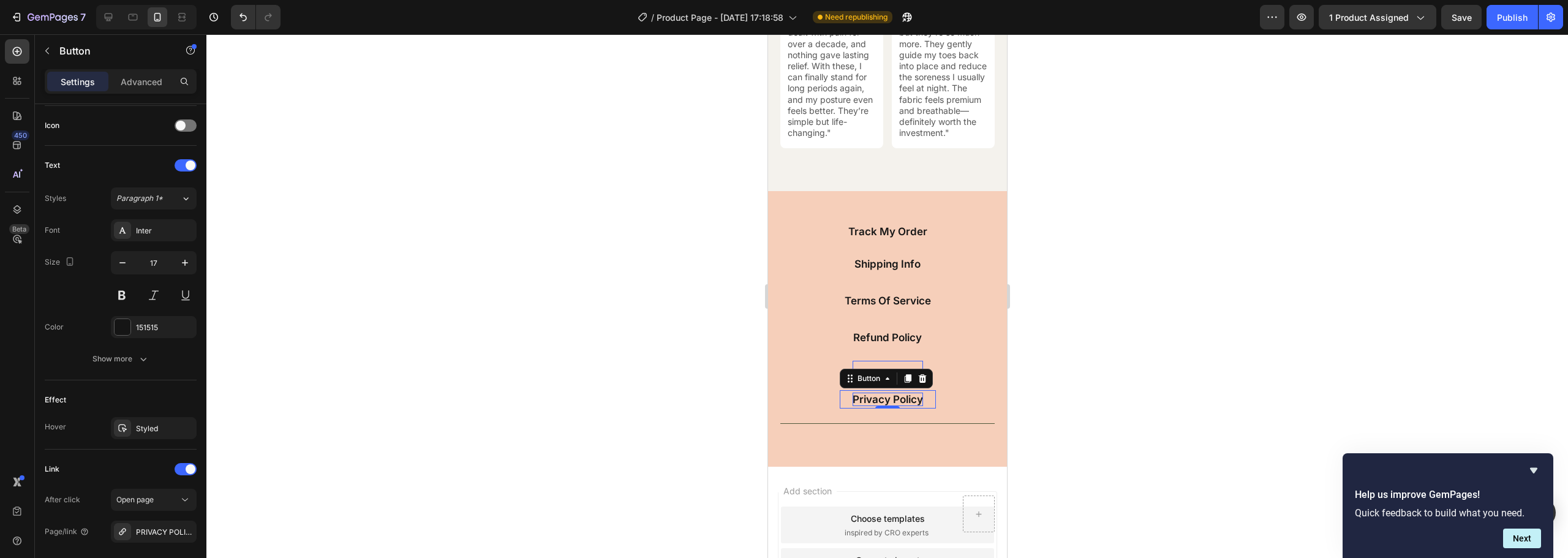
click at [871, 400] on div "Privacy Policy" at bounding box center [887, 400] width 70 height 13
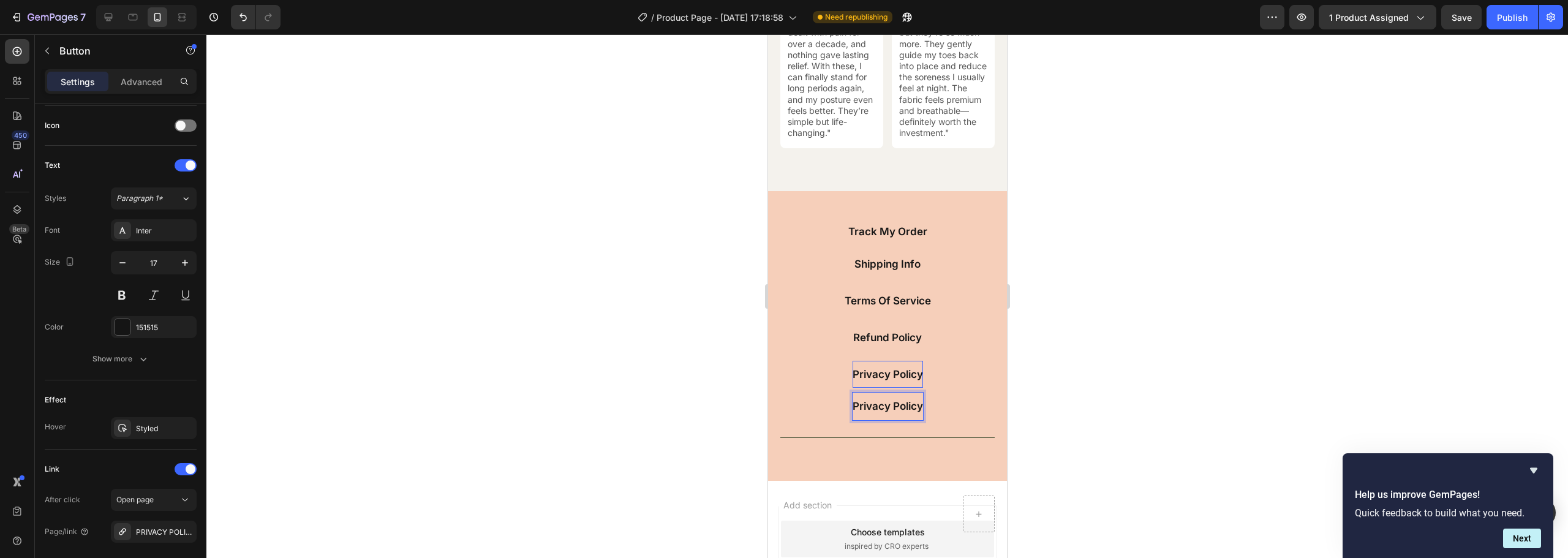
click at [863, 411] on p "Privacy Policy" at bounding box center [887, 406] width 70 height 13
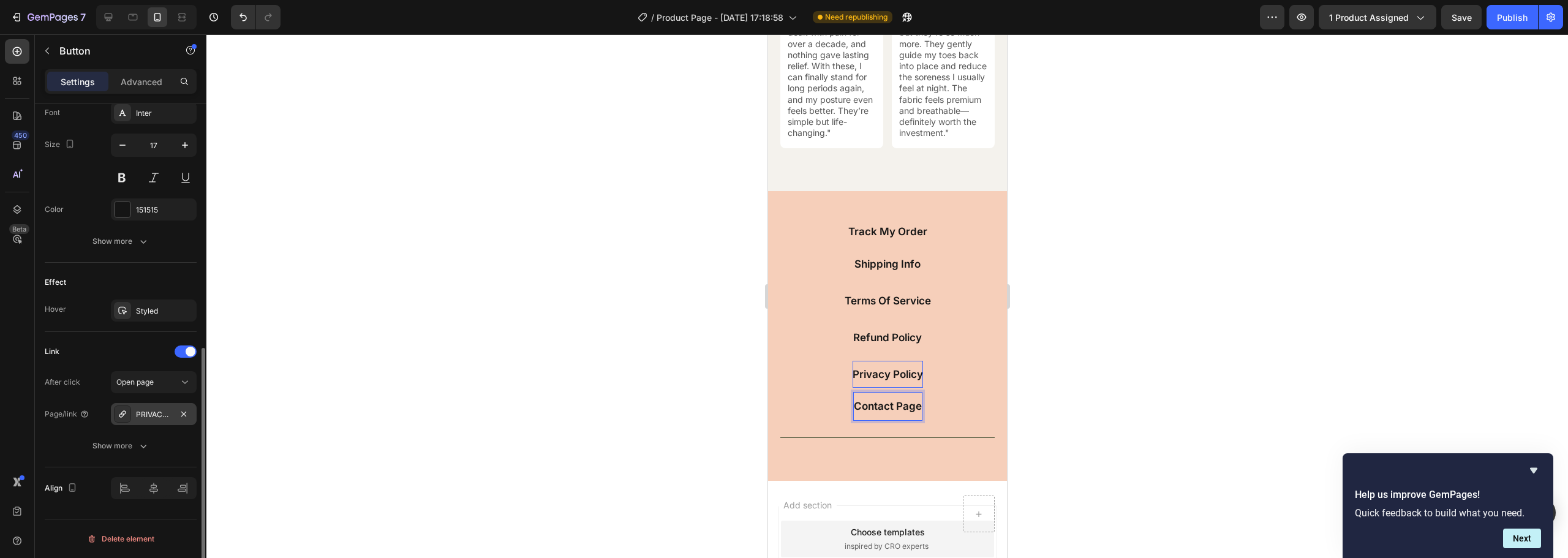
click at [124, 415] on icon at bounding box center [122, 414] width 7 height 7
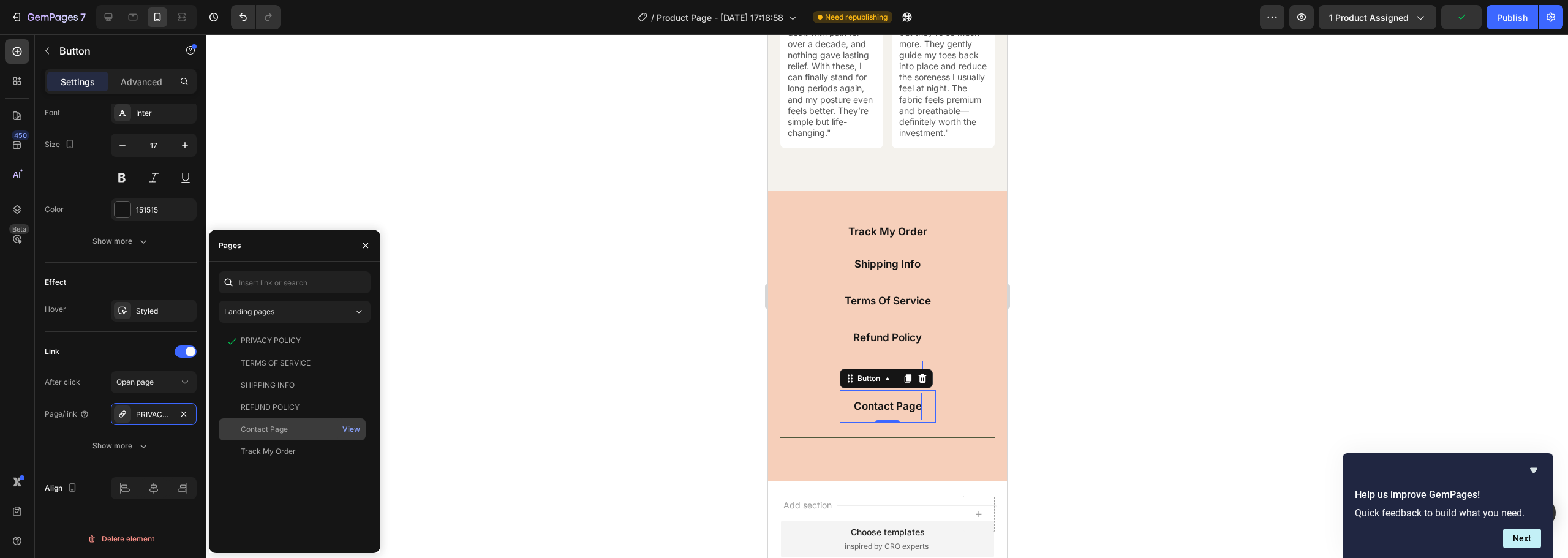
click at [262, 429] on div "Contact Page" at bounding box center [265, 429] width 48 height 11
click at [872, 228] on div "Track My Order" at bounding box center [887, 231] width 79 height 27
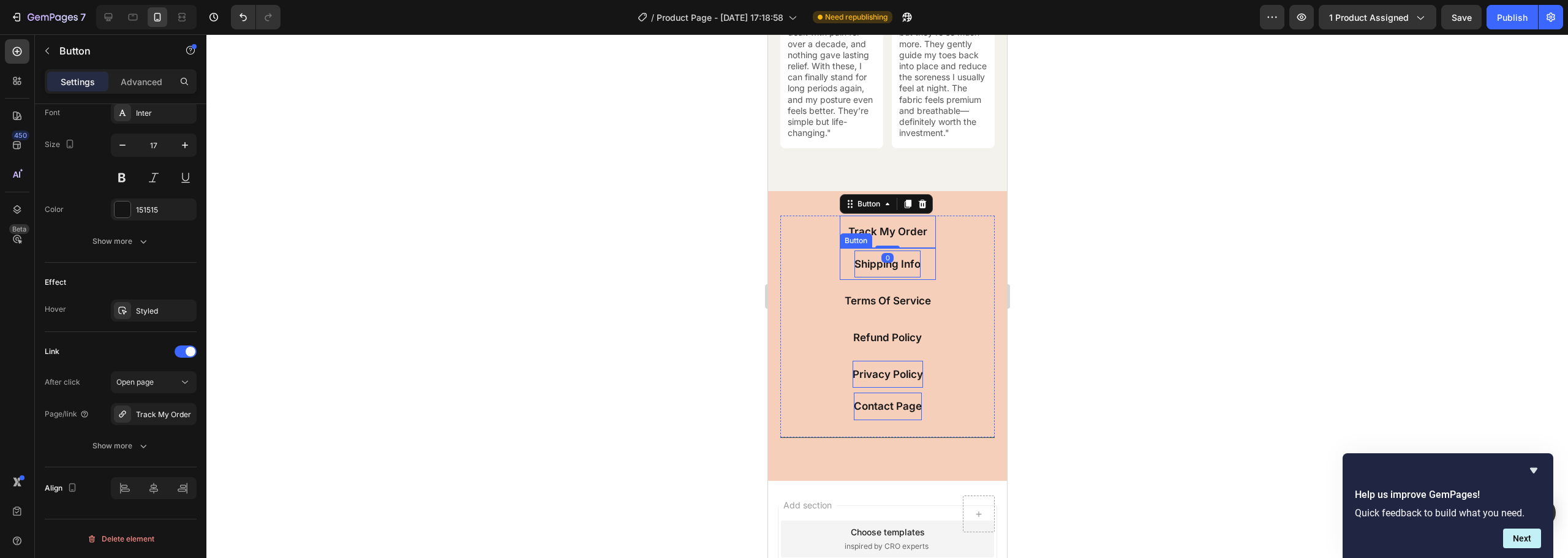
click at [890, 268] on p "Shipping Info" at bounding box center [886, 264] width 66 height 13
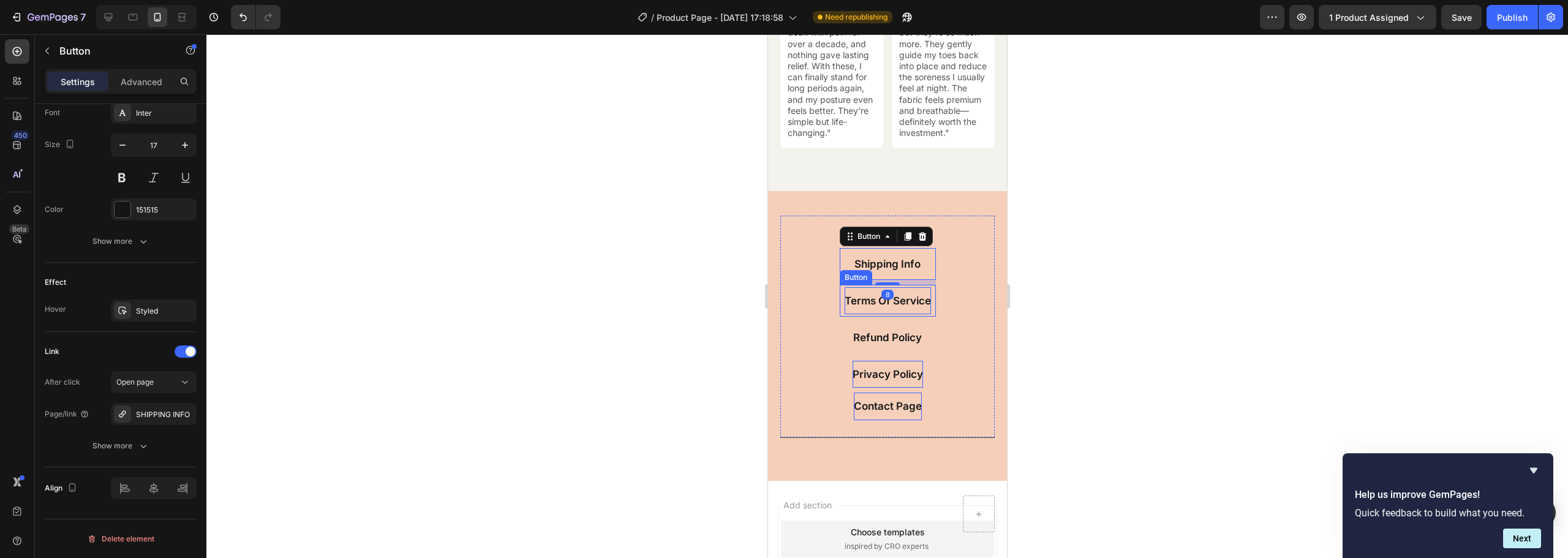
click at [897, 306] on p "Terms Of Service" at bounding box center [888, 300] width 87 height 13
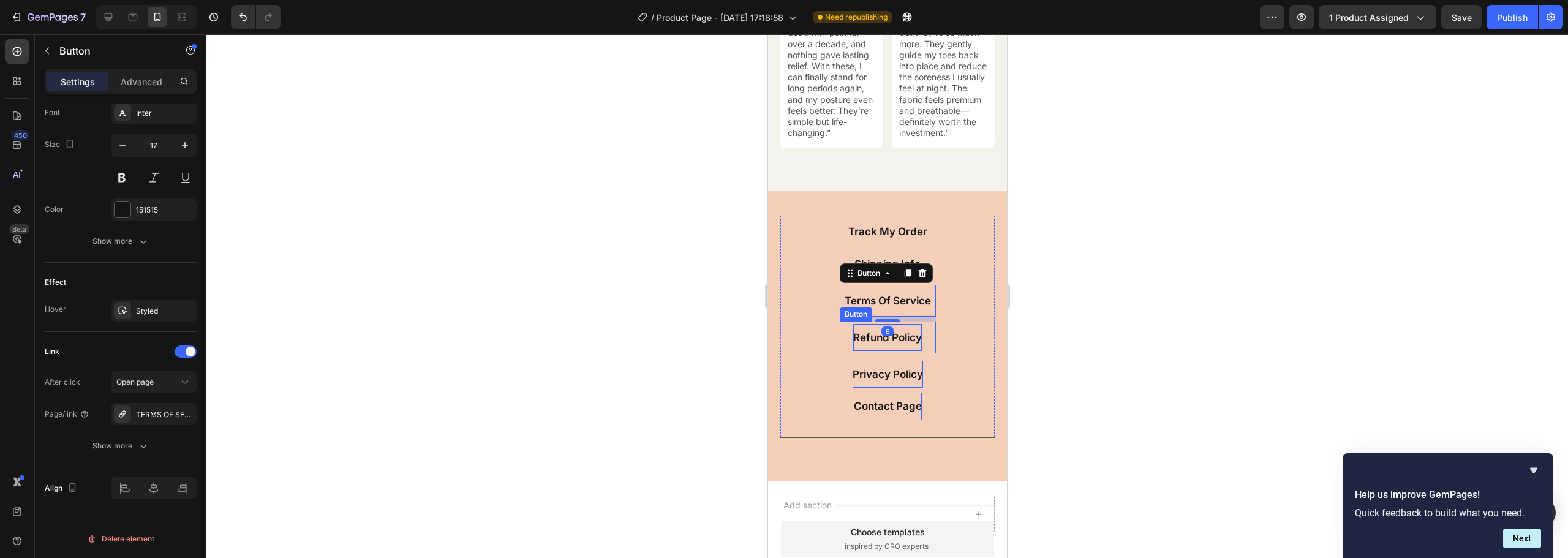
click at [889, 339] on p "Refund Policy" at bounding box center [887, 337] width 68 height 13
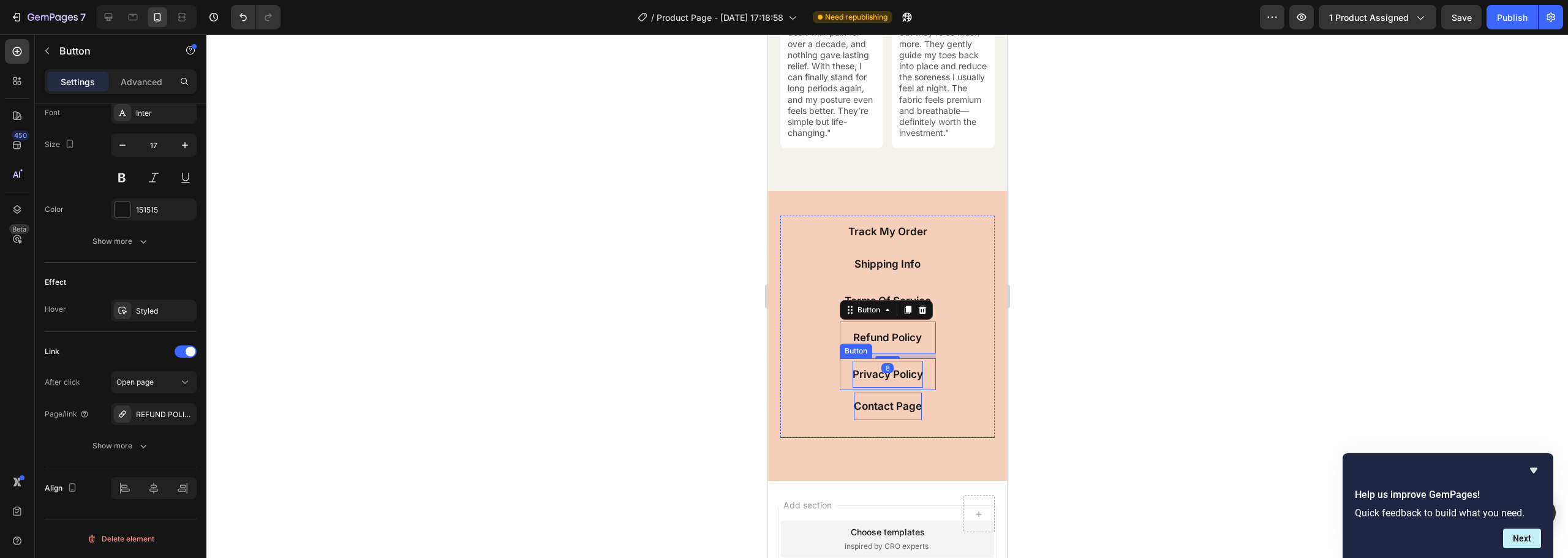
click at [870, 381] on p "Privacy Policy" at bounding box center [887, 374] width 70 height 13
click at [870, 411] on p "Contact Page" at bounding box center [887, 406] width 68 height 13
click at [1114, 230] on div at bounding box center [887, 296] width 1362 height 524
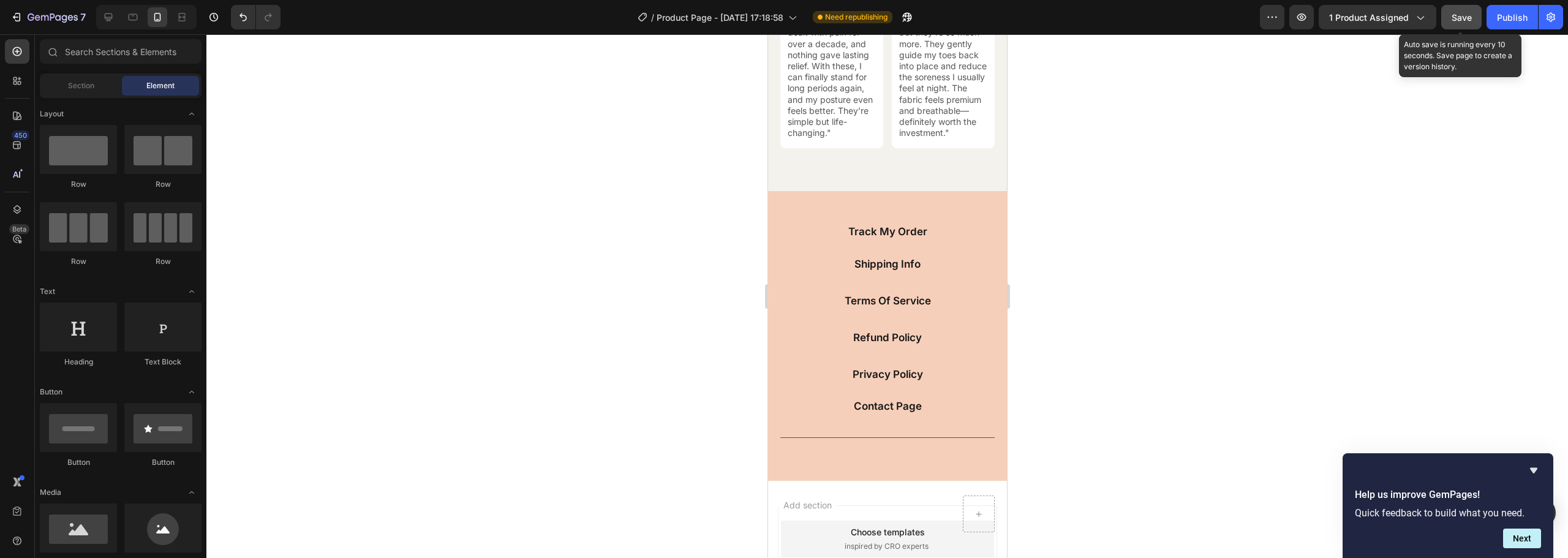
click at [1468, 18] on span "Save" at bounding box center [1462, 18] width 20 height 10
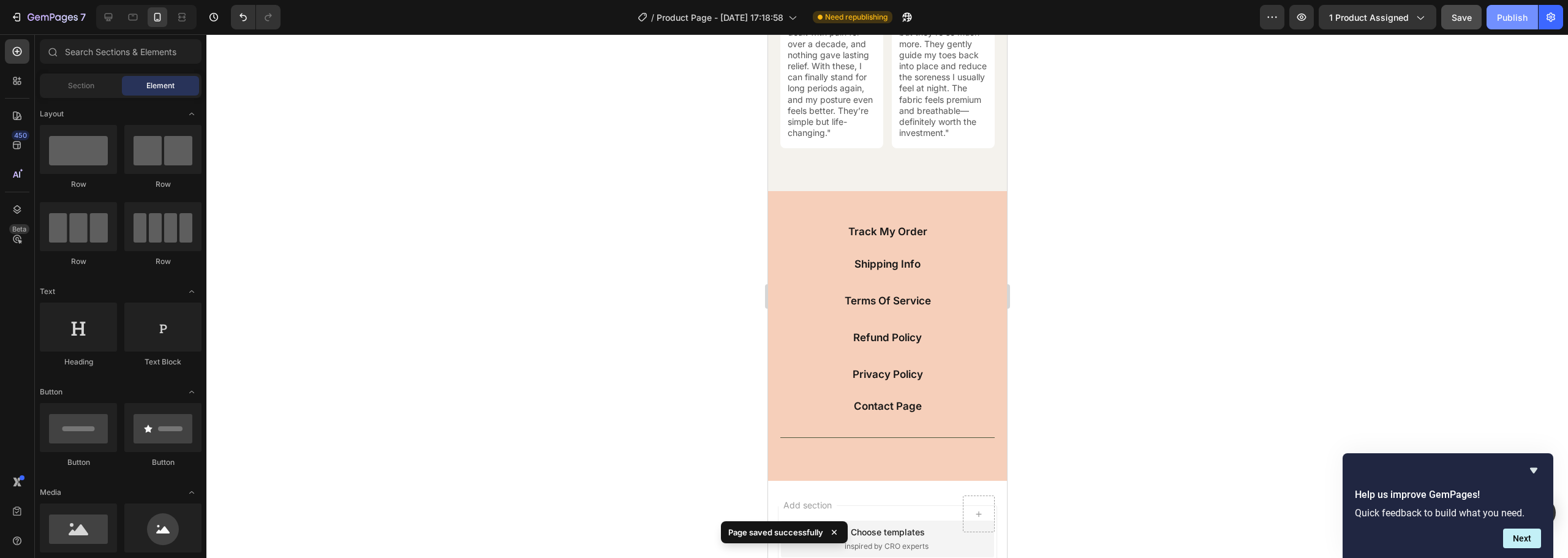
click at [1517, 19] on div "Publish" at bounding box center [1512, 17] width 31 height 13
click at [1487, 5] on button "Publish" at bounding box center [1513, 17] width 52 height 24
click at [1314, 107] on div at bounding box center [887, 296] width 1362 height 524
click at [1504, 17] on div "Publish" at bounding box center [1512, 17] width 31 height 13
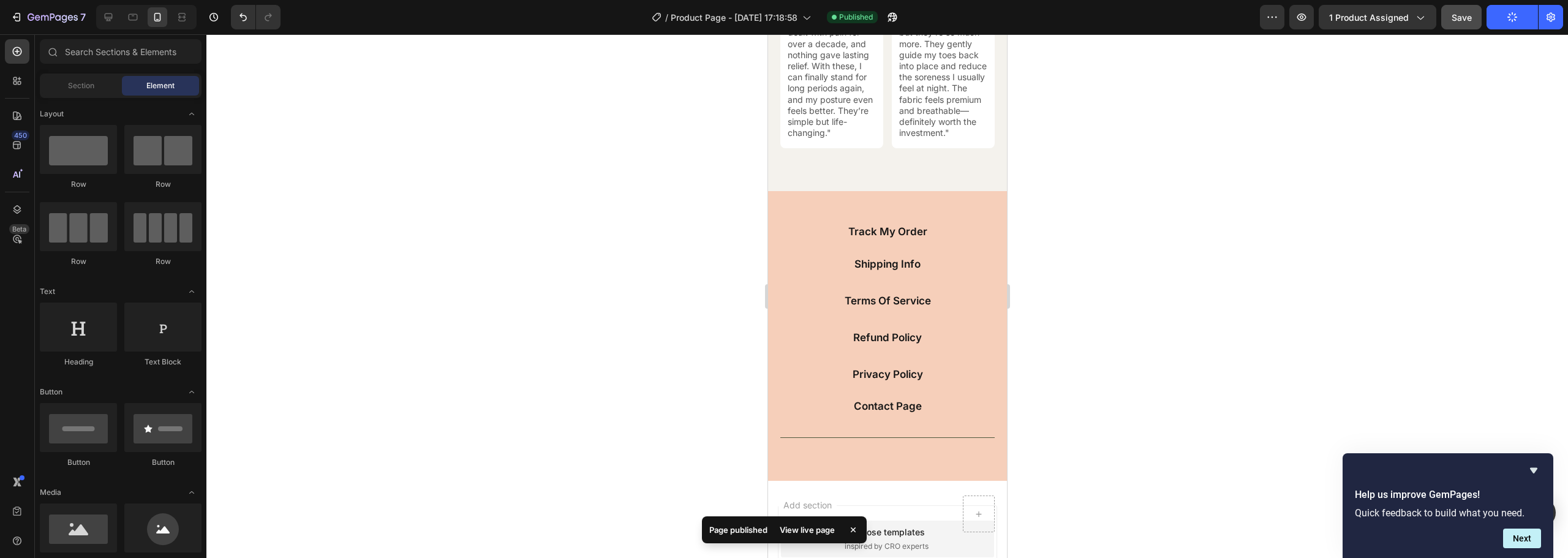
click at [817, 535] on div "View live page" at bounding box center [808, 530] width 70 height 18
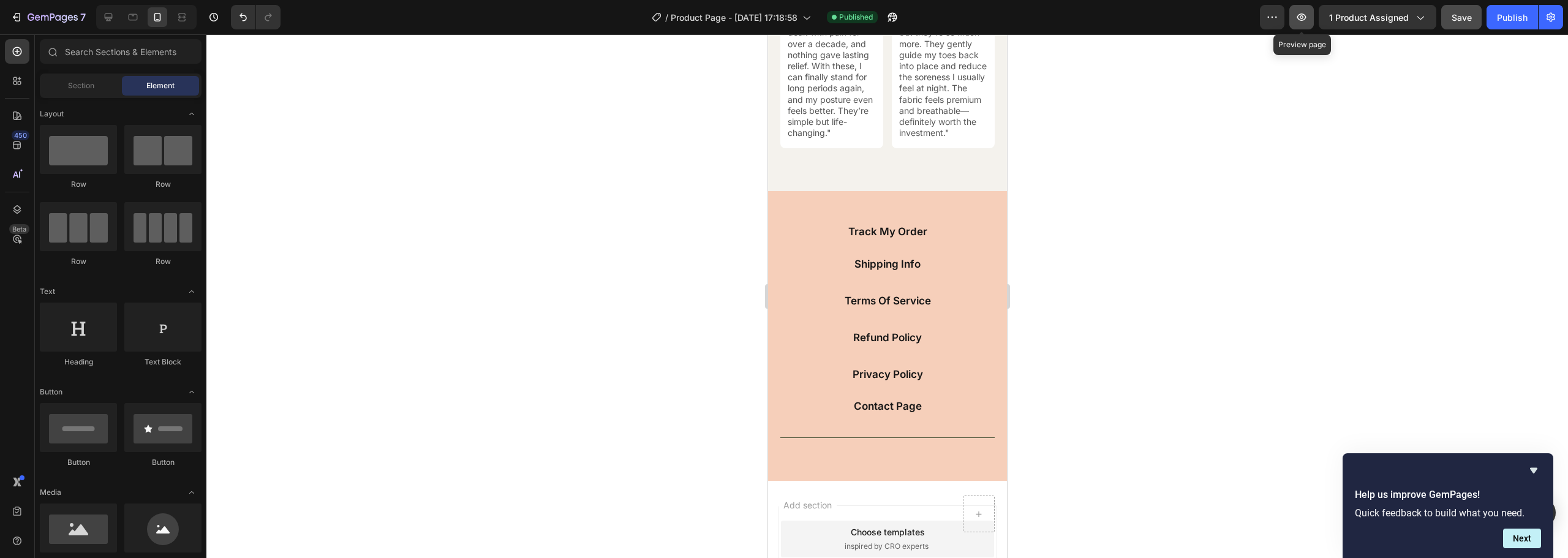
click at [1310, 18] on button "button" at bounding box center [1301, 17] width 24 height 24
